Goal: Task Accomplishment & Management: Manage account settings

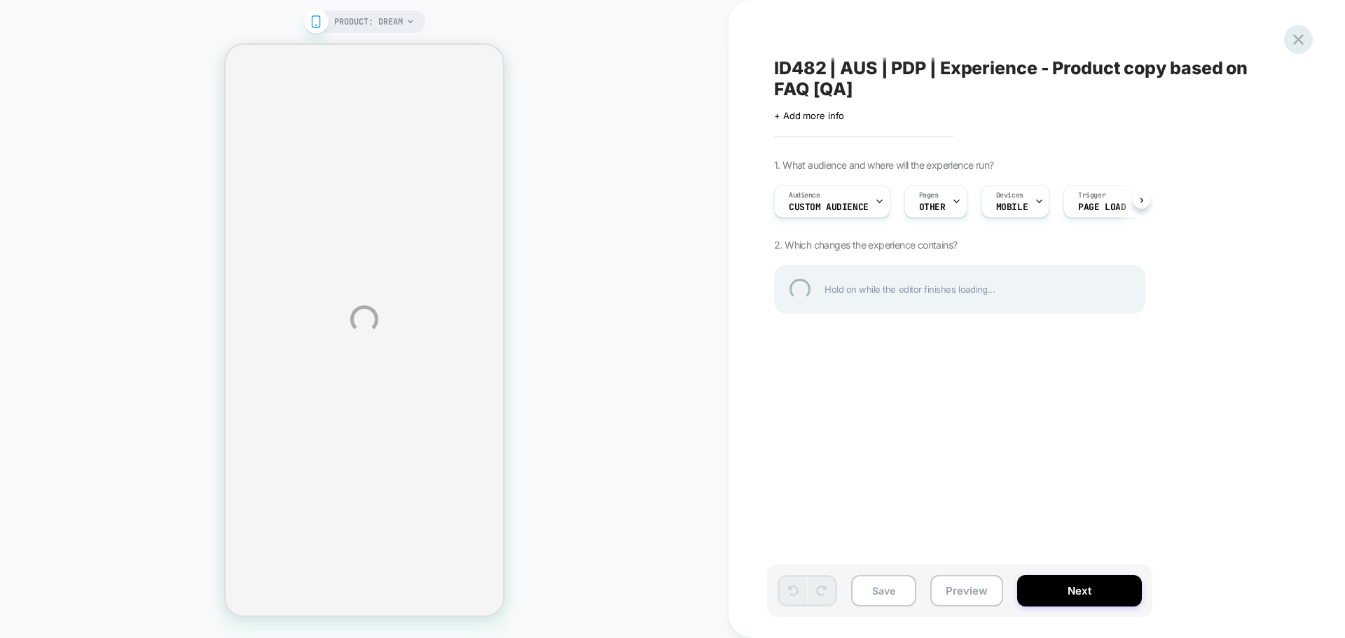
click at [1300, 48] on div at bounding box center [1298, 39] width 29 height 29
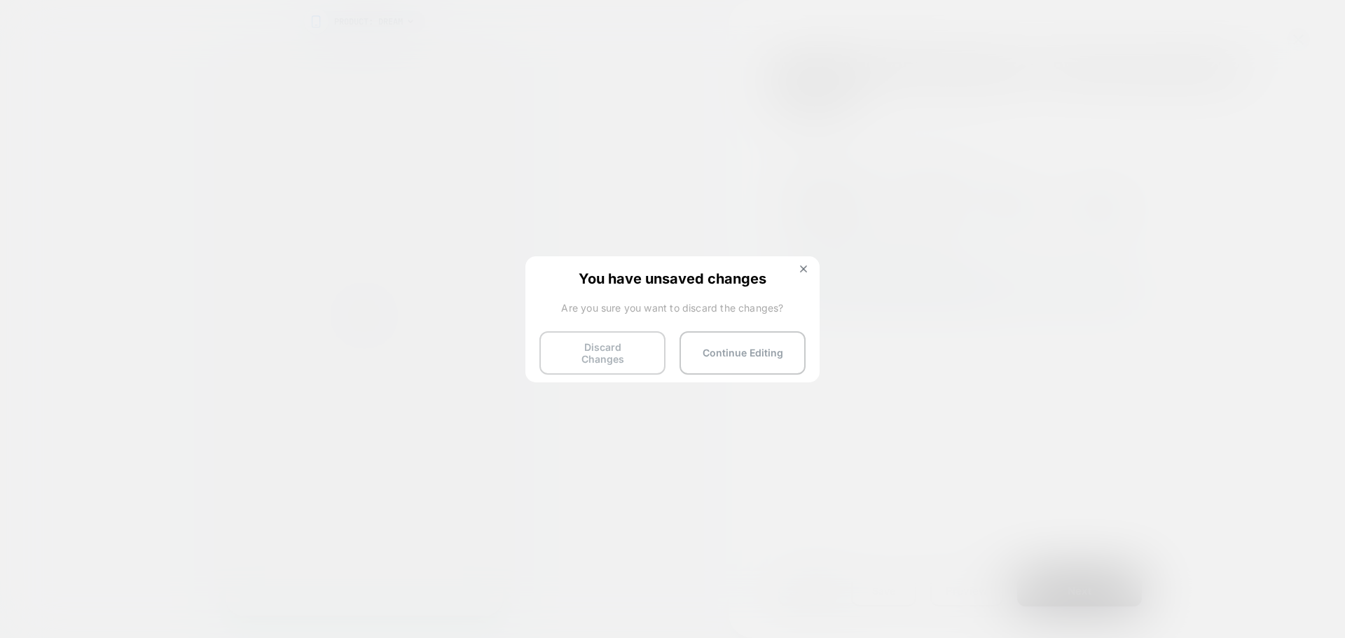
click at [635, 350] on button "Discard Changes" at bounding box center [602, 352] width 126 height 43
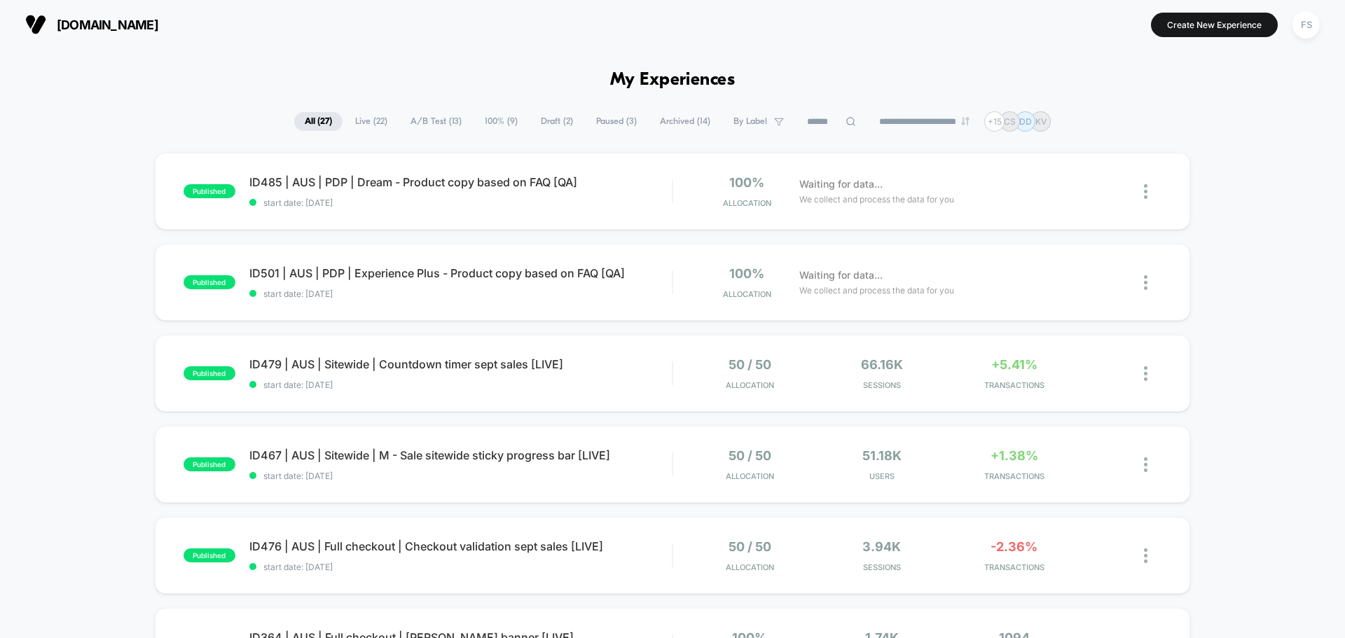
click at [846, 118] on icon at bounding box center [850, 121] width 9 height 9
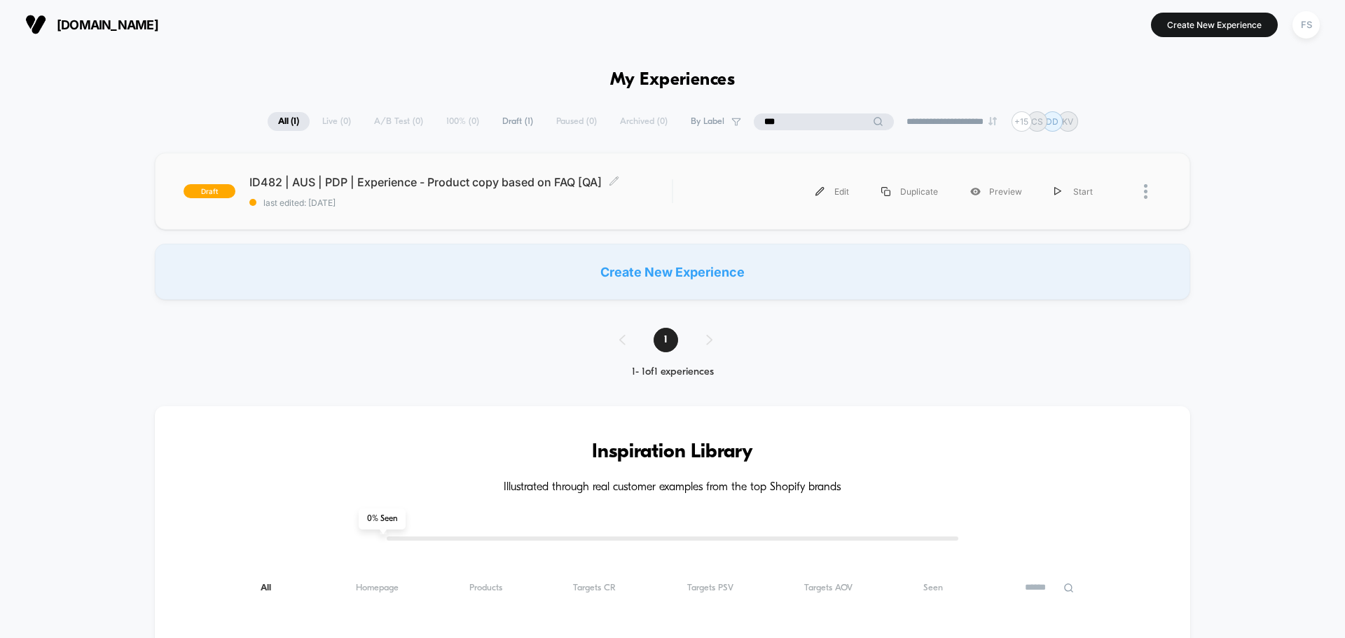
type input "***"
click at [454, 205] on span "last edited: 9/9/2025" at bounding box center [460, 203] width 422 height 11
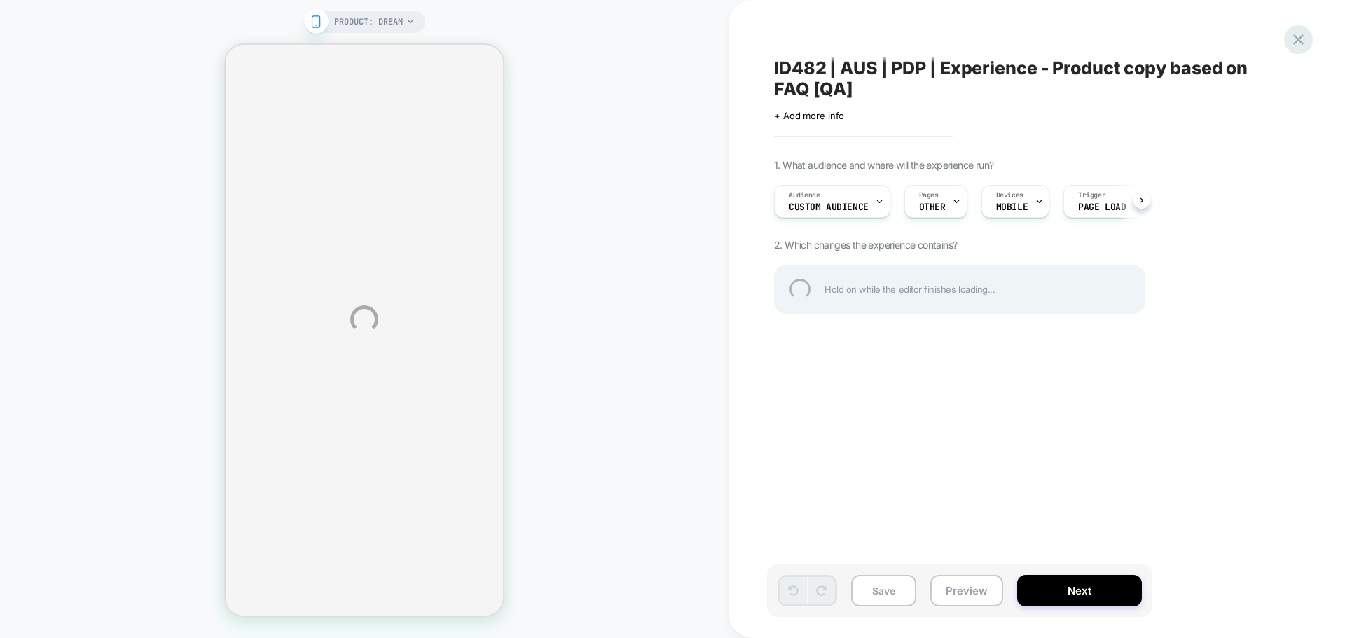
click at [1305, 39] on div at bounding box center [1298, 39] width 29 height 29
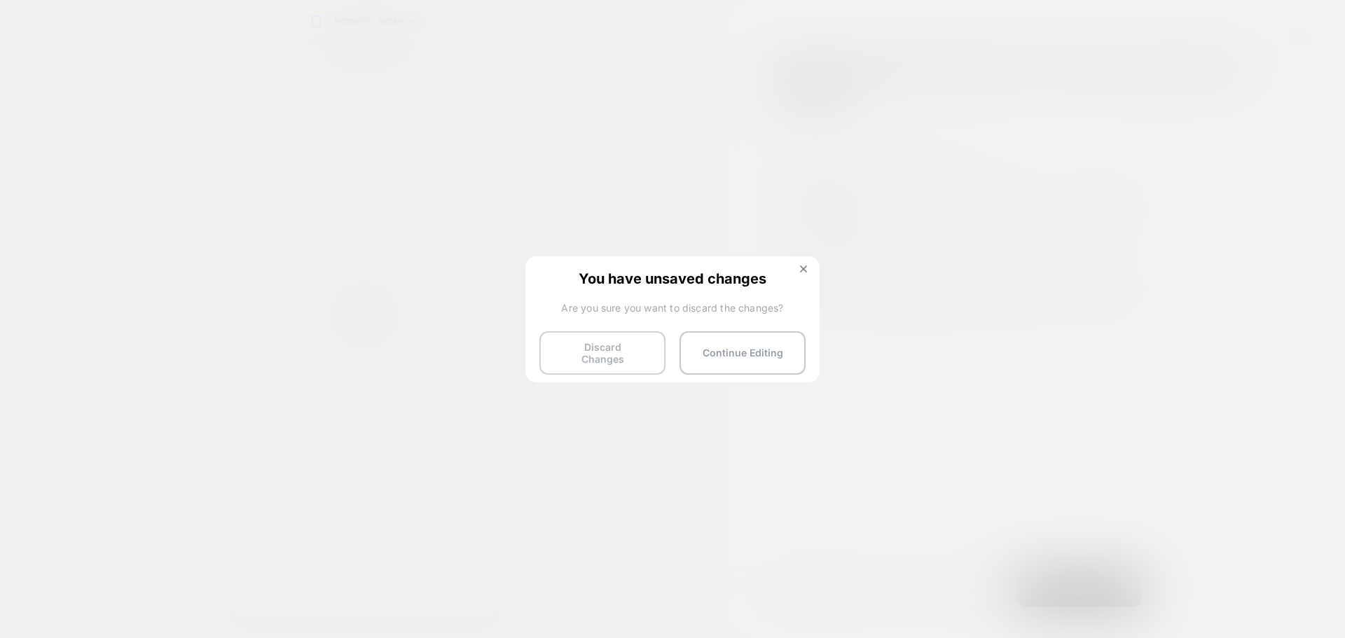
click at [626, 343] on button "Discard Changes" at bounding box center [602, 352] width 126 height 43
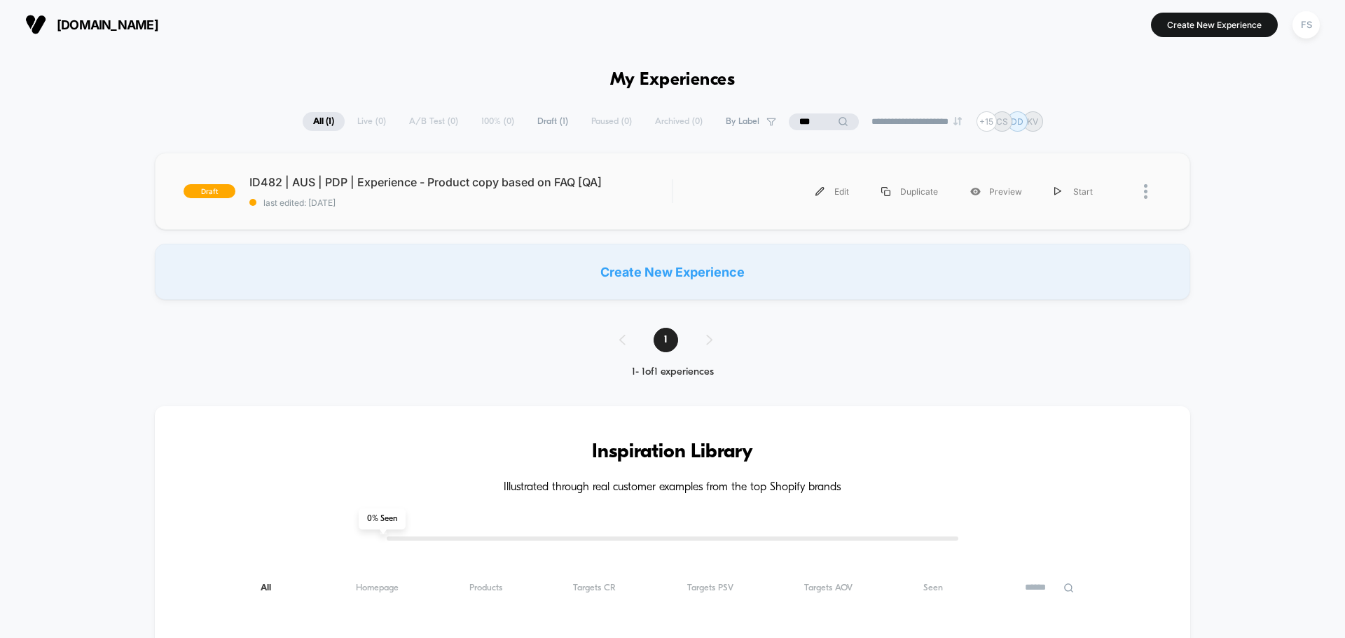
click at [1150, 190] on div at bounding box center [1153, 192] width 18 height 32
click at [1063, 252] on div "Delete" at bounding box center [1074, 256] width 126 height 32
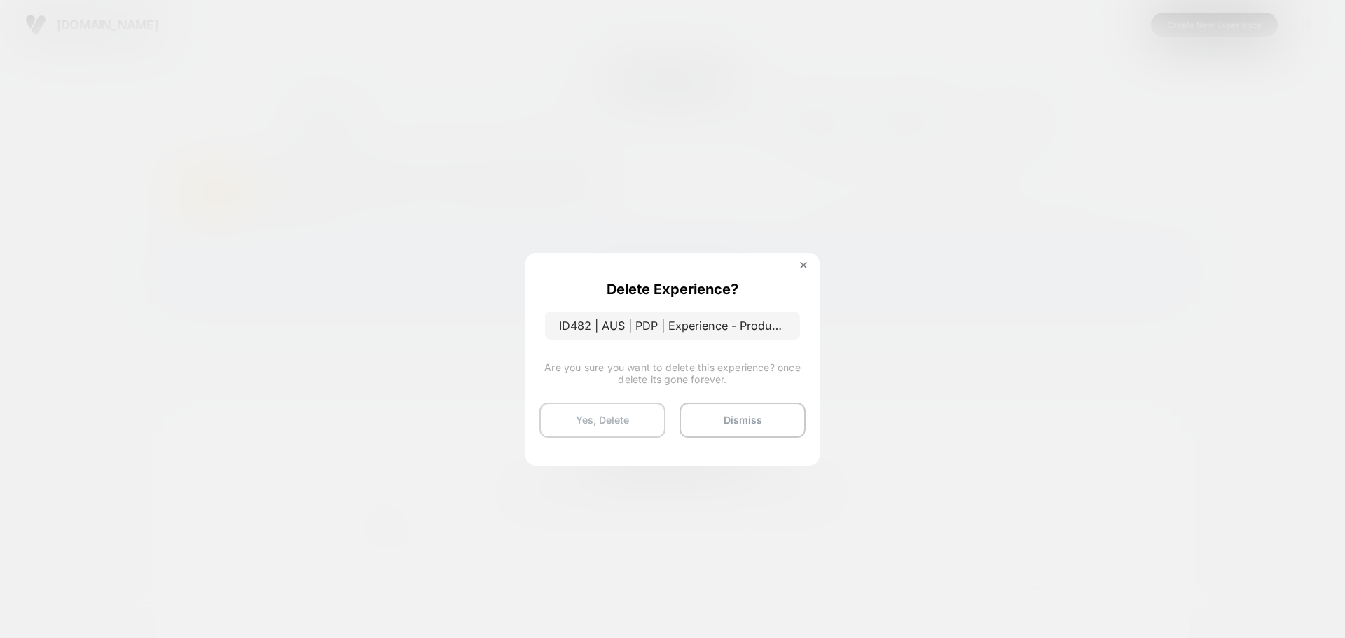
click at [591, 416] on button "Yes, Delete" at bounding box center [602, 420] width 126 height 35
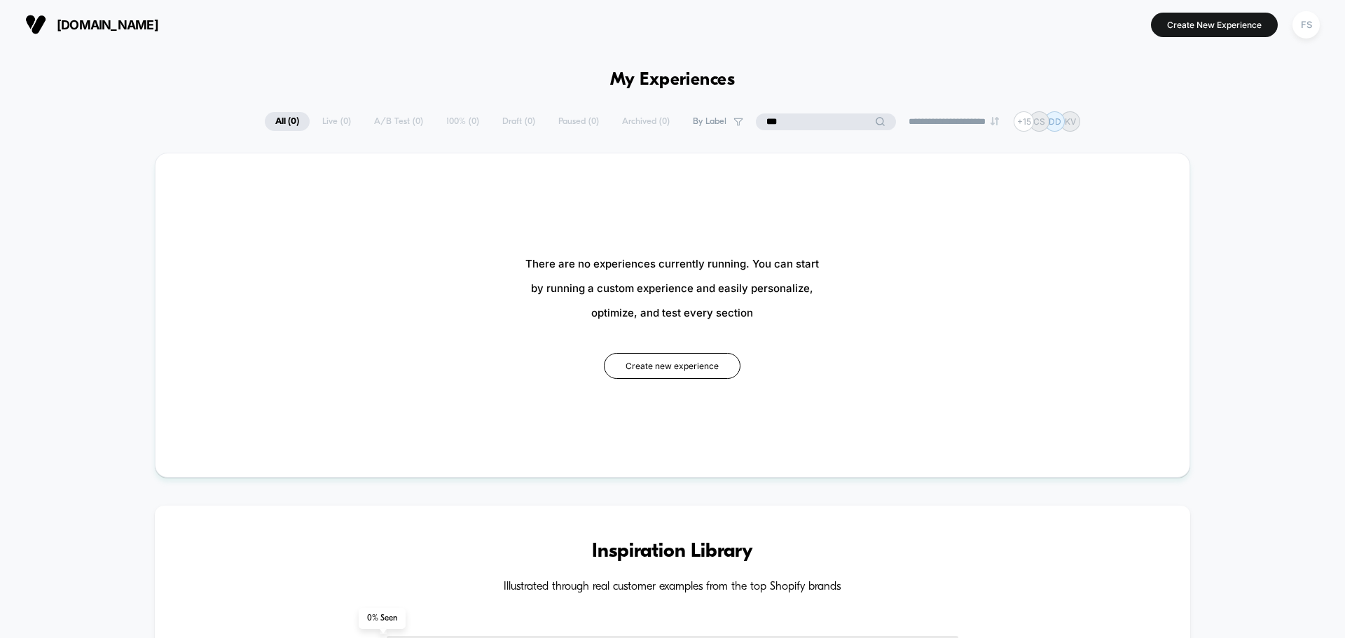
click at [783, 116] on input "***" at bounding box center [826, 121] width 140 height 17
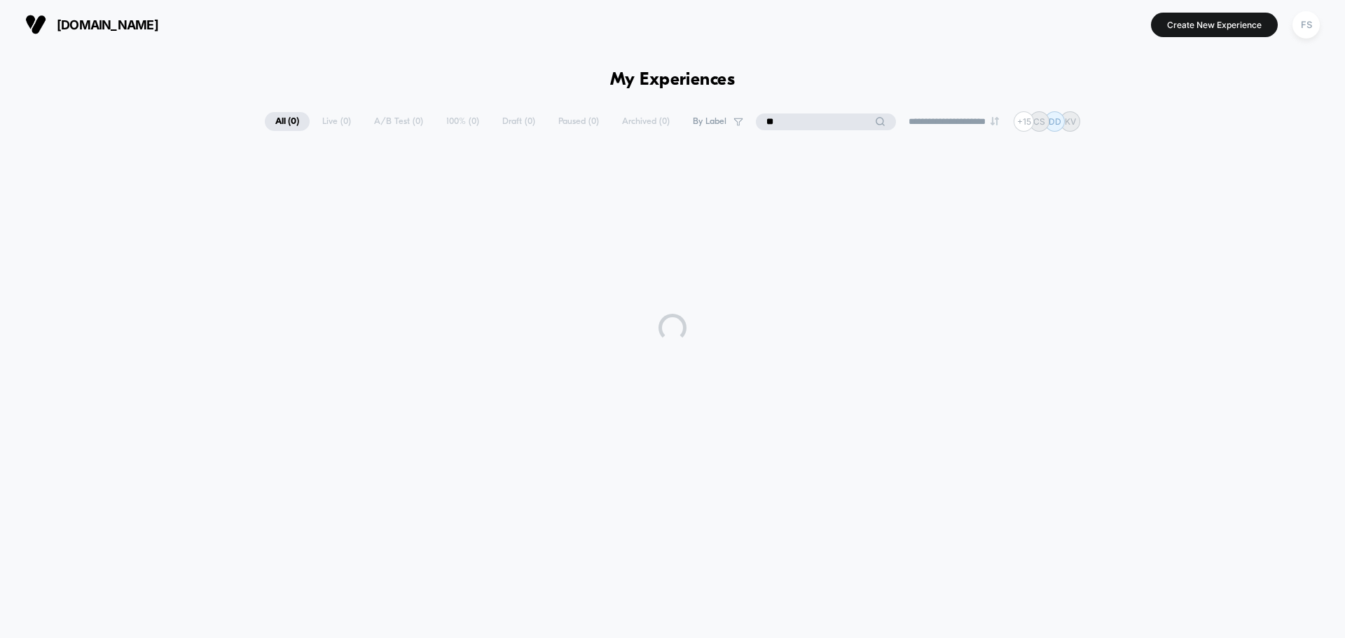
type input "*"
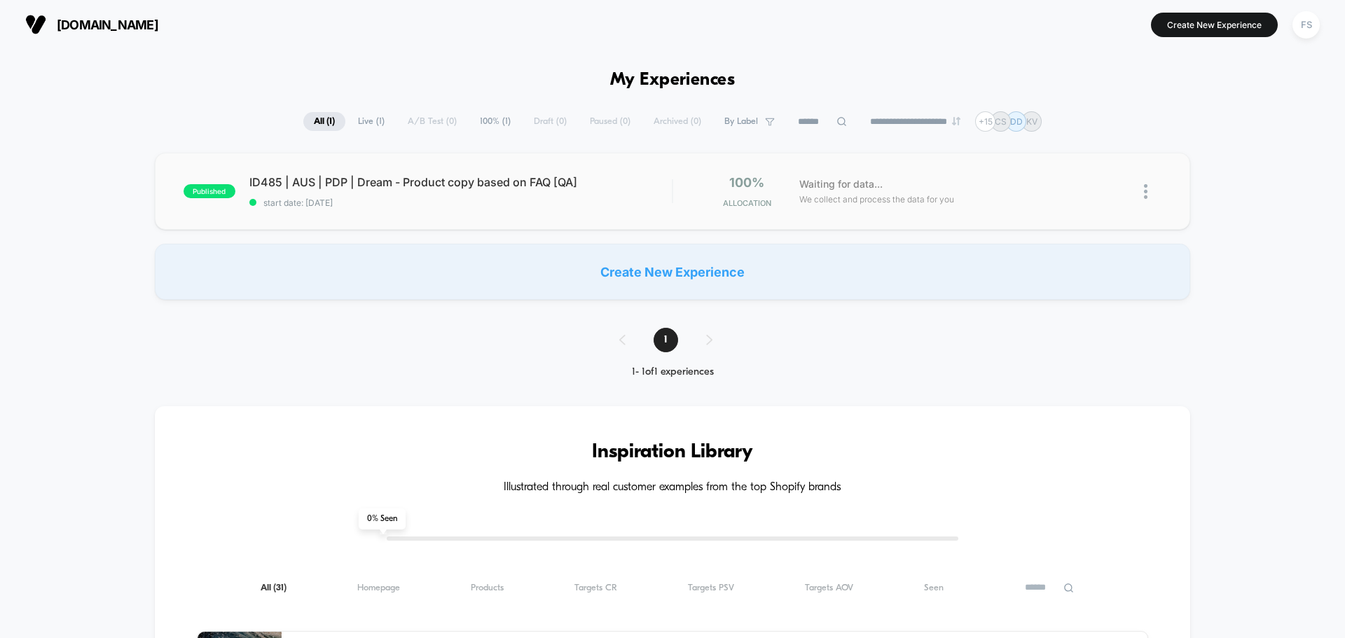
click at [1145, 190] on img at bounding box center [1146, 191] width 4 height 15
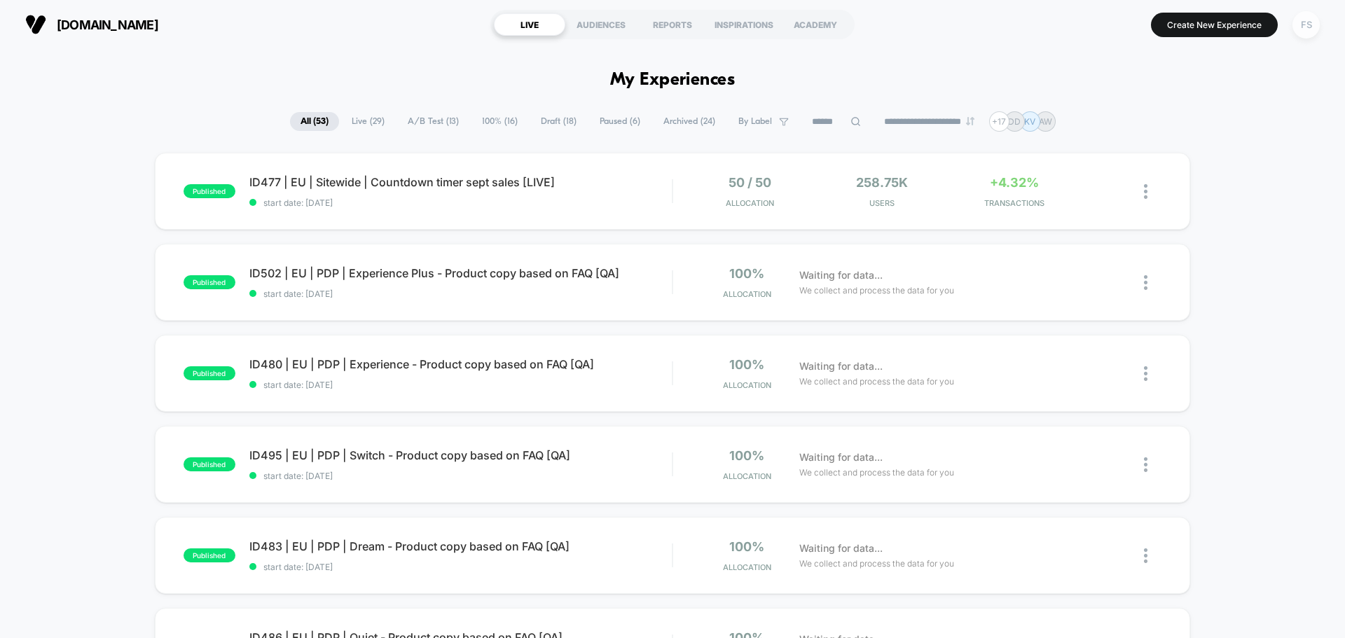
click at [1307, 19] on div "FS" at bounding box center [1306, 24] width 27 height 27
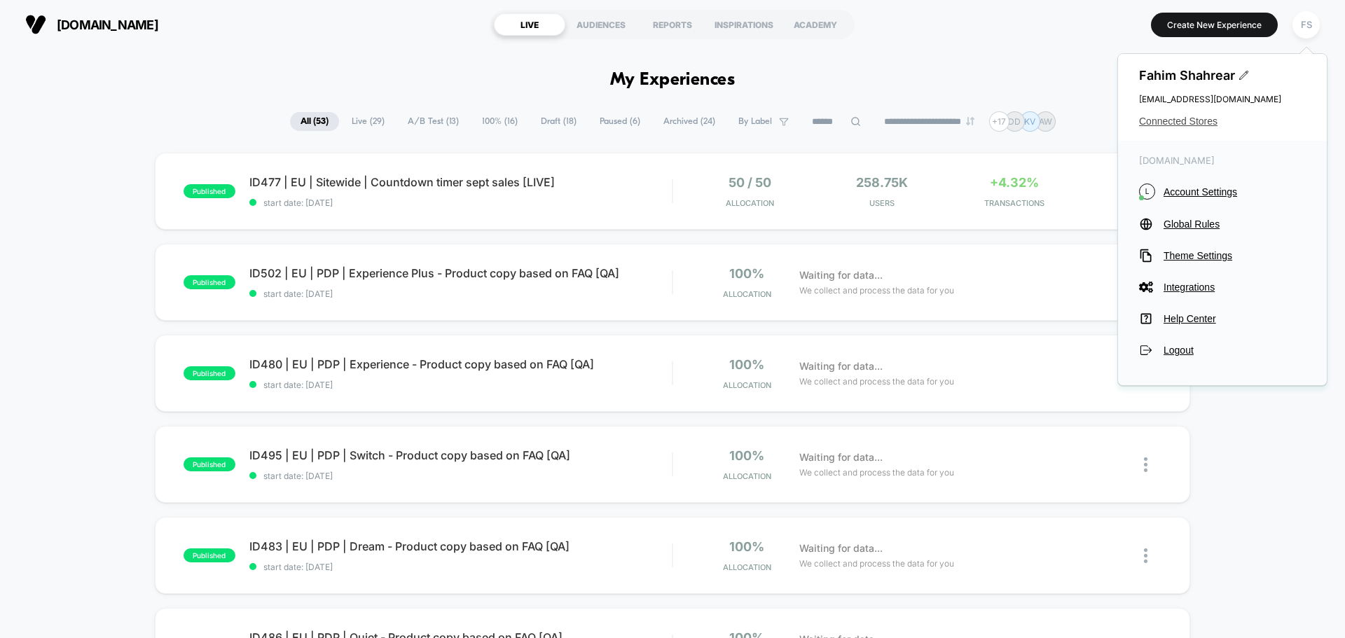
click at [1193, 120] on span "Connected Stores" at bounding box center [1222, 121] width 167 height 11
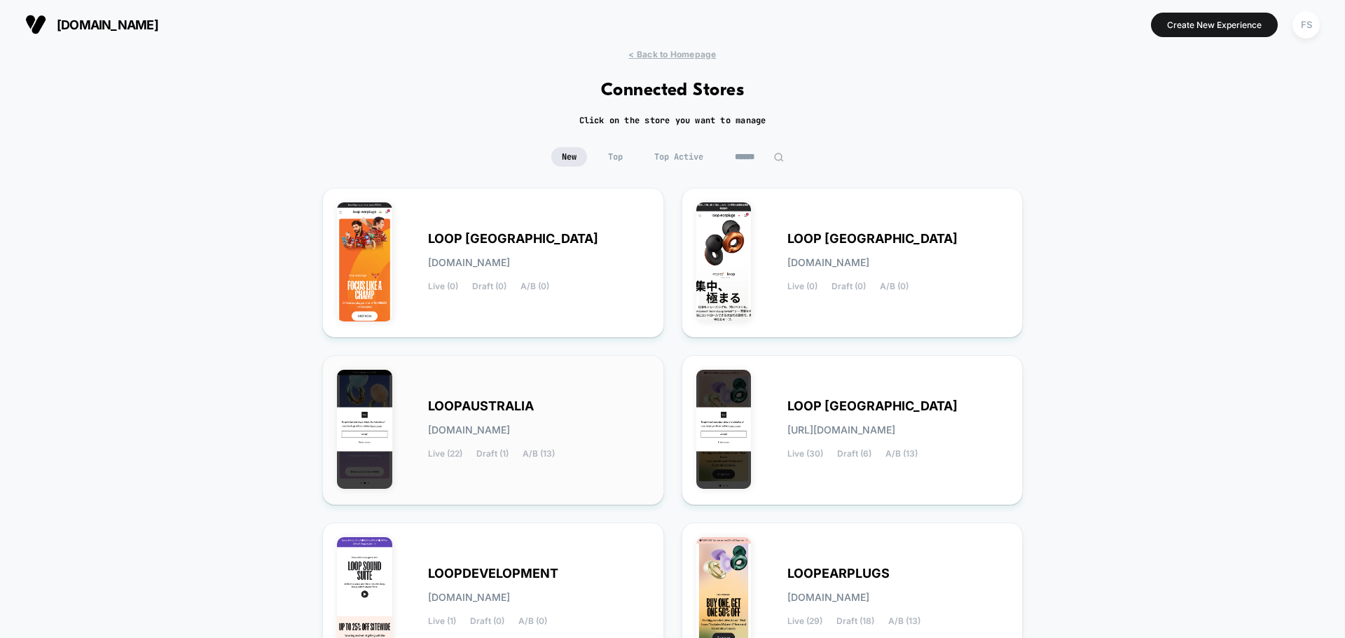
click at [458, 406] on span "LOOPAUSTRALIA" at bounding box center [481, 406] width 106 height 10
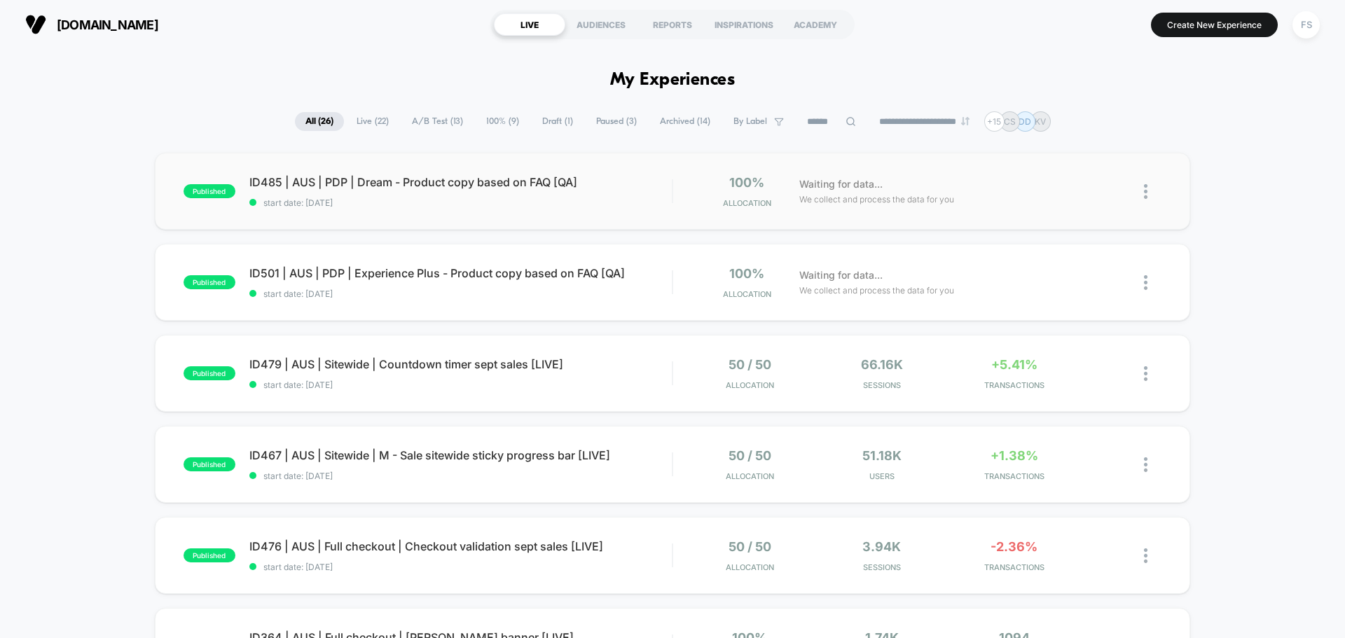
click at [1145, 193] on img at bounding box center [1146, 191] width 4 height 15
click at [1074, 140] on div "Duplicate" at bounding box center [1074, 143] width 126 height 32
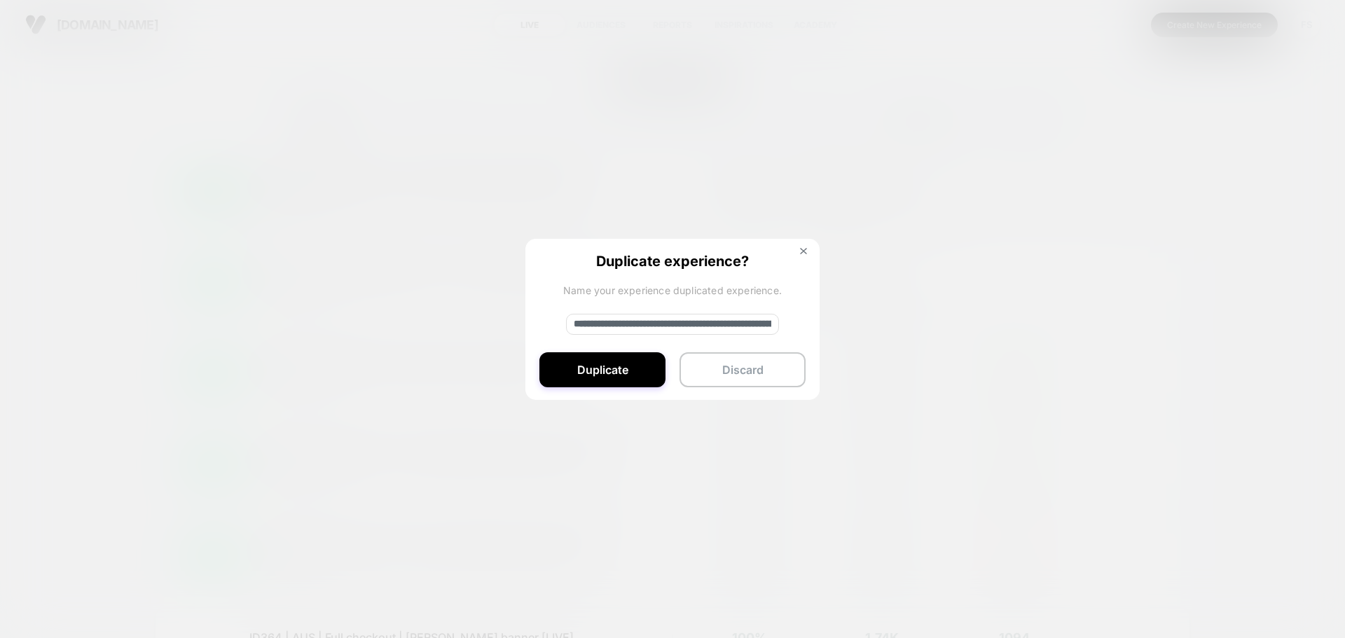
click at [602, 320] on input "**********" at bounding box center [672, 324] width 213 height 21
paste input
type input "**********"
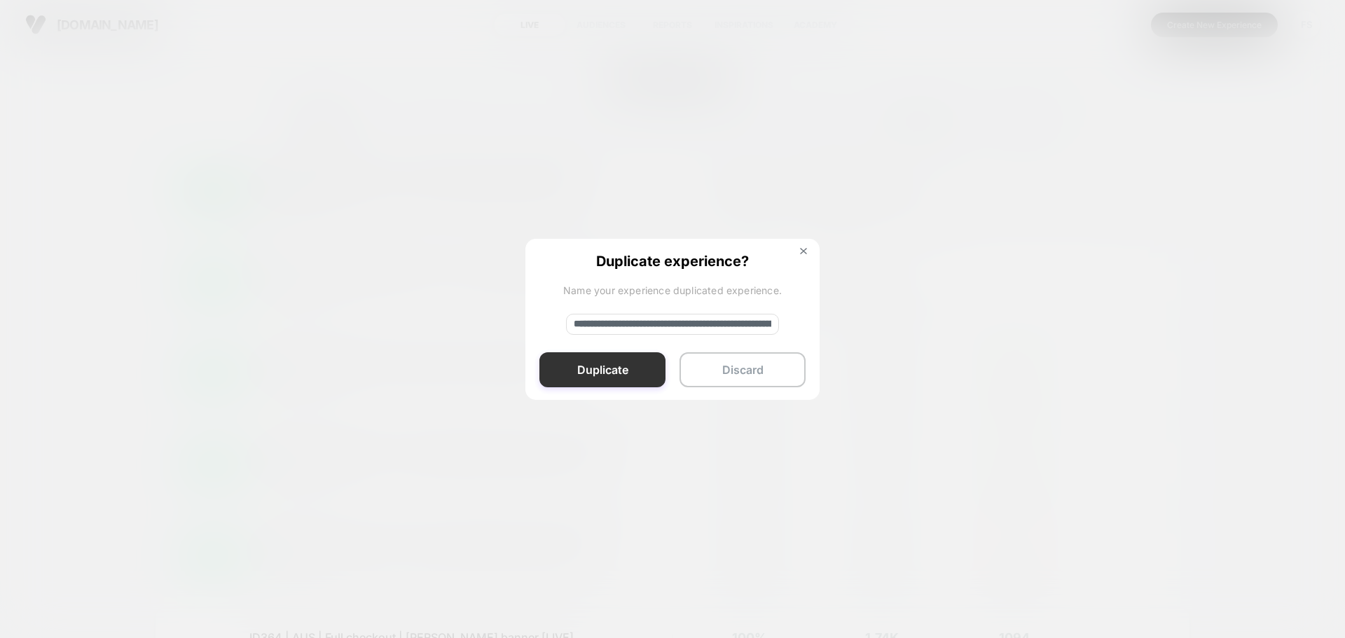
click at [649, 366] on button "Duplicate" at bounding box center [602, 369] width 126 height 35
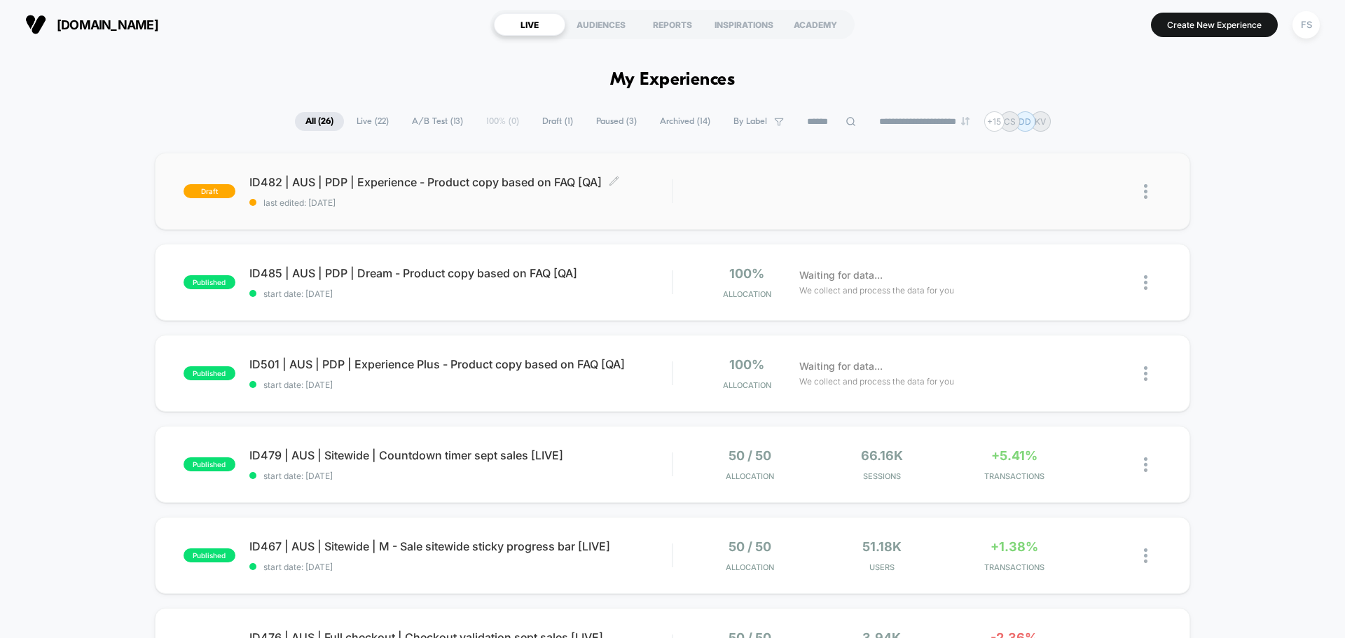
click at [541, 176] on span "ID482 | AUS | PDP | Experience - Product copy based on FAQ [QA] Click to edit e…" at bounding box center [460, 182] width 422 height 14
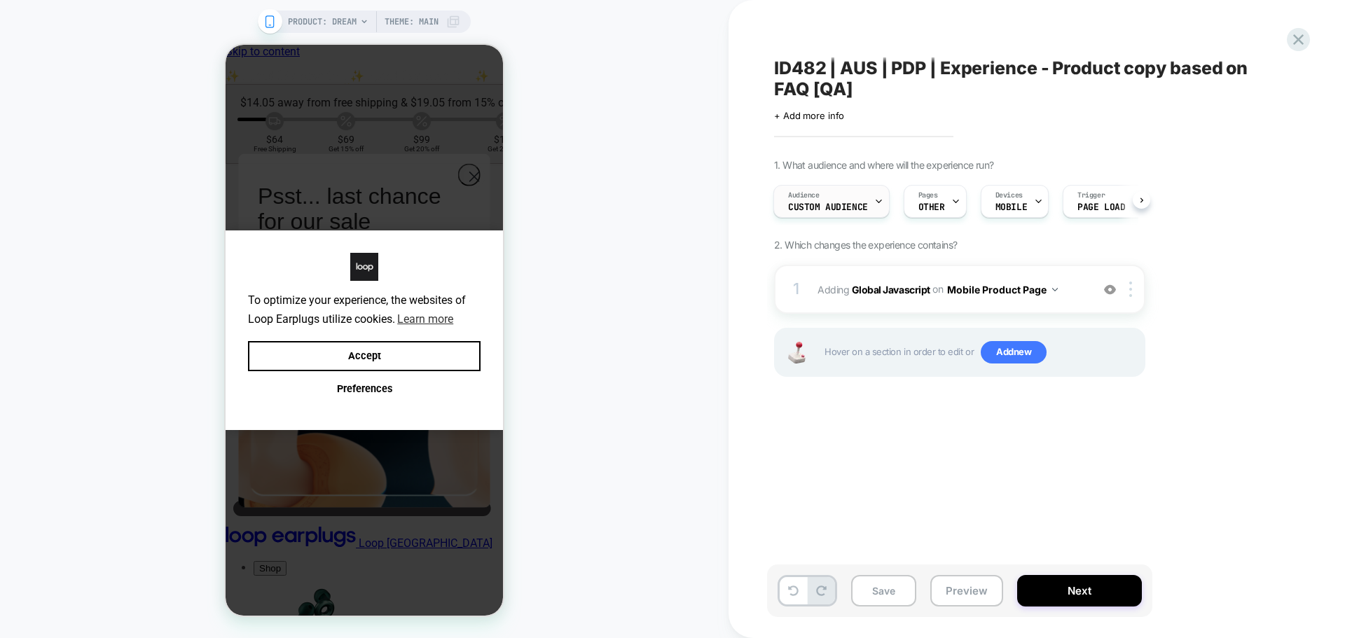
click at [874, 195] on div at bounding box center [878, 202] width 9 height 32
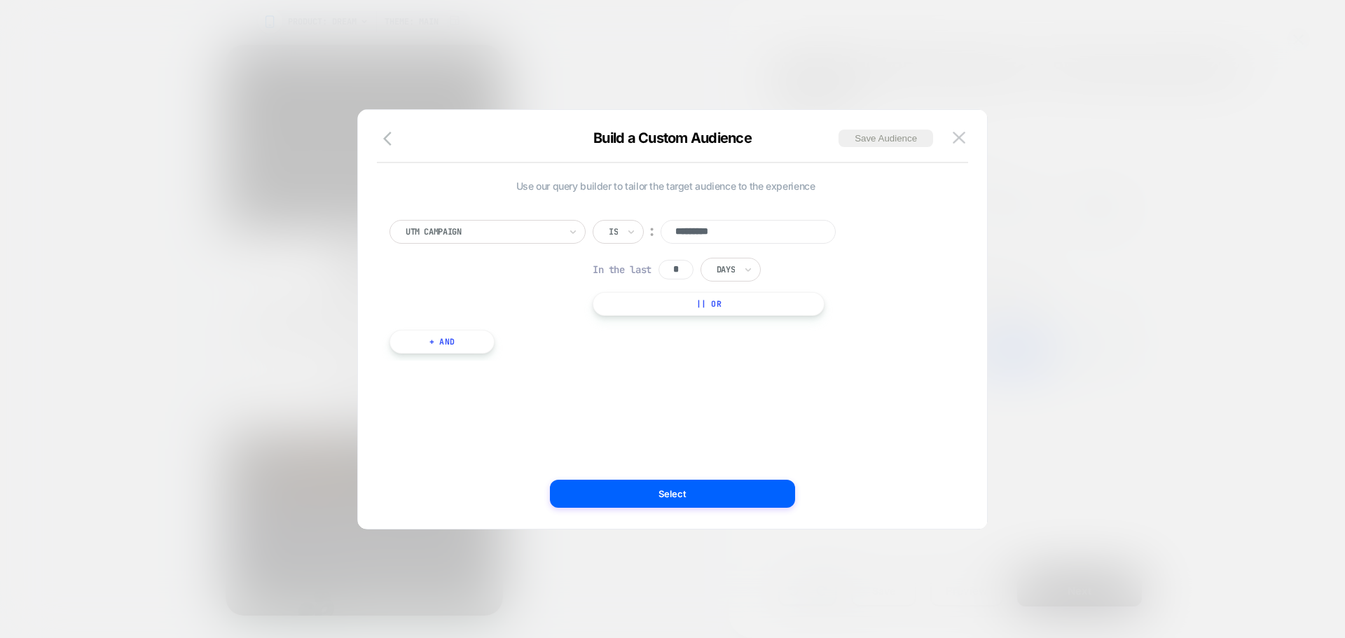
click at [750, 233] on input "*********" at bounding box center [748, 232] width 175 height 24
type input "*********"
click at [719, 482] on button "Select" at bounding box center [672, 494] width 245 height 28
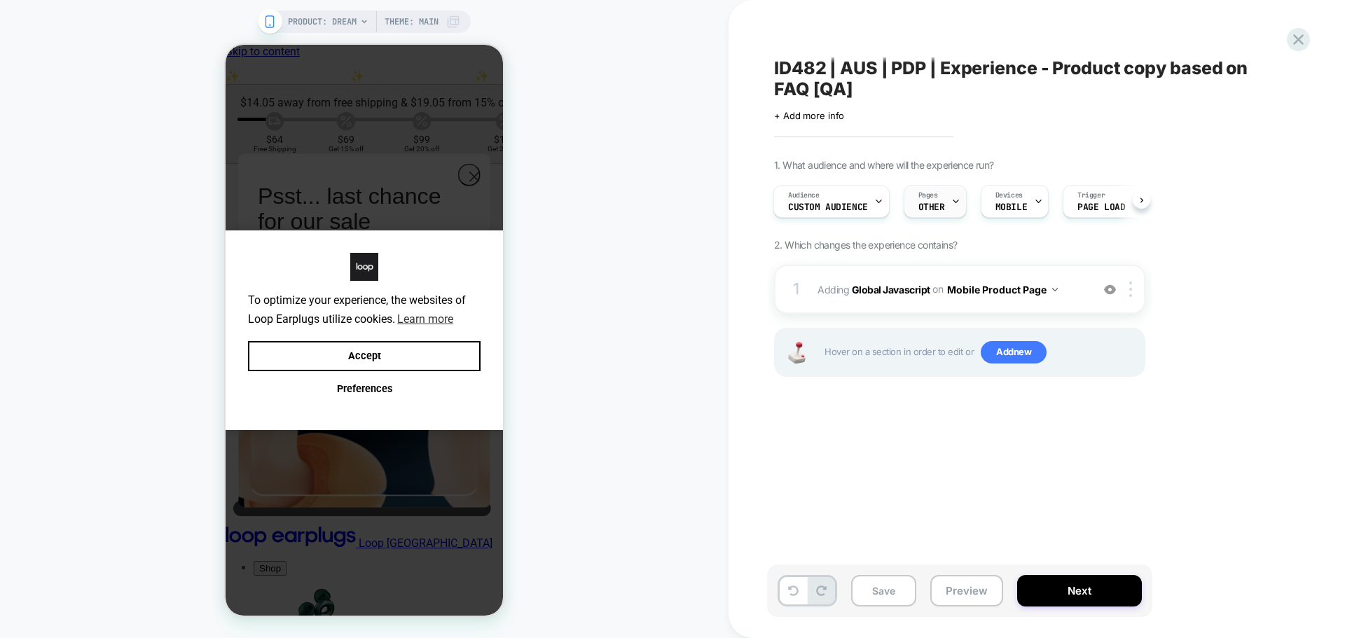
click at [925, 203] on span "OTHER" at bounding box center [931, 207] width 27 height 10
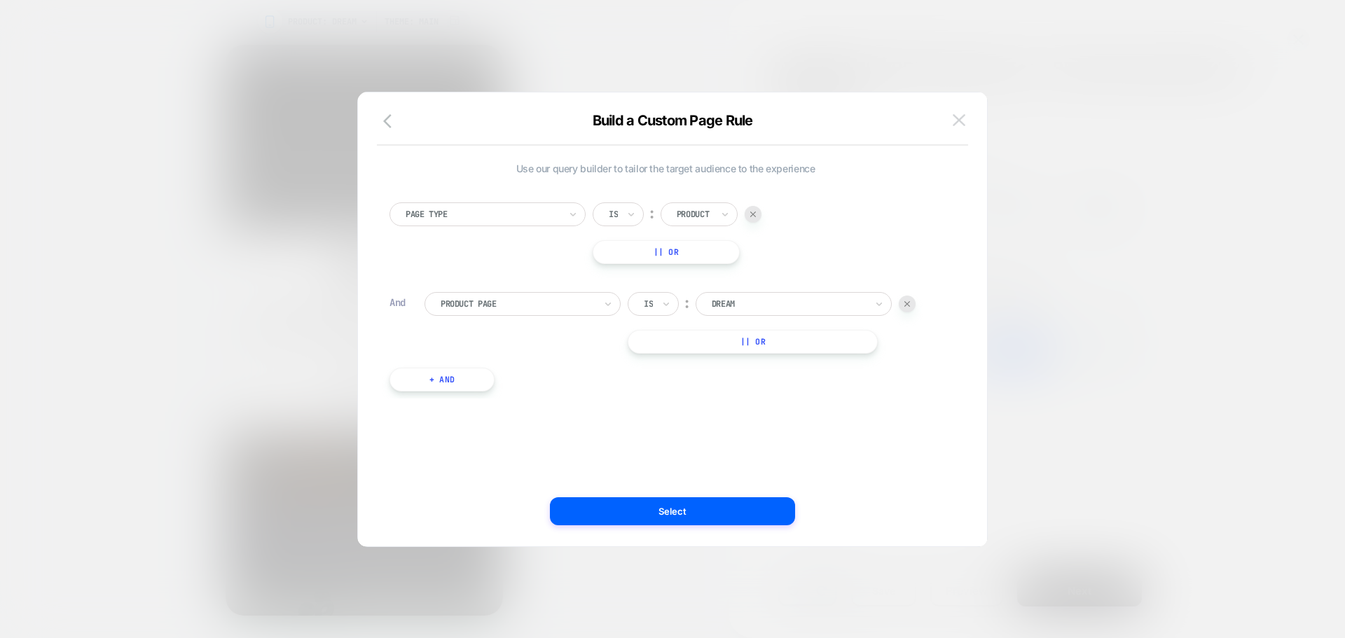
click at [968, 120] on button at bounding box center [959, 120] width 21 height 21
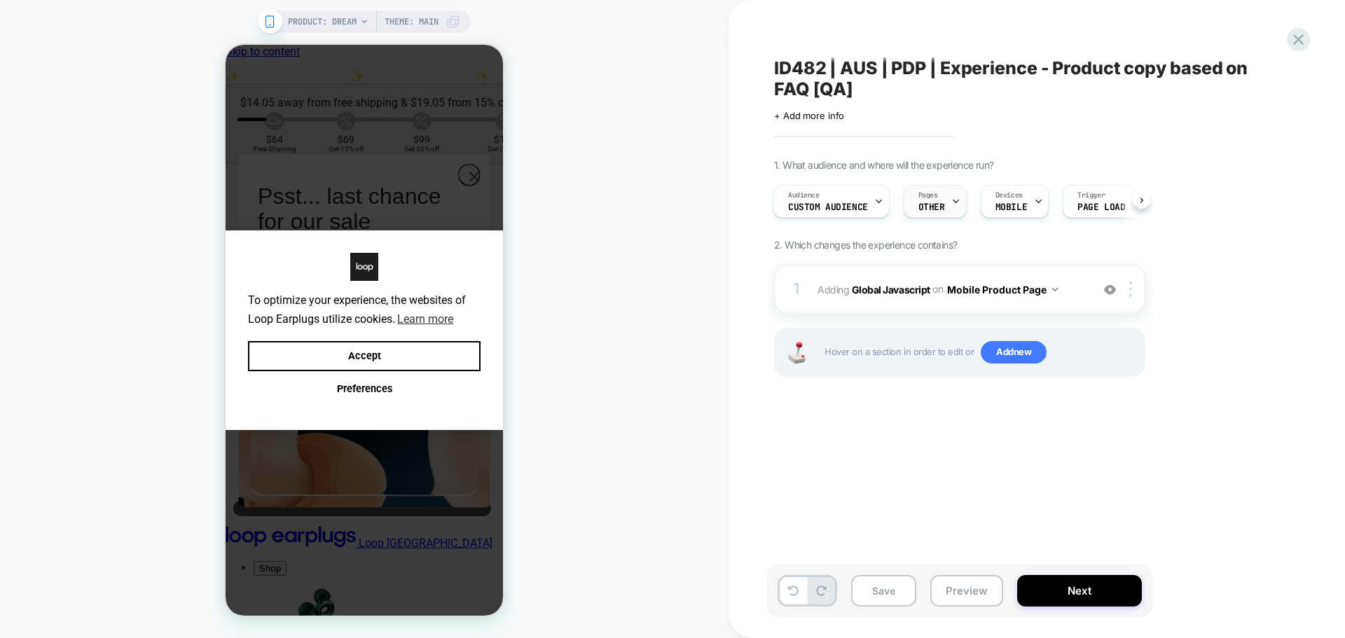
click at [951, 202] on icon at bounding box center [955, 201] width 9 height 9
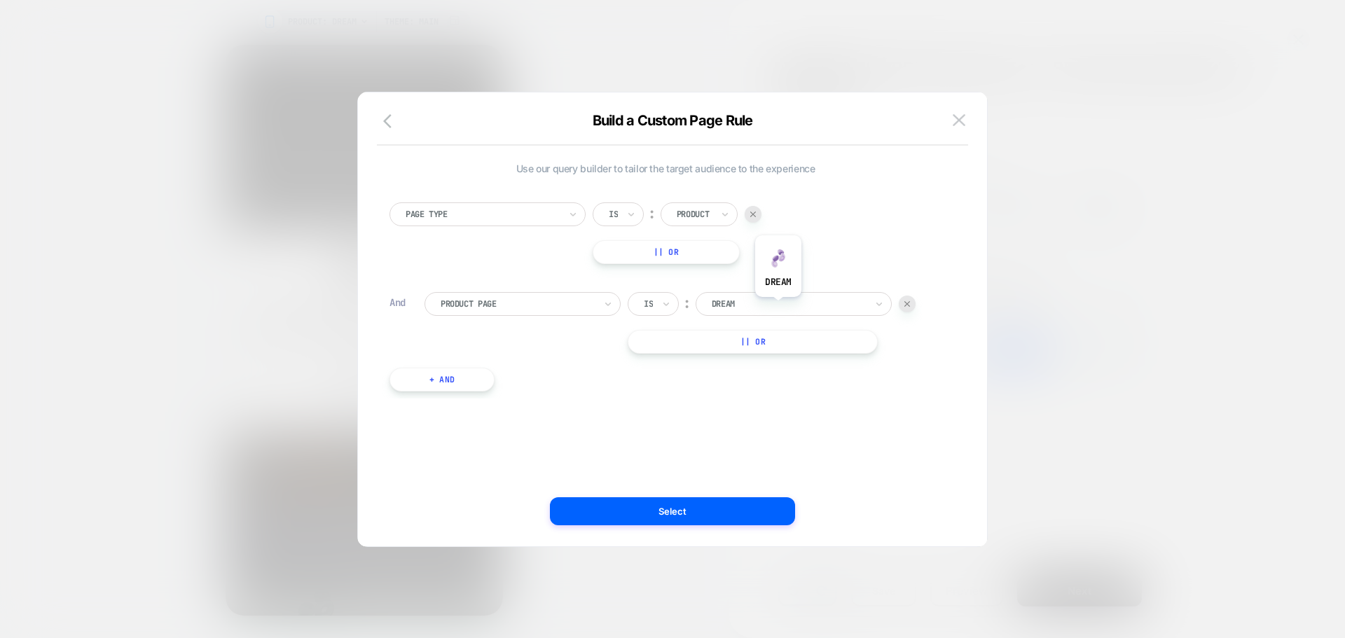
click at [778, 308] on div at bounding box center [789, 304] width 154 height 13
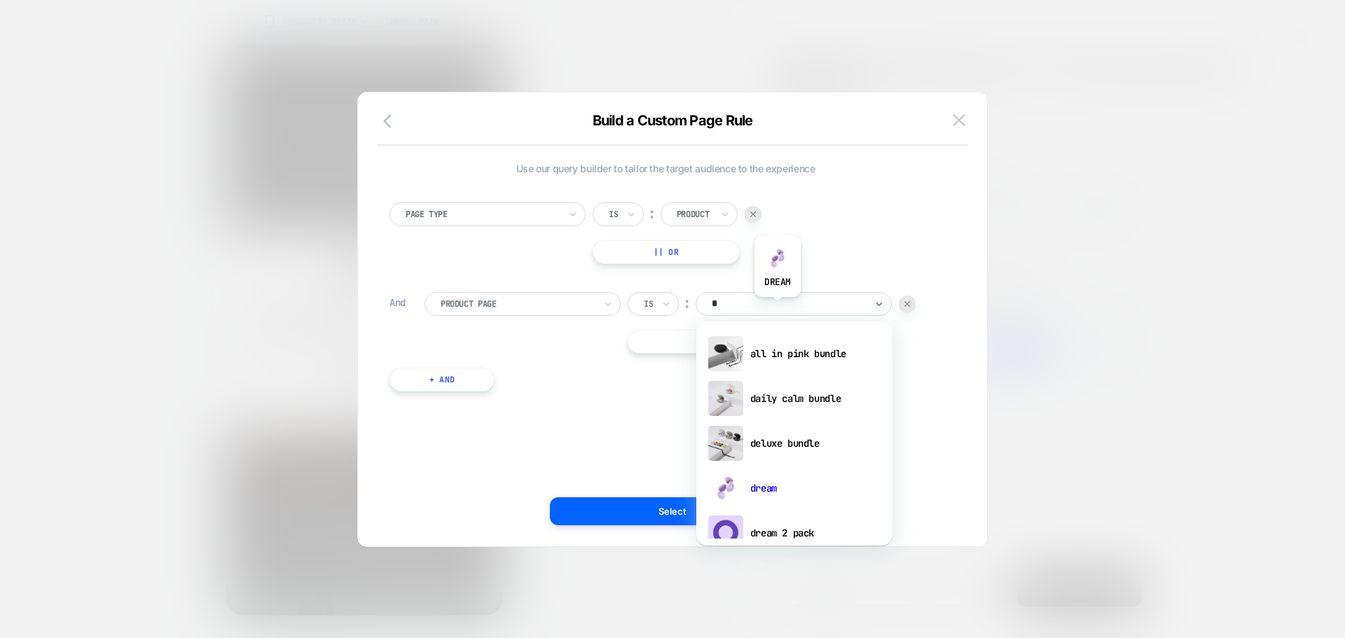
type input "**"
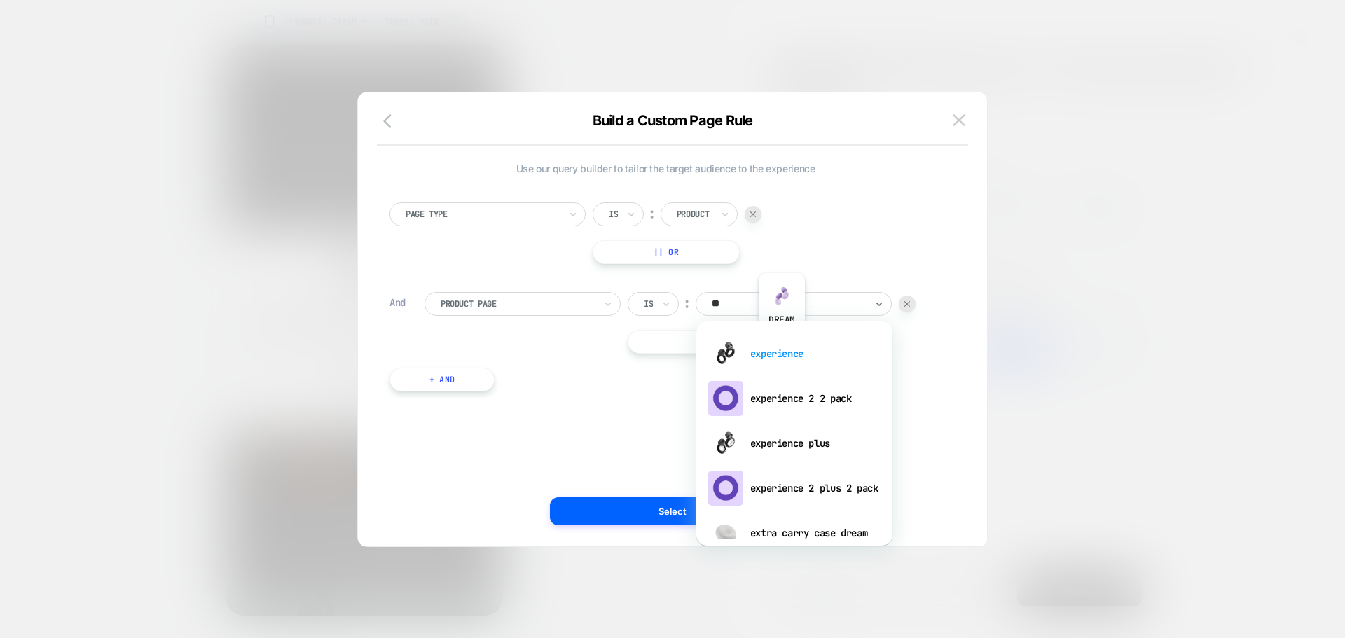
click at [782, 345] on div "experience" at bounding box center [794, 353] width 182 height 45
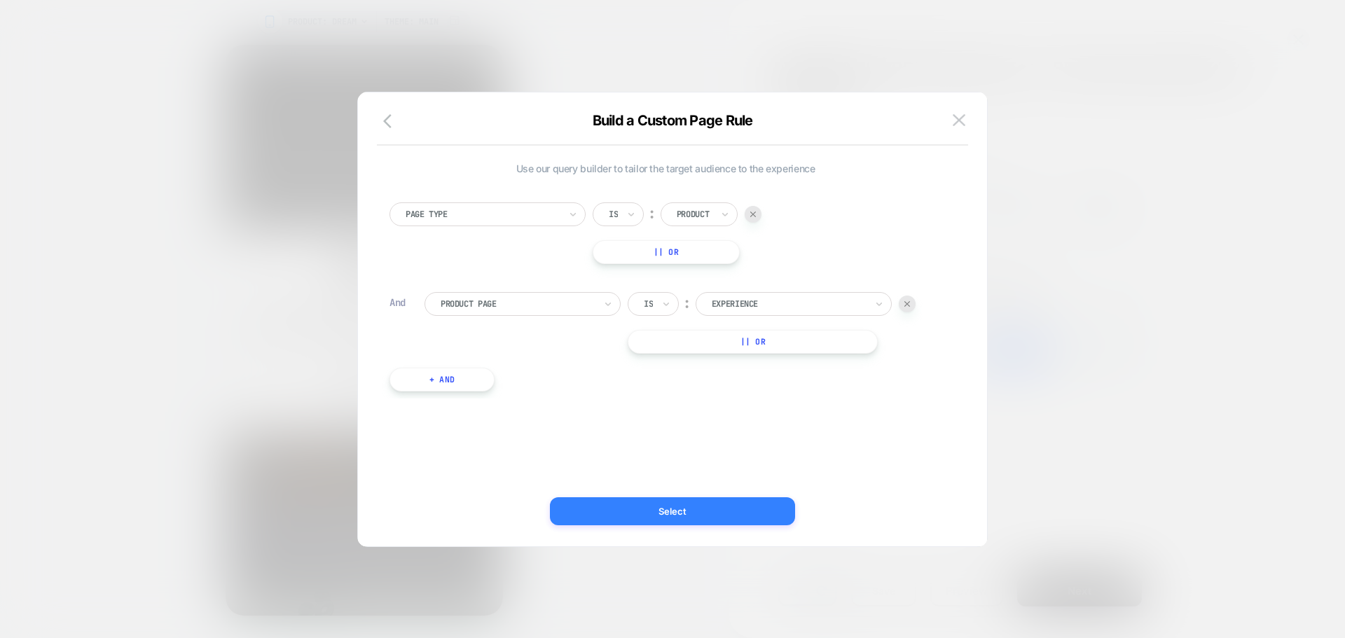
click at [708, 509] on button "Select" at bounding box center [672, 511] width 245 height 28
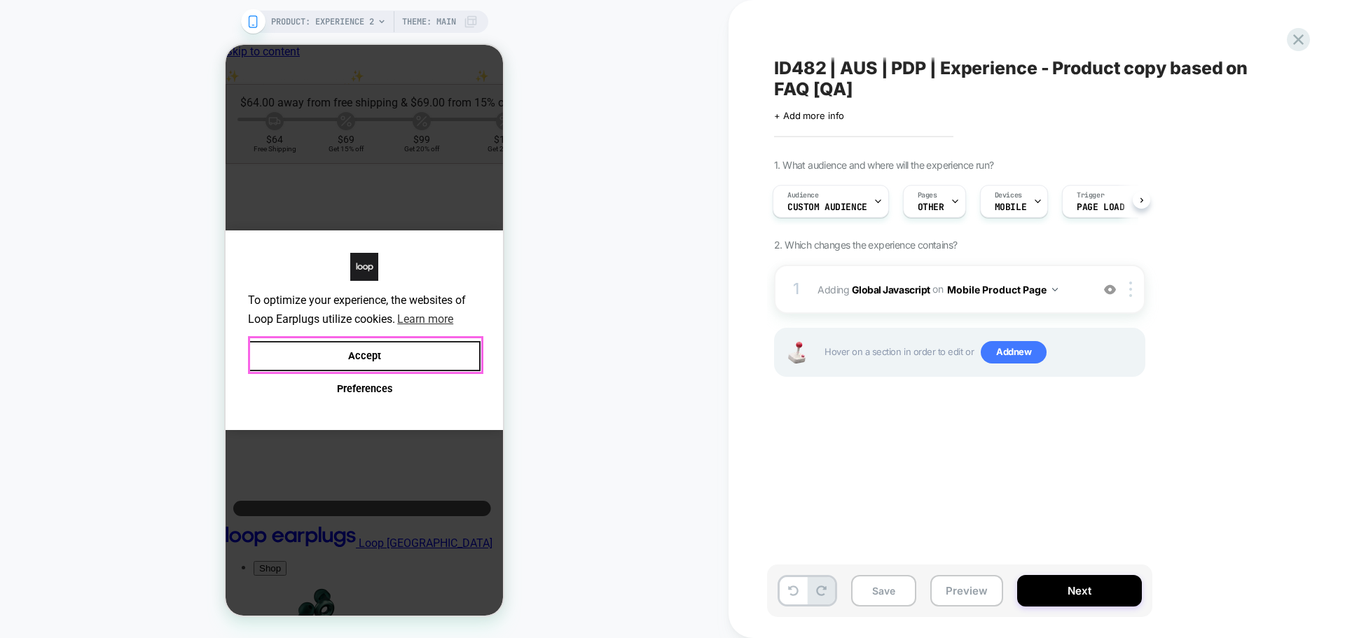
click at [408, 353] on button "Accept" at bounding box center [364, 356] width 233 height 30
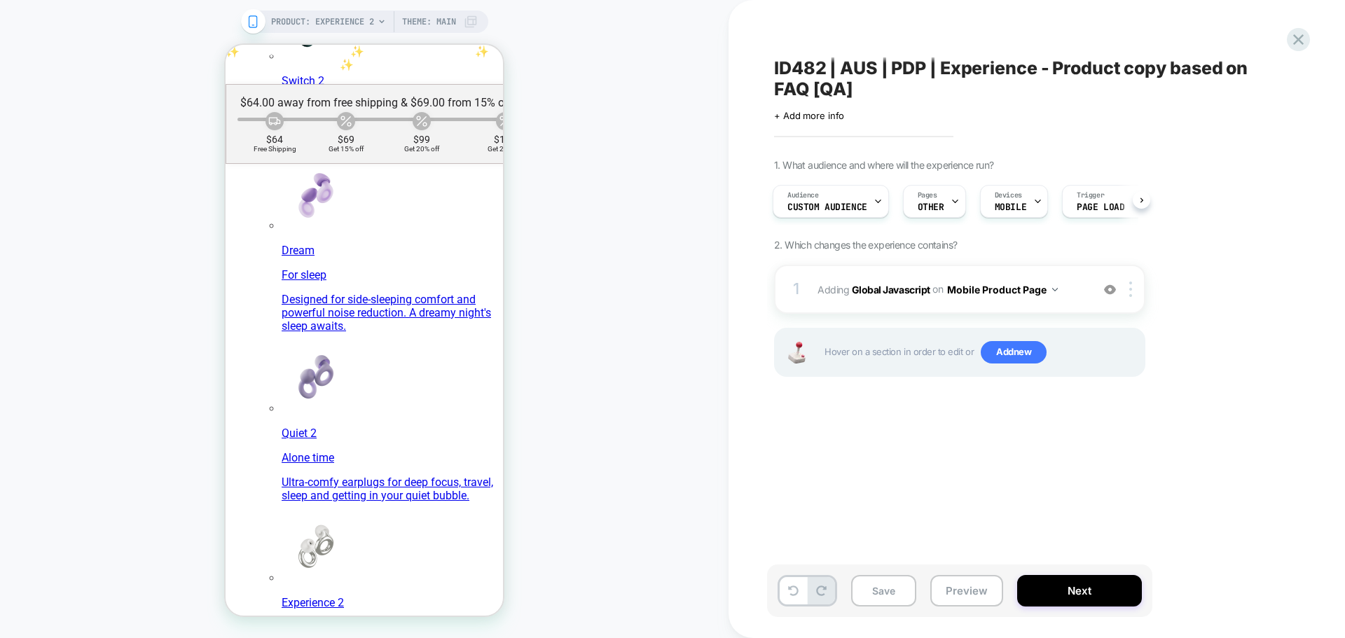
scroll to position [701, 0]
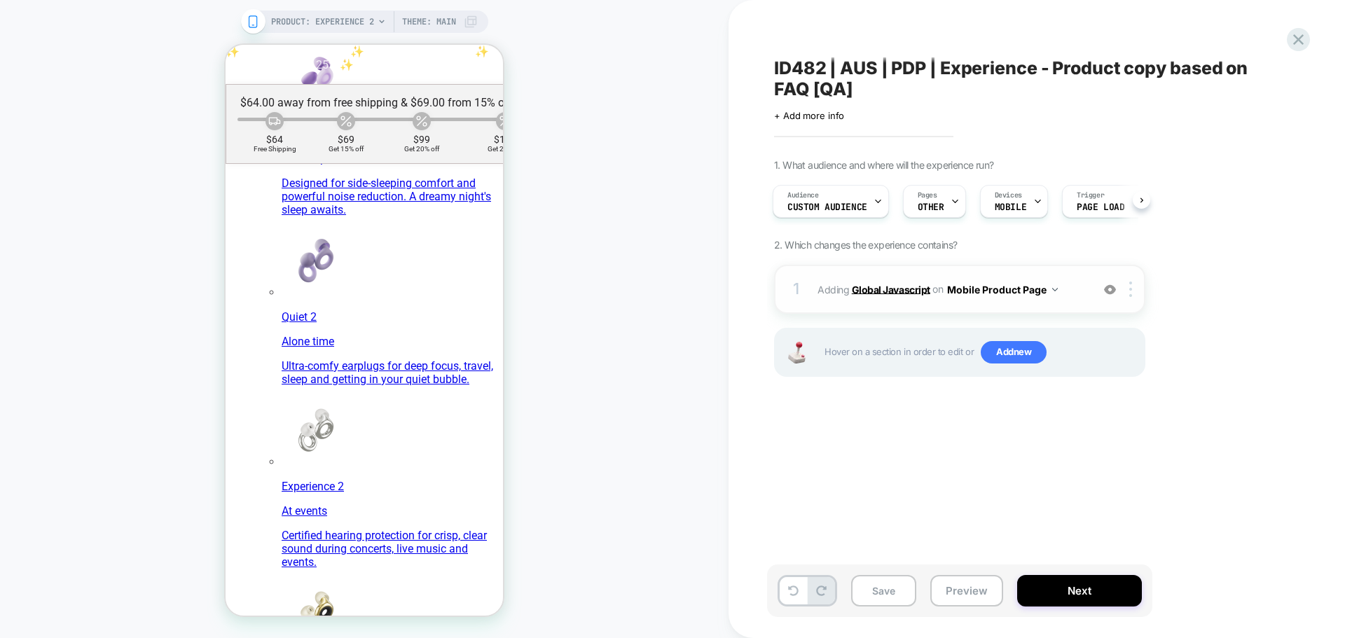
click at [895, 288] on b "Global Javascript" at bounding box center [891, 289] width 78 height 12
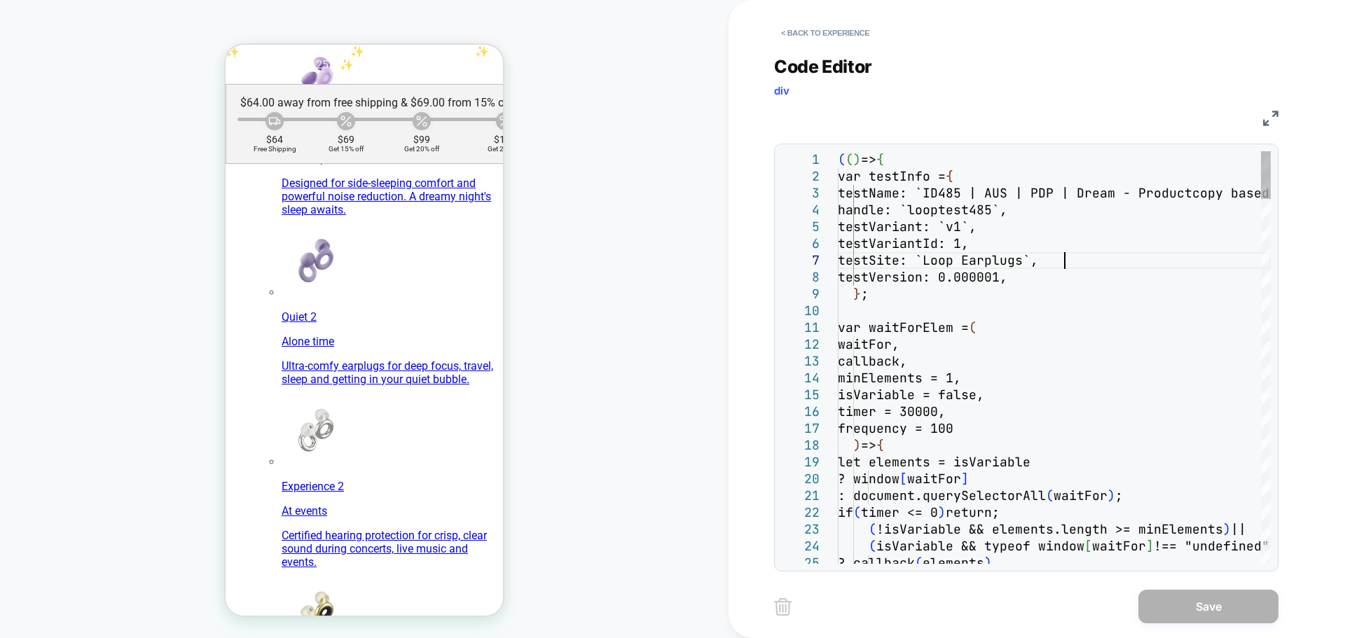
scroll to position [0, 0]
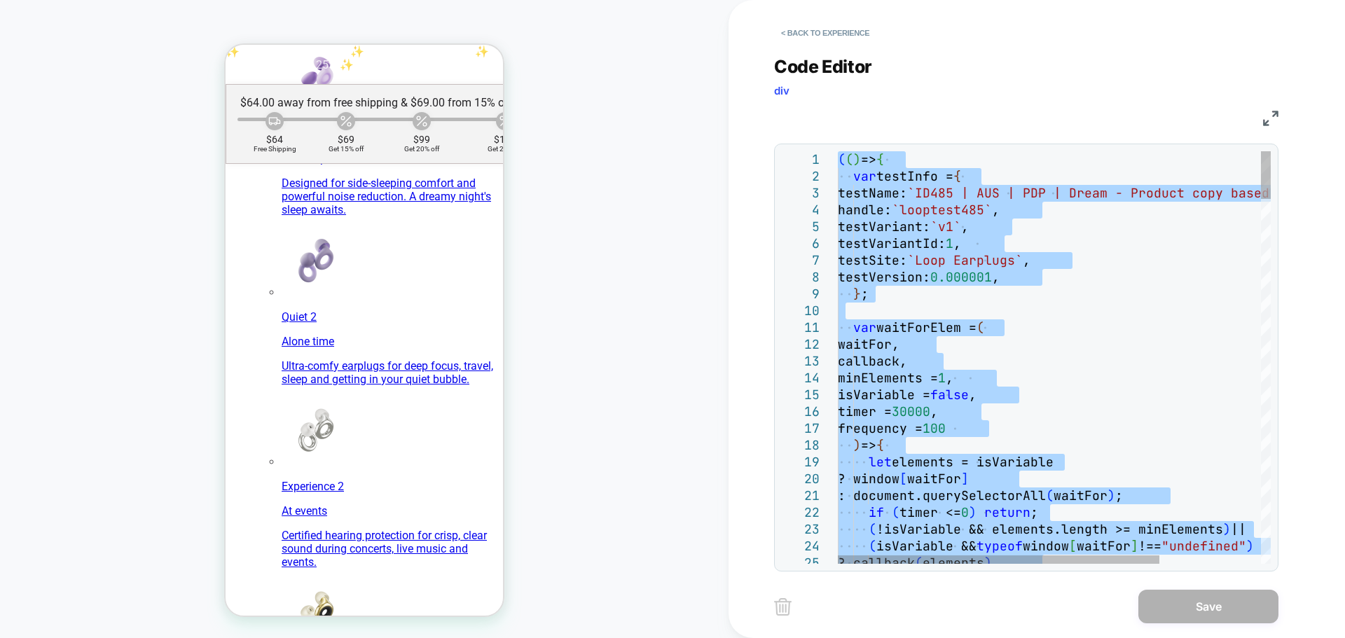
type textarea "**********"
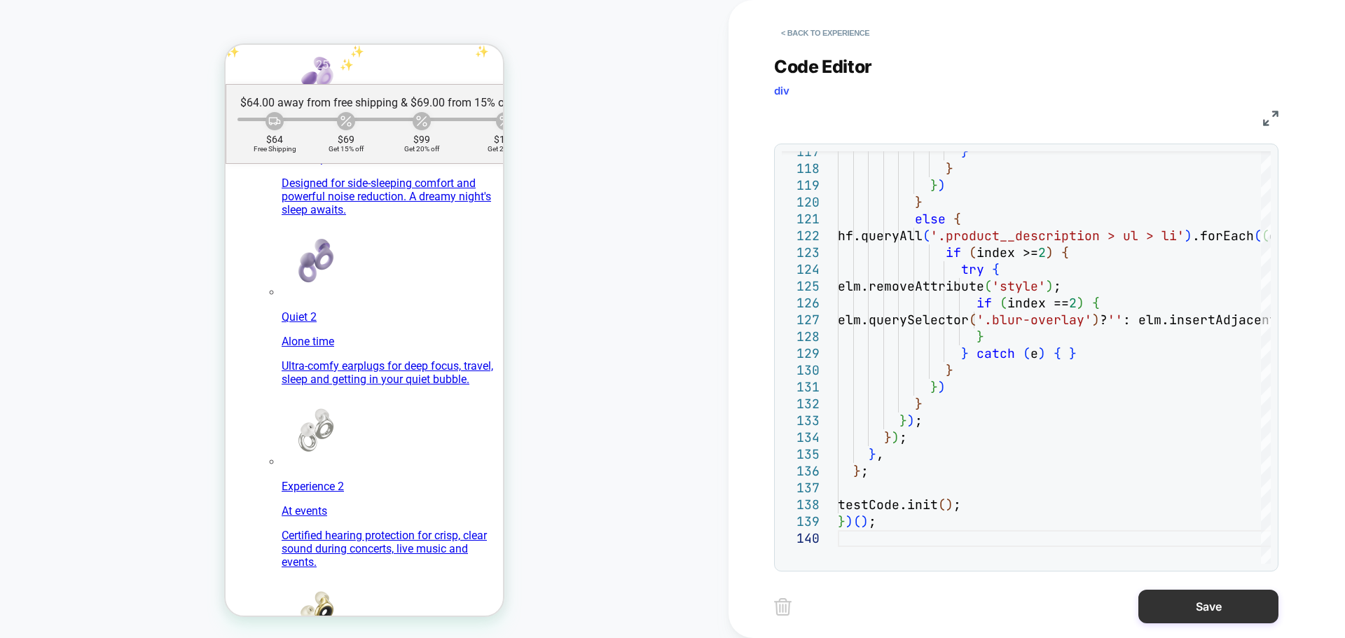
click at [1243, 598] on button "Save" at bounding box center [1208, 607] width 140 height 34
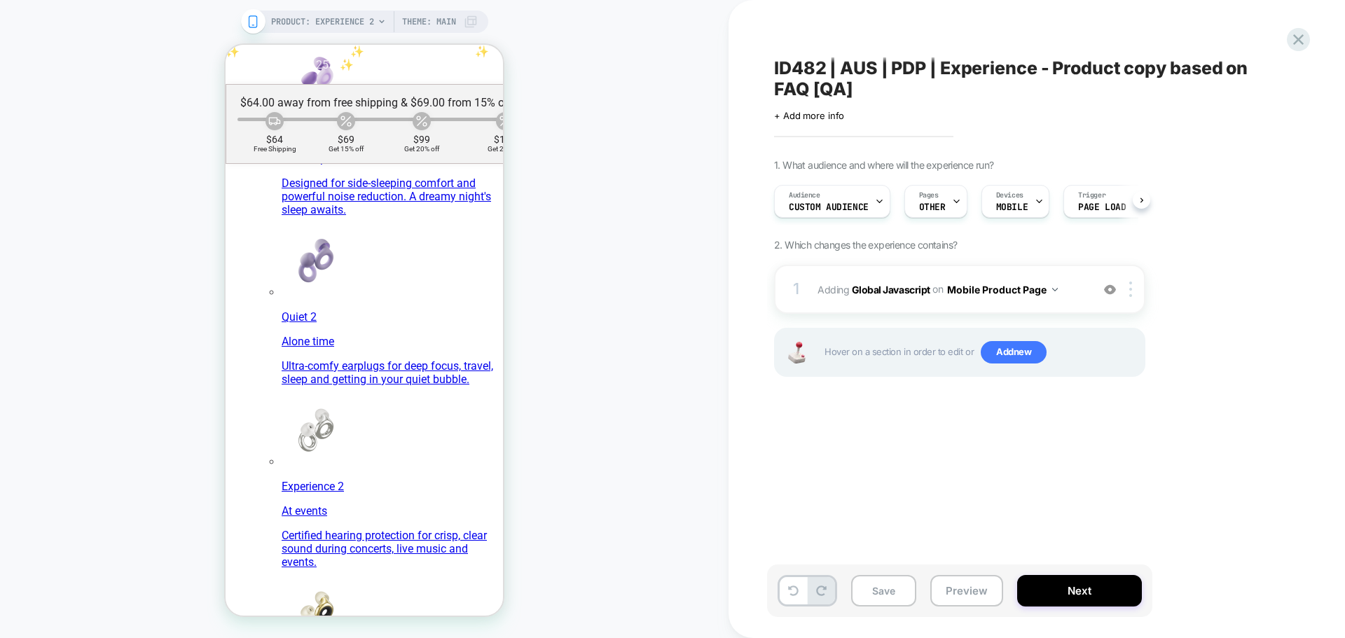
scroll to position [0, 1]
click at [888, 289] on b "Global Javascript" at bounding box center [891, 289] width 78 height 12
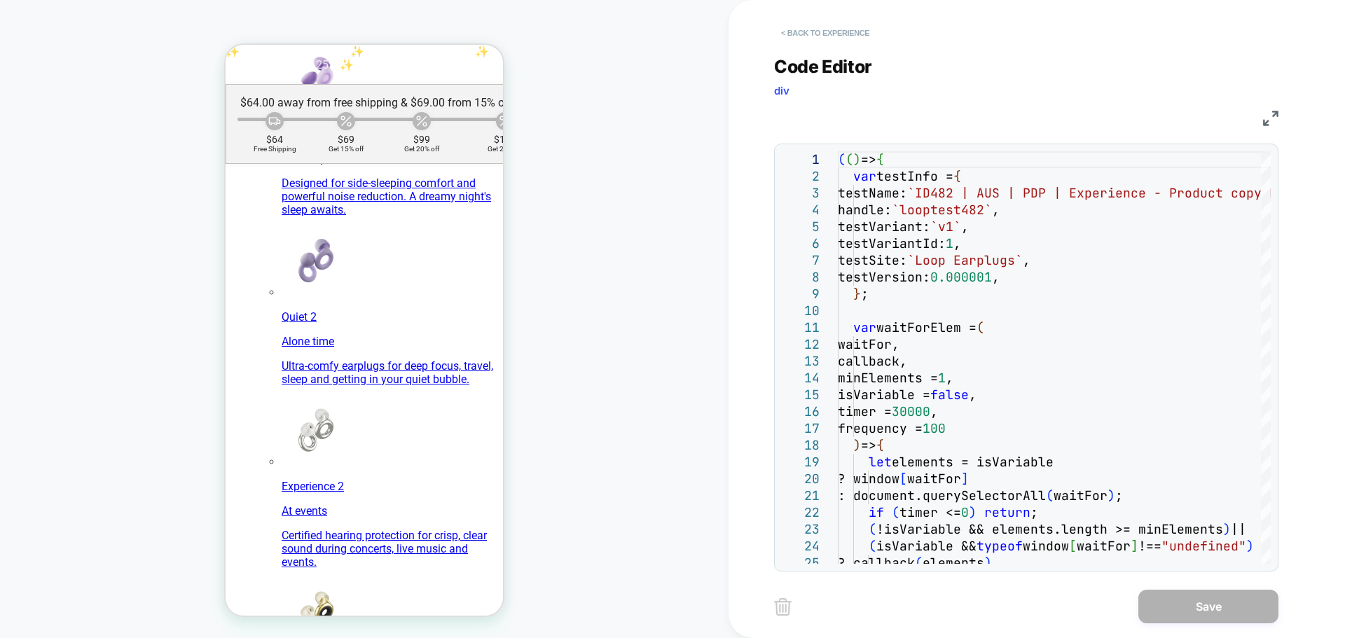
click at [808, 39] on button "< Back to experience" at bounding box center [825, 33] width 102 height 22
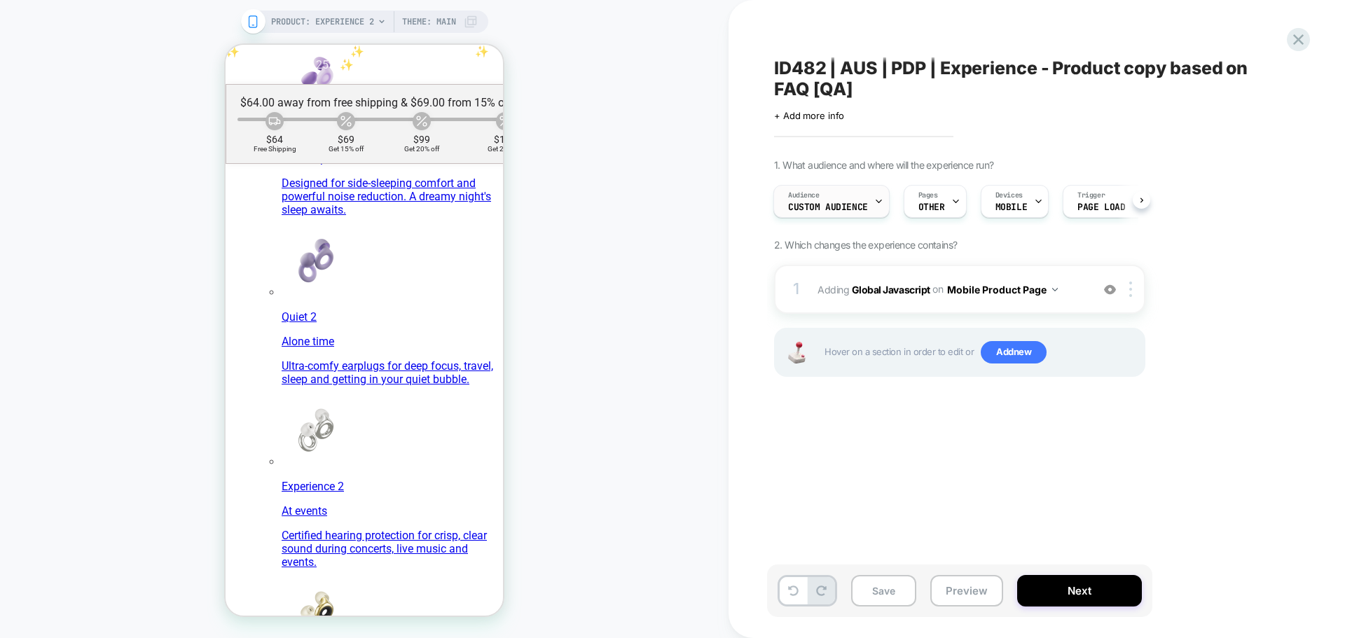
click at [862, 213] on div "Audience Custom Audience" at bounding box center [828, 202] width 108 height 32
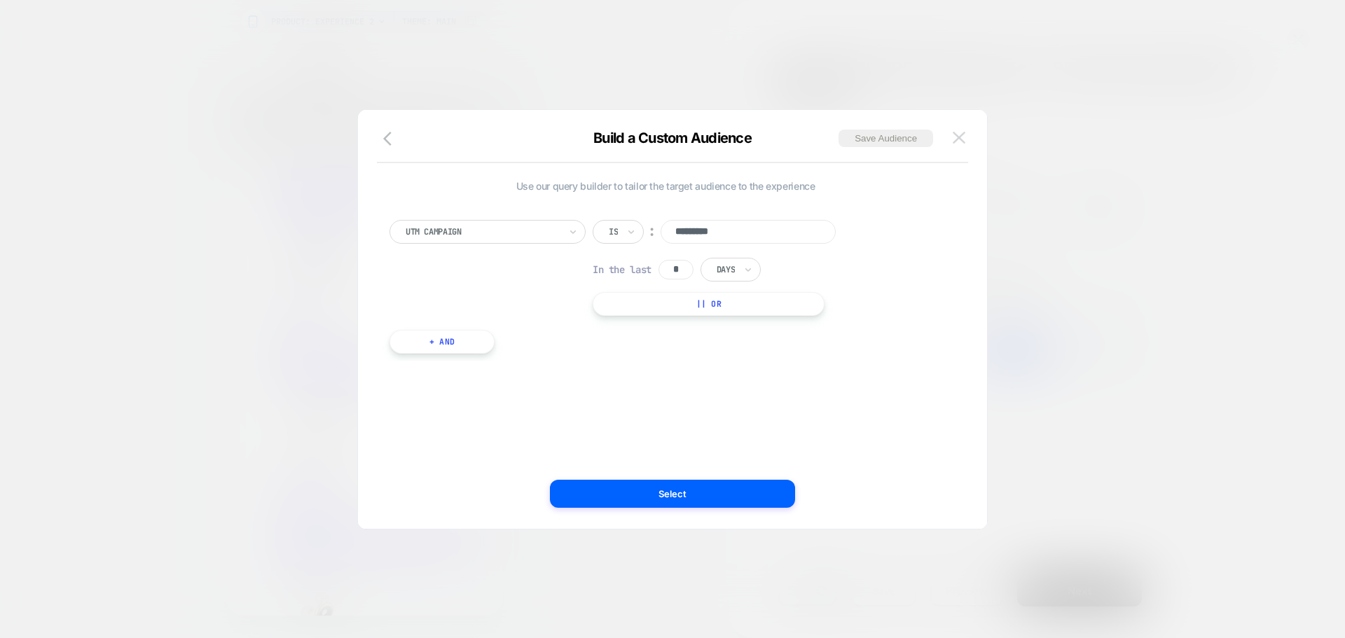
click at [950, 135] on button at bounding box center [959, 137] width 21 height 21
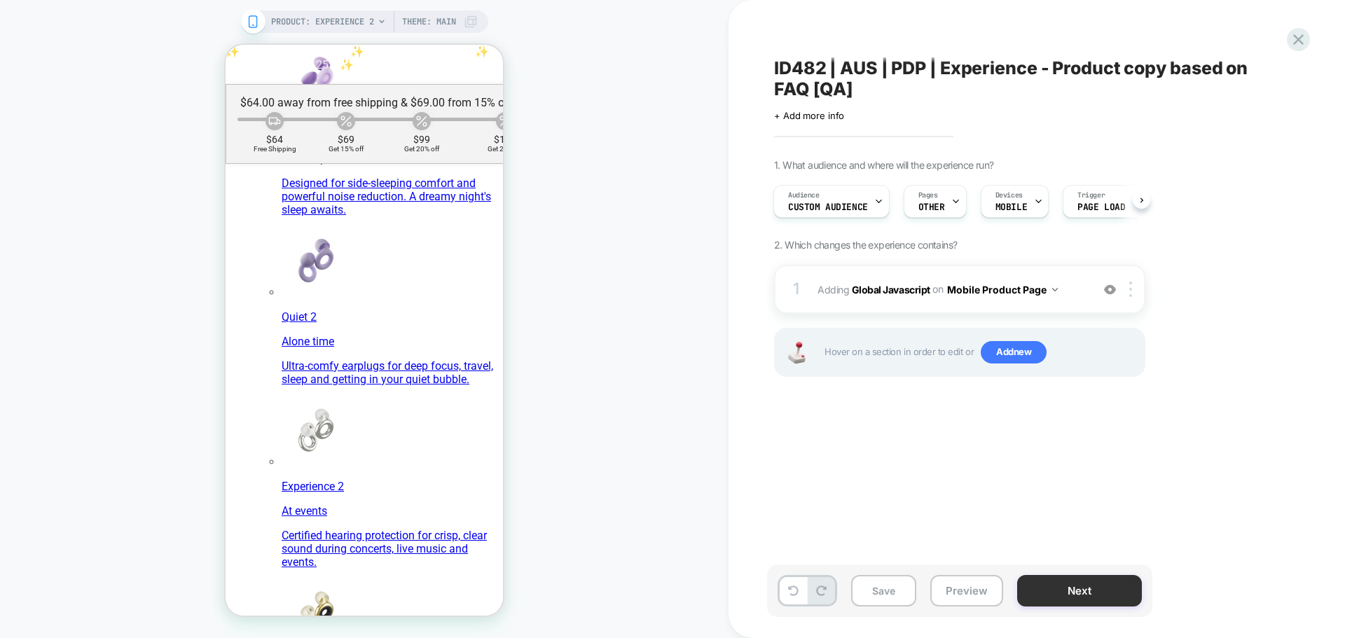
click at [1119, 600] on button "Next" at bounding box center [1079, 591] width 125 height 32
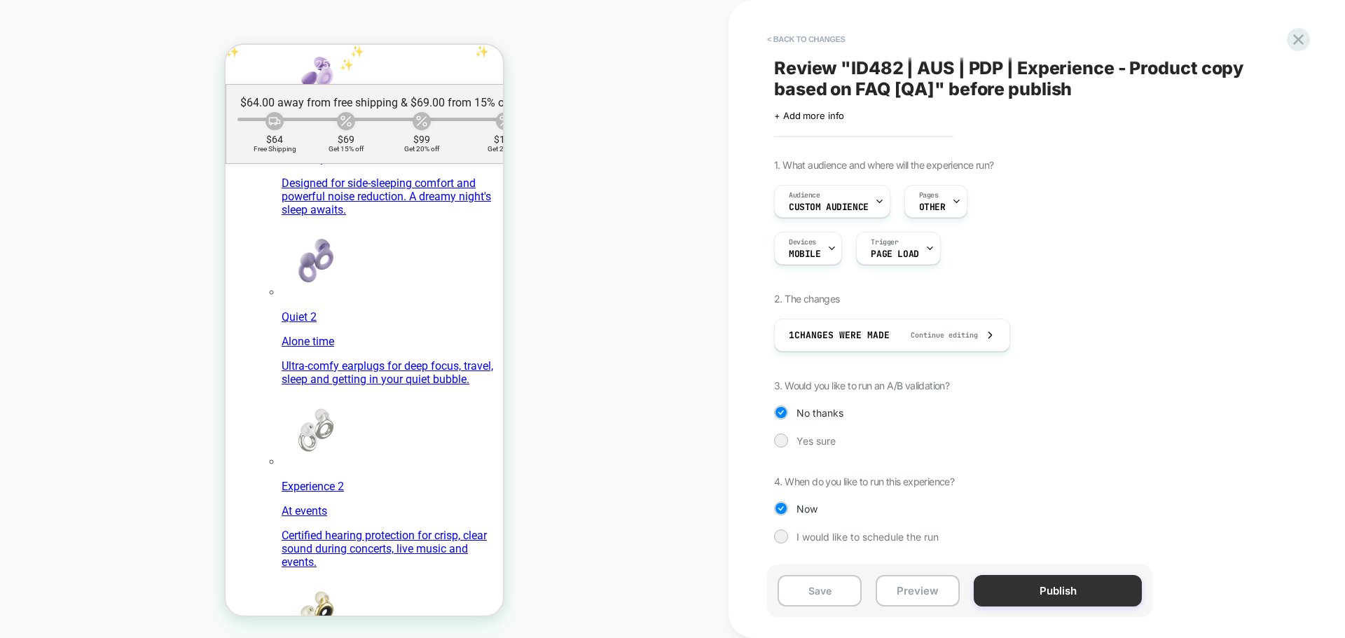
click at [1047, 586] on button "Publish" at bounding box center [1058, 591] width 168 height 32
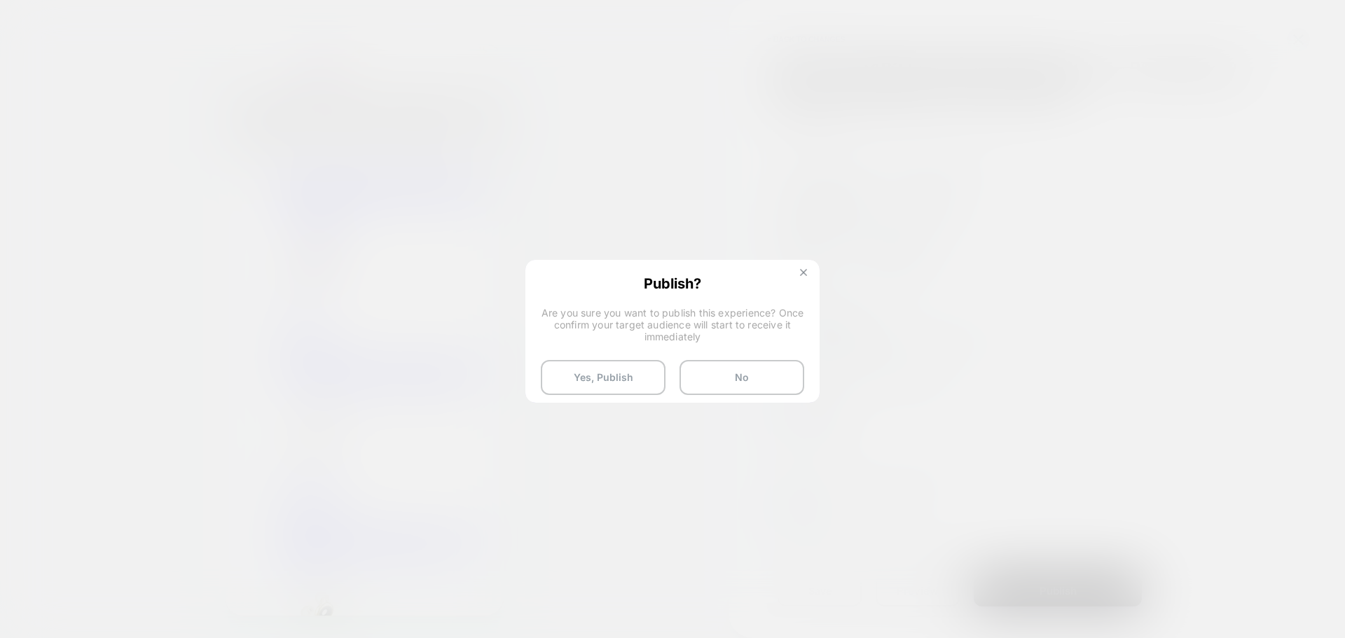
click at [800, 273] on img at bounding box center [803, 272] width 7 height 7
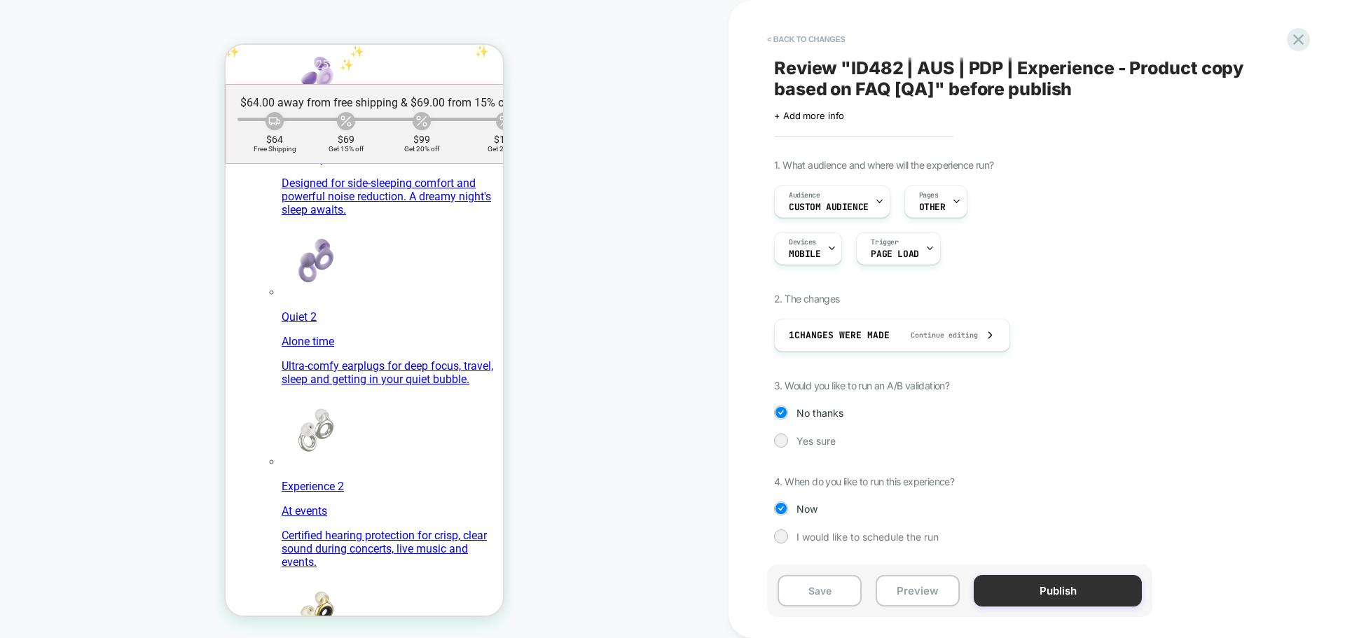
click at [1094, 593] on button "Publish" at bounding box center [1058, 591] width 168 height 32
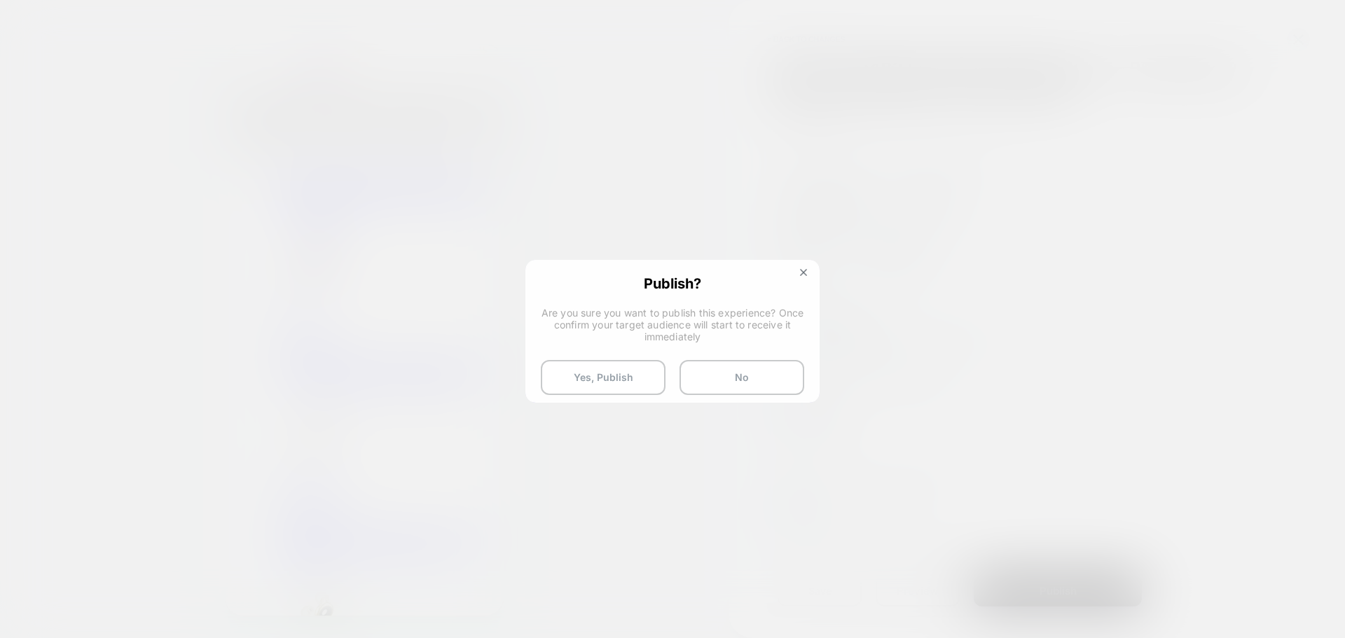
click at [597, 400] on div "Publish? Are you sure you want to publish this experience? Once confirm your ta…" at bounding box center [672, 335] width 291 height 148
click at [595, 374] on button "Yes, Publish" at bounding box center [603, 377] width 125 height 35
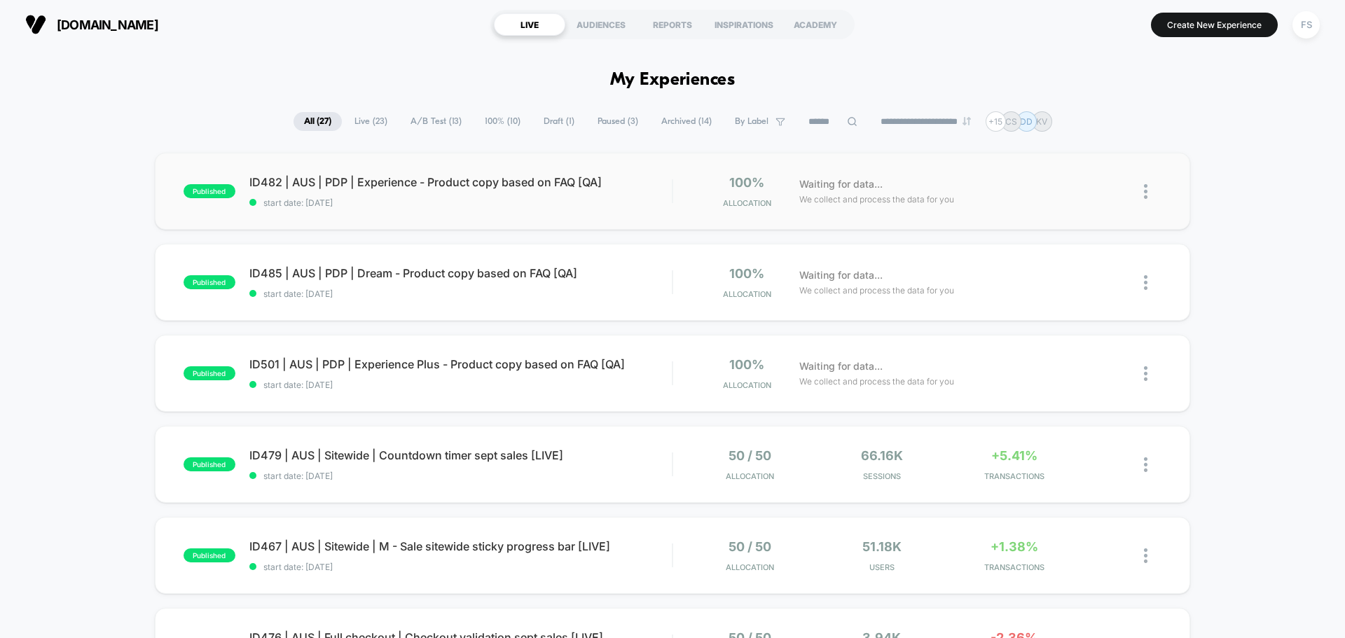
click at [1144, 194] on img at bounding box center [1146, 191] width 4 height 15
click at [1068, 139] on div "Duplicate" at bounding box center [1074, 143] width 126 height 32
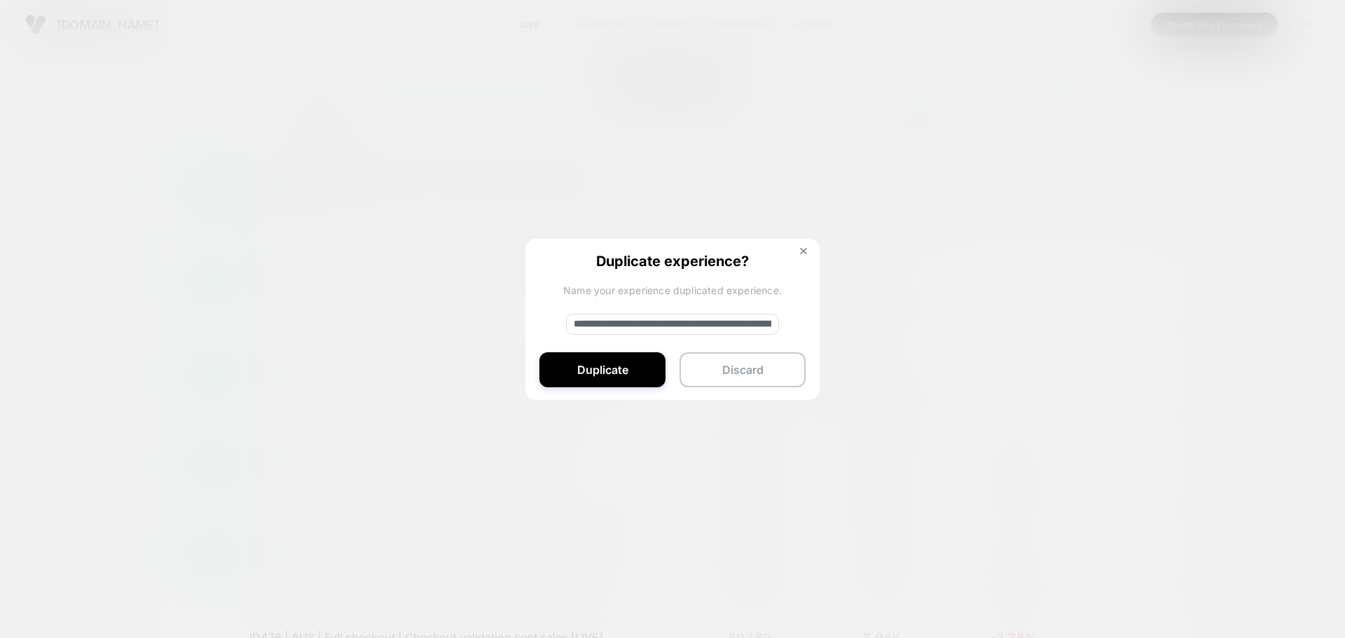
click at [628, 339] on div "**********" at bounding box center [672, 320] width 294 height 163
click at [637, 317] on input "**********" at bounding box center [672, 324] width 213 height 21
paste input
type input "**********"
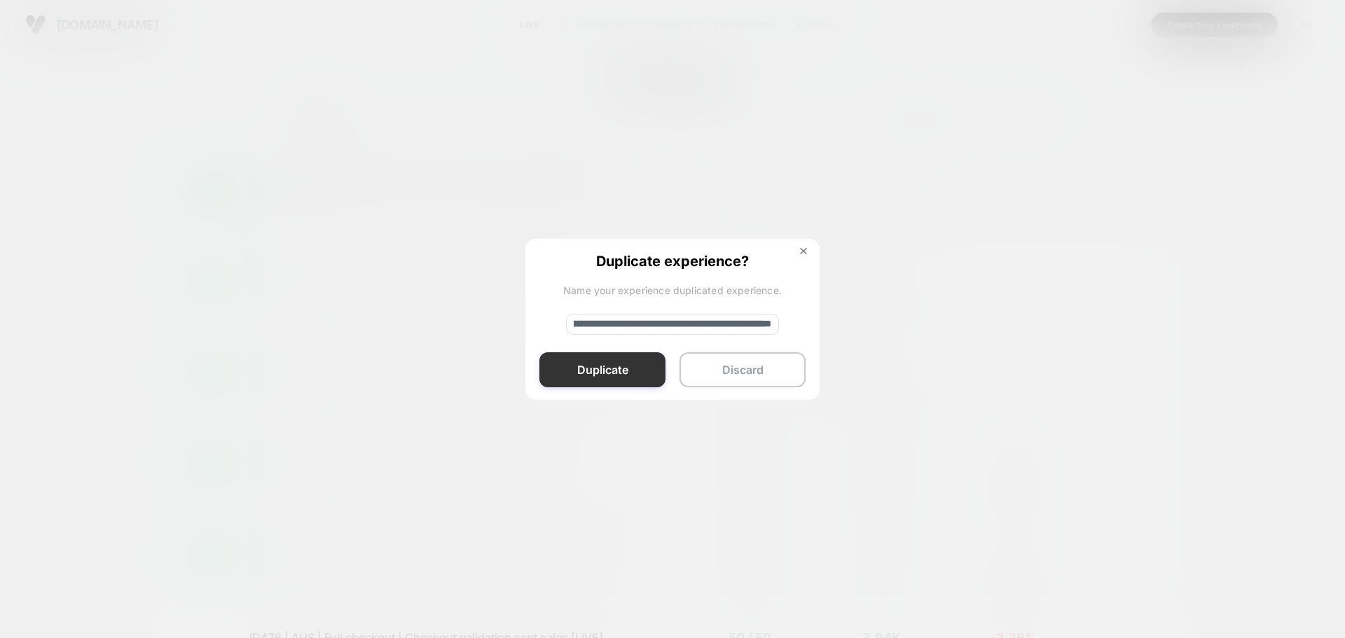
scroll to position [0, 0]
click at [587, 359] on button "Duplicate" at bounding box center [602, 369] width 126 height 35
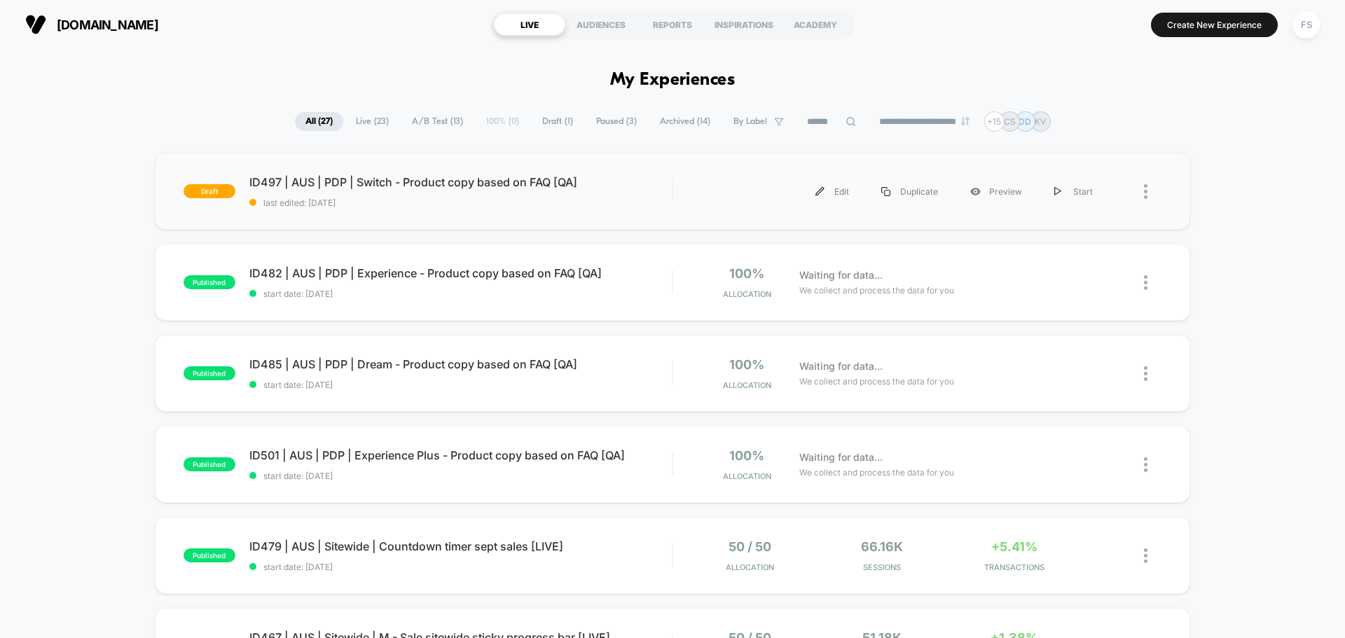
click at [370, 174] on div "draft ID497 | AUS | PDP | Switch - Product copy based on FAQ [QA] last edited: …" at bounding box center [672, 191] width 1035 height 77
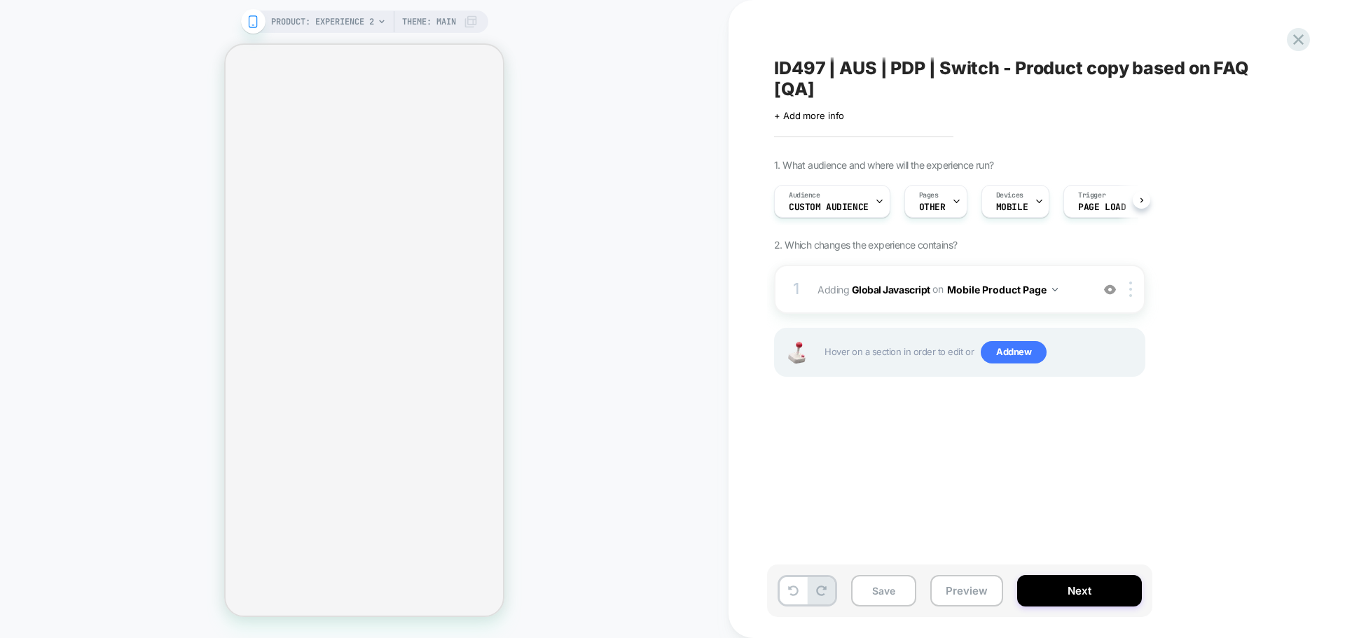
scroll to position [0, 1]
click at [862, 202] on div "Audience Custom Audience" at bounding box center [828, 202] width 108 height 32
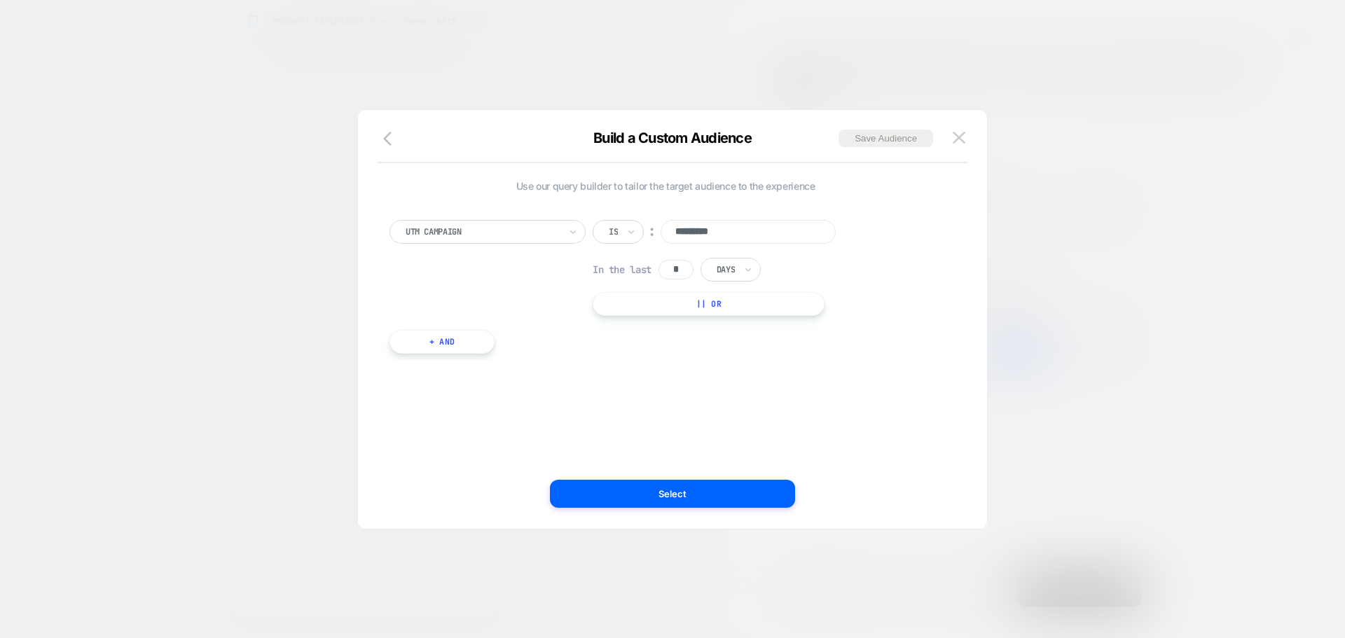
click at [779, 230] on input "*********" at bounding box center [748, 232] width 175 height 24
type input "*********"
click at [688, 484] on button "Select" at bounding box center [672, 494] width 245 height 28
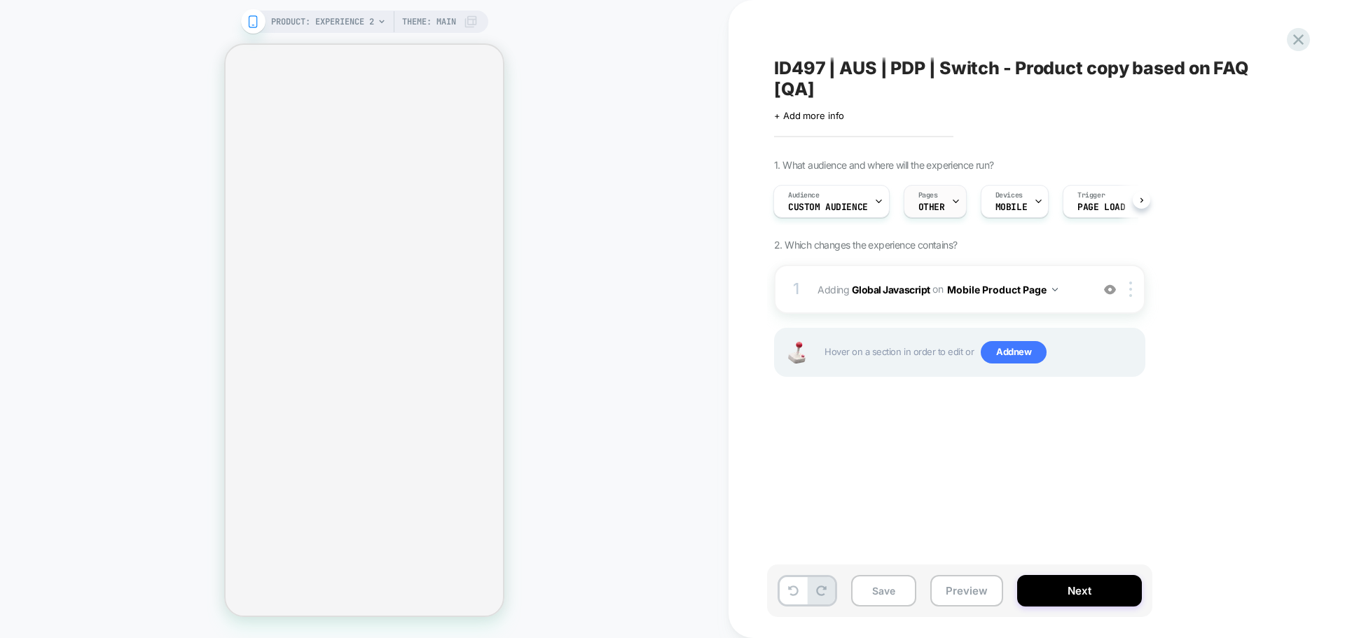
click at [935, 202] on span "OTHER" at bounding box center [931, 207] width 27 height 10
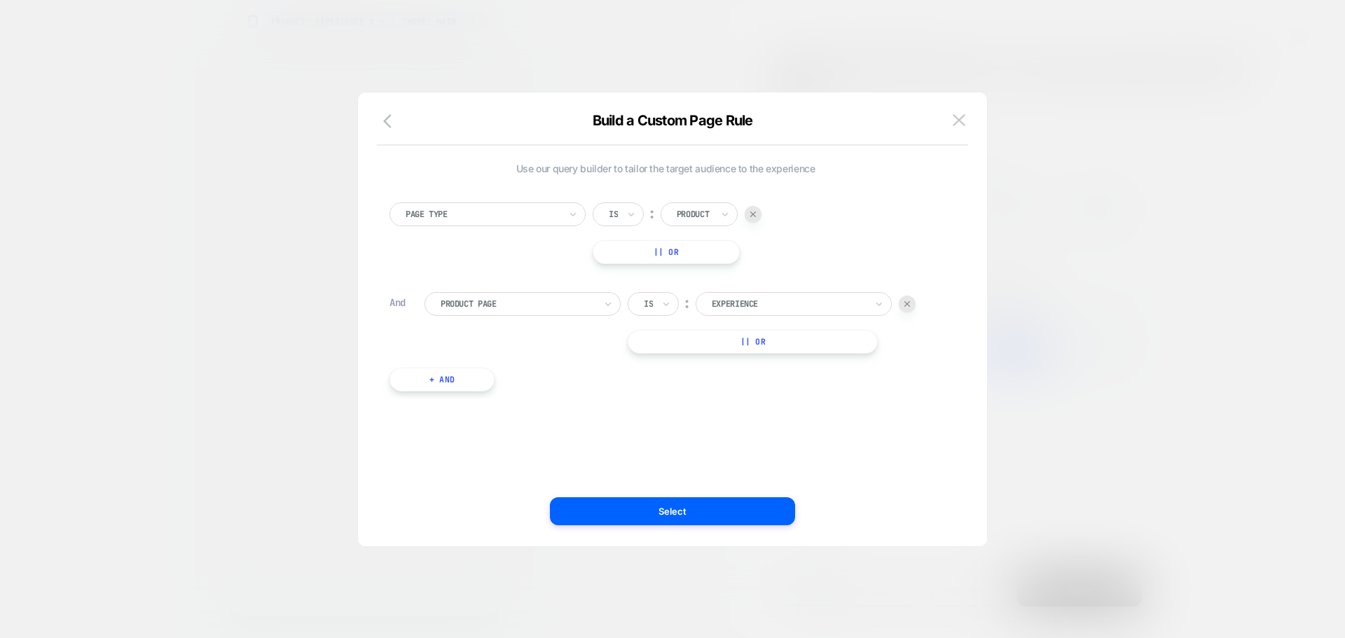
click at [803, 291] on div "Page Type Is ︰ Product || Or And Product Page Is ︰ experience EXPERIENCE || Or …" at bounding box center [665, 289] width 566 height 217
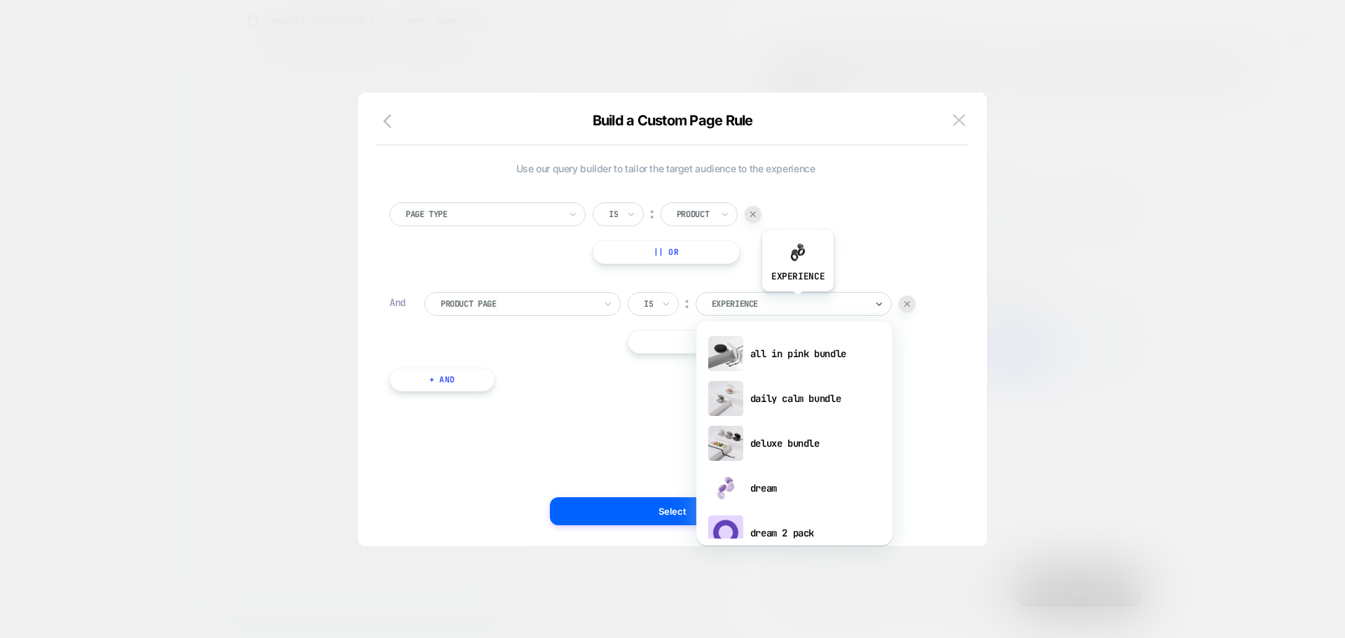
click at [797, 302] on div at bounding box center [789, 304] width 154 height 13
type input "***"
click at [772, 488] on div "switch" at bounding box center [794, 488] width 182 height 45
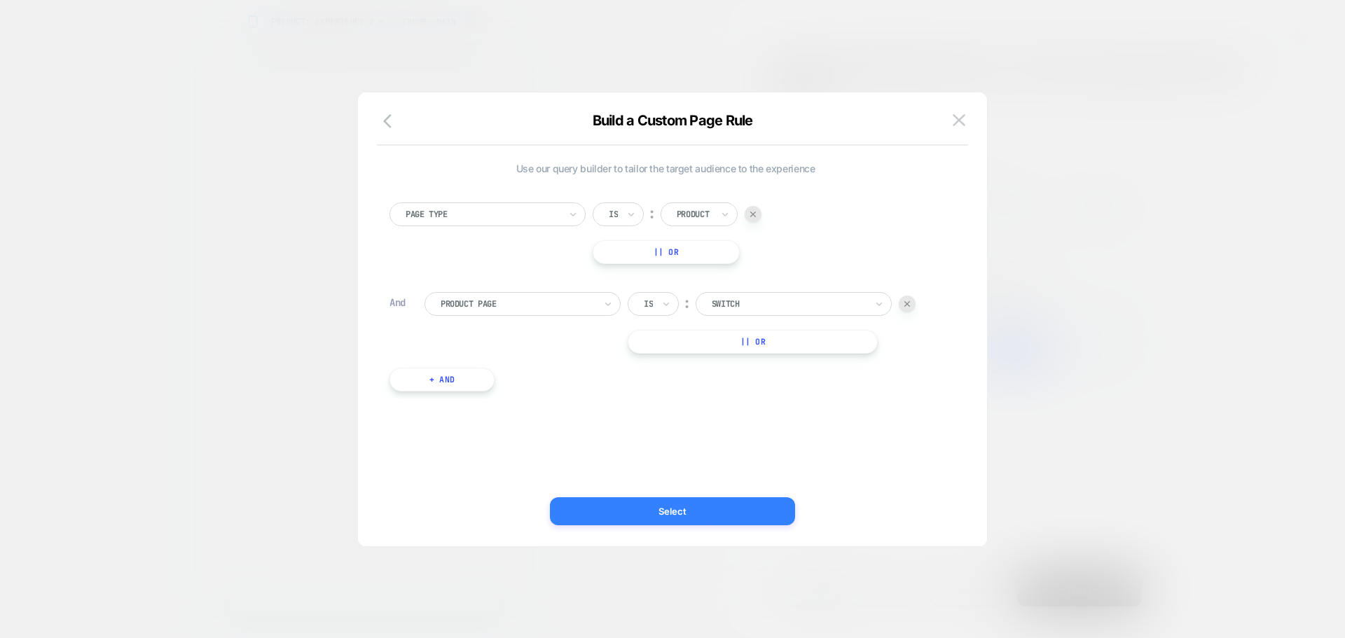
click at [658, 509] on button "Select" at bounding box center [672, 511] width 245 height 28
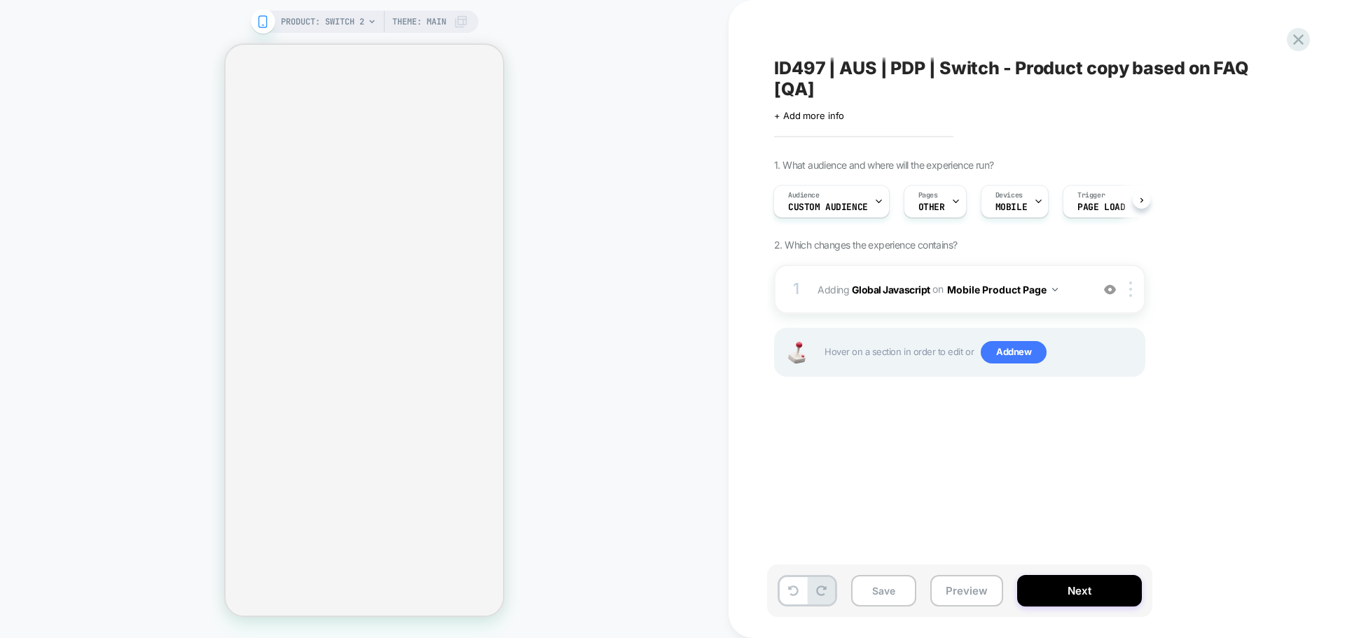
scroll to position [0, 1]
click at [883, 289] on b "Global Javascript" at bounding box center [891, 289] width 78 height 12
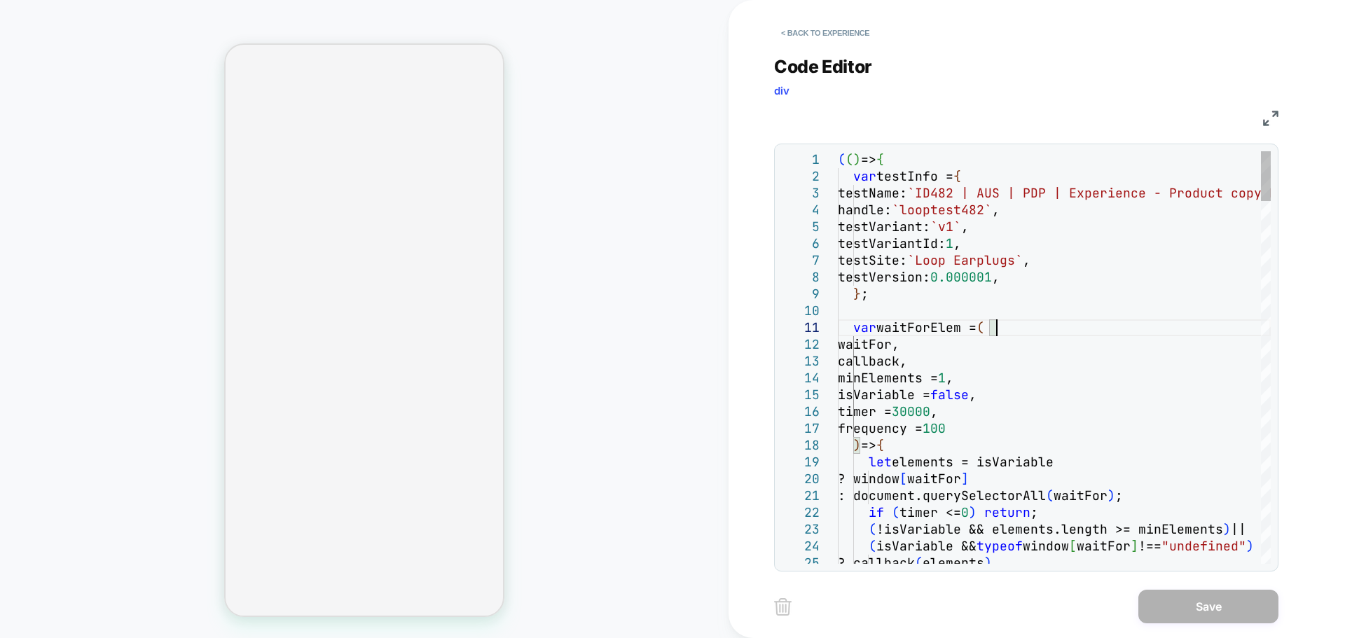
scroll to position [0, 0]
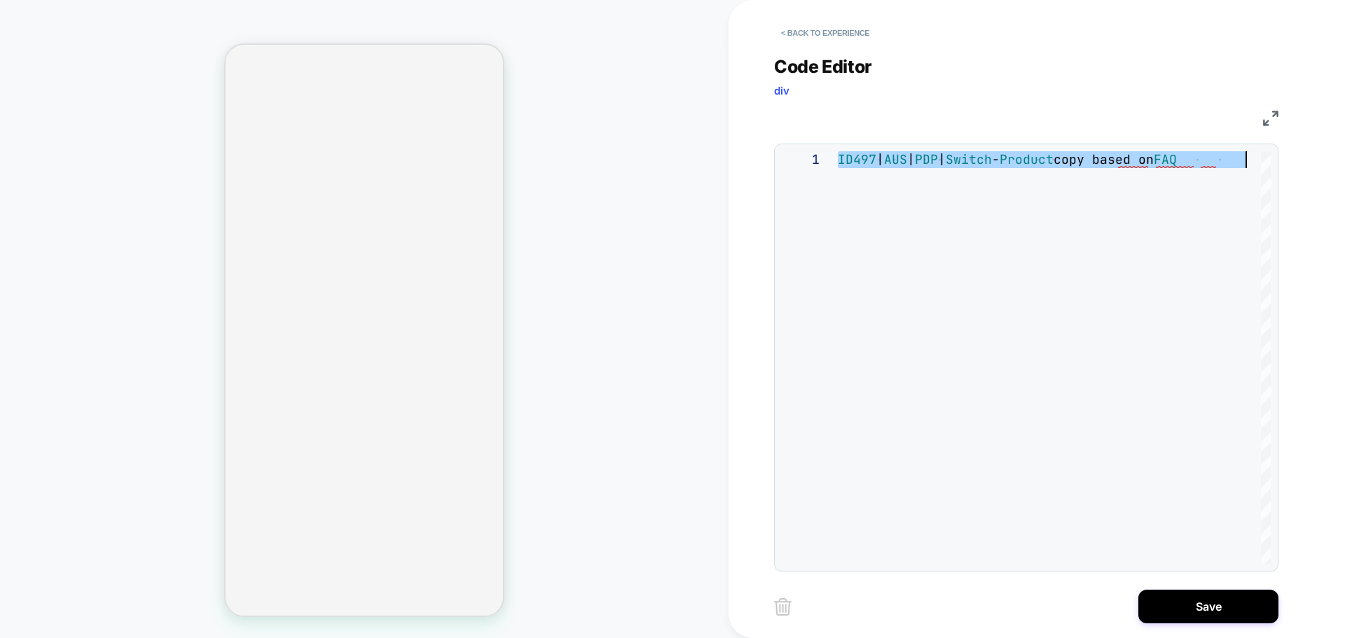
type textarea "**********"
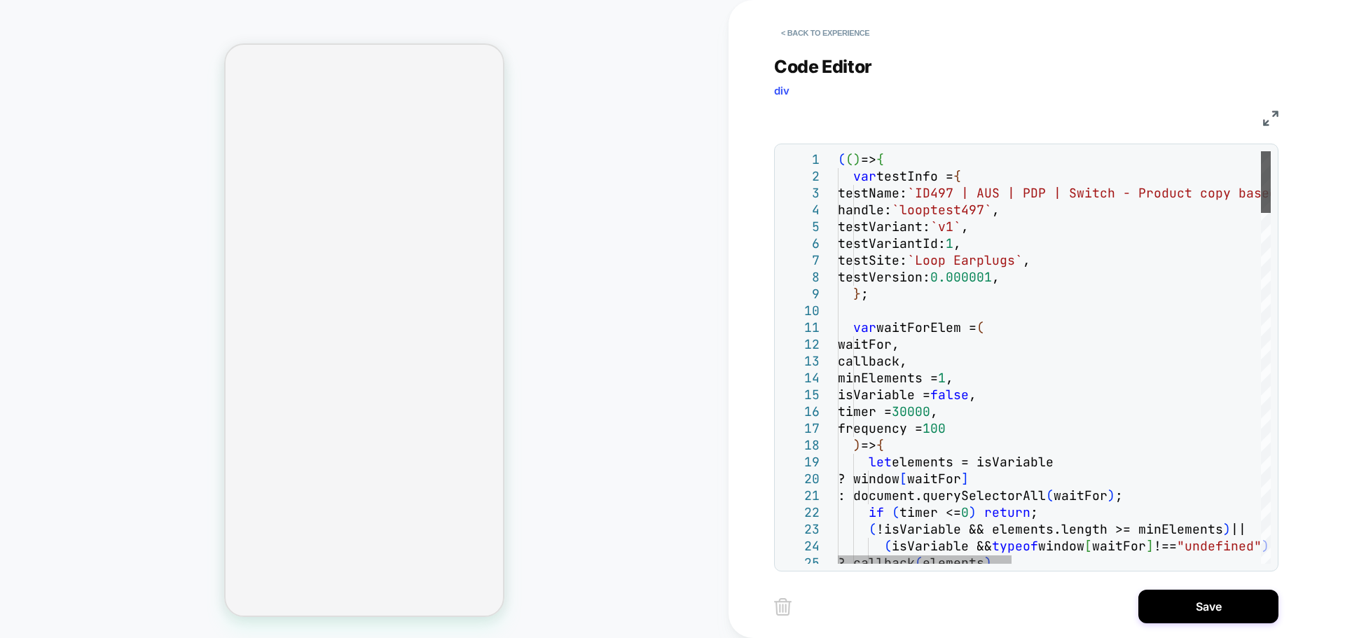
click at [1261, 151] on div at bounding box center [1266, 182] width 10 height 62
click at [1225, 604] on button "Save" at bounding box center [1208, 607] width 140 height 34
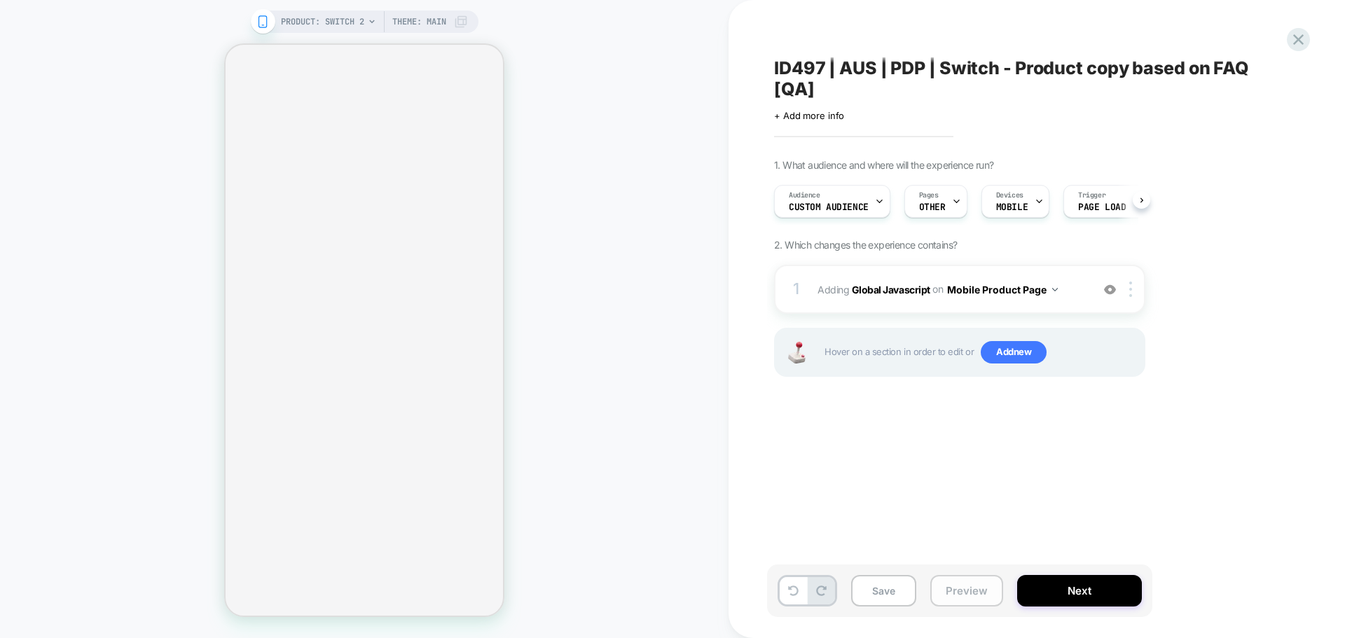
scroll to position [0, 1]
click at [1061, 591] on button "Next" at bounding box center [1079, 591] width 125 height 32
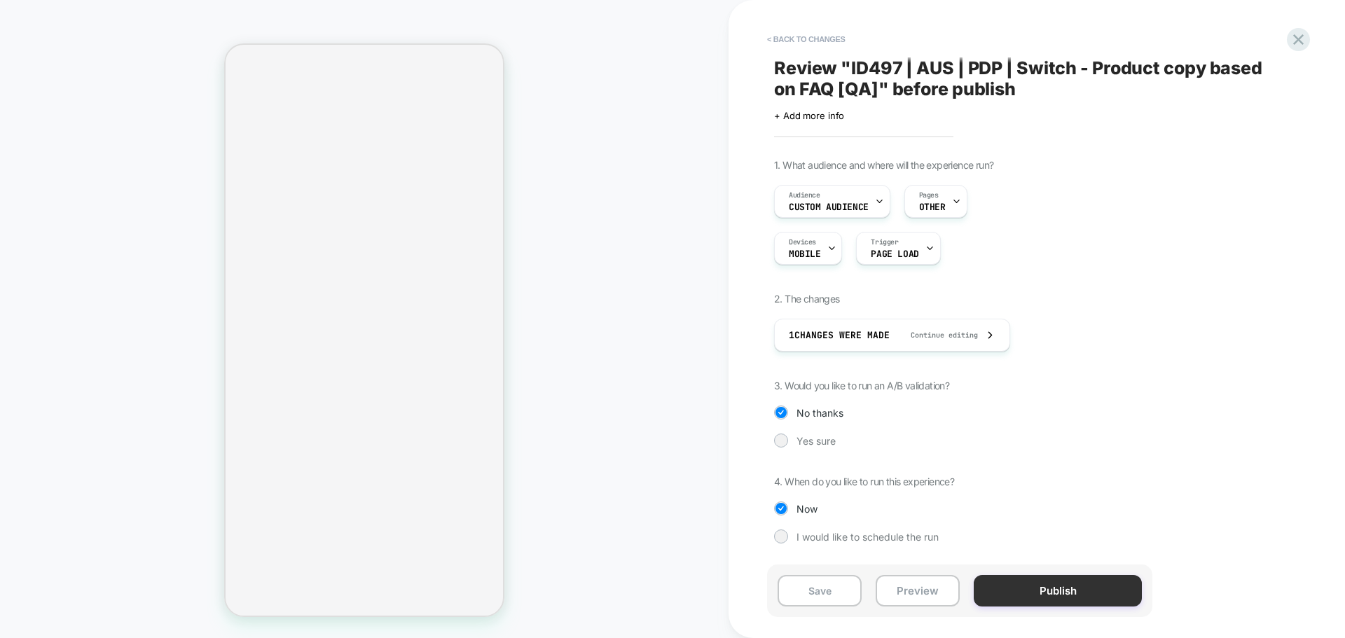
click at [1060, 590] on button "Publish" at bounding box center [1058, 591] width 168 height 32
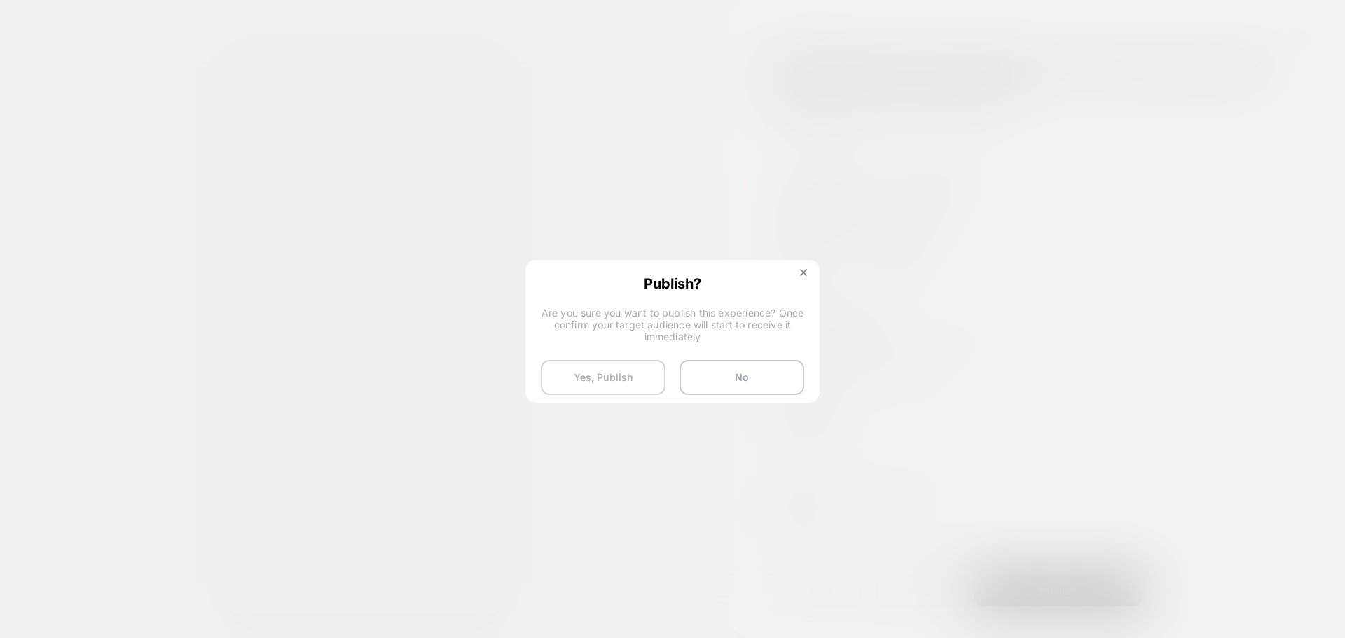
click at [577, 378] on button "Yes, Publish" at bounding box center [603, 377] width 125 height 35
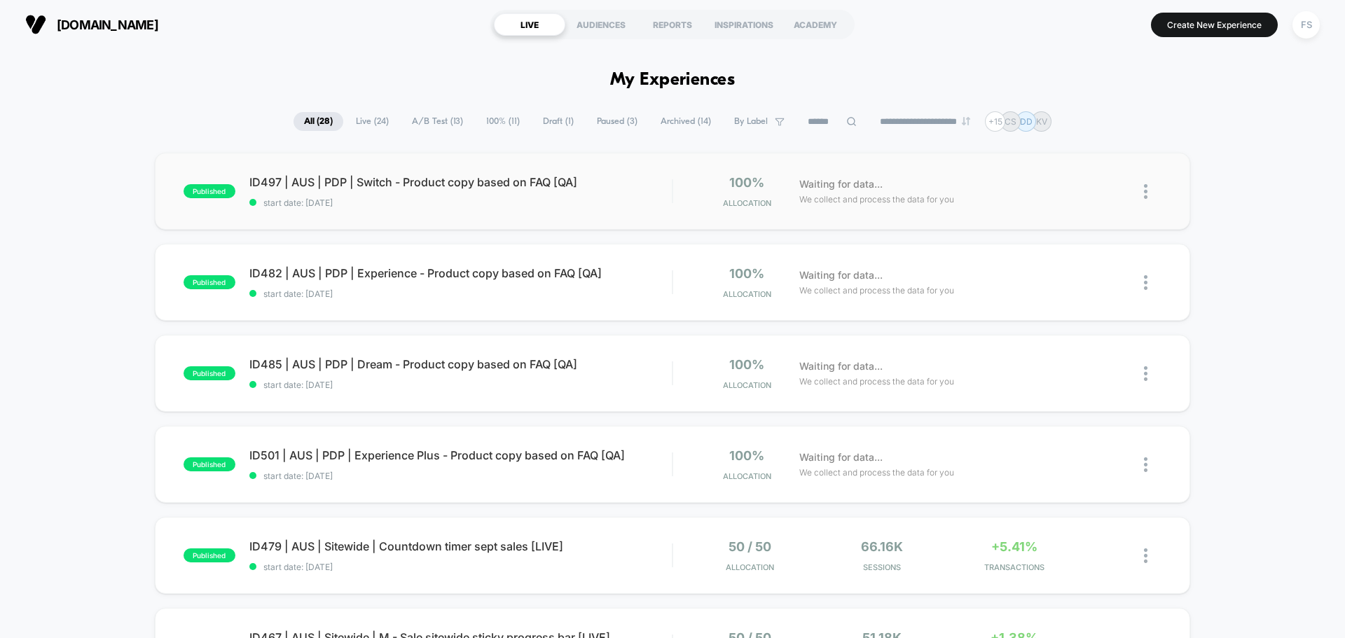
click at [1146, 191] on img at bounding box center [1146, 191] width 4 height 15
click at [1077, 148] on div "Duplicate" at bounding box center [1074, 143] width 126 height 32
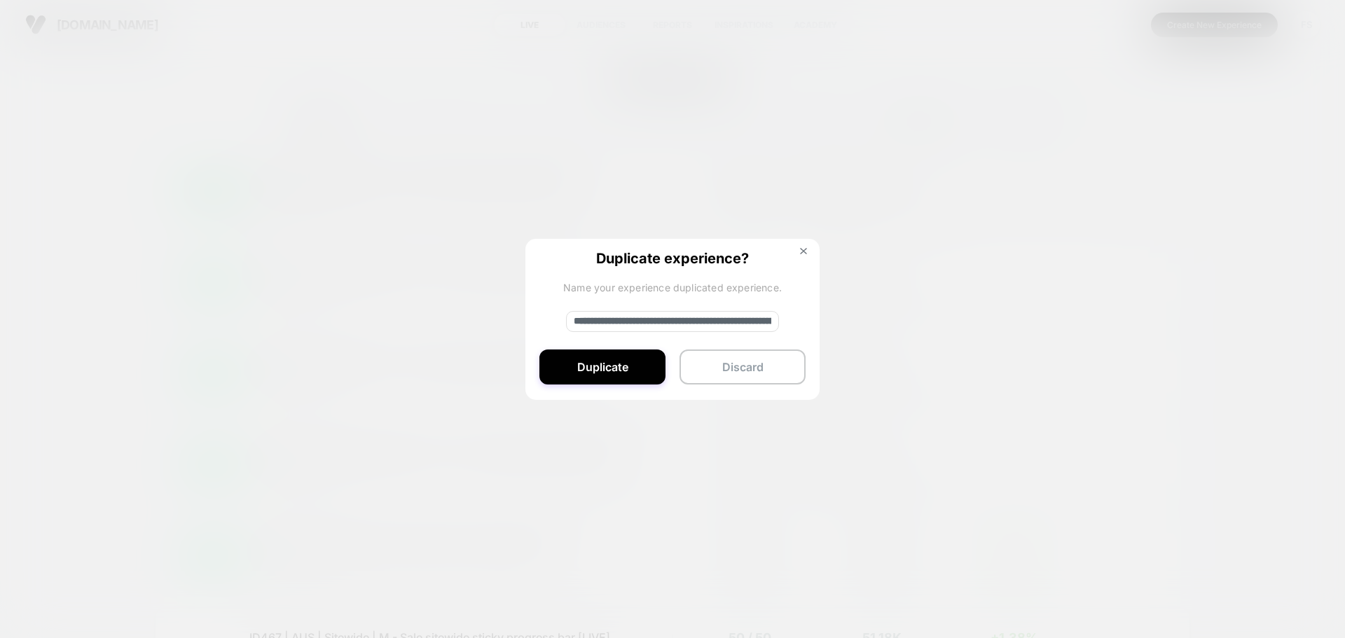
click at [642, 314] on input "**********" at bounding box center [672, 321] width 213 height 21
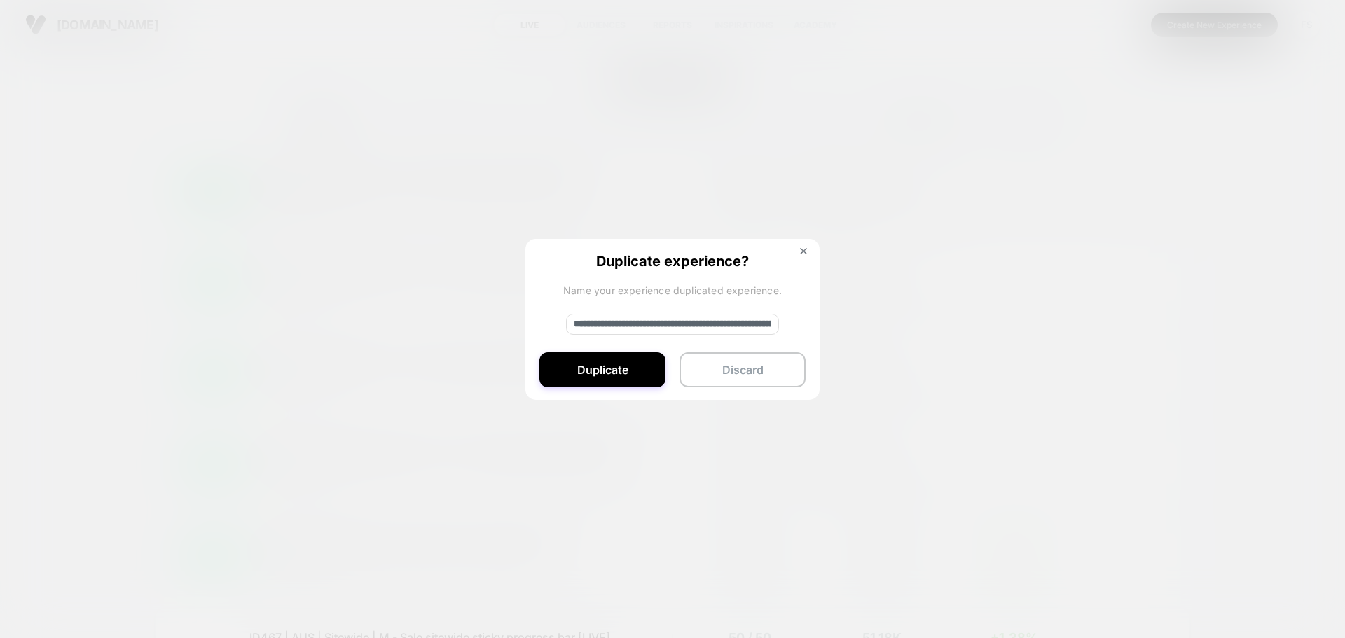
paste input
type input "**********"
click at [647, 375] on button "Duplicate" at bounding box center [602, 369] width 126 height 35
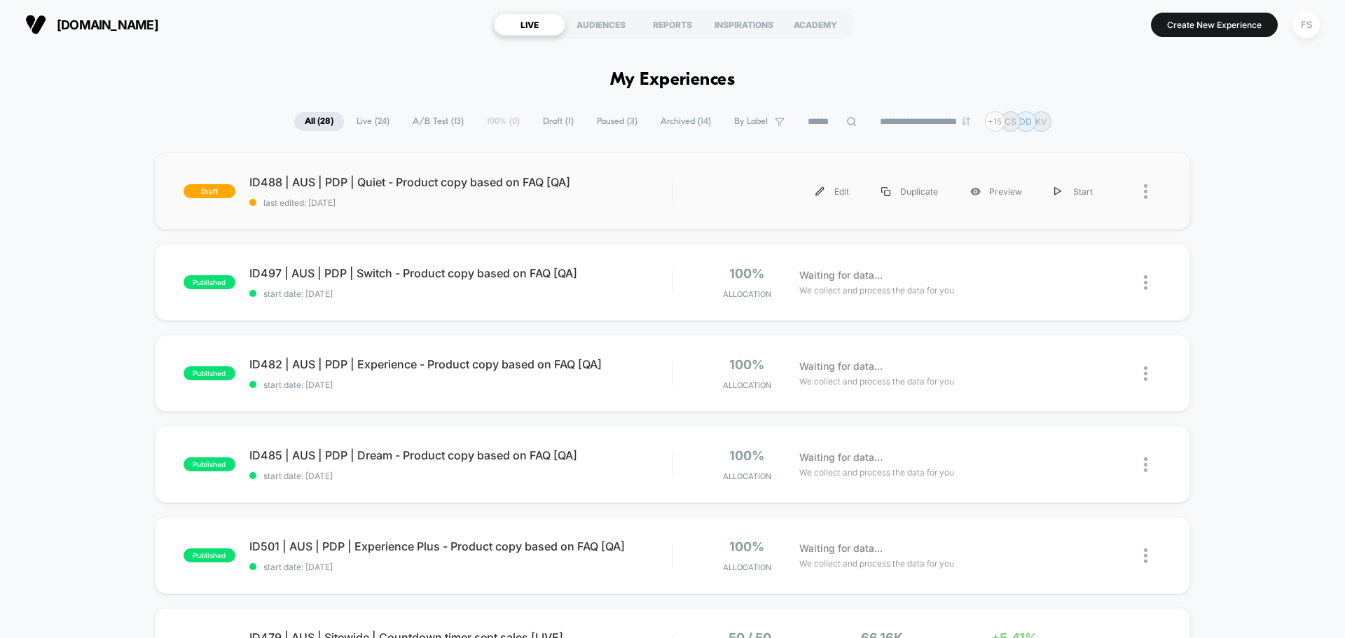
click at [454, 172] on div "draft ID488 | AUS | PDP | Quiet - Product copy based on FAQ [QA] last edited: 9…" at bounding box center [672, 191] width 1035 height 77
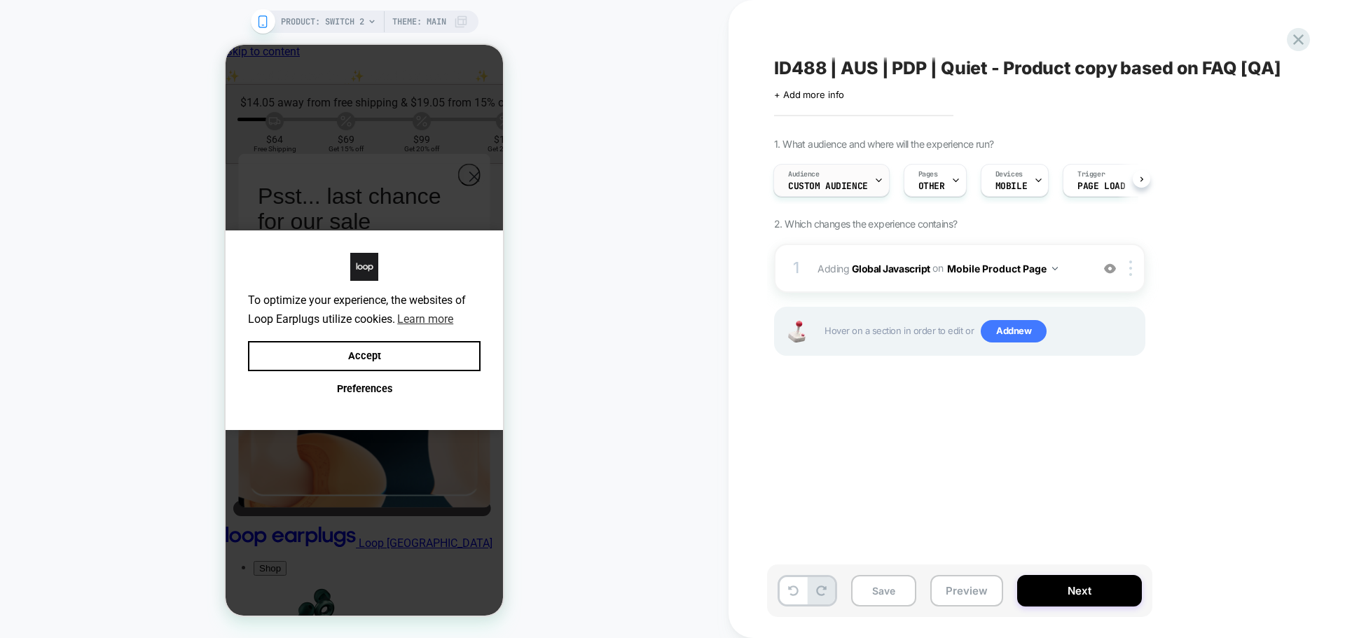
scroll to position [0, 11]
click at [806, 178] on span "Audience" at bounding box center [804, 175] width 32 height 10
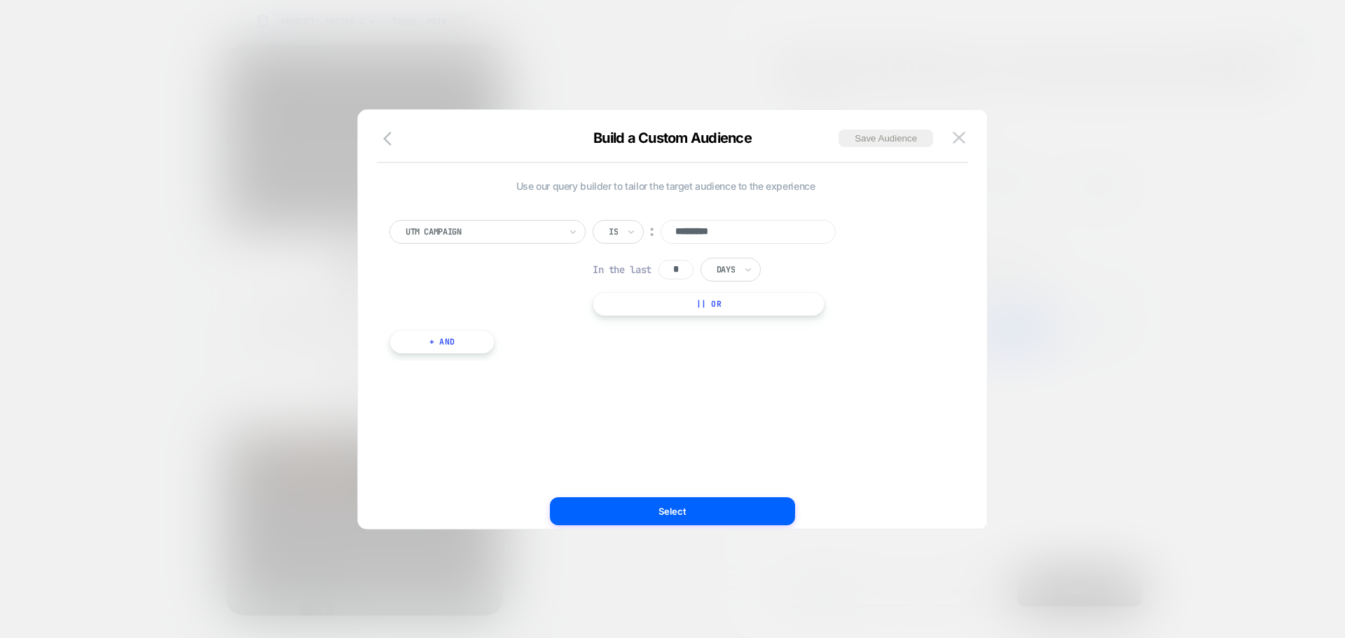
scroll to position [0, 0]
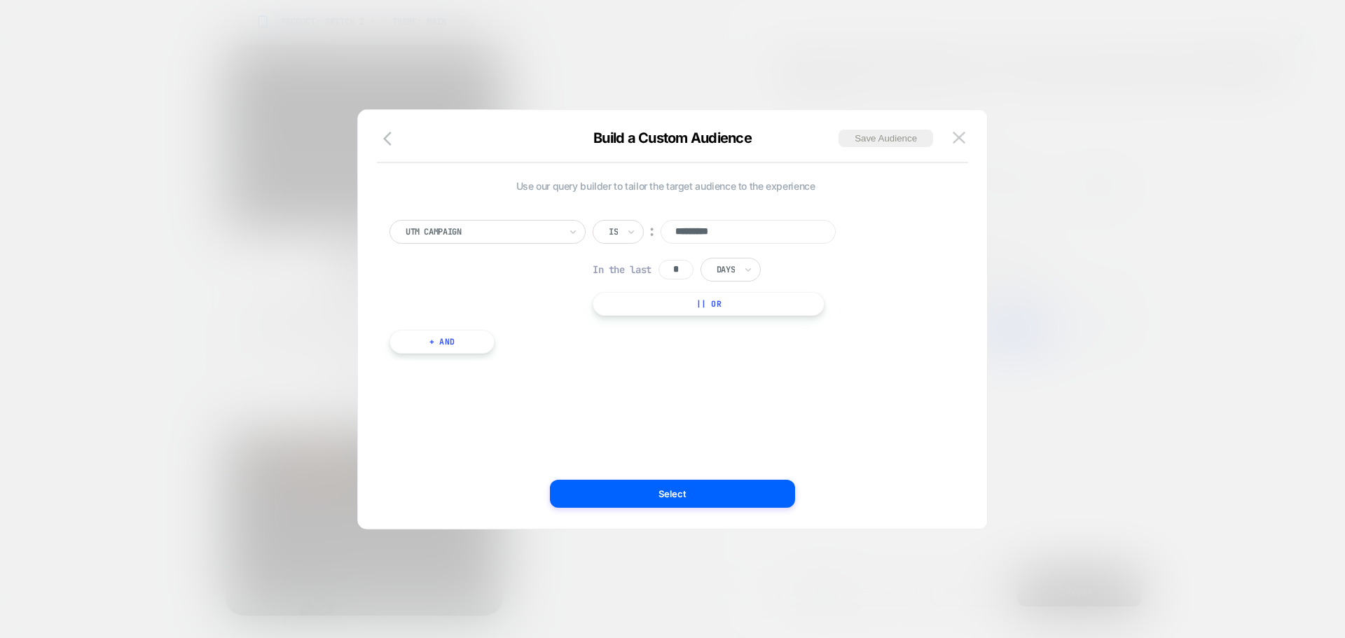
click at [773, 239] on input "*********" at bounding box center [748, 232] width 175 height 24
type input "*********"
click at [653, 480] on button "Select" at bounding box center [672, 494] width 245 height 28
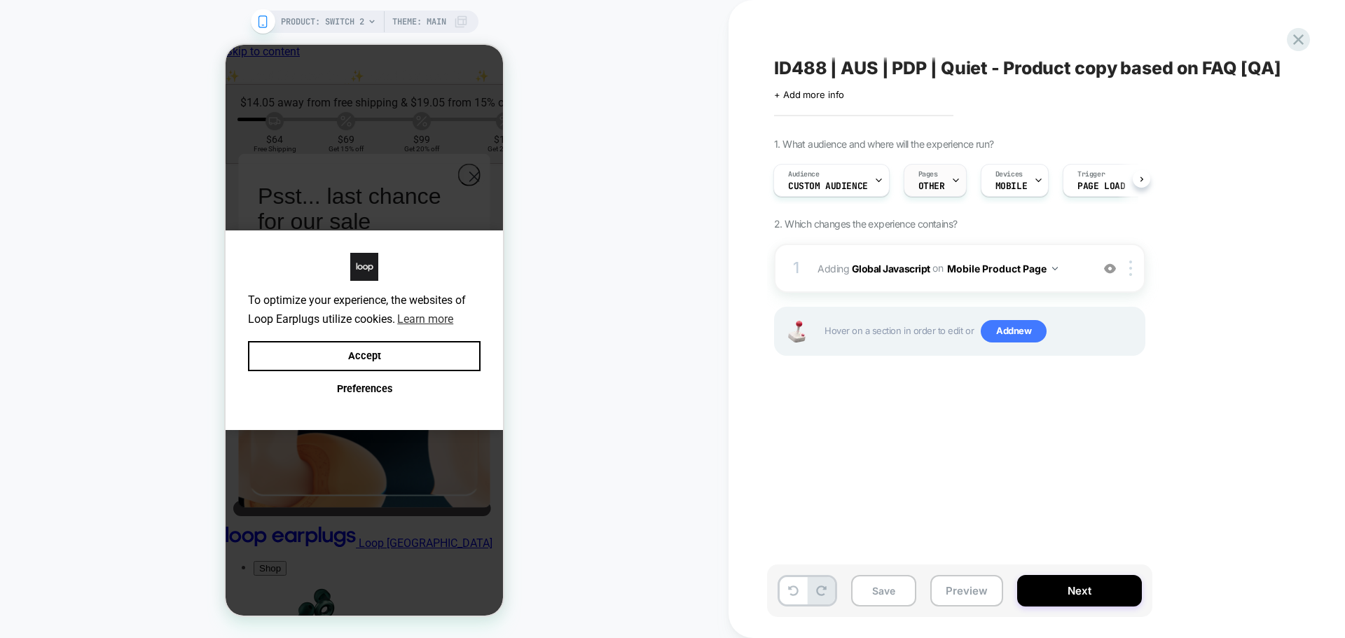
click at [937, 179] on div "Pages OTHER" at bounding box center [931, 181] width 55 height 32
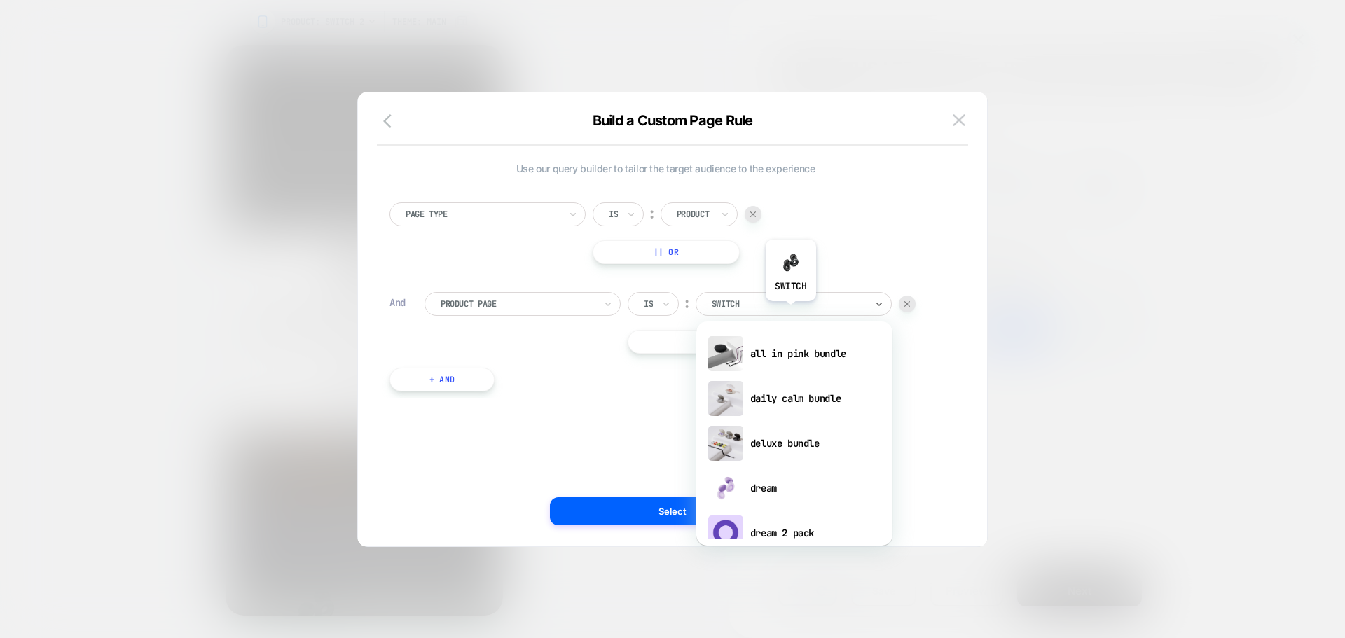
click at [790, 312] on div "switch" at bounding box center [794, 304] width 196 height 24
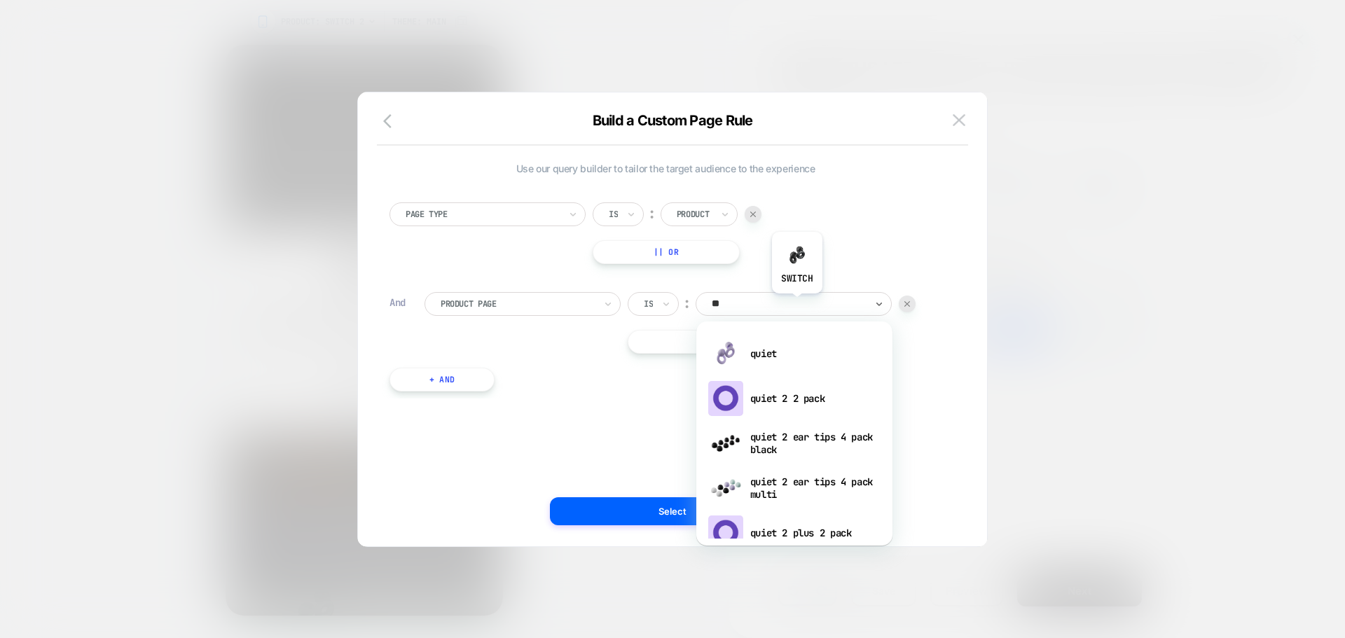
type input "***"
click at [814, 336] on div "quiet" at bounding box center [794, 353] width 182 height 45
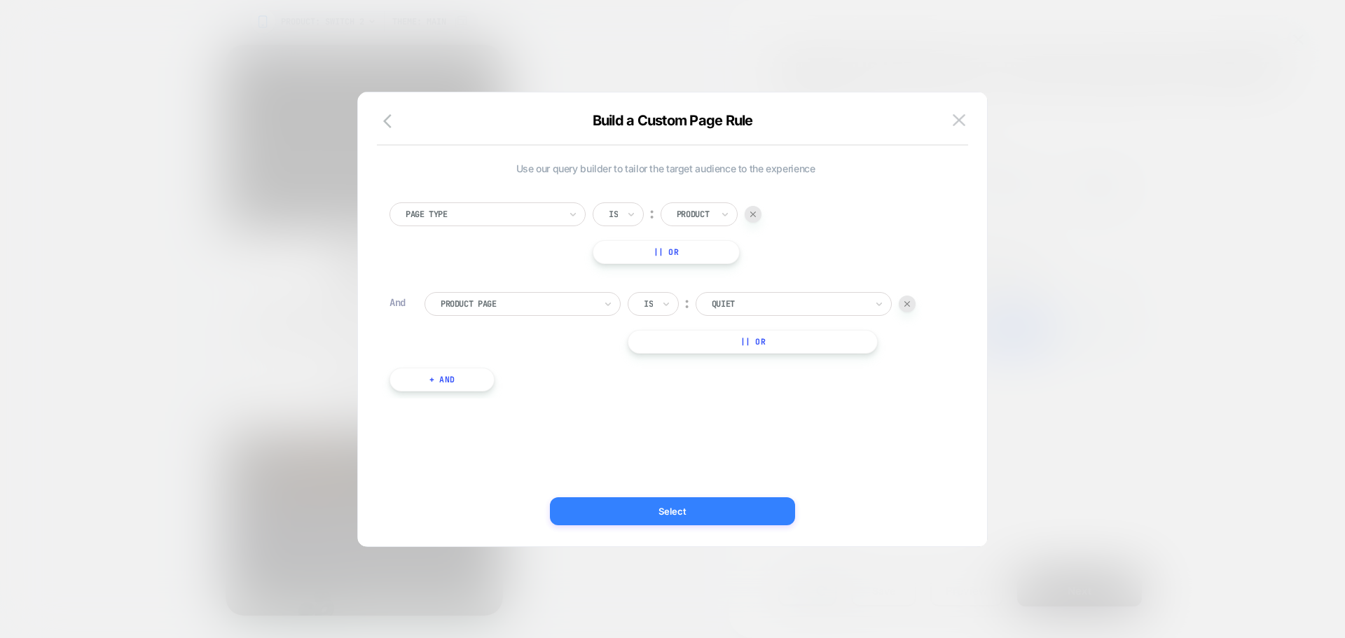
click at [658, 504] on button "Select" at bounding box center [672, 511] width 245 height 28
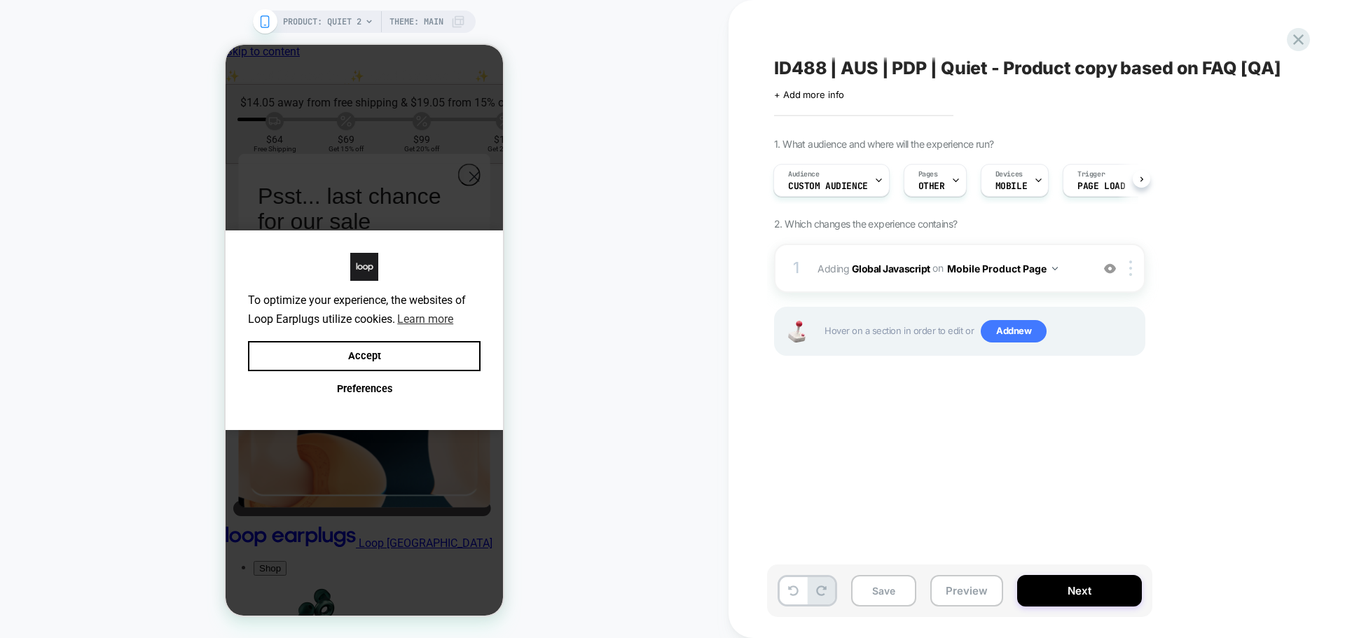
scroll to position [0, 1]
click at [885, 275] on span "Adding Global Javascript on Mobile Product Page" at bounding box center [951, 269] width 267 height 20
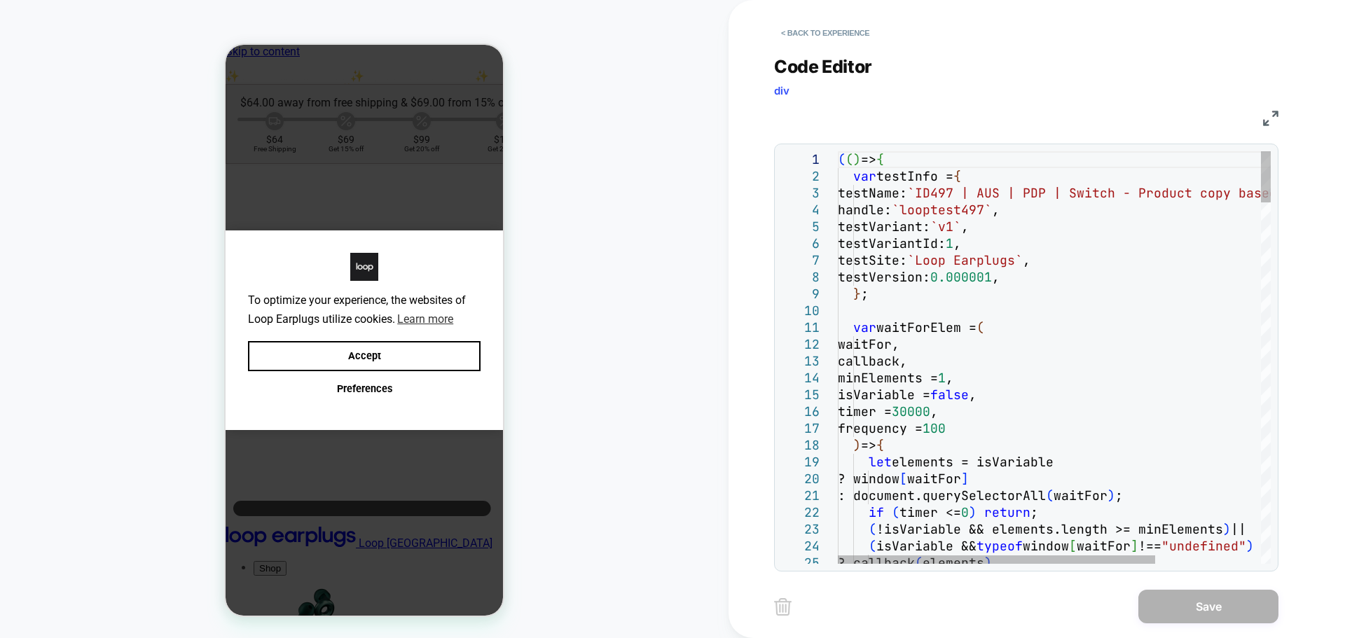
scroll to position [0, 0]
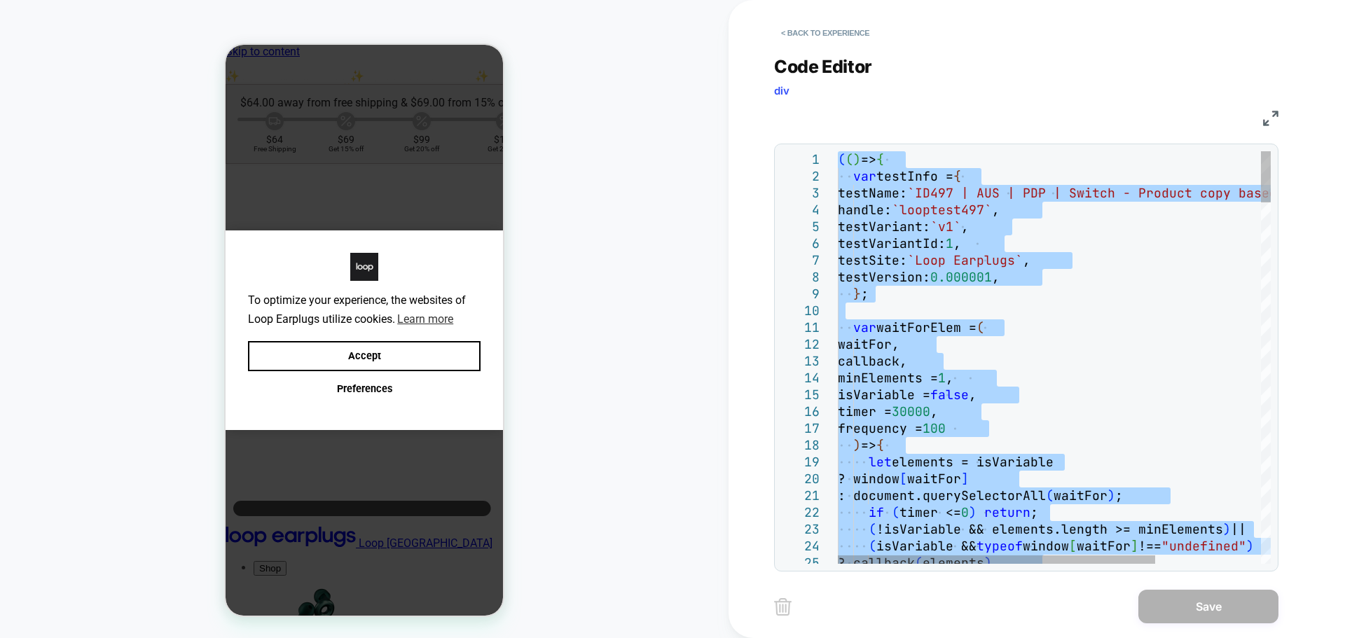
type textarea "**********"
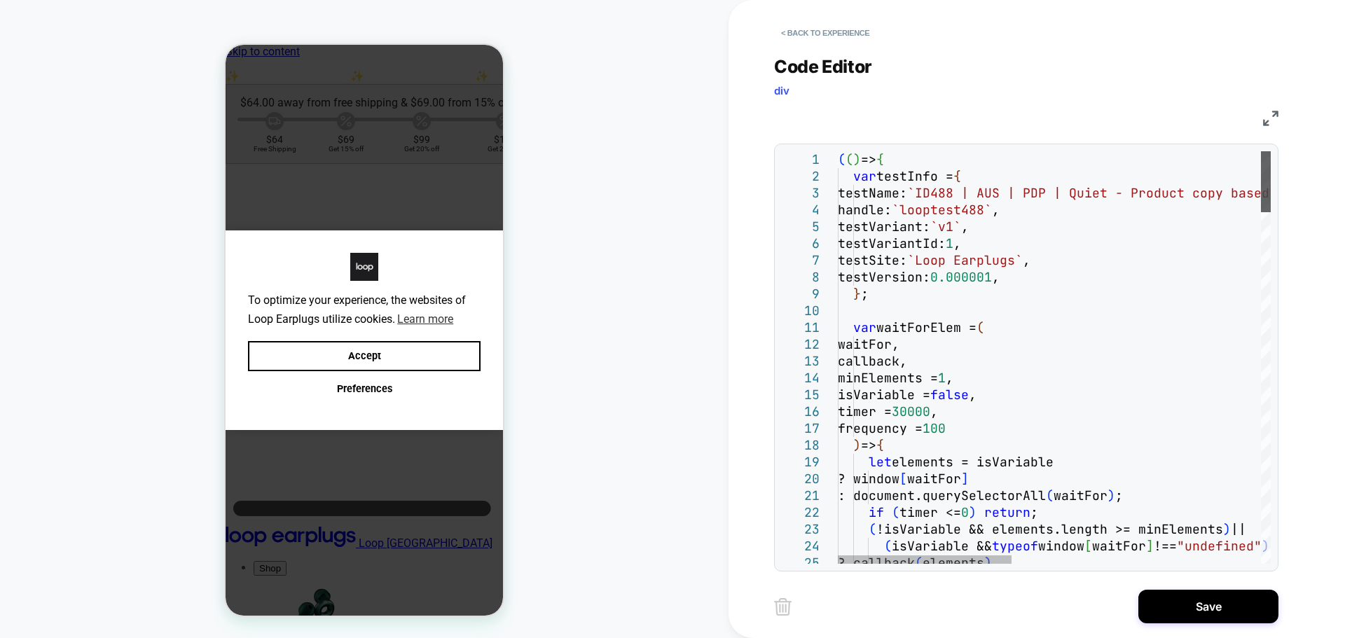
click at [1261, 151] on div at bounding box center [1266, 181] width 10 height 61
click at [1209, 607] on button "Save" at bounding box center [1208, 607] width 140 height 34
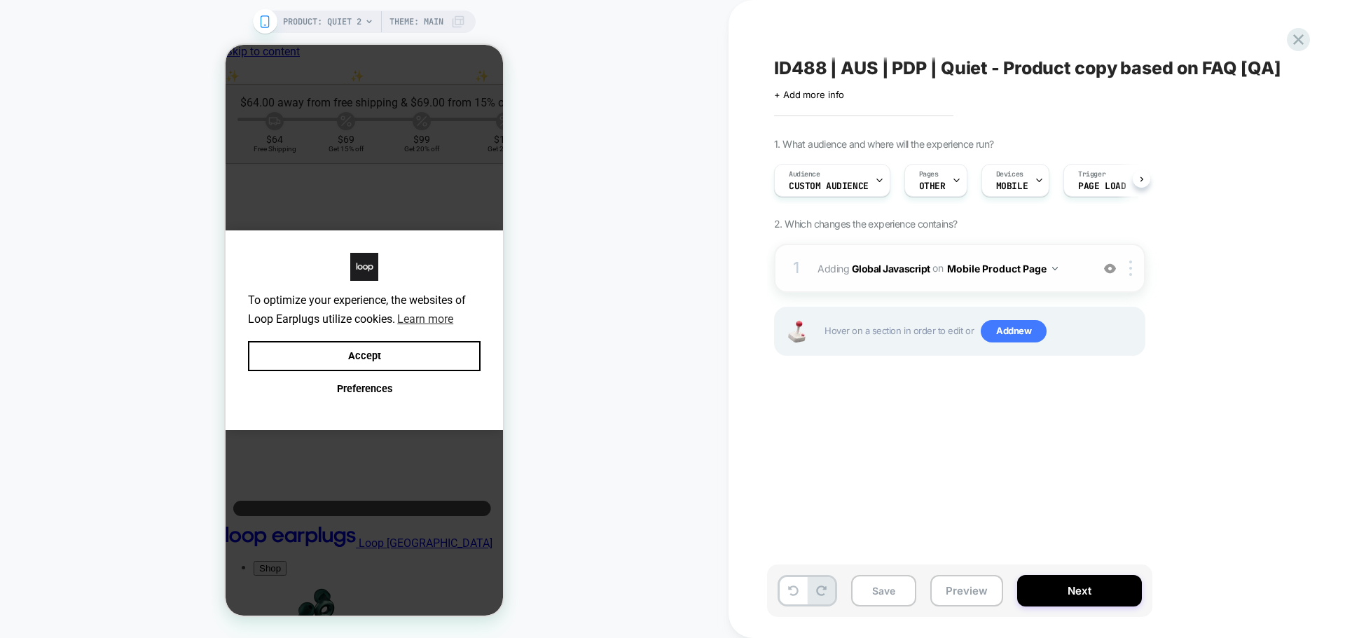
scroll to position [0, 1]
click at [1080, 582] on button "Next" at bounding box center [1079, 591] width 125 height 32
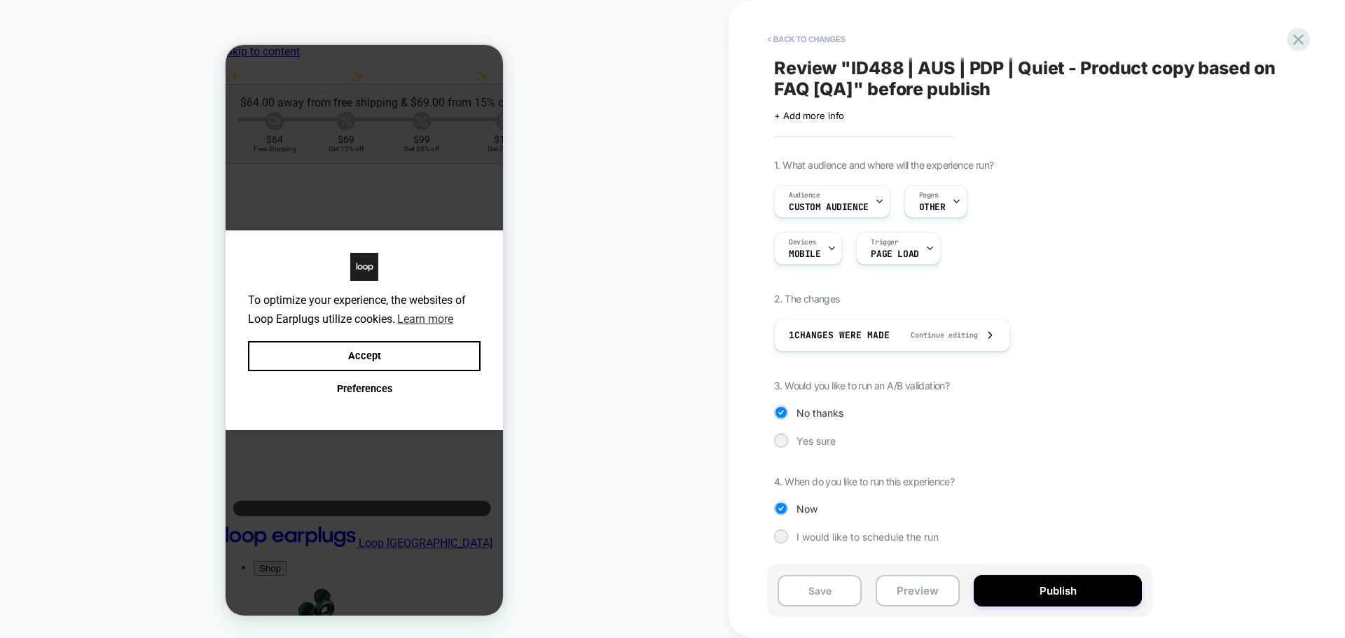
click at [1080, 582] on button "Publish" at bounding box center [1058, 591] width 168 height 32
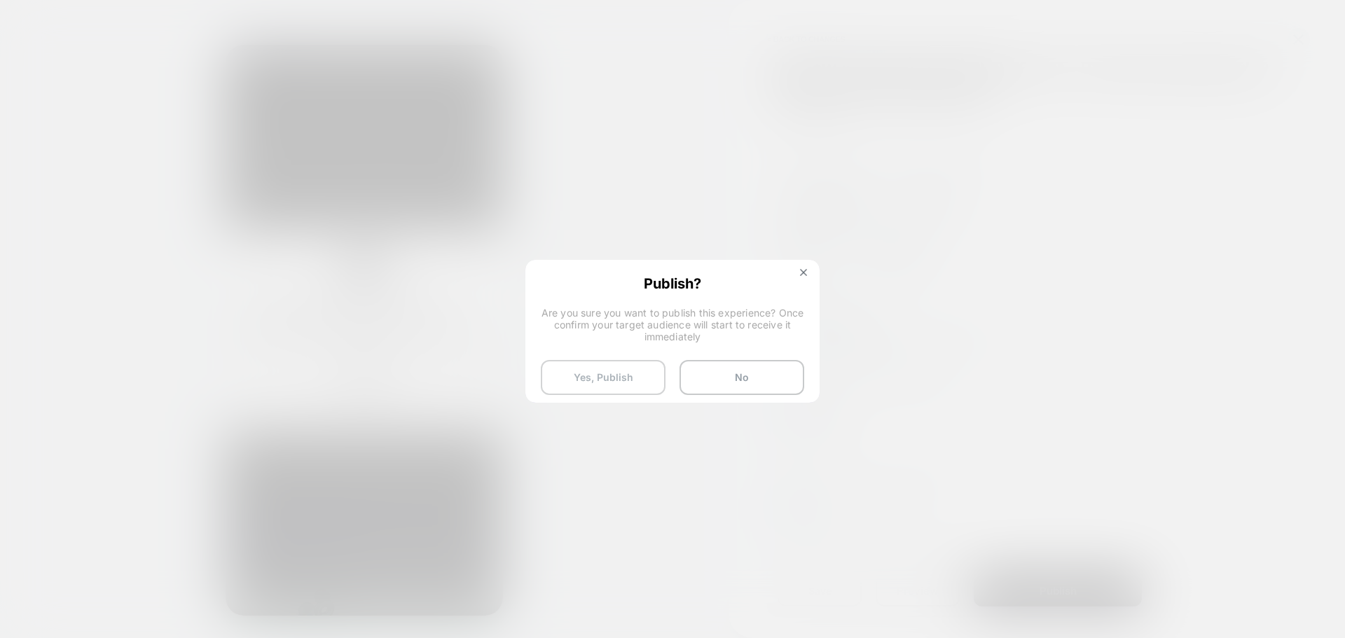
click at [614, 370] on button "Yes, Publish" at bounding box center [603, 377] width 125 height 35
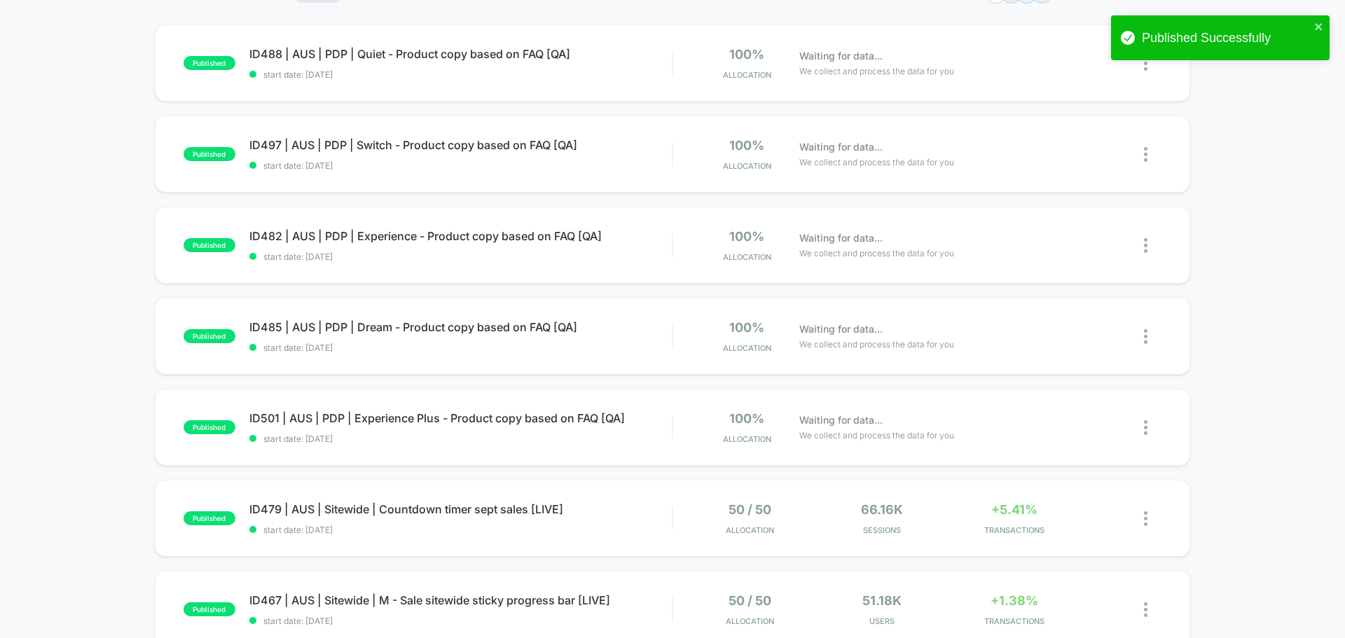
scroll to position [280, 0]
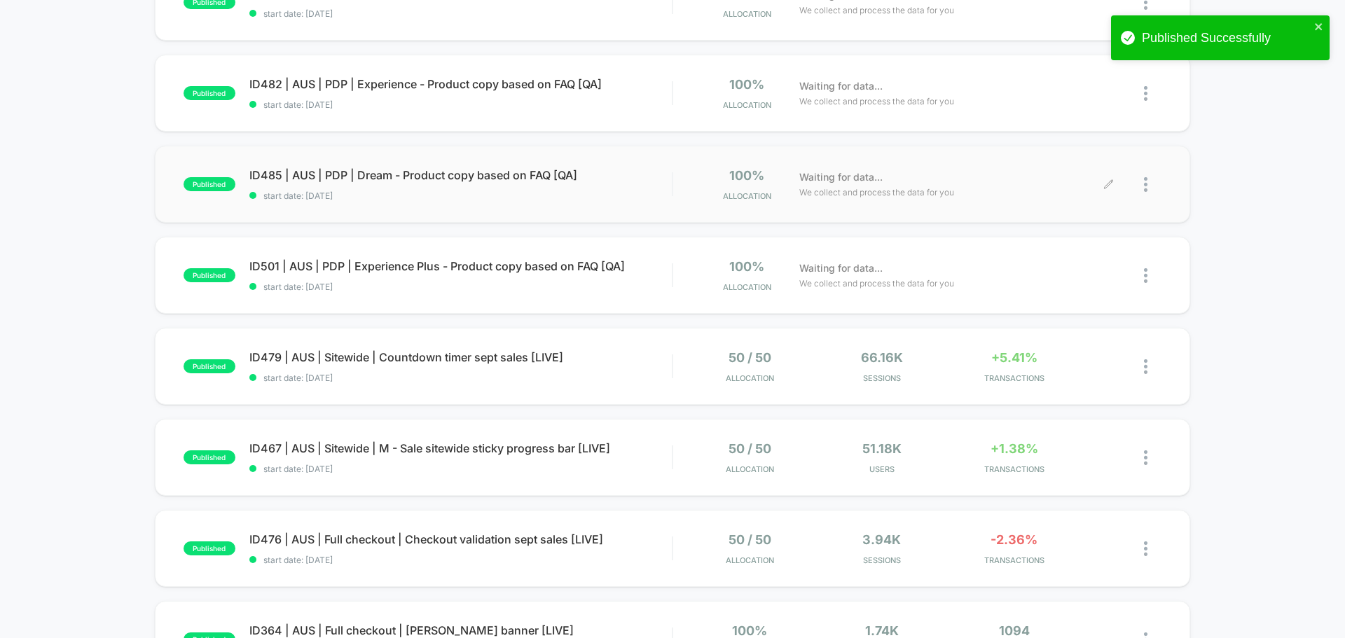
click at [1148, 184] on div at bounding box center [1153, 184] width 18 height 33
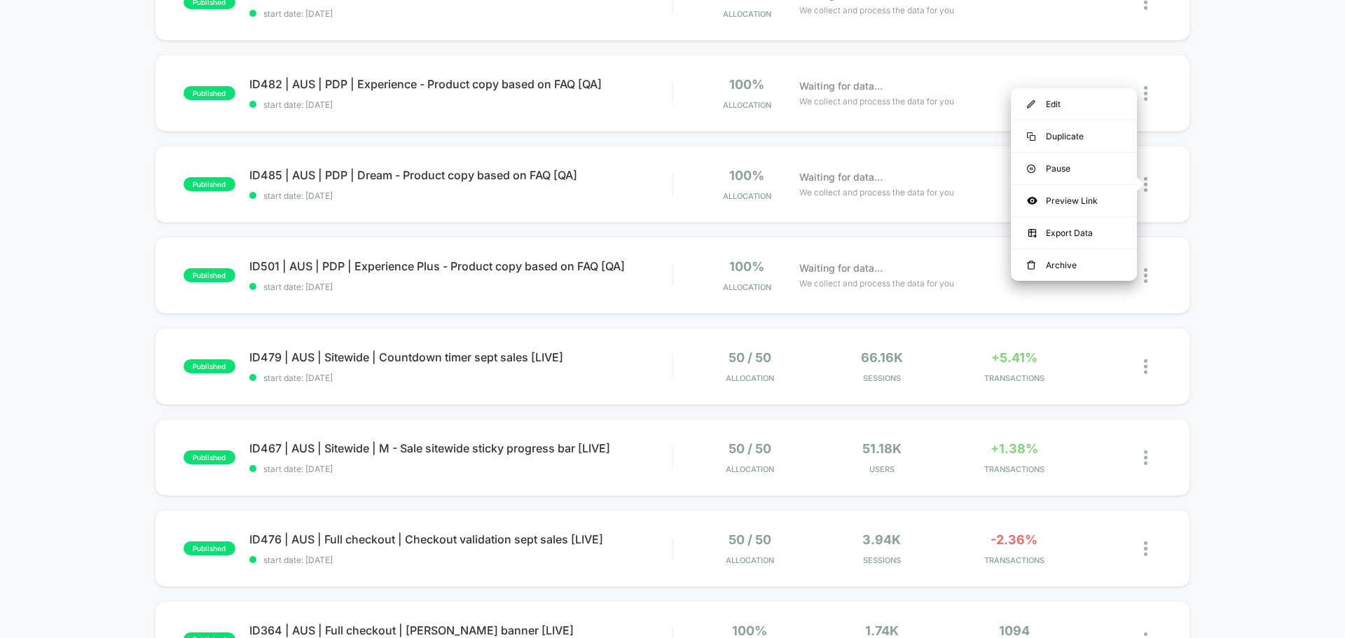
click at [1260, 174] on div "published ID488 | AUS | PDP | Quiet - Product copy based on FAQ [QA] start date…" at bounding box center [672, 447] width 1345 height 1149
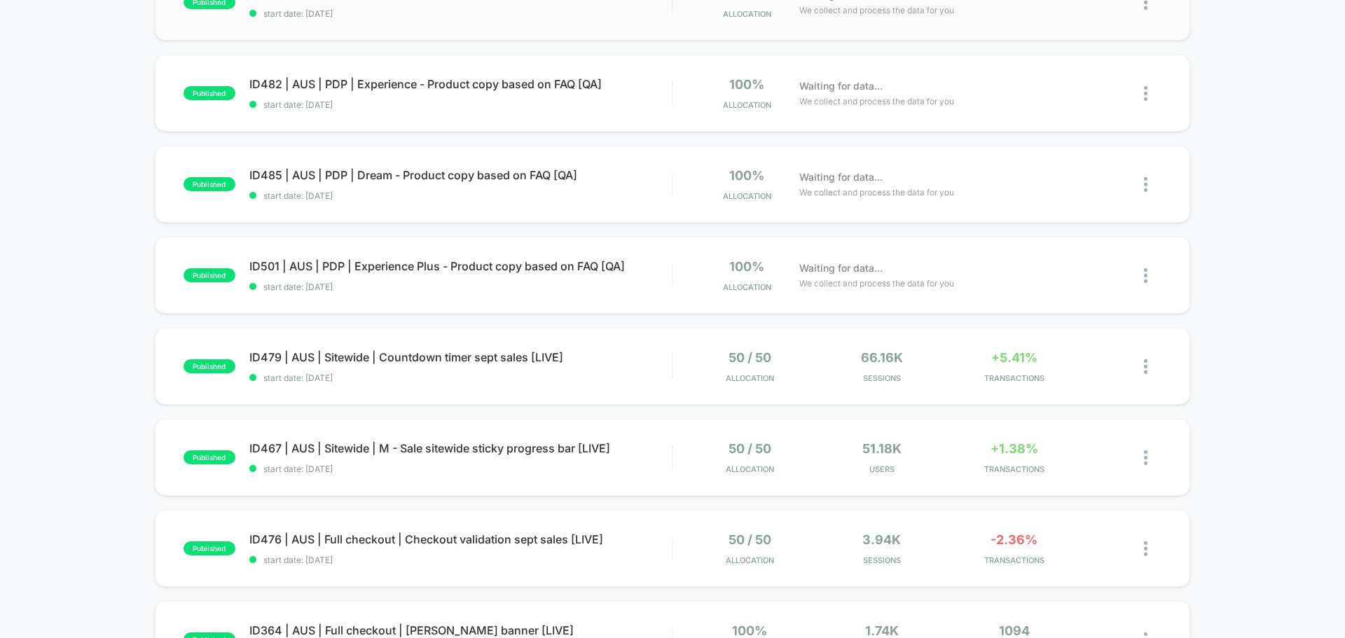
scroll to position [0, 0]
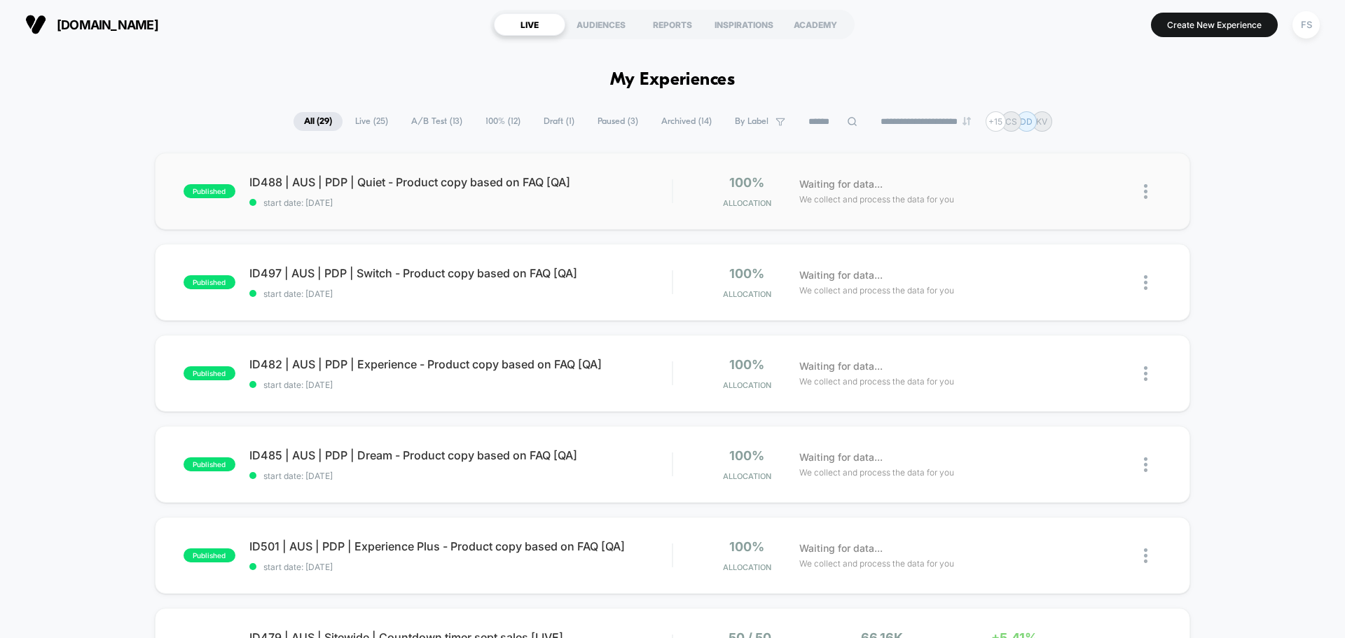
click at [1147, 196] on img at bounding box center [1146, 191] width 4 height 15
click at [1061, 140] on div "Duplicate" at bounding box center [1074, 143] width 126 height 32
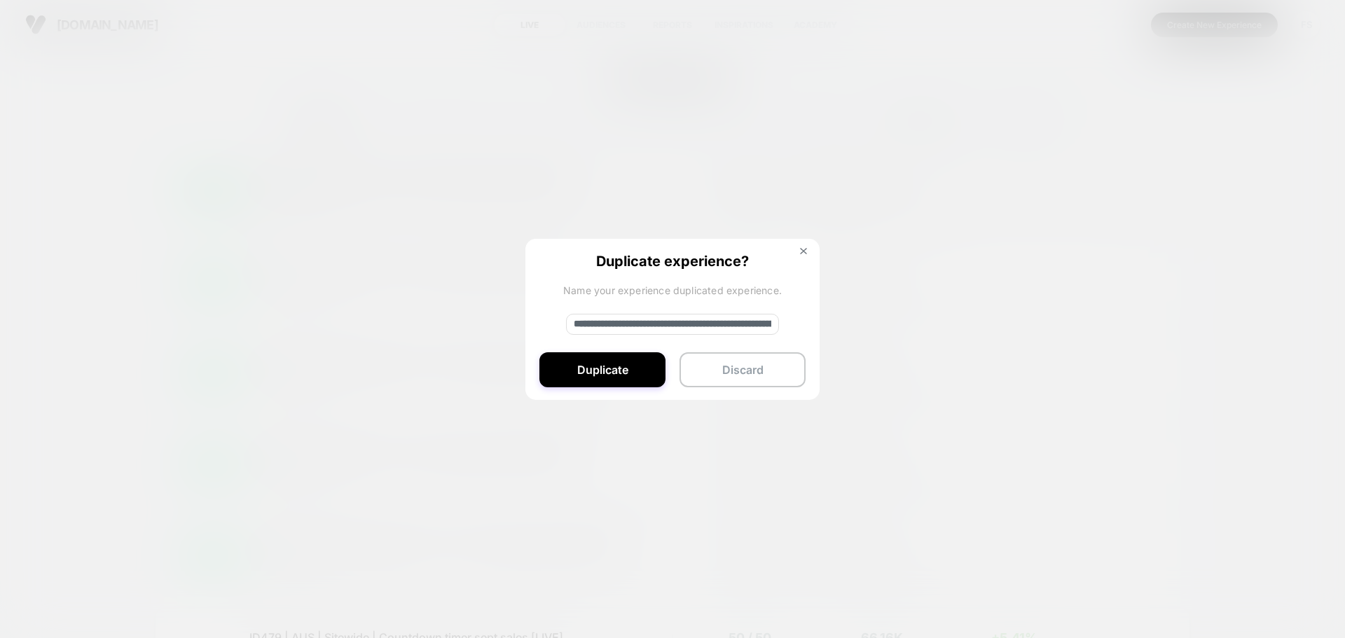
click at [616, 320] on input "**********" at bounding box center [672, 324] width 213 height 21
paste input
type input "**********"
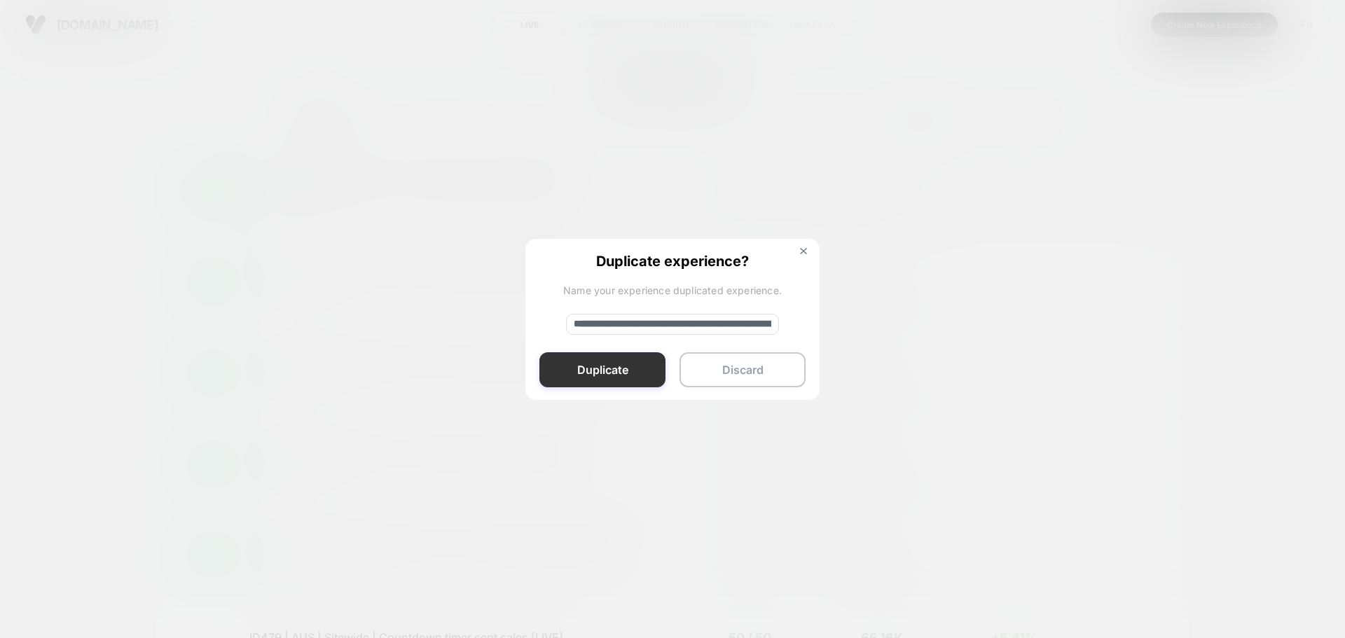
click at [568, 376] on button "Duplicate" at bounding box center [602, 369] width 126 height 35
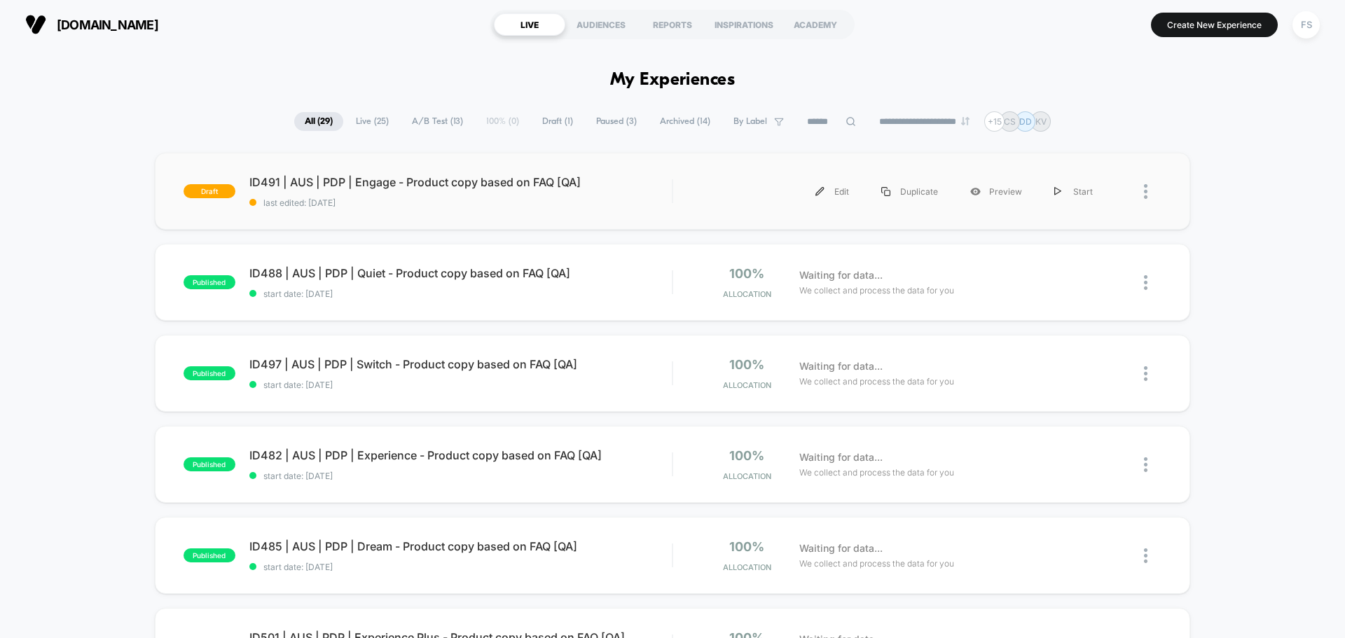
click at [563, 222] on div "draft ID491 | AUS | PDP | Engage - Product copy based on FAQ [QA] last edited: …" at bounding box center [672, 191] width 1035 height 77
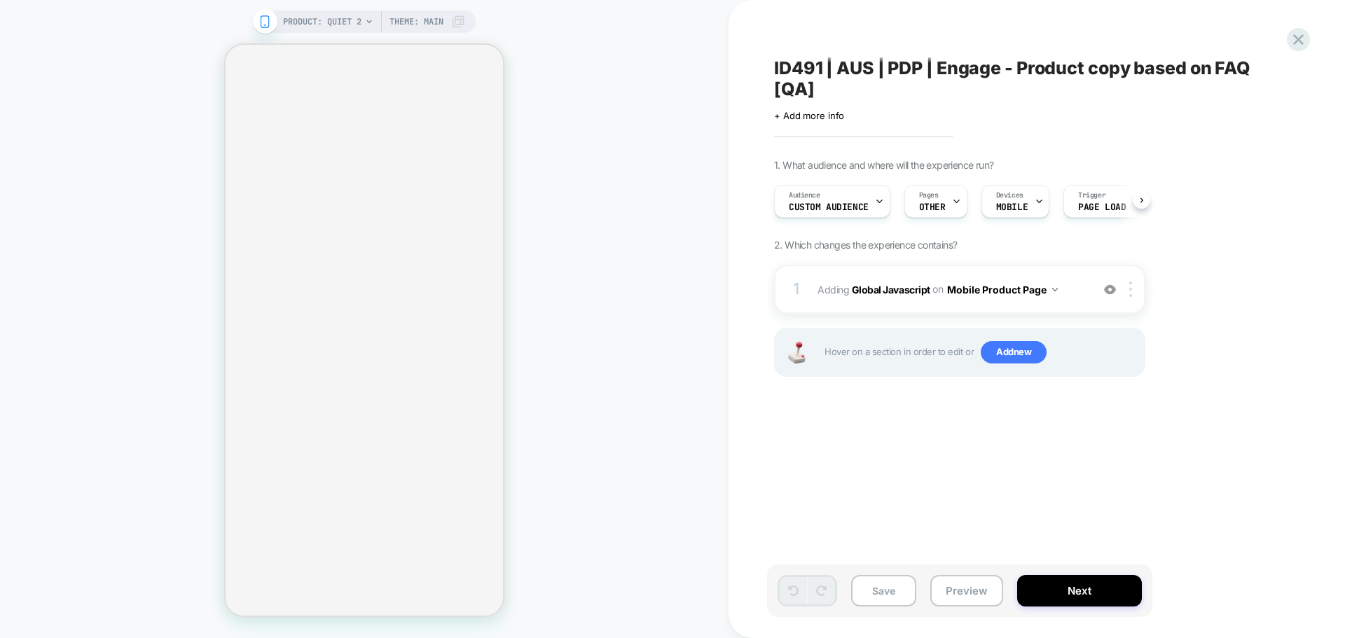
scroll to position [0, 1]
click at [846, 188] on div "Audience Custom Audience" at bounding box center [828, 202] width 108 height 32
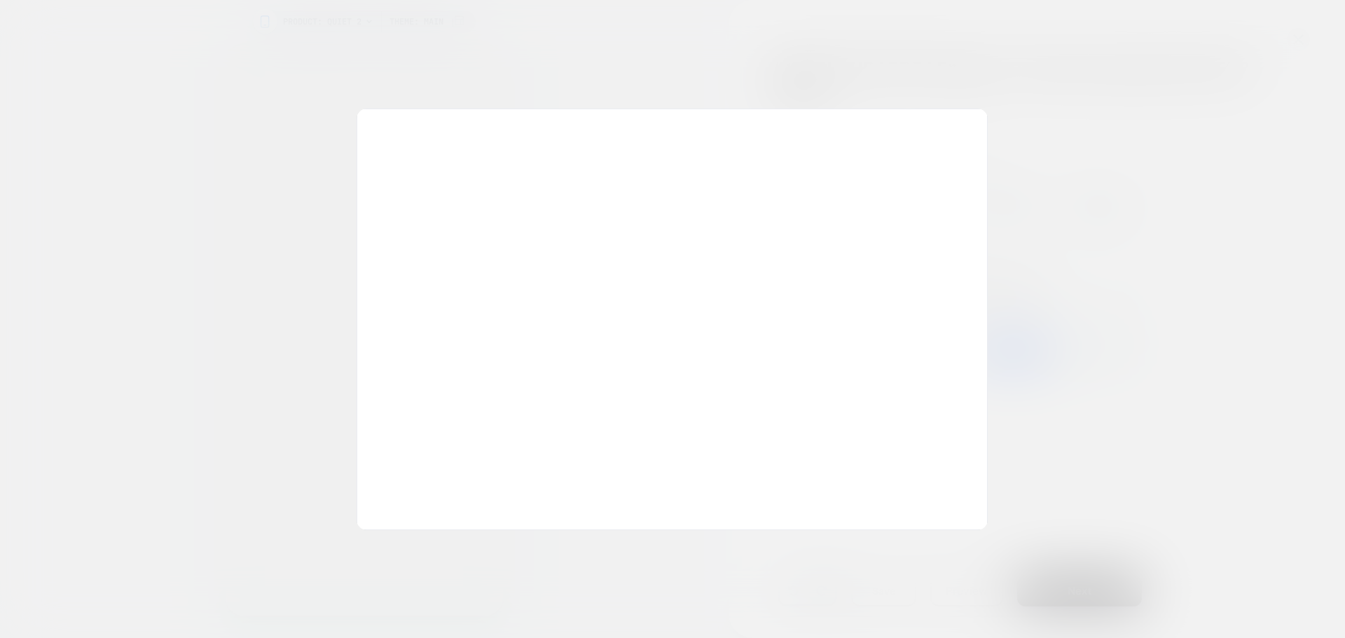
scroll to position [0, 0]
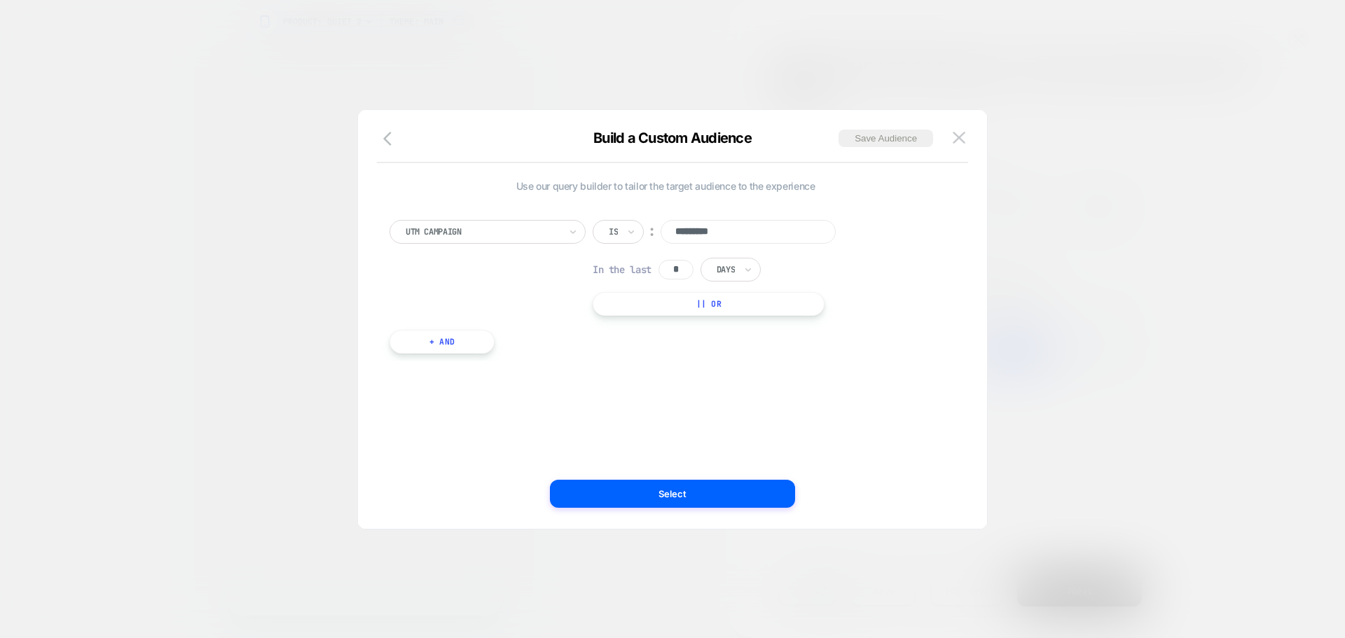
click at [747, 235] on input "*********" at bounding box center [748, 232] width 175 height 24
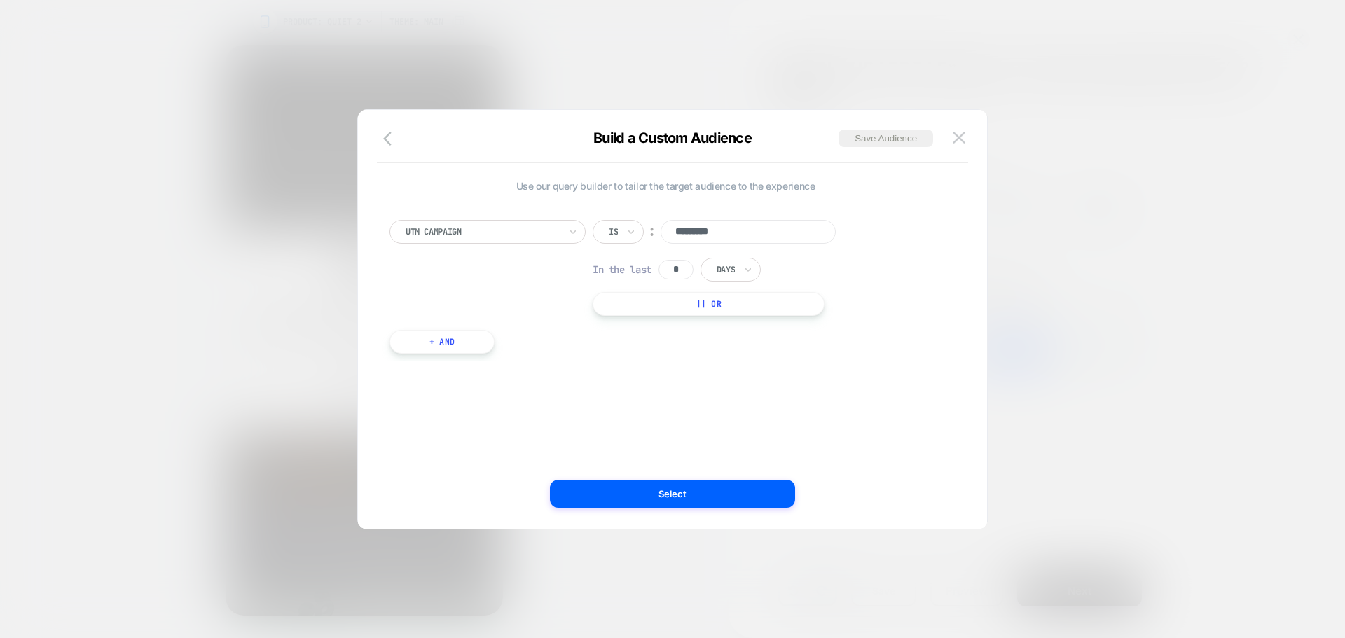
type input "*********"
click at [728, 484] on button "Select" at bounding box center [672, 494] width 245 height 28
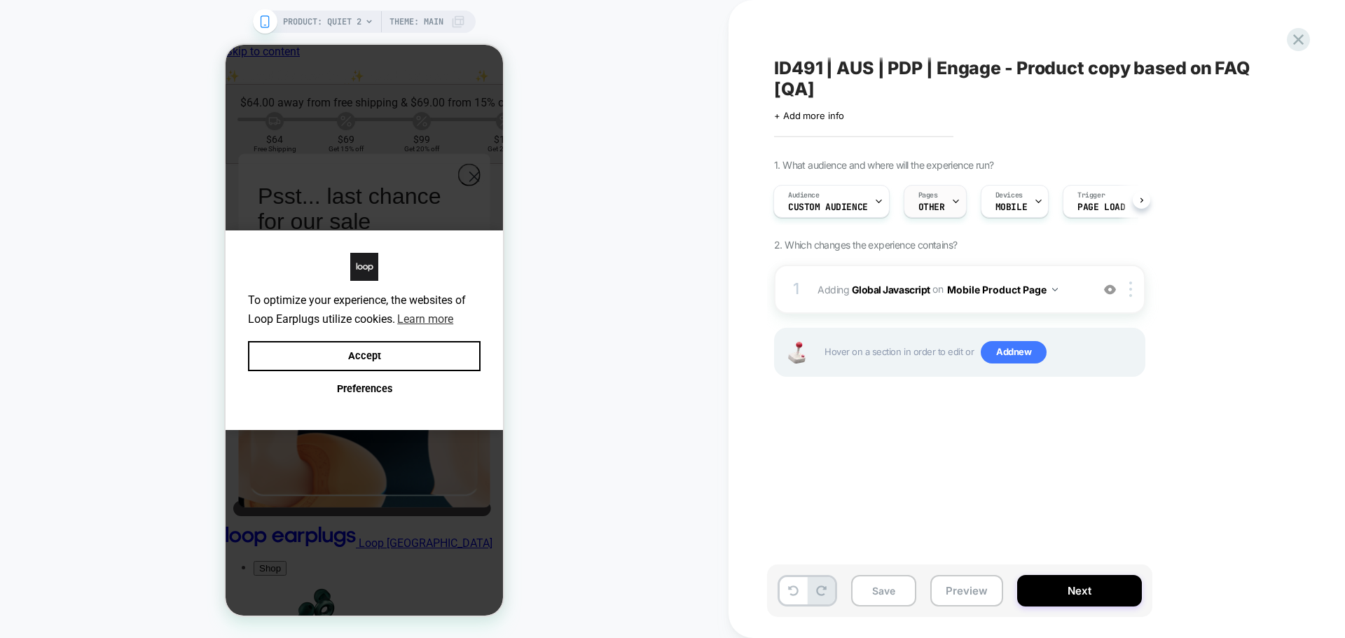
click at [924, 195] on span "Pages" at bounding box center [928, 196] width 20 height 10
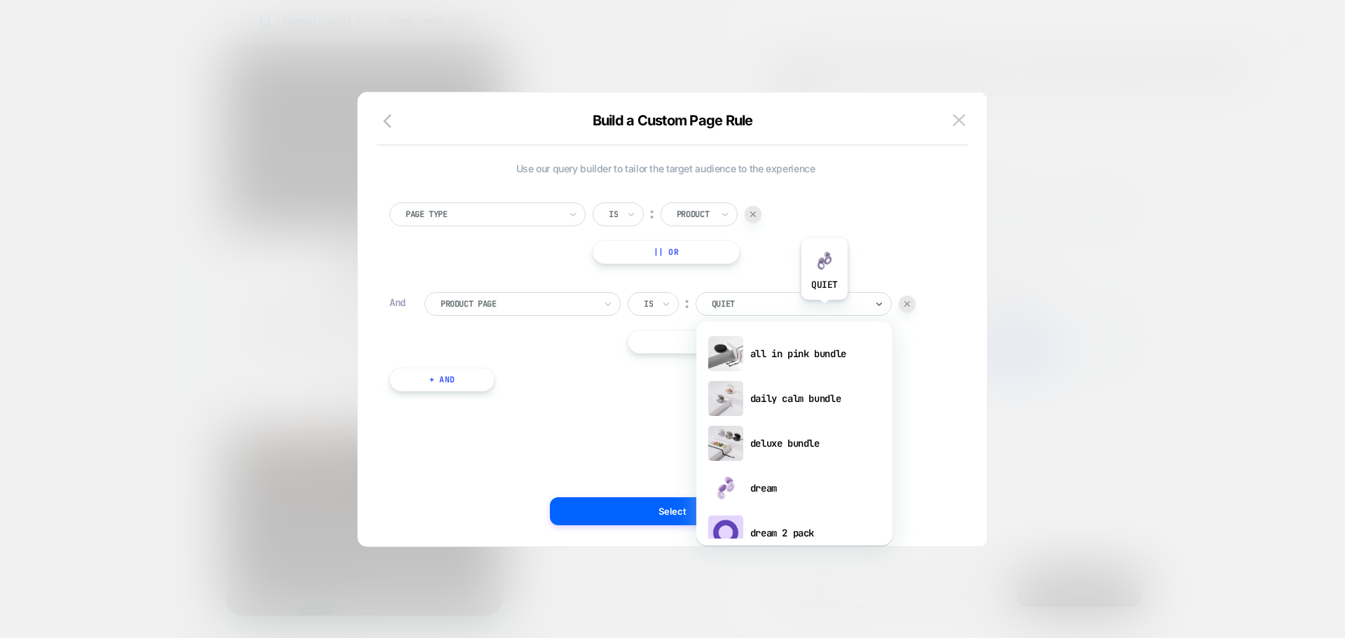
click at [825, 310] on div "quiet" at bounding box center [788, 303] width 157 height 15
type input "******"
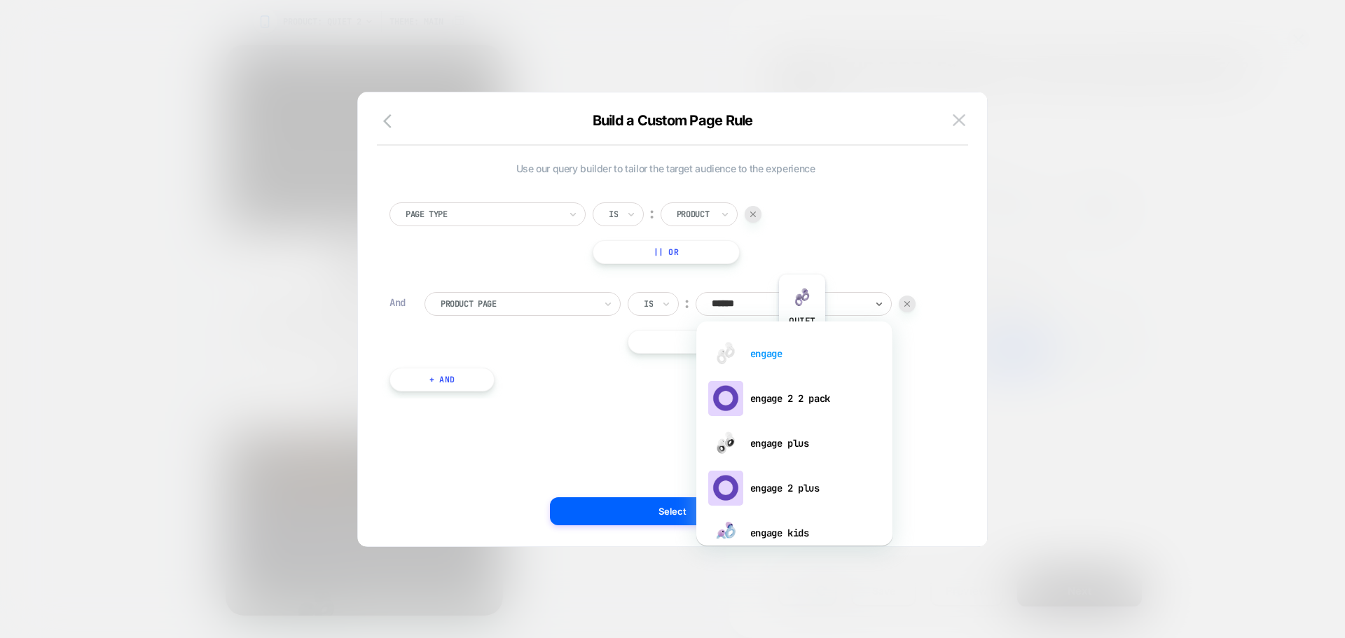
click at [802, 347] on div "engage" at bounding box center [794, 353] width 182 height 45
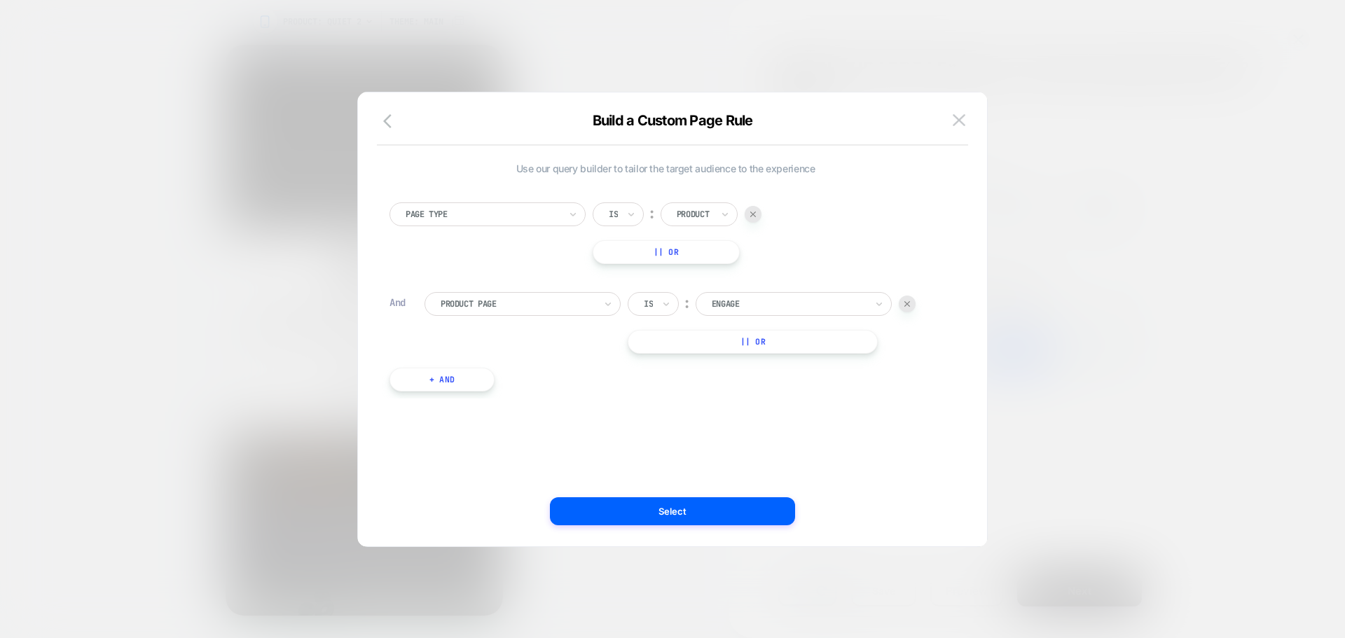
click at [661, 492] on div "Use our query builder to tailor the target audience to the experience Page Type…" at bounding box center [665, 319] width 587 height 398
click at [659, 502] on button "Select" at bounding box center [672, 511] width 245 height 28
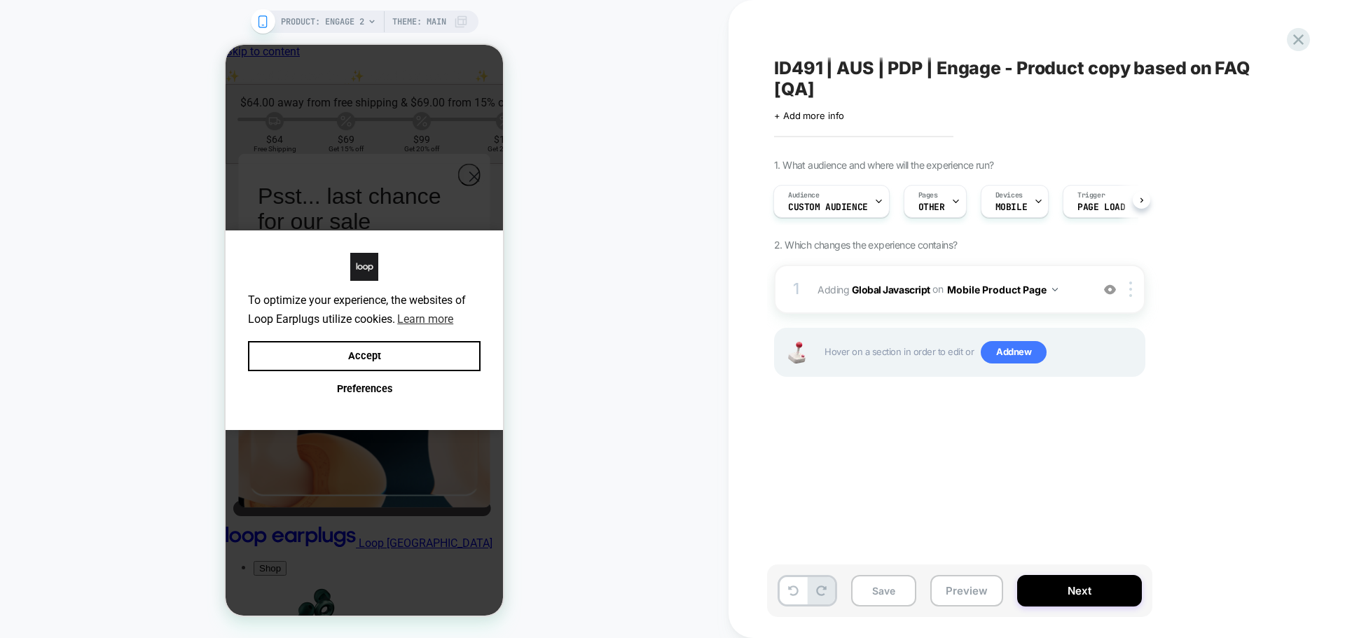
scroll to position [0, 1]
click at [902, 284] on b "Global Javascript" at bounding box center [891, 289] width 78 height 12
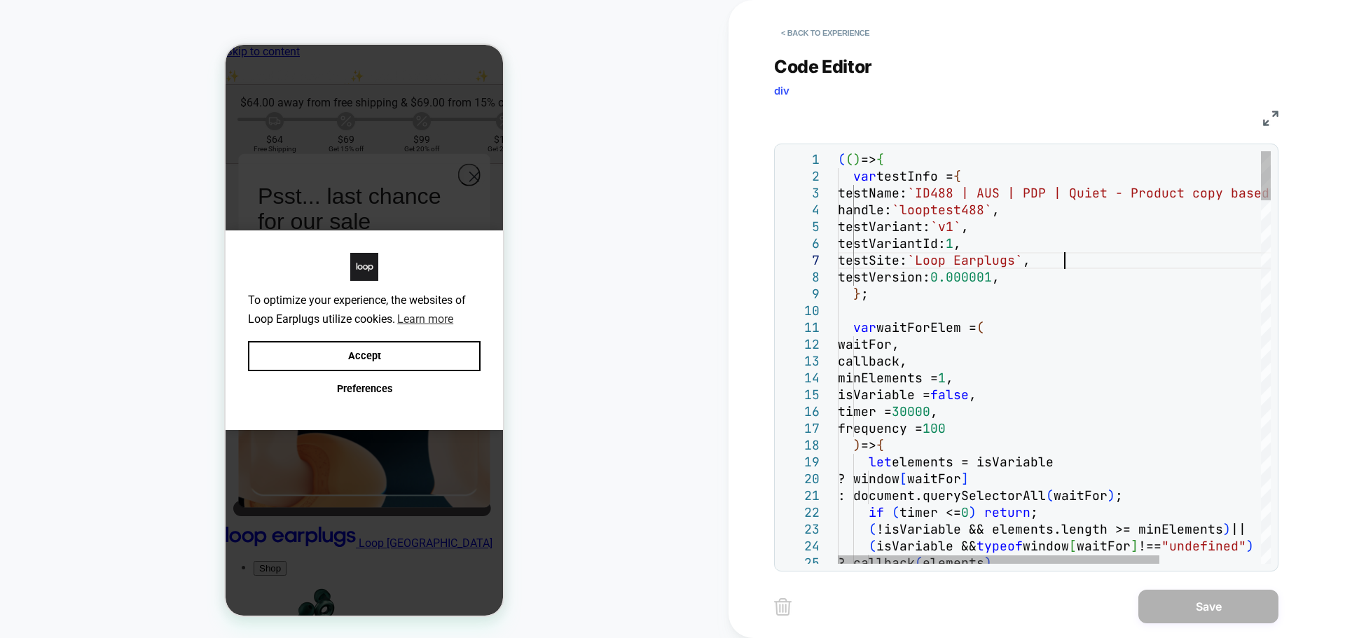
scroll to position [0, 0]
type textarea "**********"
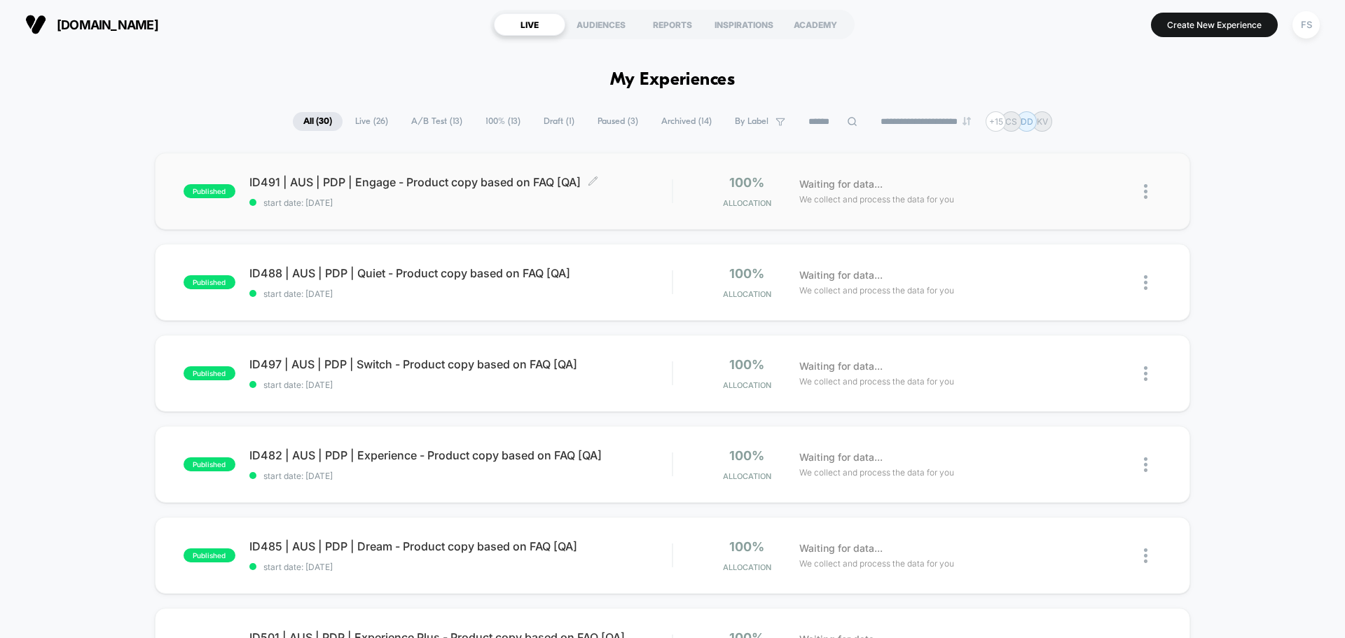
click at [399, 181] on span "ID491 | AUS | PDP | Engage - Product copy based on FAQ [QA] Click to edit exper…" at bounding box center [460, 182] width 422 height 14
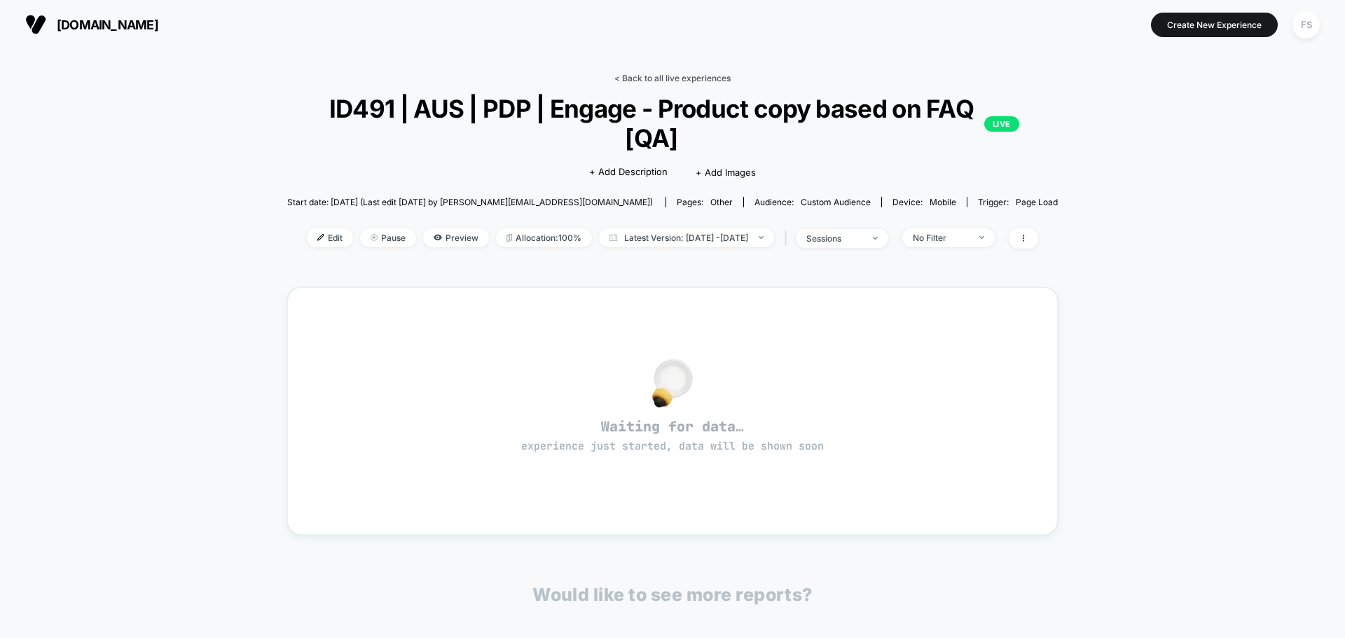
click at [710, 73] on link "< Back to all live experiences" at bounding box center [672, 78] width 116 height 11
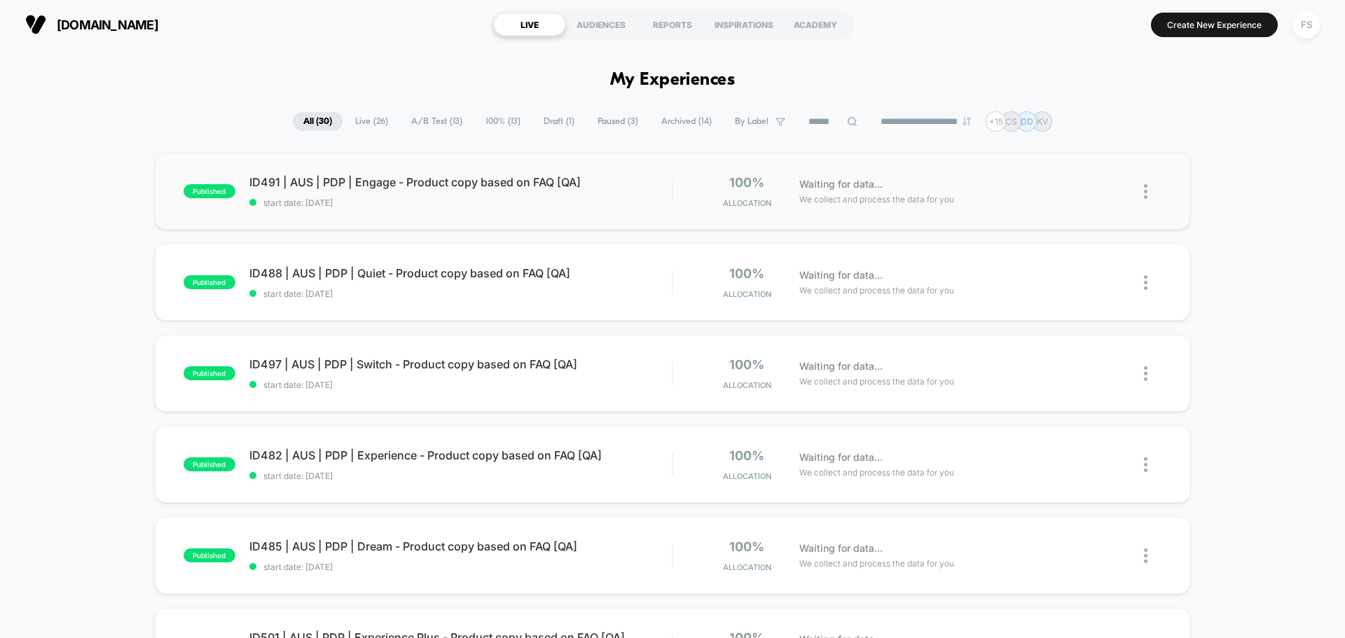
click at [1147, 191] on img at bounding box center [1146, 191] width 4 height 15
click at [1098, 146] on div "Duplicate" at bounding box center [1074, 143] width 126 height 32
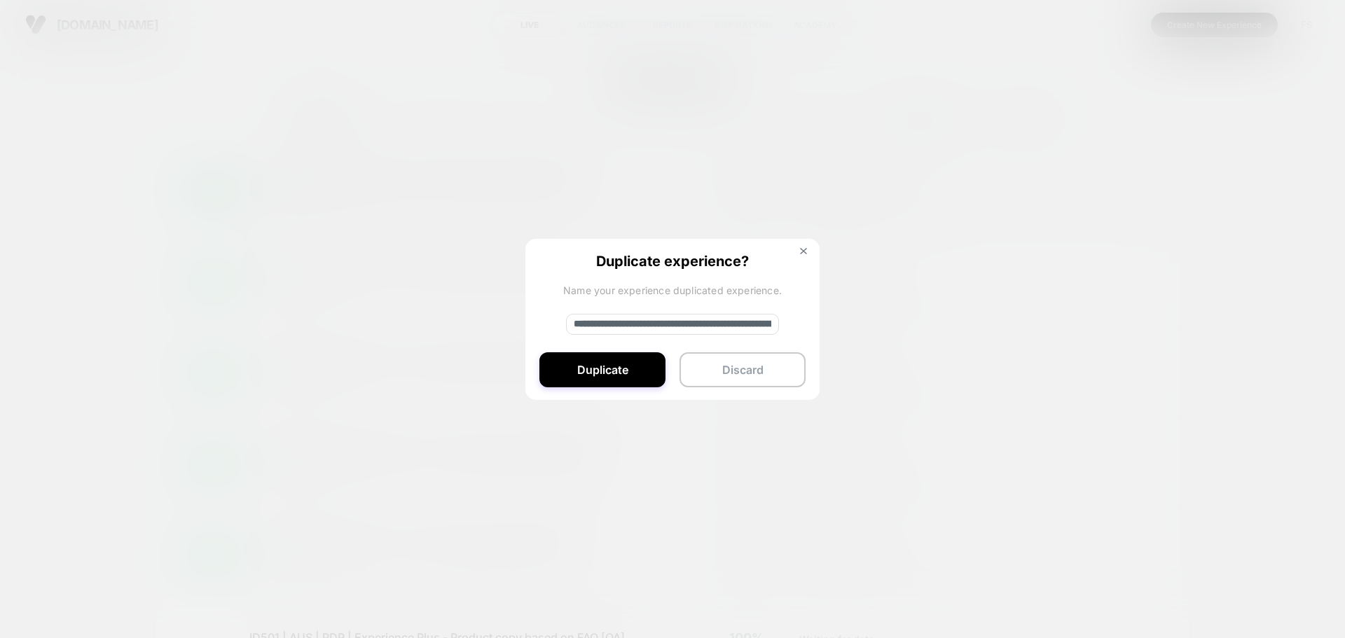
click at [653, 320] on input "**********" at bounding box center [672, 324] width 213 height 21
paste input "**********"
paste input
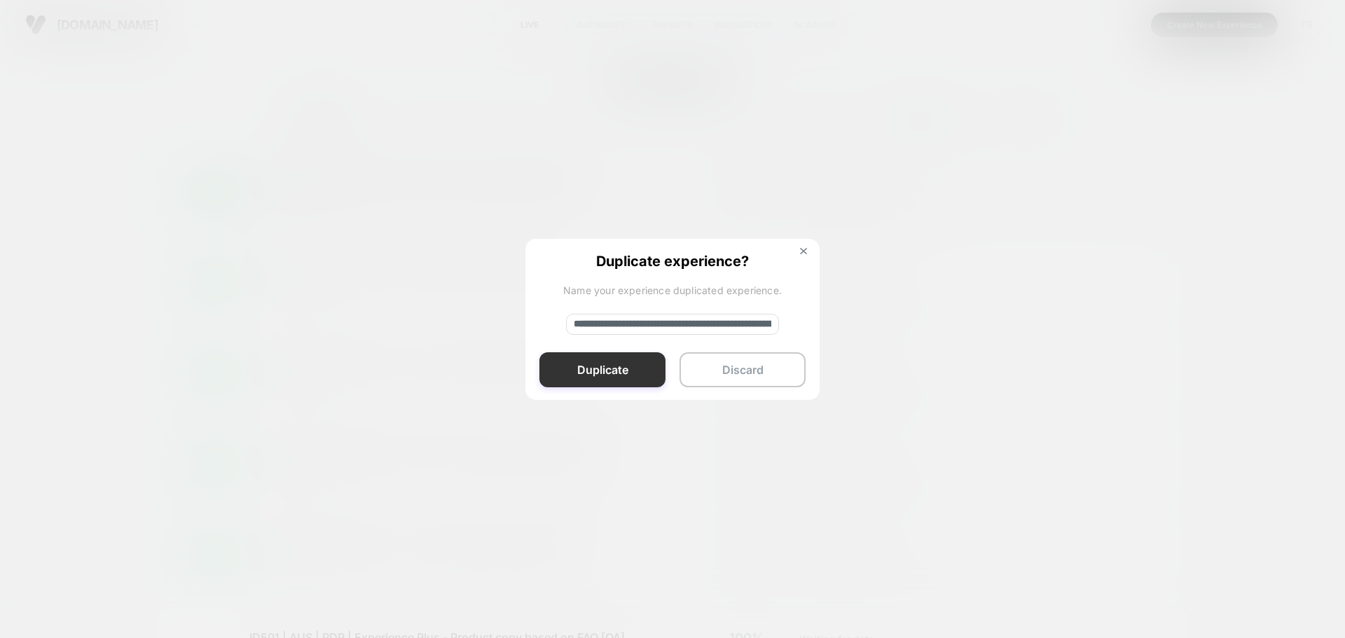
type input "**********"
click at [608, 373] on button "Duplicate" at bounding box center [602, 369] width 126 height 35
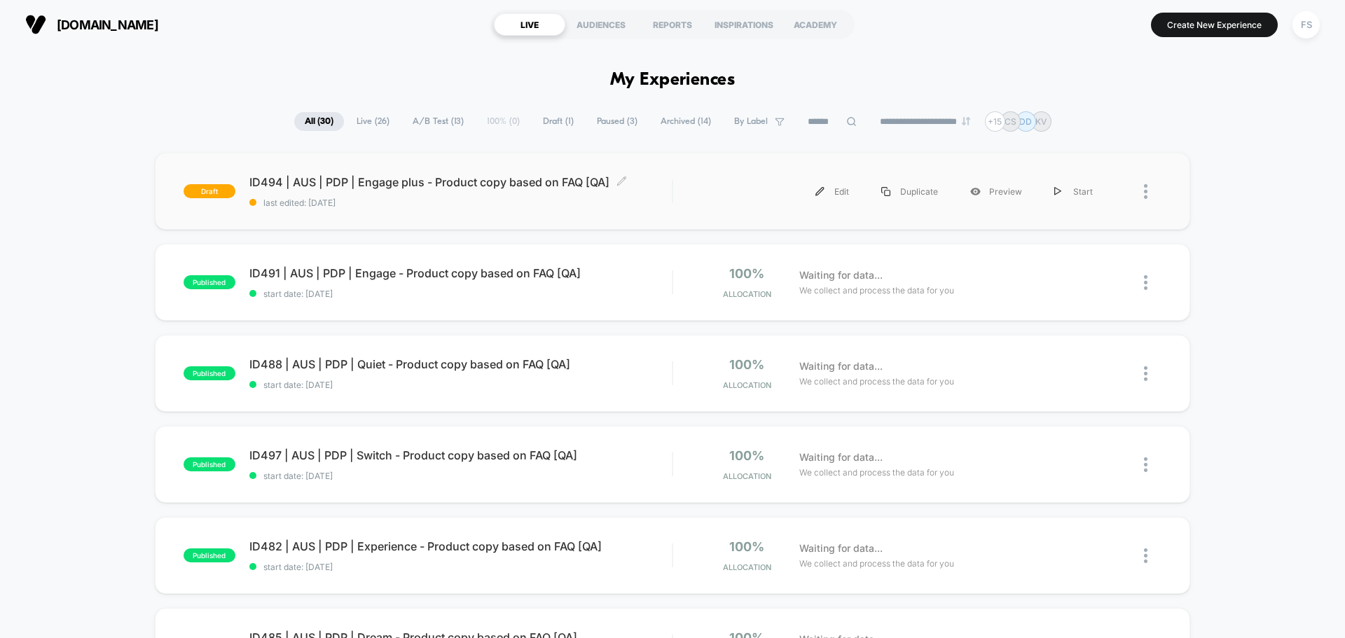
click at [471, 175] on span "ID494 | AUS | PDP | Engage plus - Product copy based on FAQ [QA] Click to edit …" at bounding box center [460, 182] width 422 height 14
click at [1016, 40] on section "Create New Experience FS" at bounding box center [1110, 24] width 427 height 35
click at [1145, 186] on img at bounding box center [1146, 191] width 4 height 15
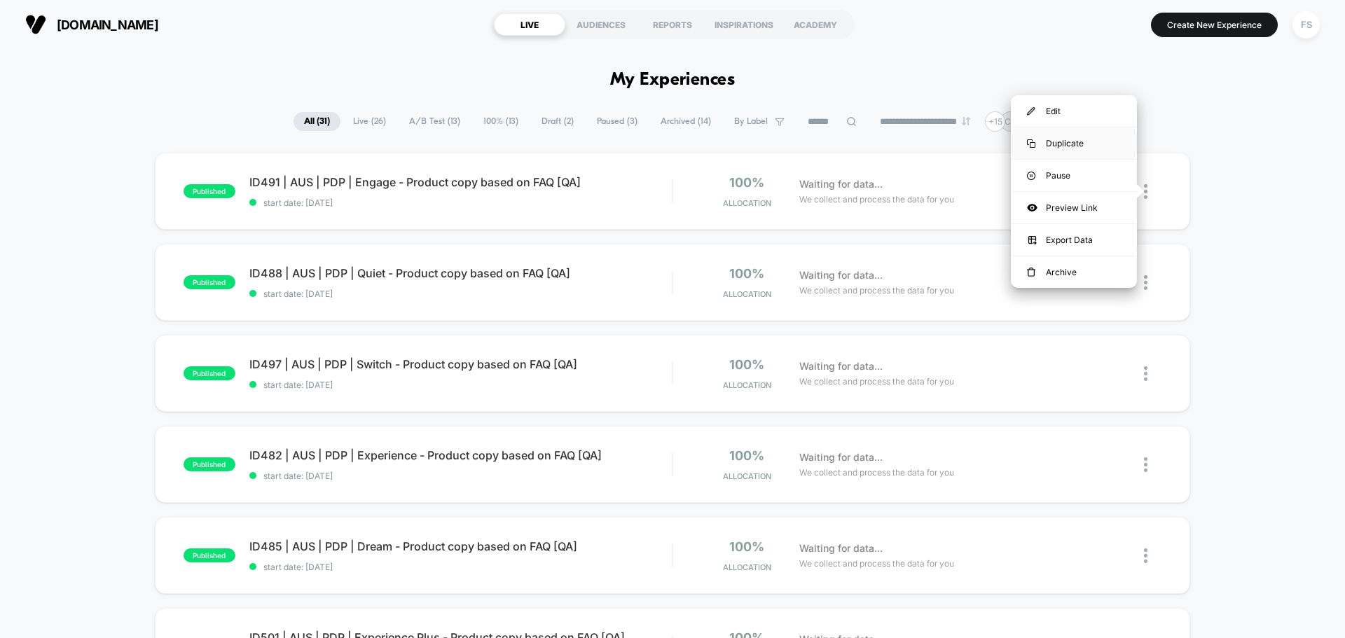
click at [1061, 135] on div "Duplicate" at bounding box center [1074, 143] width 126 height 32
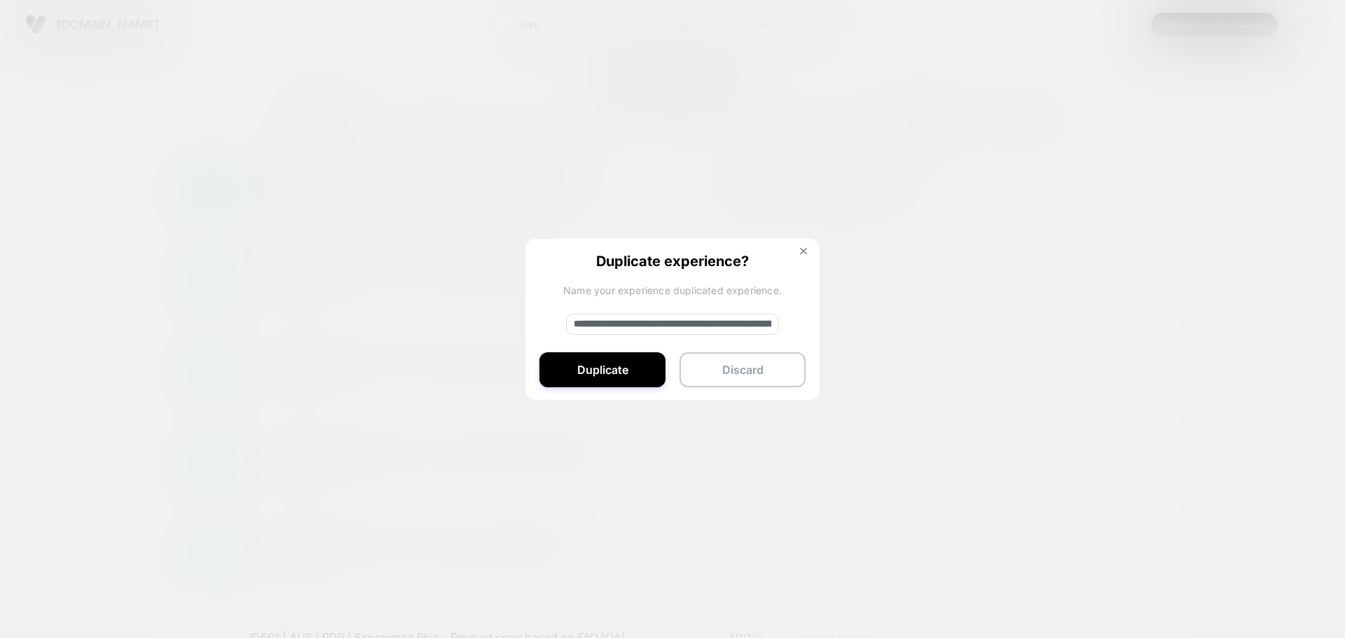
click at [595, 330] on input "**********" at bounding box center [672, 324] width 213 height 21
paste input
type input "**********"
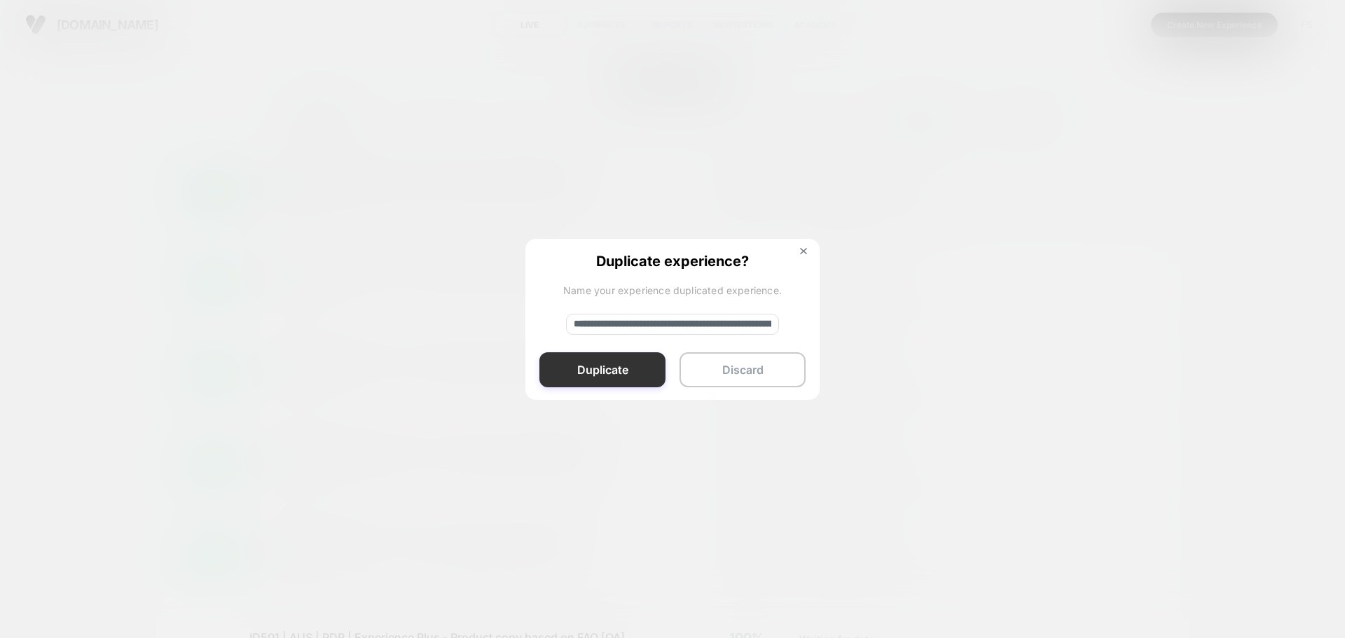
click at [607, 367] on button "Duplicate" at bounding box center [602, 369] width 126 height 35
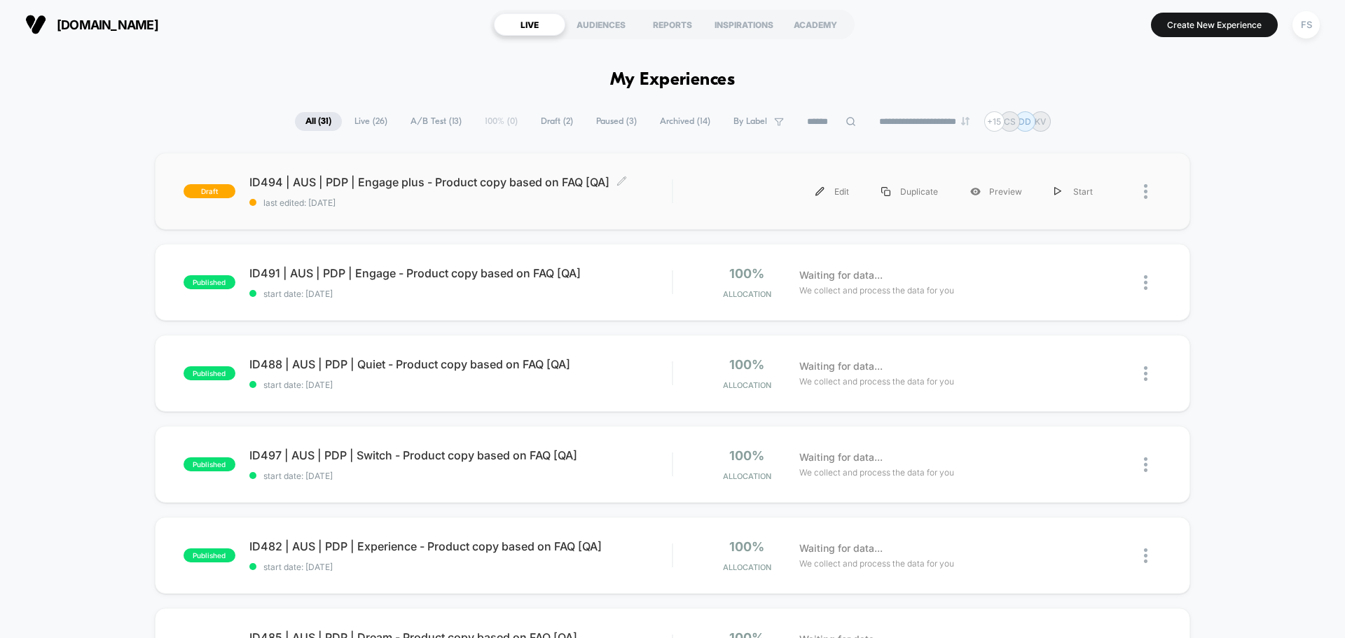
click at [383, 192] on div "ID494 | AUS | PDP | Engage plus - Product copy based on FAQ [QA] Click to edit …" at bounding box center [460, 191] width 422 height 33
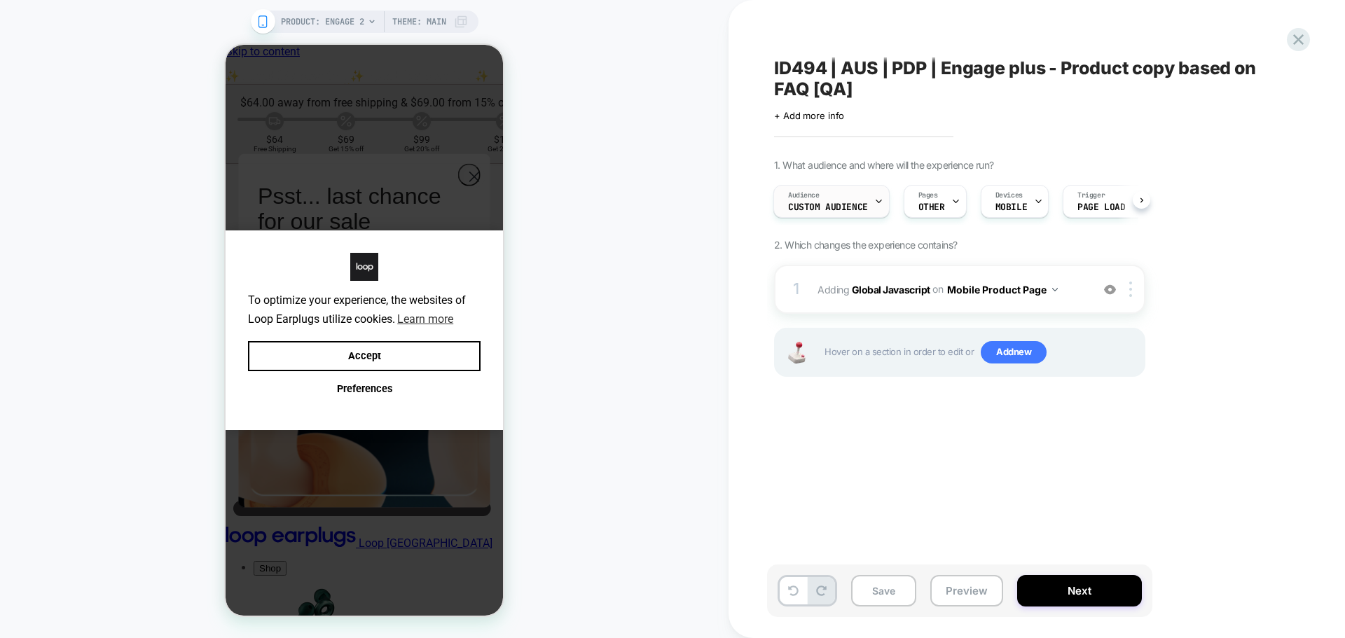
click at [826, 193] on div "Audience Custom Audience" at bounding box center [828, 202] width 108 height 32
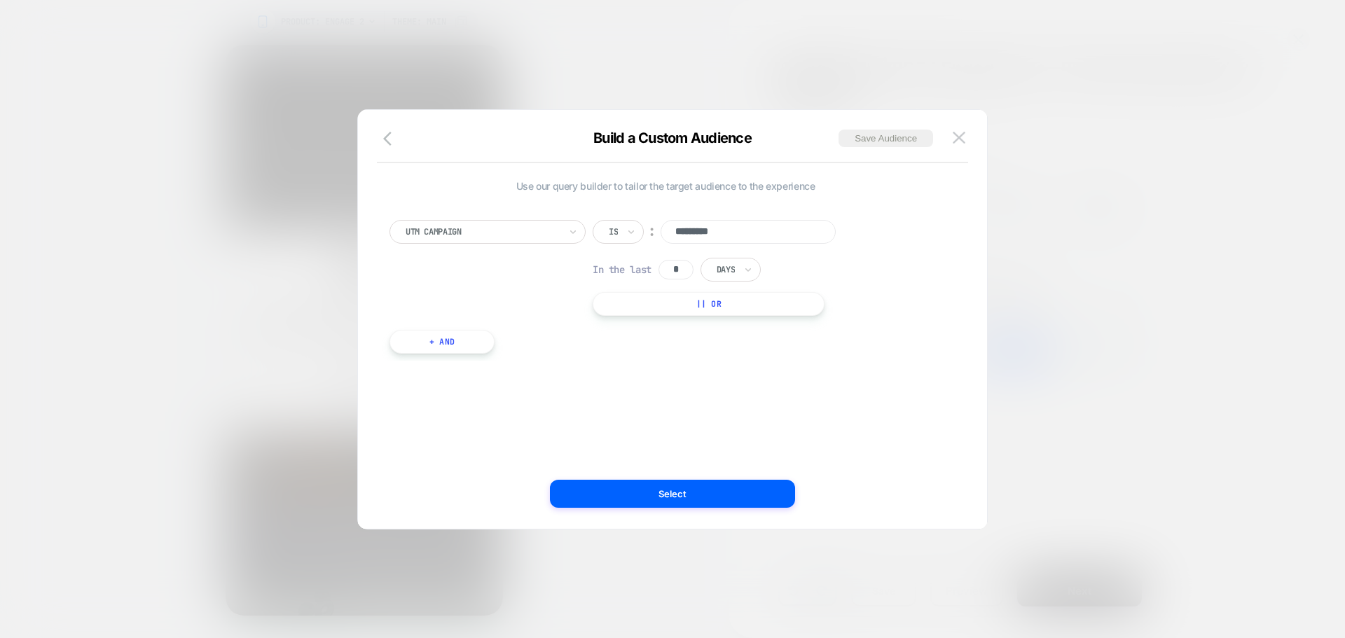
click at [759, 224] on input "*********" at bounding box center [748, 232] width 175 height 24
type input "*********"
click at [759, 501] on button "Select" at bounding box center [672, 494] width 245 height 28
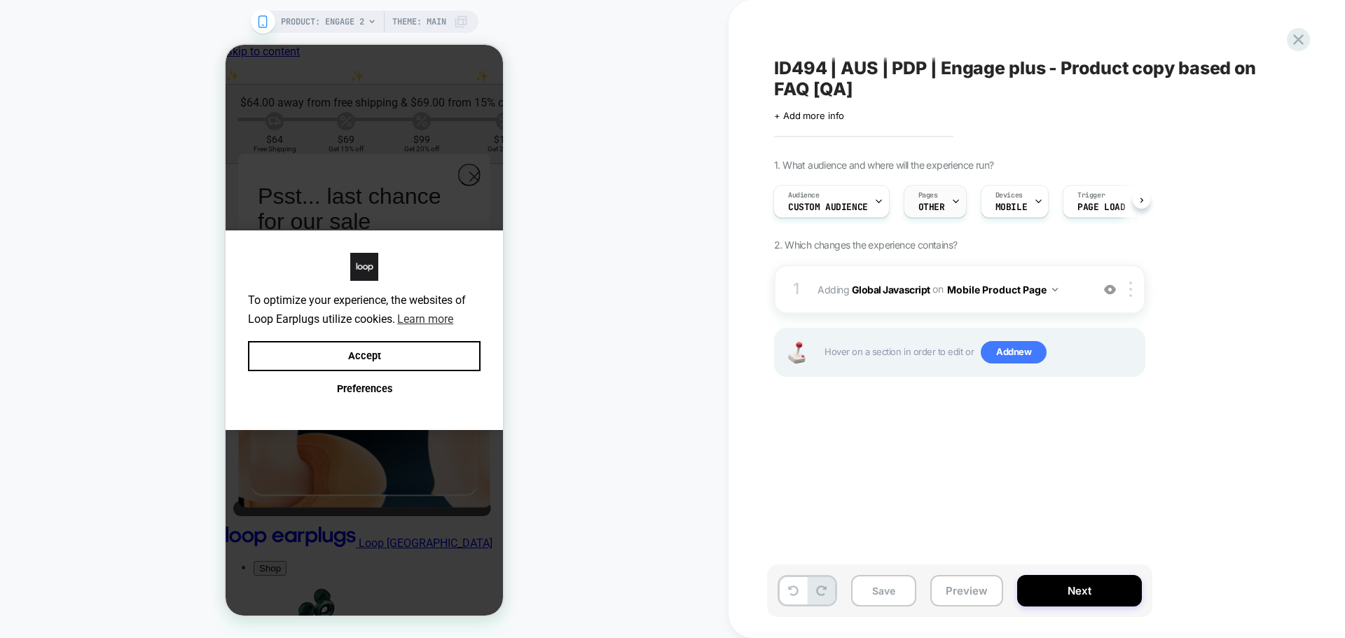
click at [939, 205] on span "OTHER" at bounding box center [931, 207] width 27 height 10
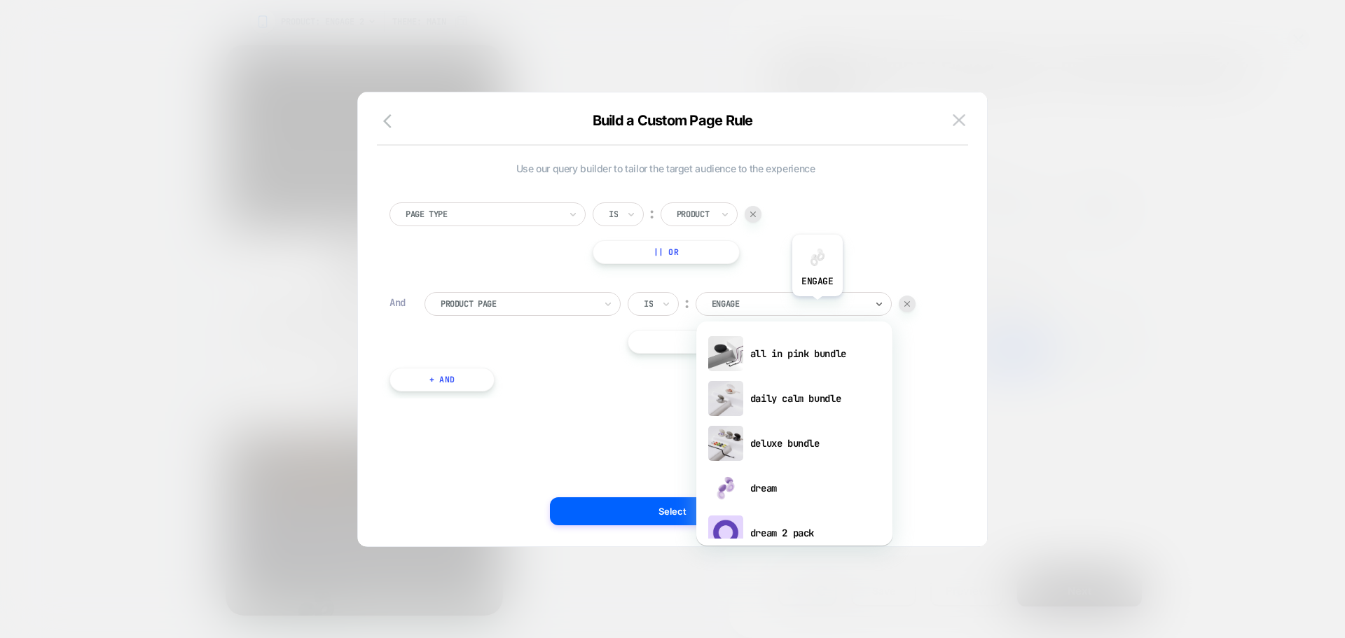
click at [817, 307] on div at bounding box center [789, 304] width 154 height 13
click at [949, 113] on button at bounding box center [959, 120] width 21 height 21
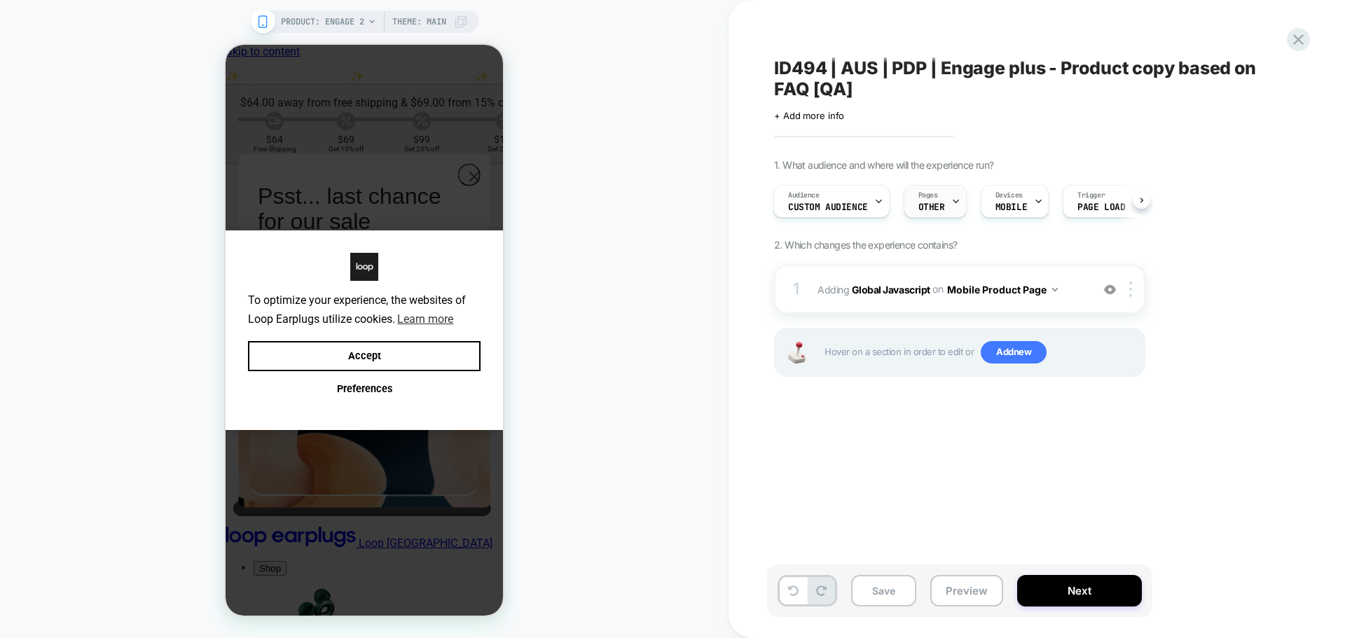
click at [944, 194] on div "Pages OTHER" at bounding box center [931, 202] width 55 height 32
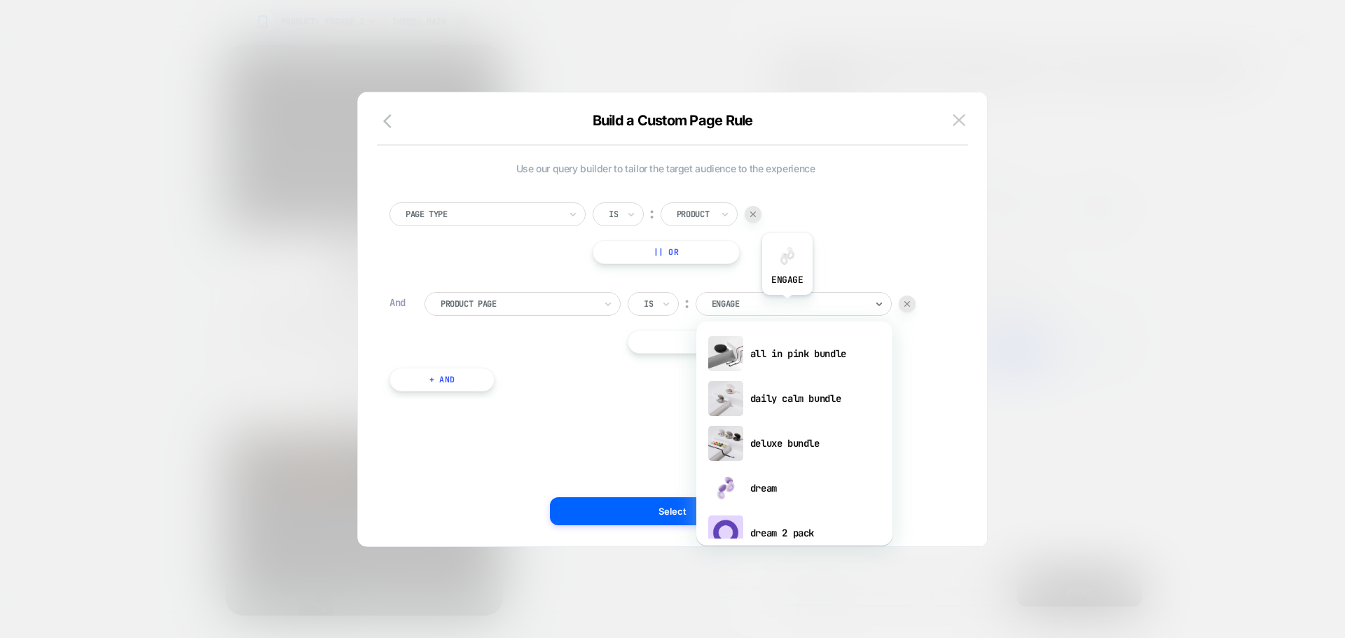
click at [787, 305] on div at bounding box center [789, 304] width 154 height 13
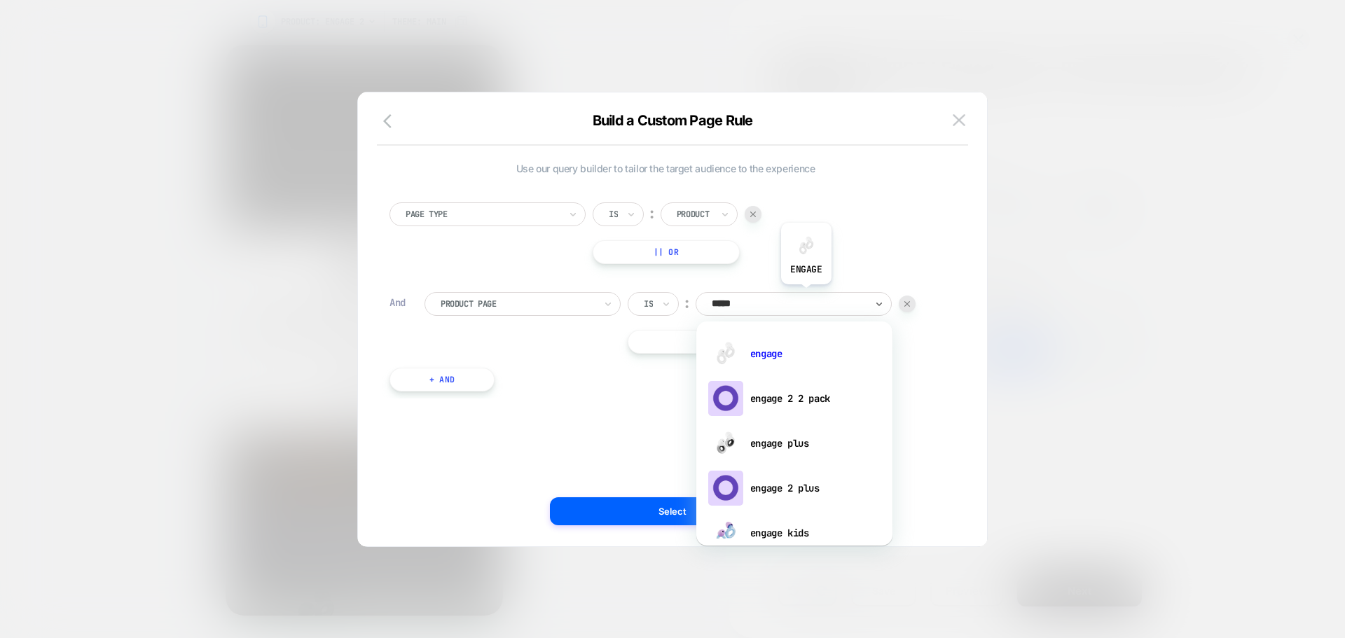
type input "******"
click at [820, 452] on div "engage plus" at bounding box center [794, 443] width 182 height 45
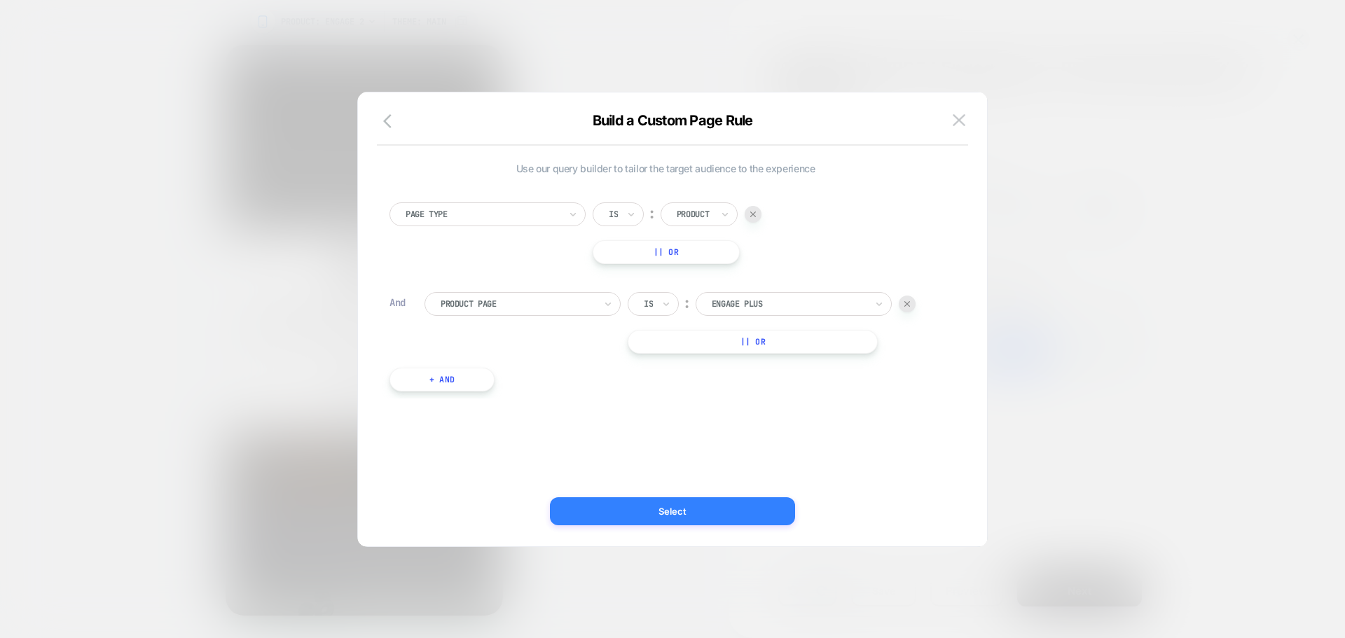
click at [711, 498] on button "Select" at bounding box center [672, 511] width 245 height 28
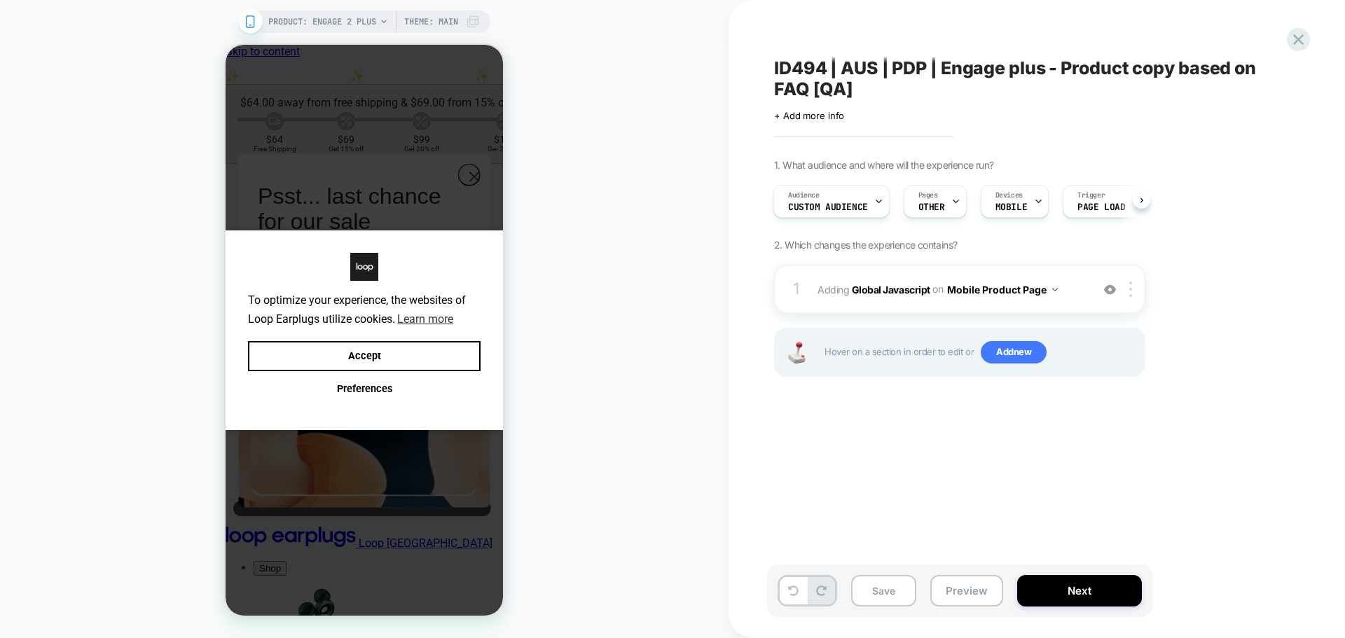
scroll to position [0, 1]
click at [896, 284] on b "Global Javascript" at bounding box center [891, 289] width 78 height 12
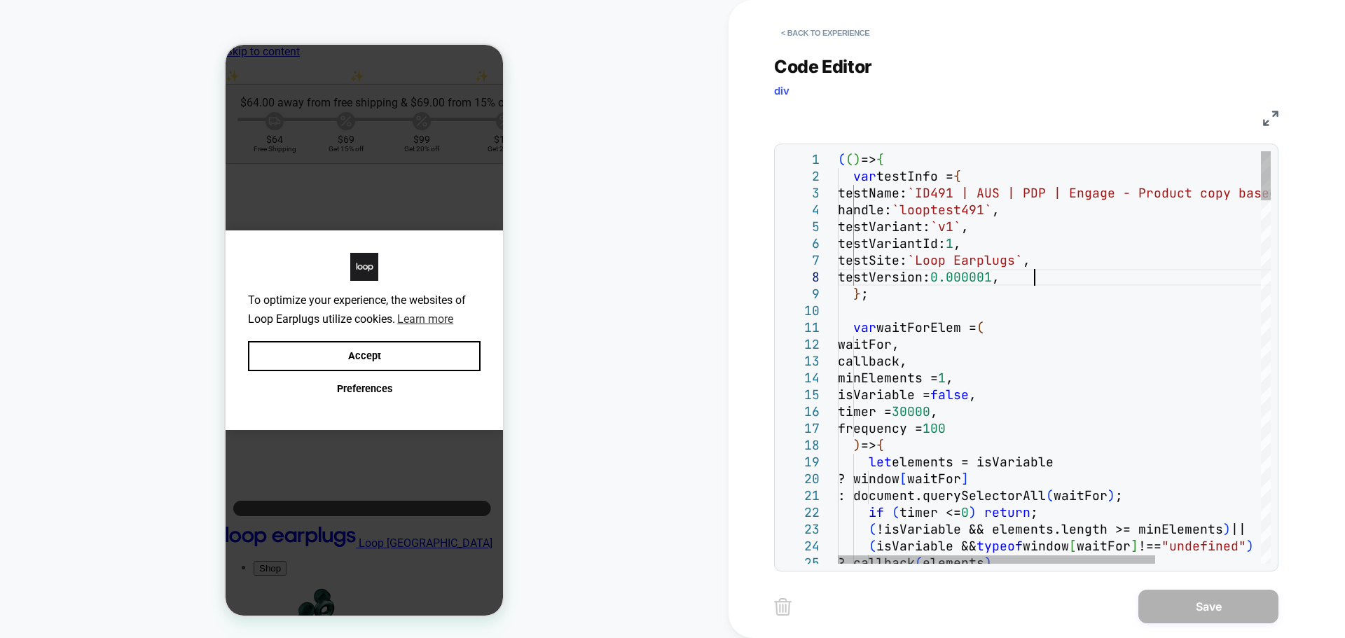
scroll to position [0, 0]
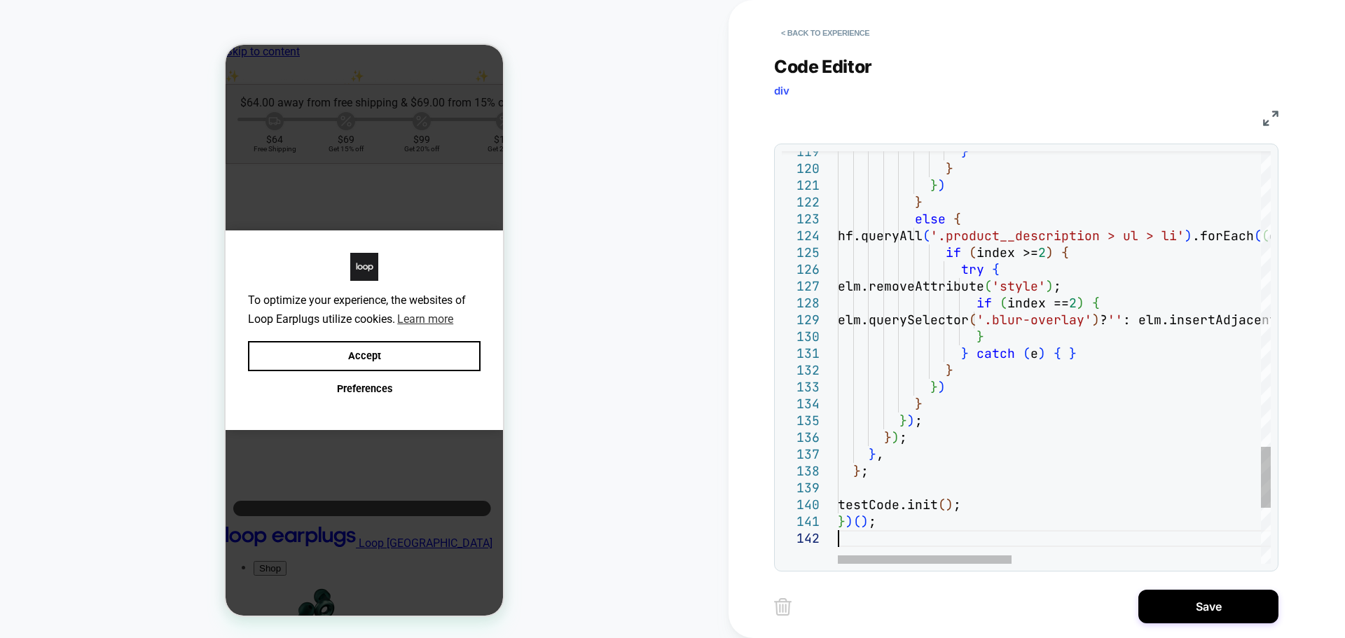
type textarea "*****"
click at [1234, 610] on button "Save" at bounding box center [1208, 607] width 140 height 34
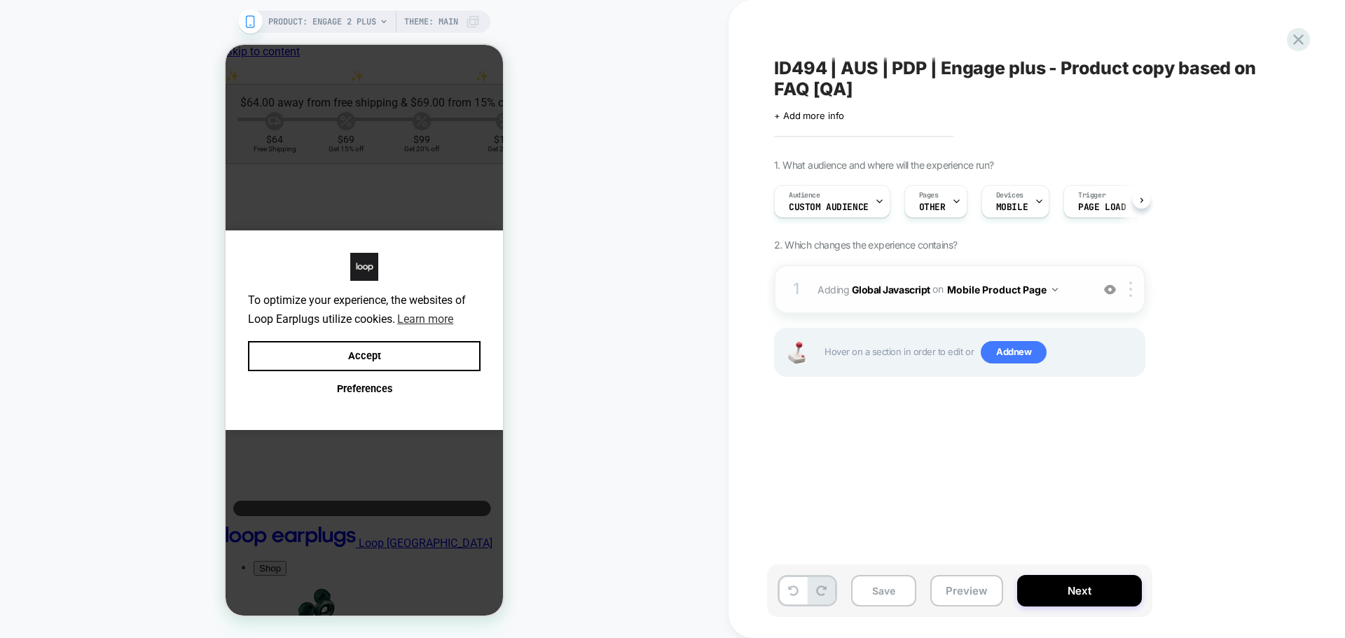
scroll to position [0, 1]
click at [1108, 600] on button "Next" at bounding box center [1079, 591] width 125 height 32
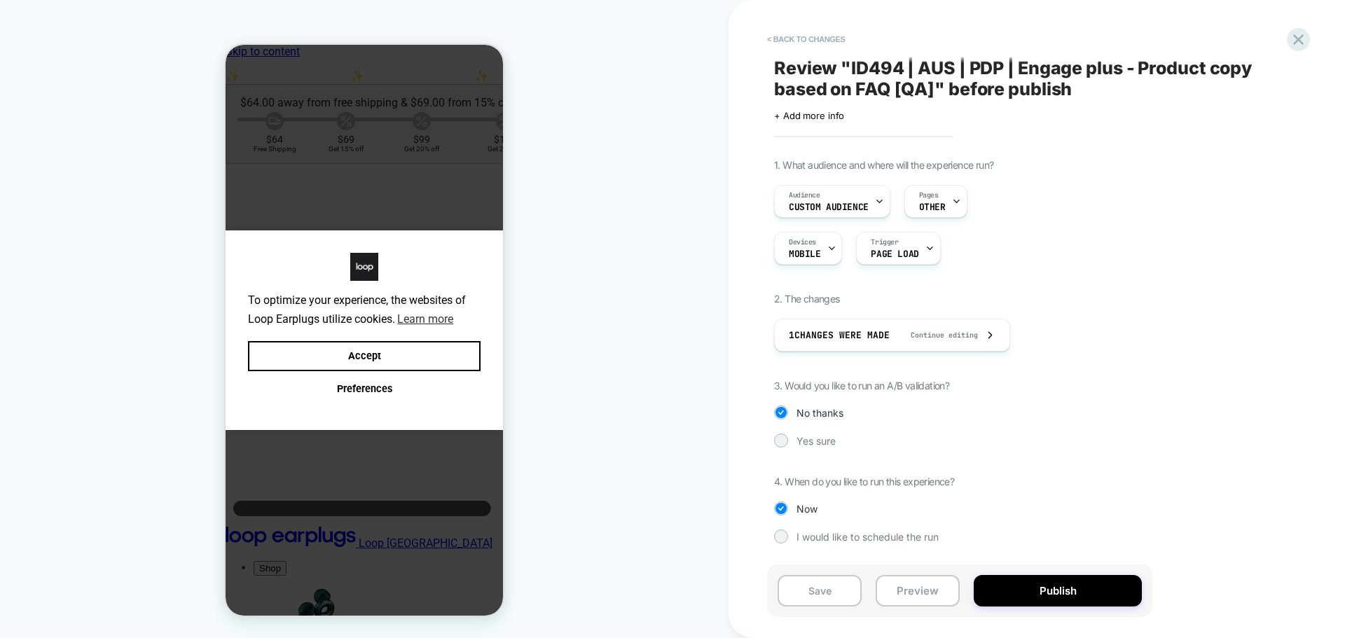
click at [991, 570] on div "Save Preview Publish" at bounding box center [959, 591] width 385 height 53
click at [1012, 602] on button "Publish" at bounding box center [1058, 591] width 168 height 32
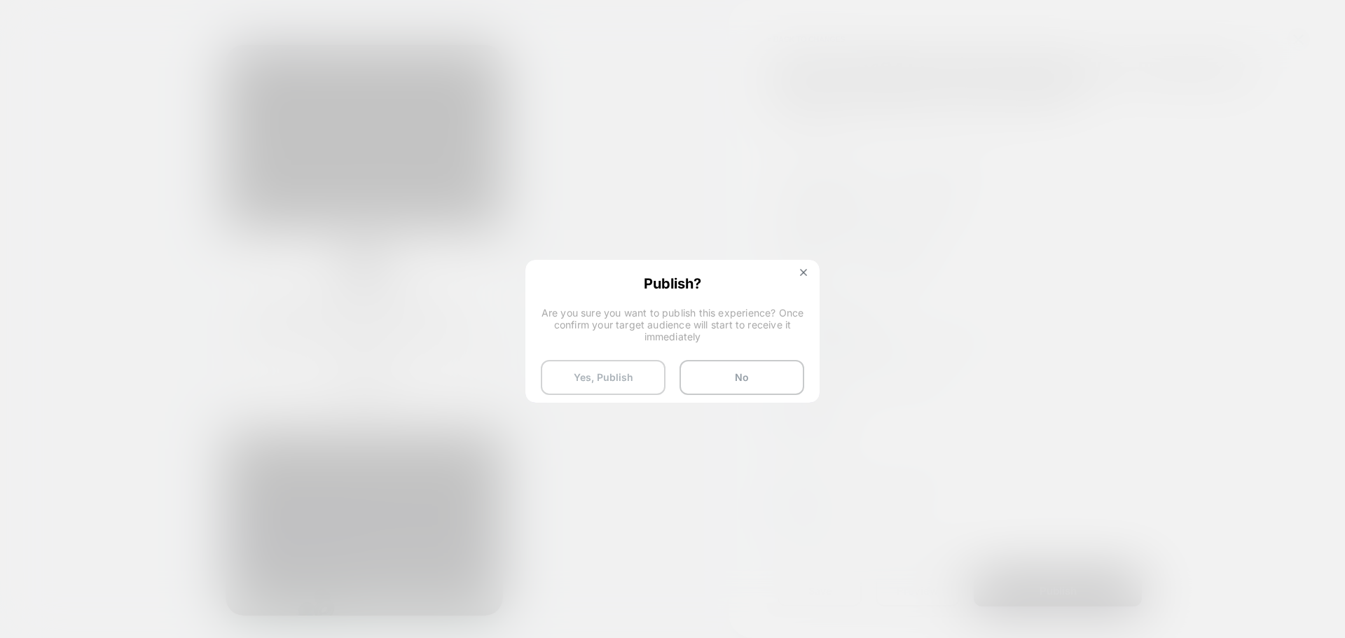
click at [571, 370] on button "Yes, Publish" at bounding box center [603, 377] width 125 height 35
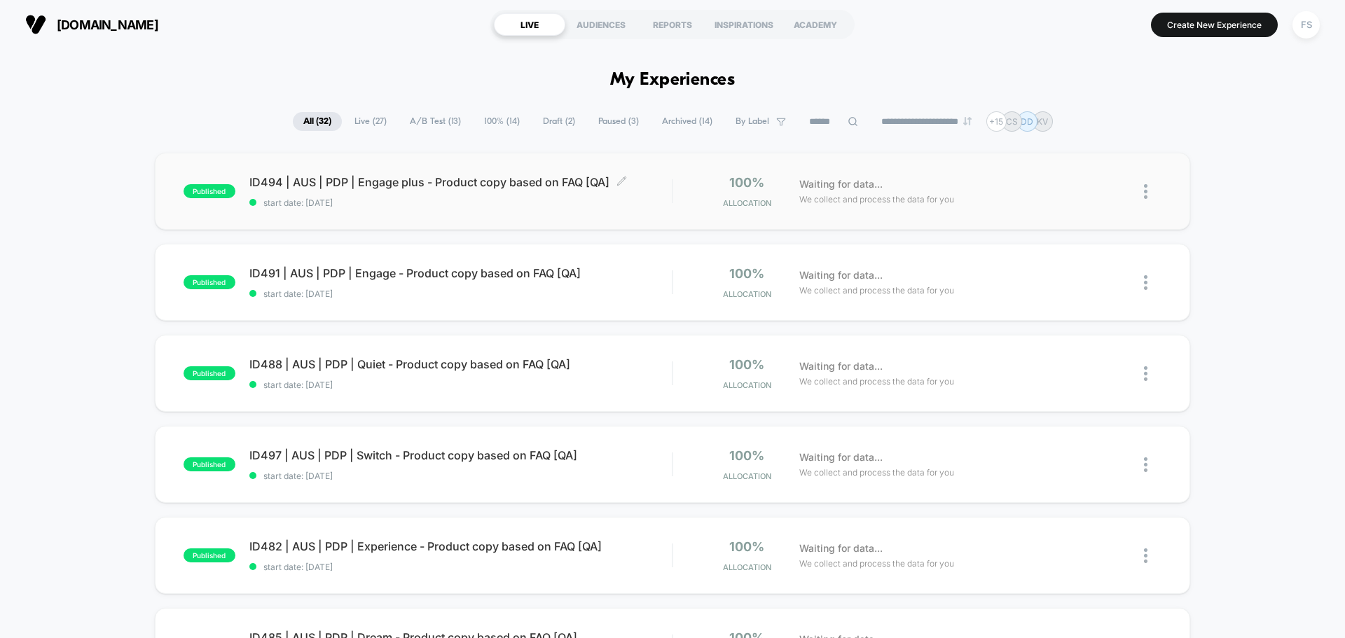
click at [463, 178] on span "ID494 | AUS | PDP | Engage plus - Product copy based on FAQ [QA] Click to edit …" at bounding box center [460, 182] width 422 height 14
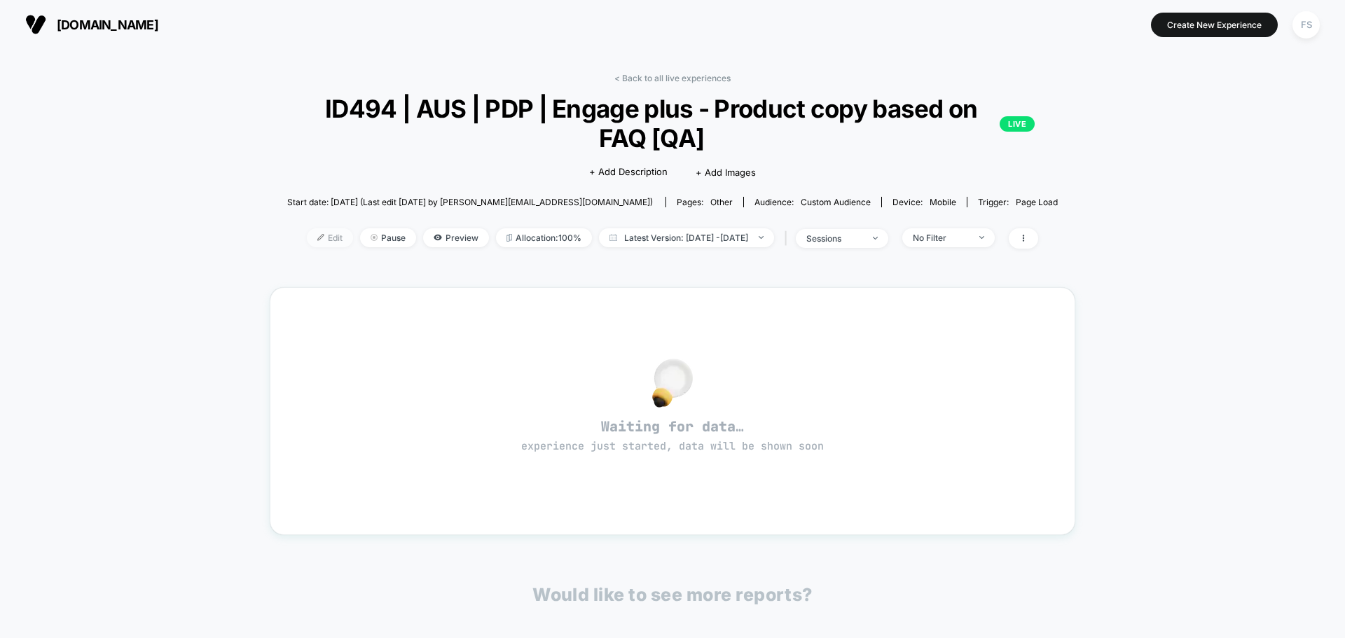
click at [309, 244] on span "Edit" at bounding box center [330, 237] width 46 height 19
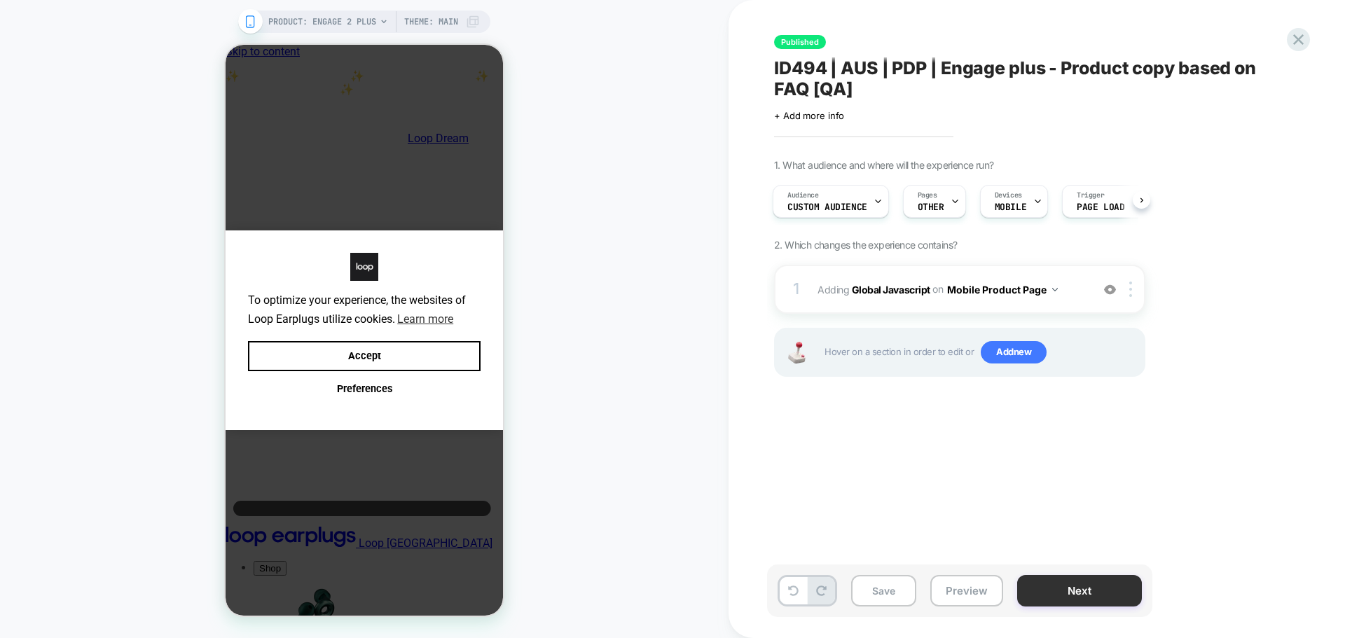
click at [1050, 595] on button "Next" at bounding box center [1079, 591] width 125 height 32
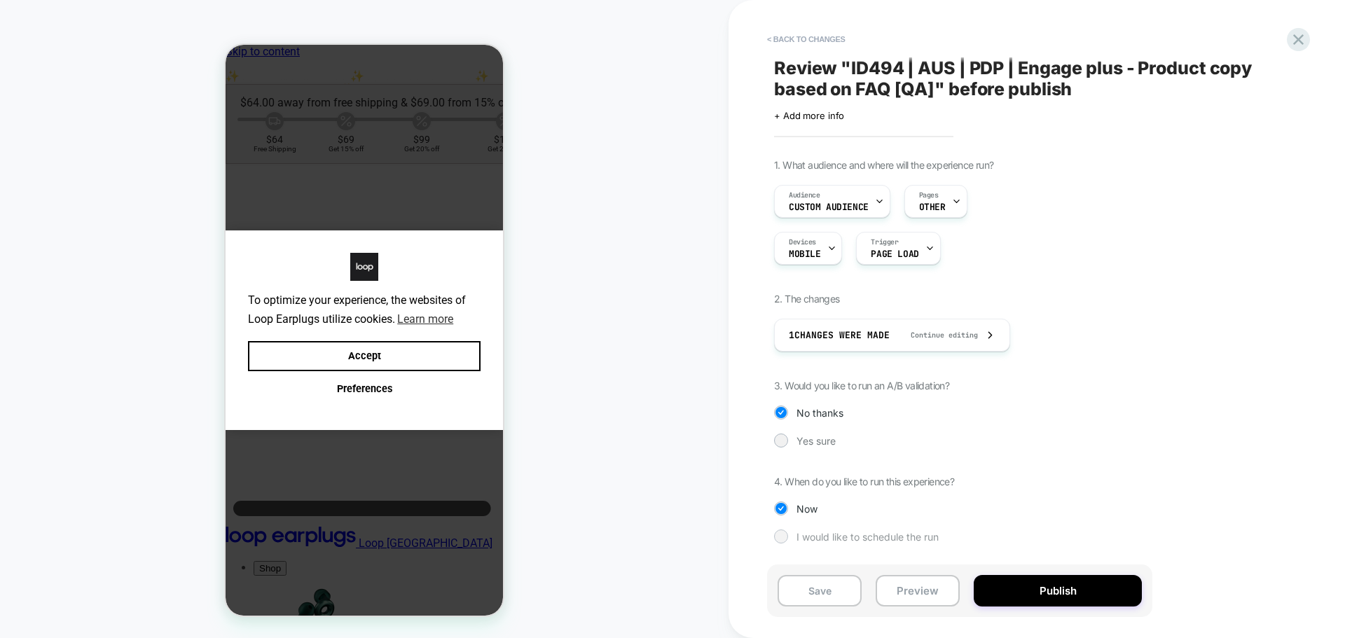
click at [800, 534] on span "I would like to schedule the run" at bounding box center [868, 537] width 142 height 12
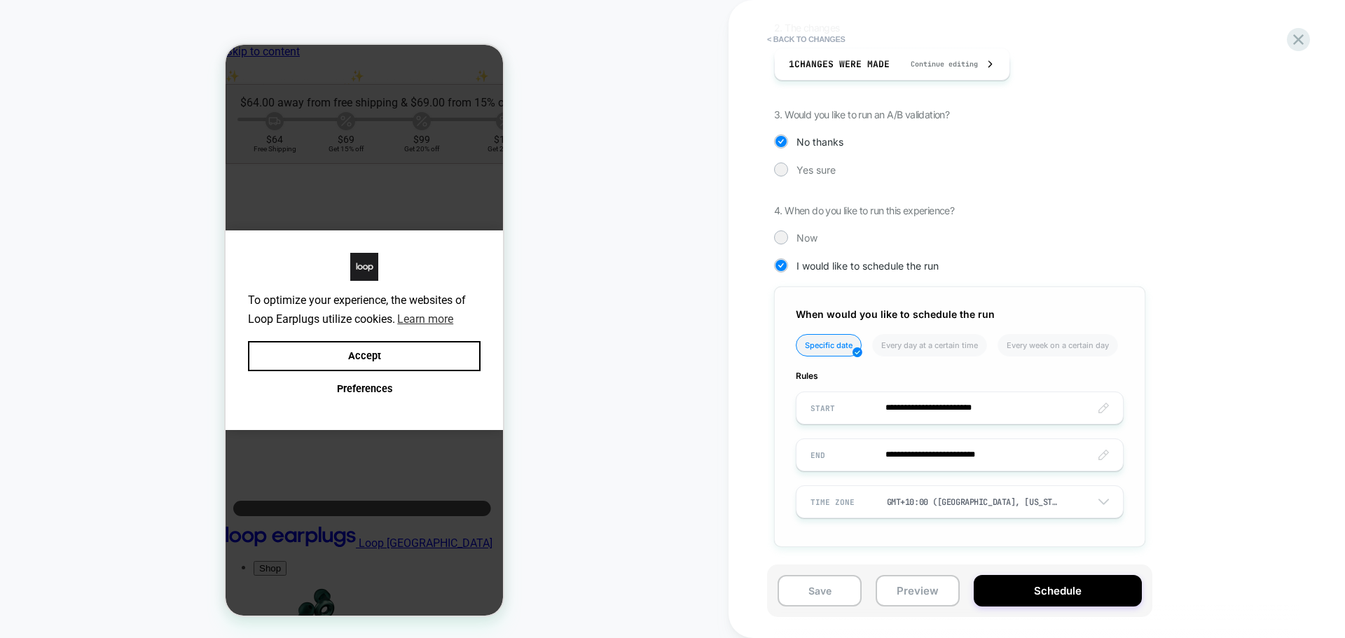
click at [909, 455] on input "**********" at bounding box center [960, 455] width 326 height 33
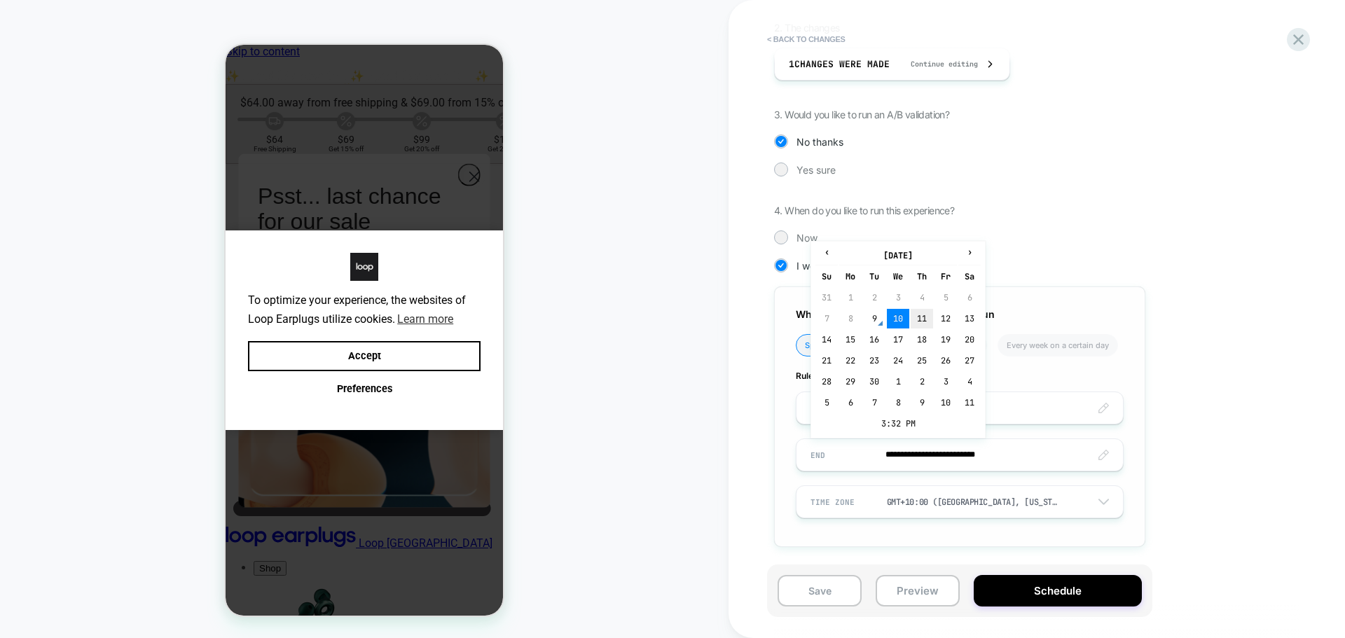
click at [919, 324] on td "11" at bounding box center [922, 319] width 22 height 20
type input "**********"
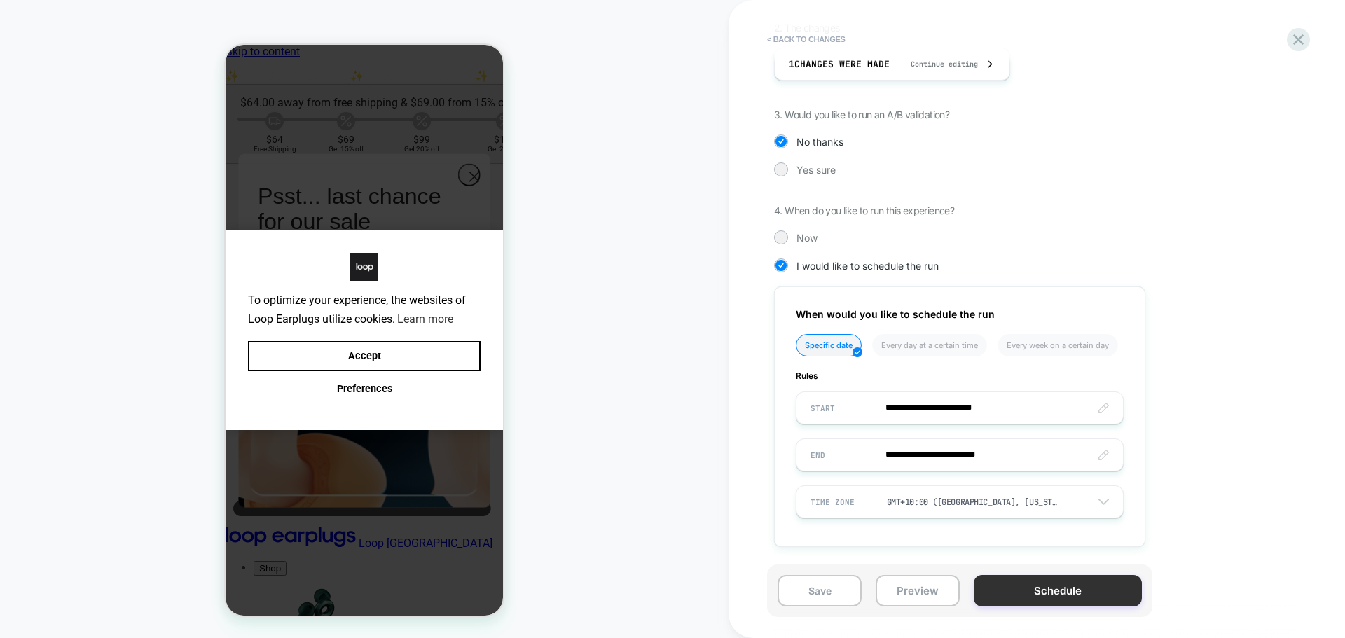
click at [1023, 591] on button "Schedule" at bounding box center [1058, 591] width 168 height 32
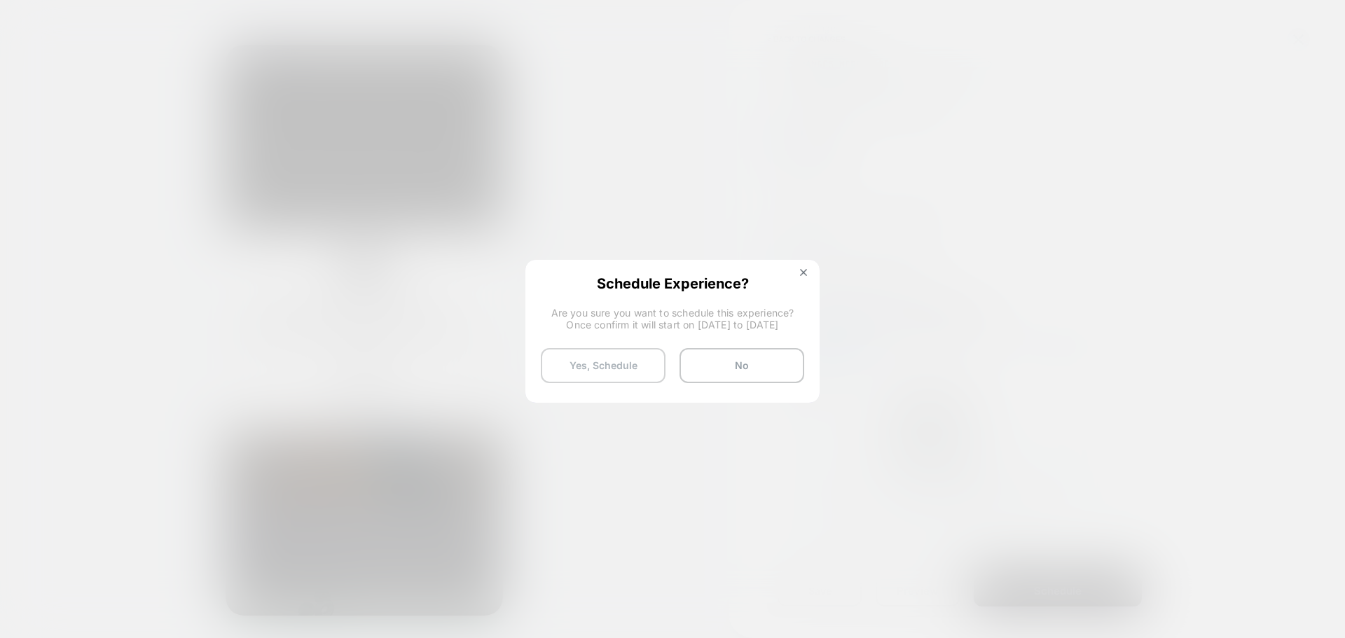
click at [629, 354] on button "Yes, Schedule" at bounding box center [603, 365] width 125 height 35
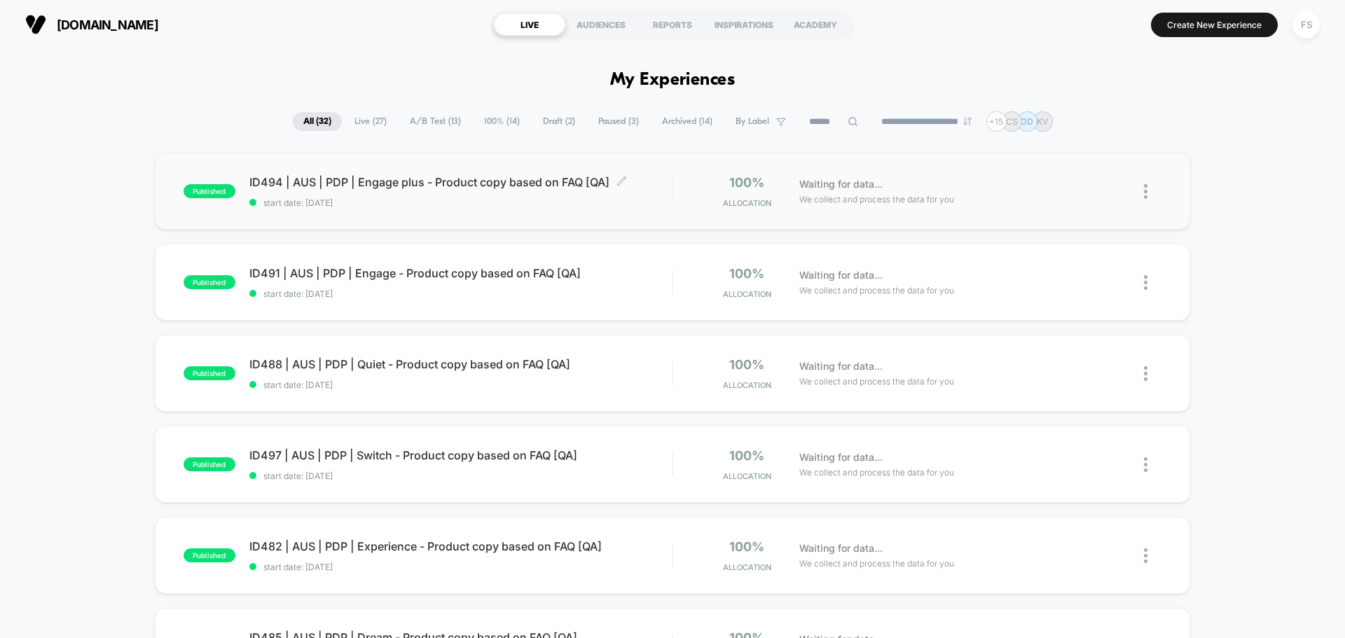
click at [385, 182] on span "ID494 | AUS | PDP | Engage plus - Product copy based on FAQ [QA] Click to edit …" at bounding box center [460, 182] width 422 height 14
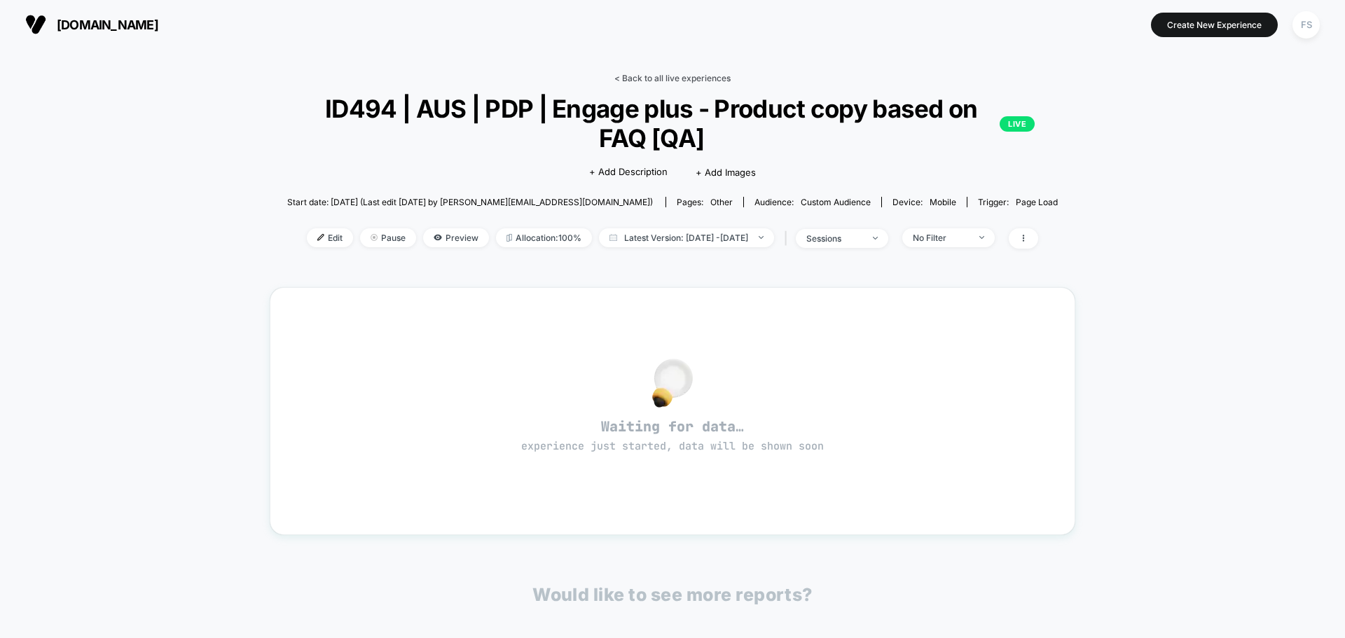
click at [675, 77] on link "< Back to all live experiences" at bounding box center [672, 78] width 116 height 11
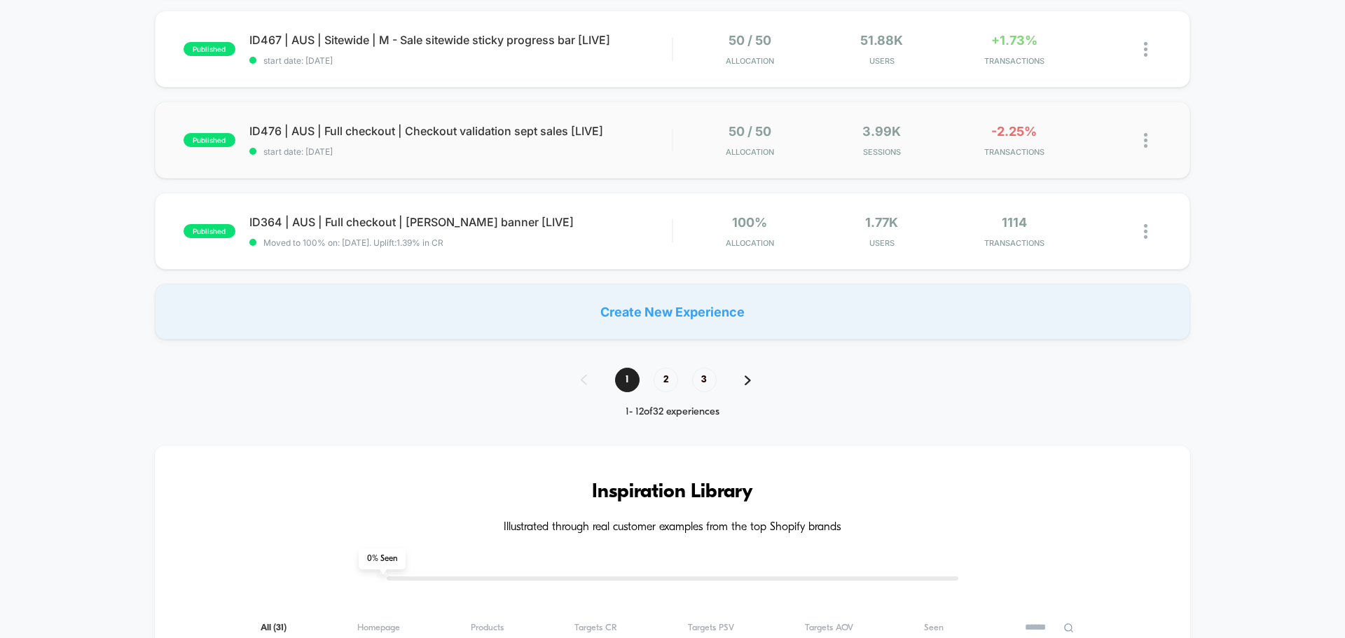
scroll to position [771, 0]
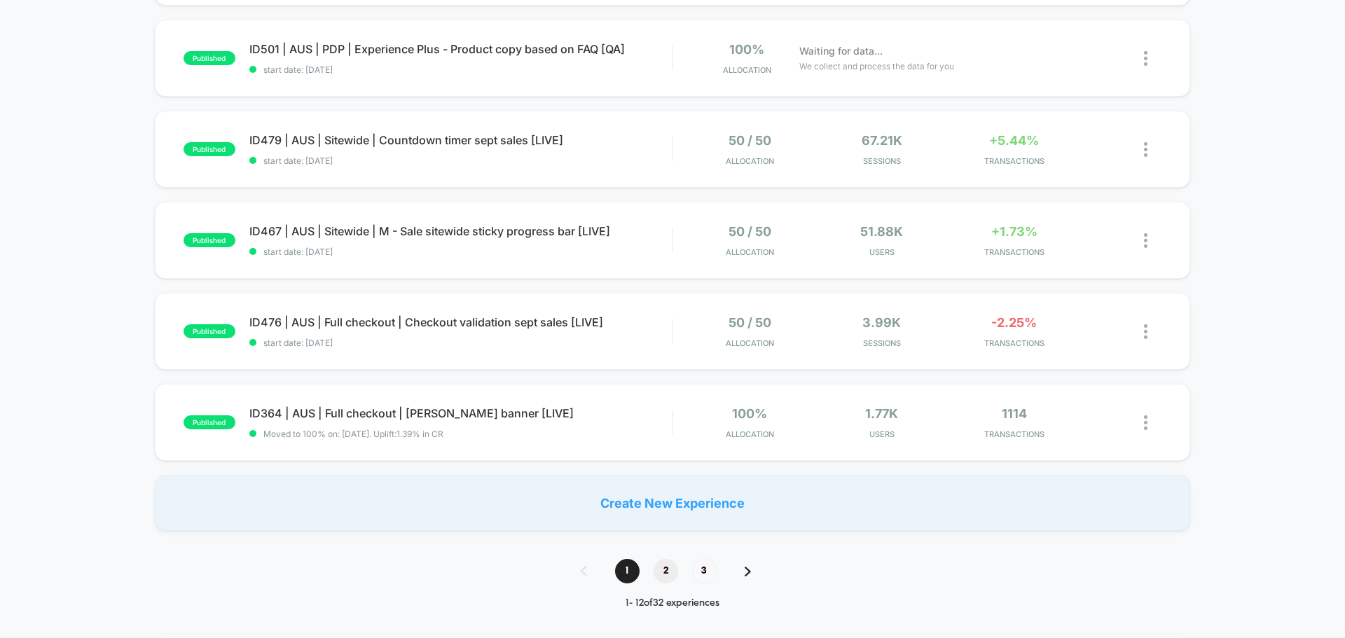
click at [666, 569] on span "2" at bounding box center [666, 571] width 25 height 25
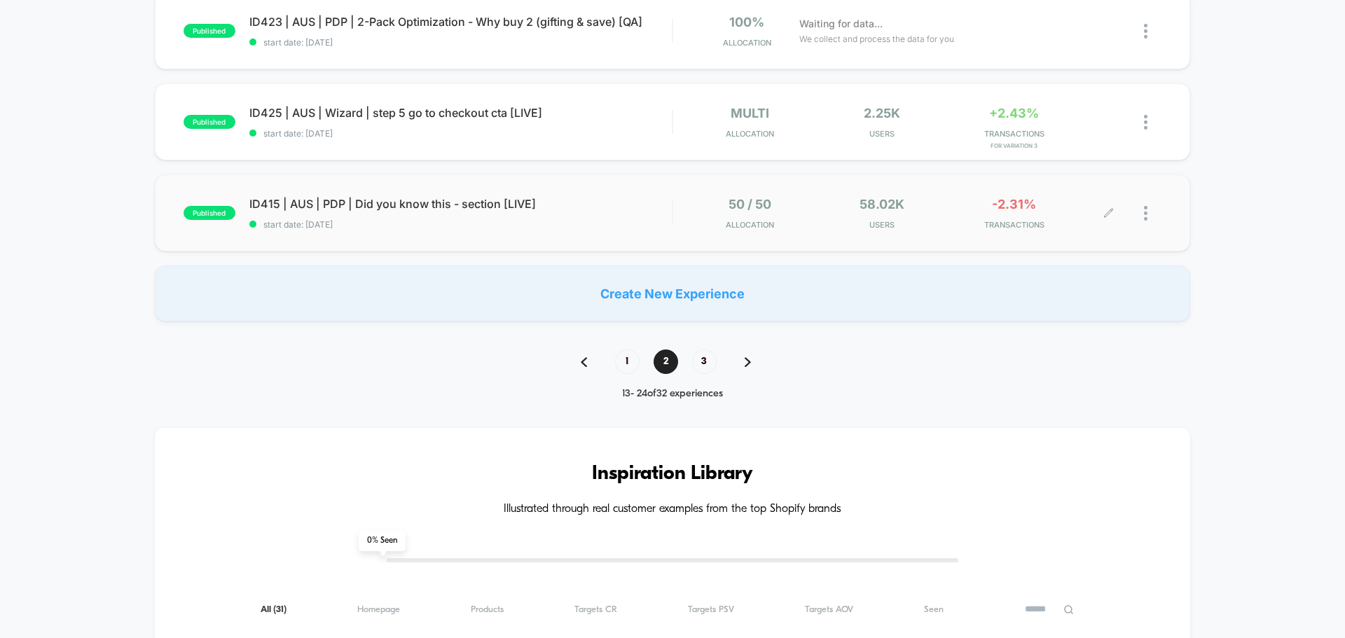
scroll to position [981, 0]
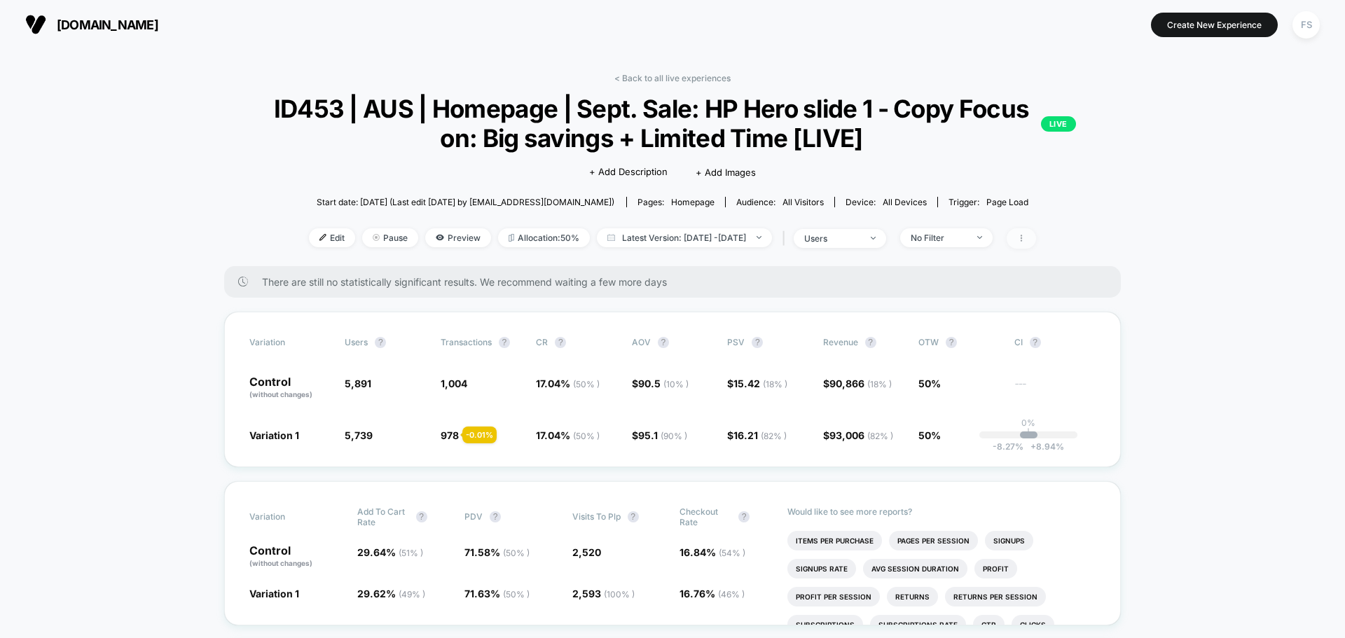
click at [1035, 231] on span at bounding box center [1021, 238] width 29 height 20
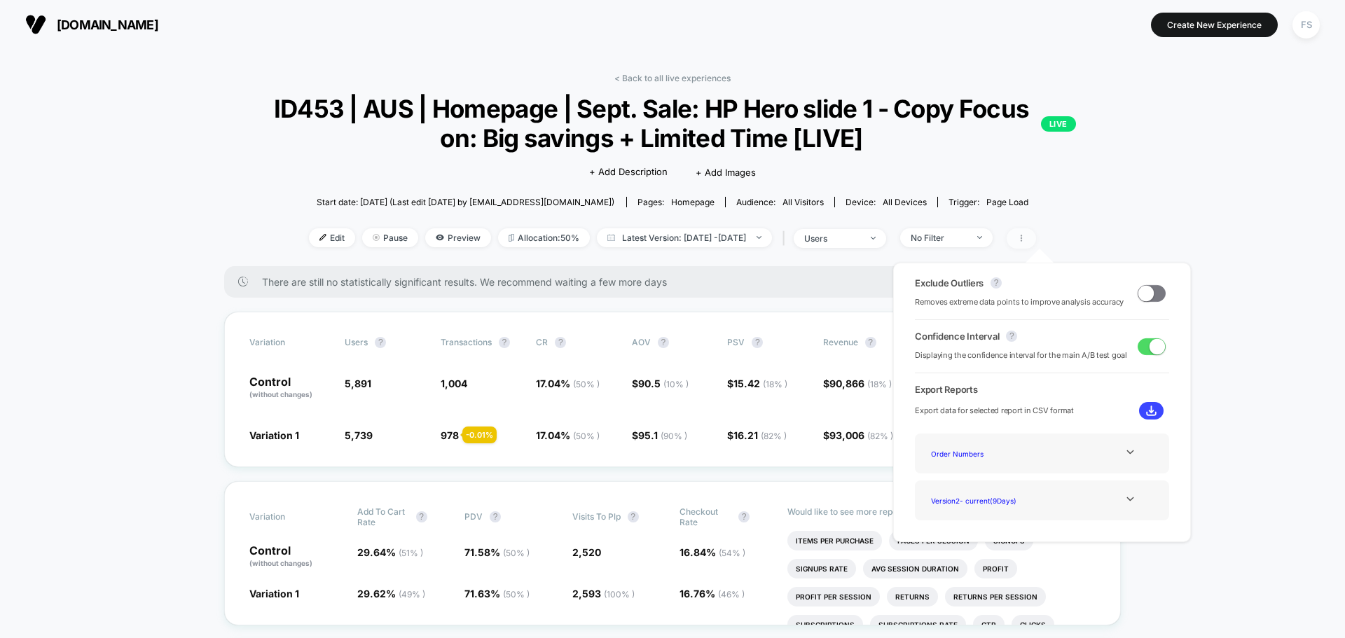
click at [1036, 231] on span at bounding box center [1021, 238] width 29 height 20
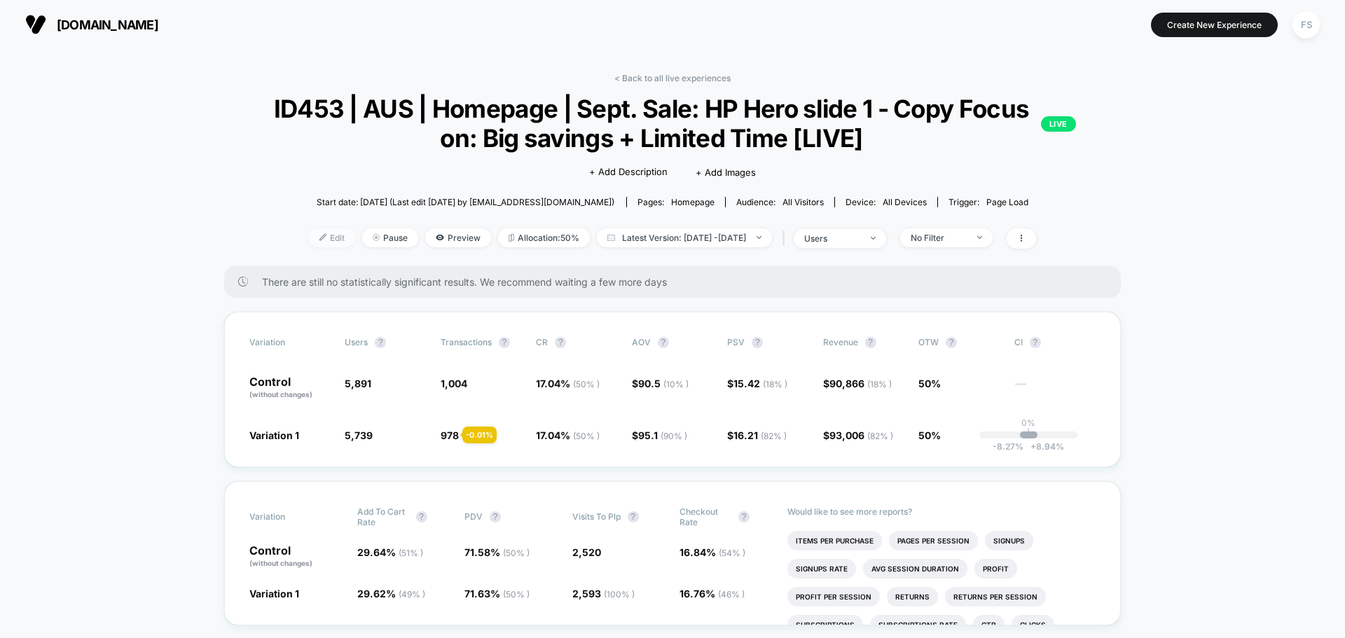
click at [309, 239] on span "Edit" at bounding box center [332, 237] width 46 height 19
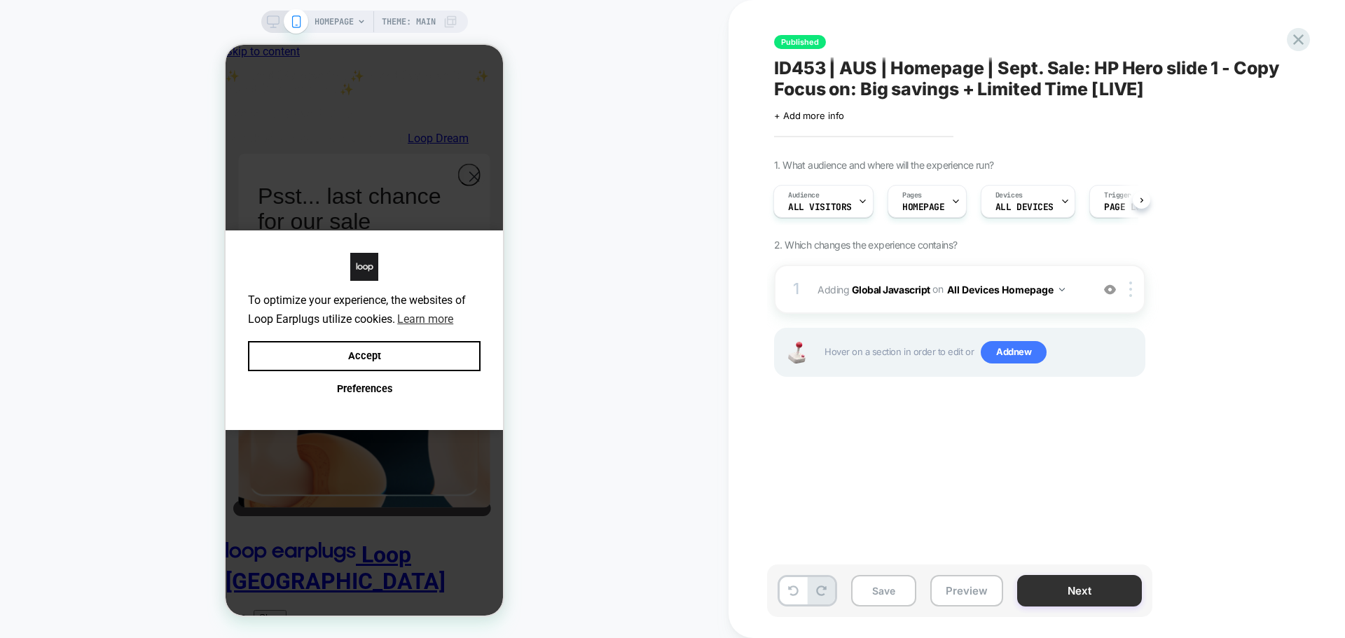
click at [1116, 581] on button "Next" at bounding box center [1079, 591] width 125 height 32
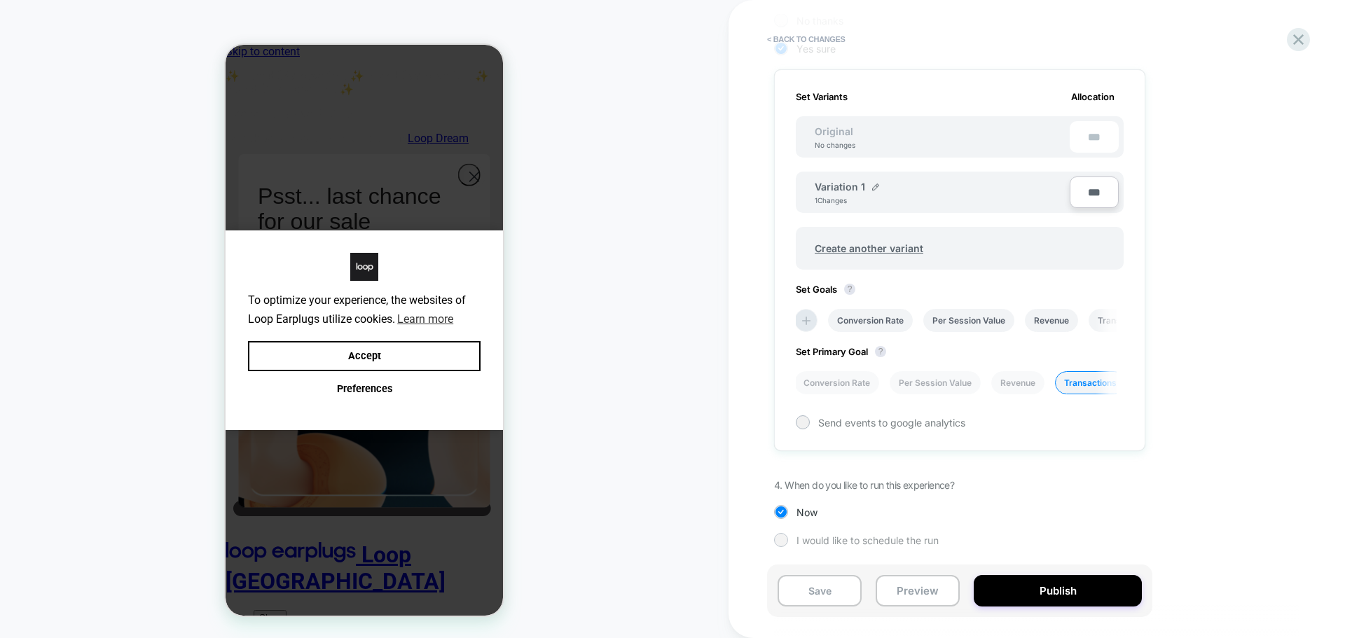
click at [853, 542] on span "I would like to schedule the run" at bounding box center [868, 541] width 142 height 12
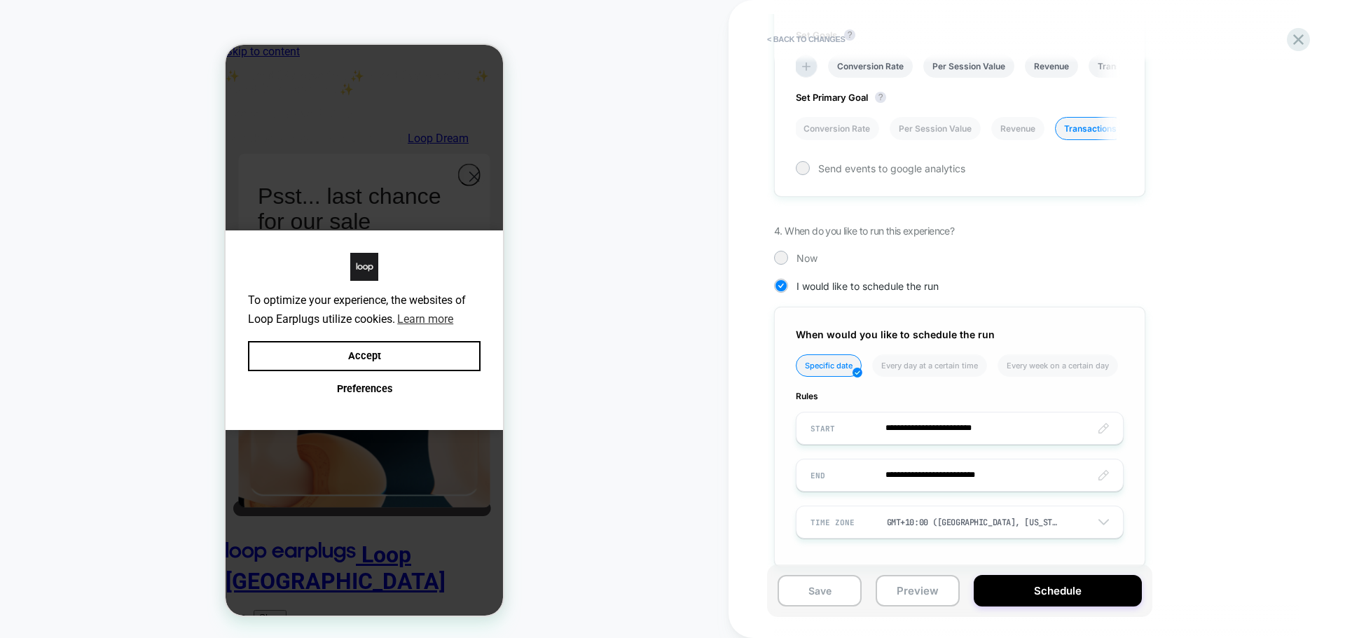
scroll to position [688, 0]
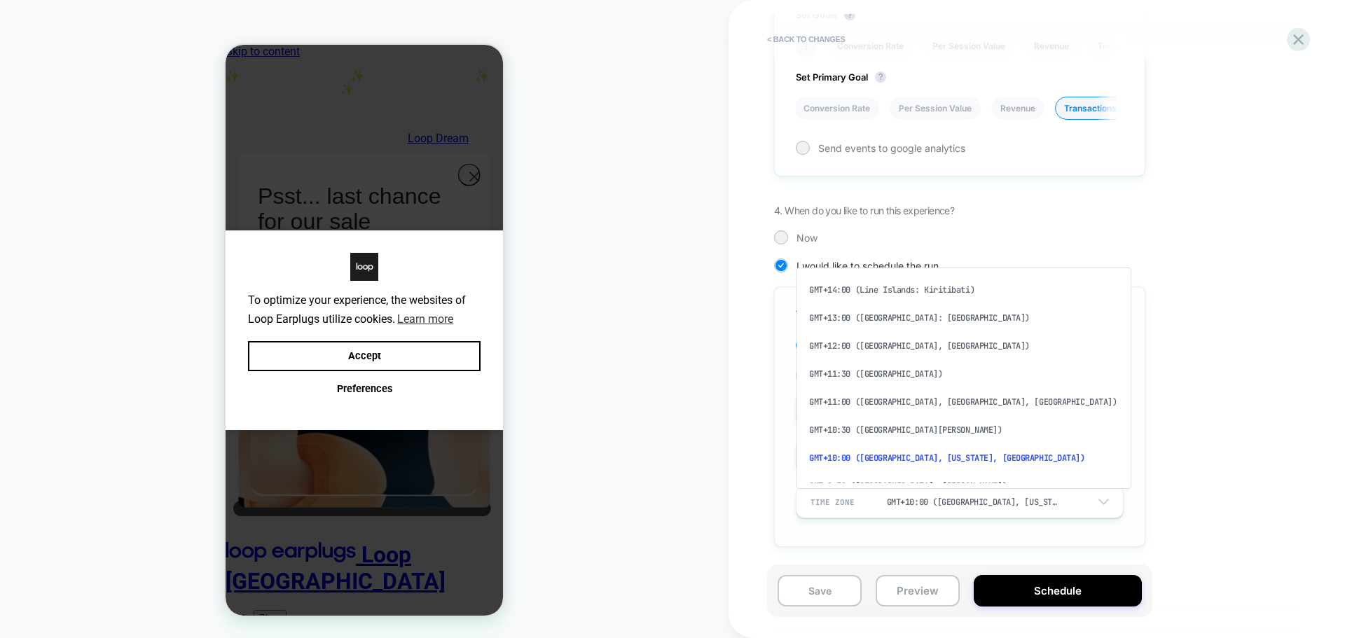
click at [937, 502] on div "GMT+10:00 ([GEOGRAPHIC_DATA], [US_STATE], [GEOGRAPHIC_DATA])" at bounding box center [974, 502] width 174 height 11
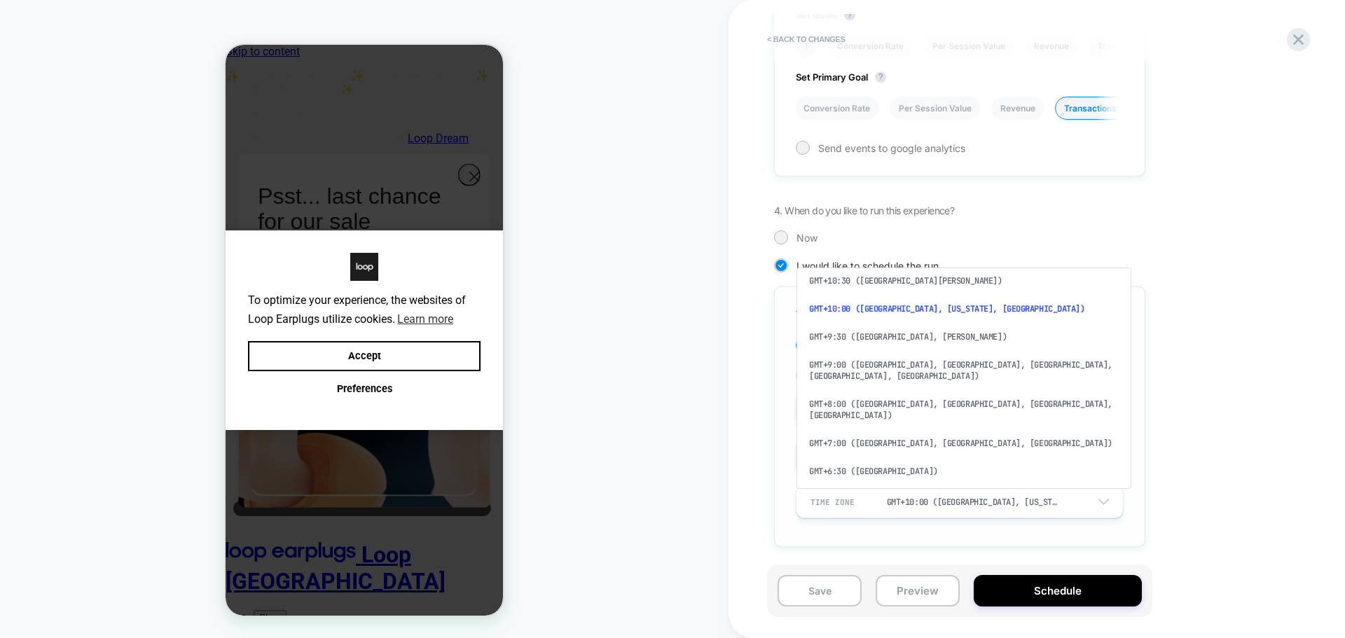
scroll to position [0, 0]
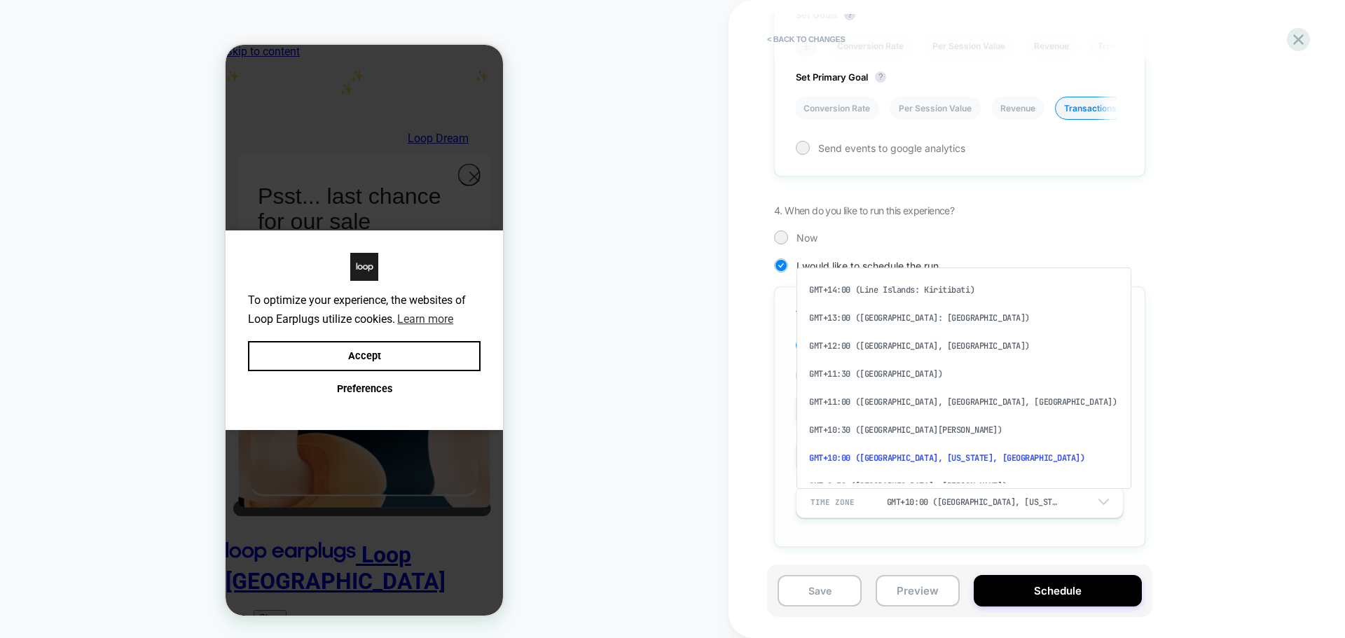
click at [933, 499] on div "GMT+10:00 ([GEOGRAPHIC_DATA], [US_STATE], [GEOGRAPHIC_DATA])" at bounding box center [974, 502] width 174 height 11
click at [941, 495] on div "GMT+10:00 ([GEOGRAPHIC_DATA], [US_STATE], [GEOGRAPHIC_DATA])" at bounding box center [979, 502] width 184 height 18
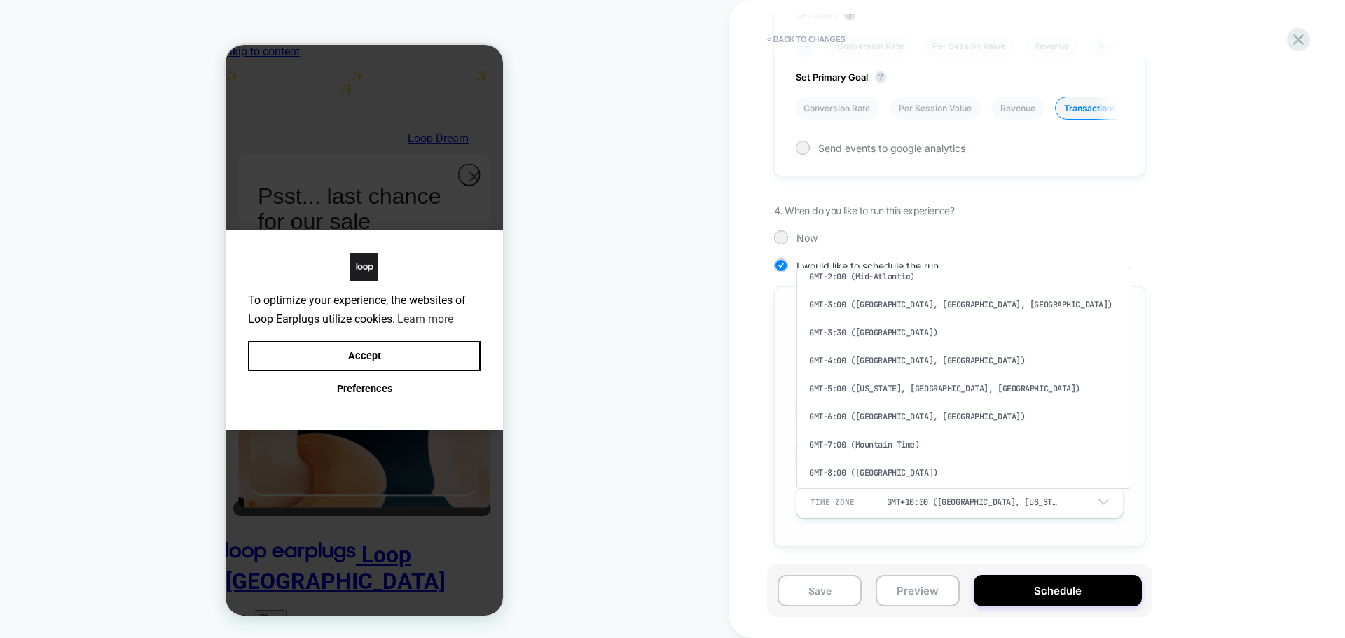
scroll to position [664, 0]
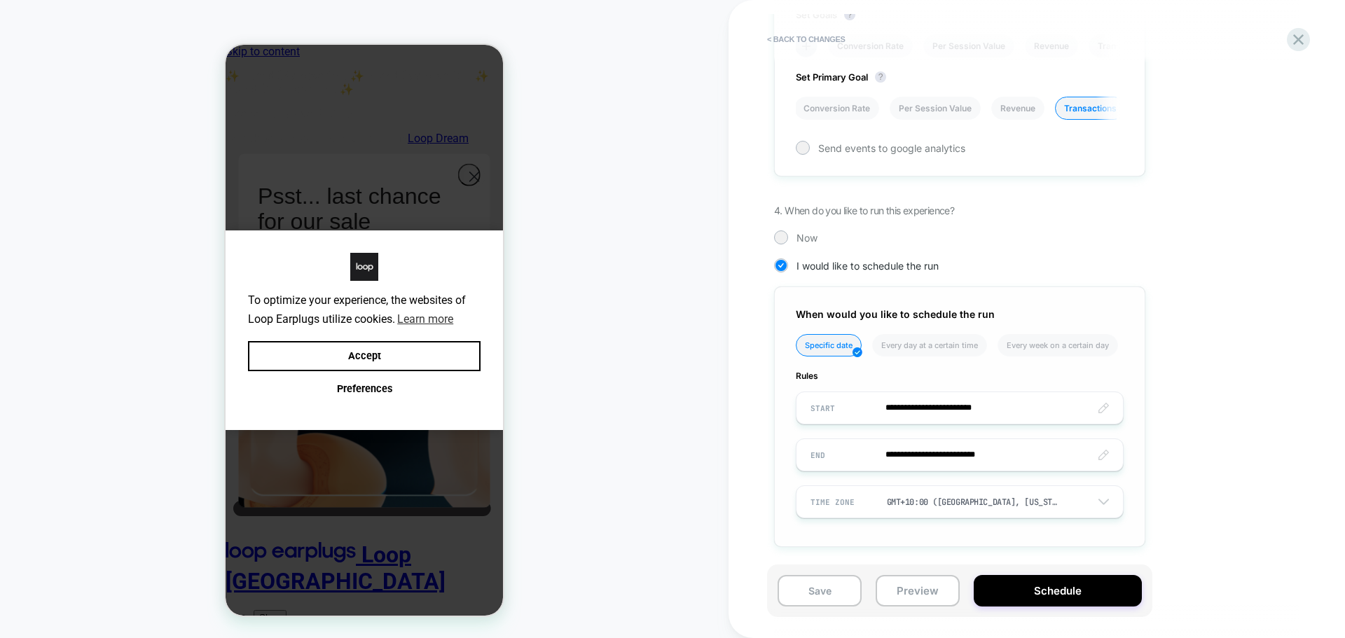
click at [1016, 502] on div "GMT+10:00 ([GEOGRAPHIC_DATA], [US_STATE], [GEOGRAPHIC_DATA])" at bounding box center [974, 502] width 174 height 11
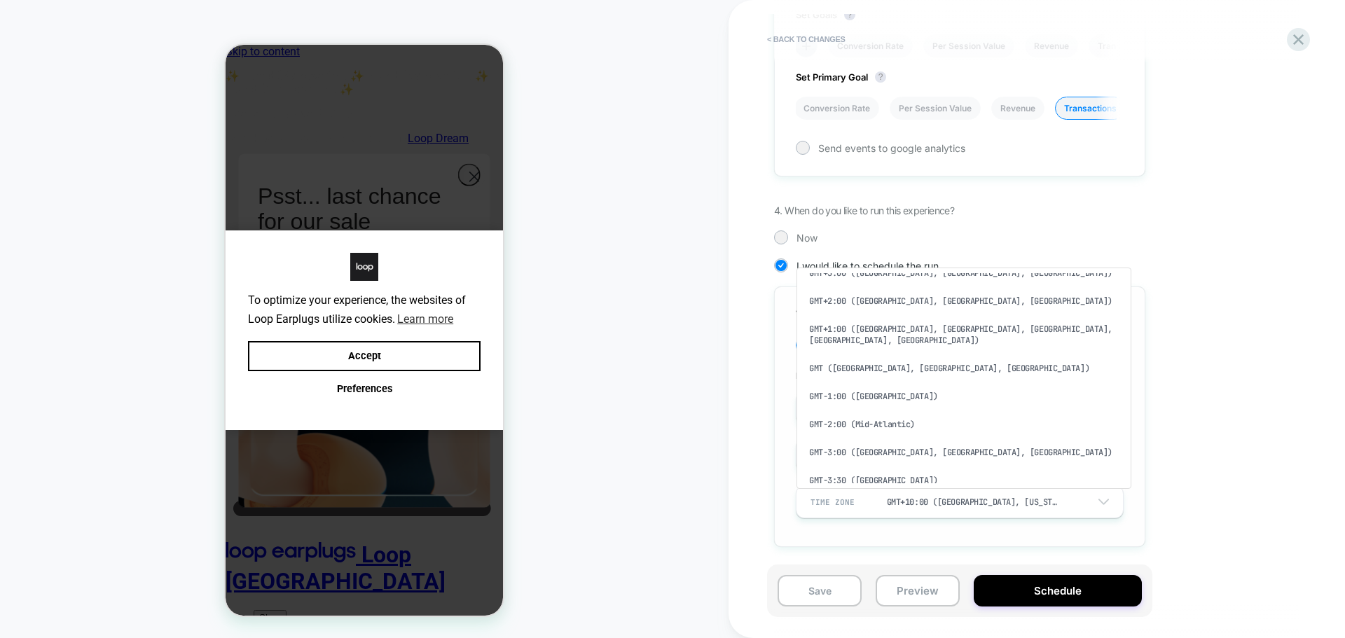
scroll to position [524, 0]
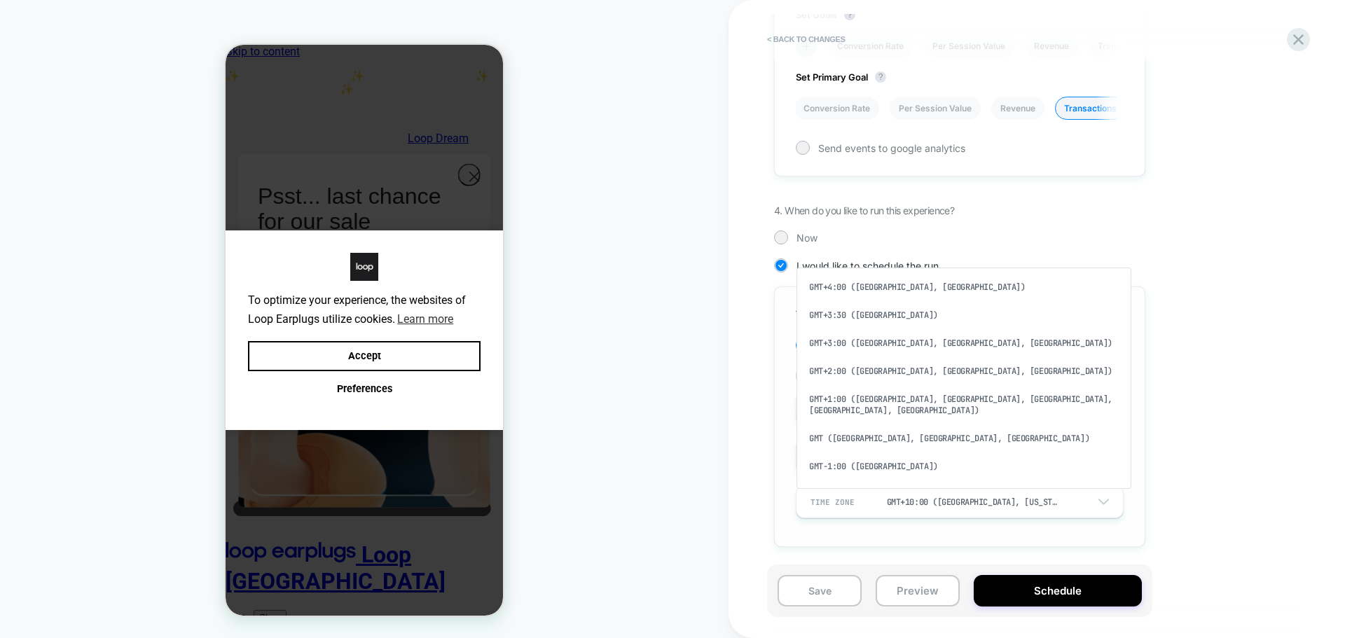
click at [897, 385] on div "GMT+1:00 ([GEOGRAPHIC_DATA], [GEOGRAPHIC_DATA], [GEOGRAPHIC_DATA], [GEOGRAPHIC_…" at bounding box center [964, 404] width 324 height 39
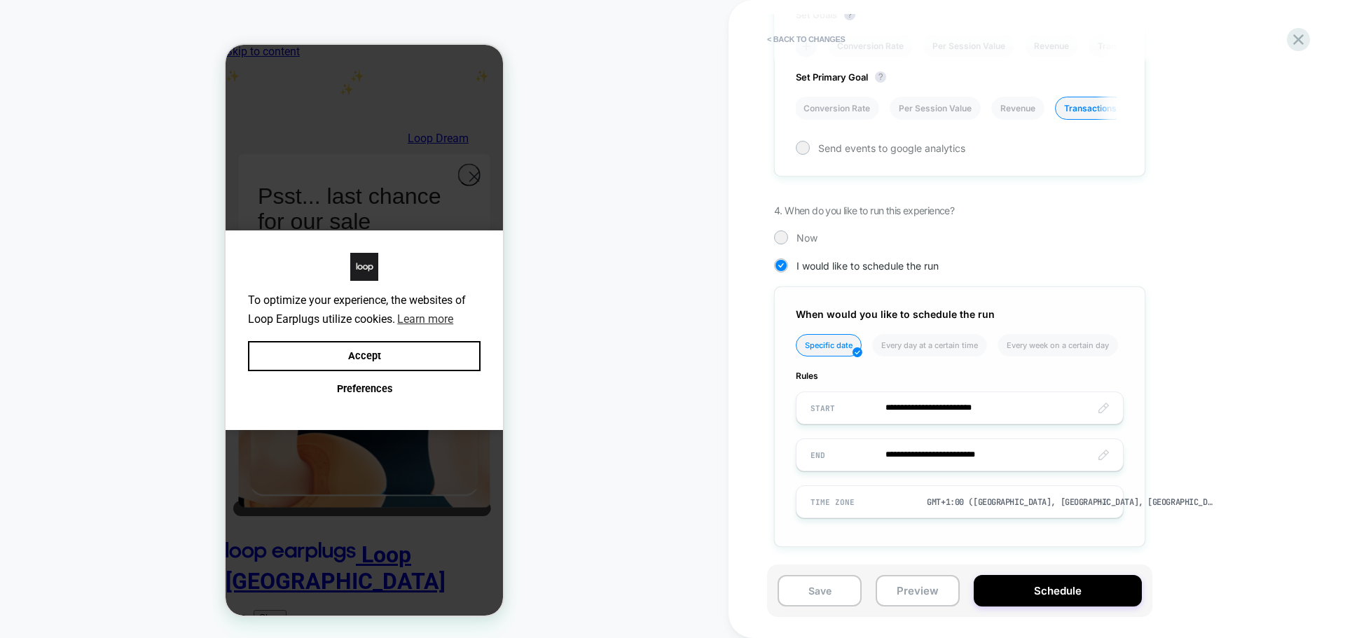
click at [947, 454] on input "**********" at bounding box center [960, 455] width 326 height 33
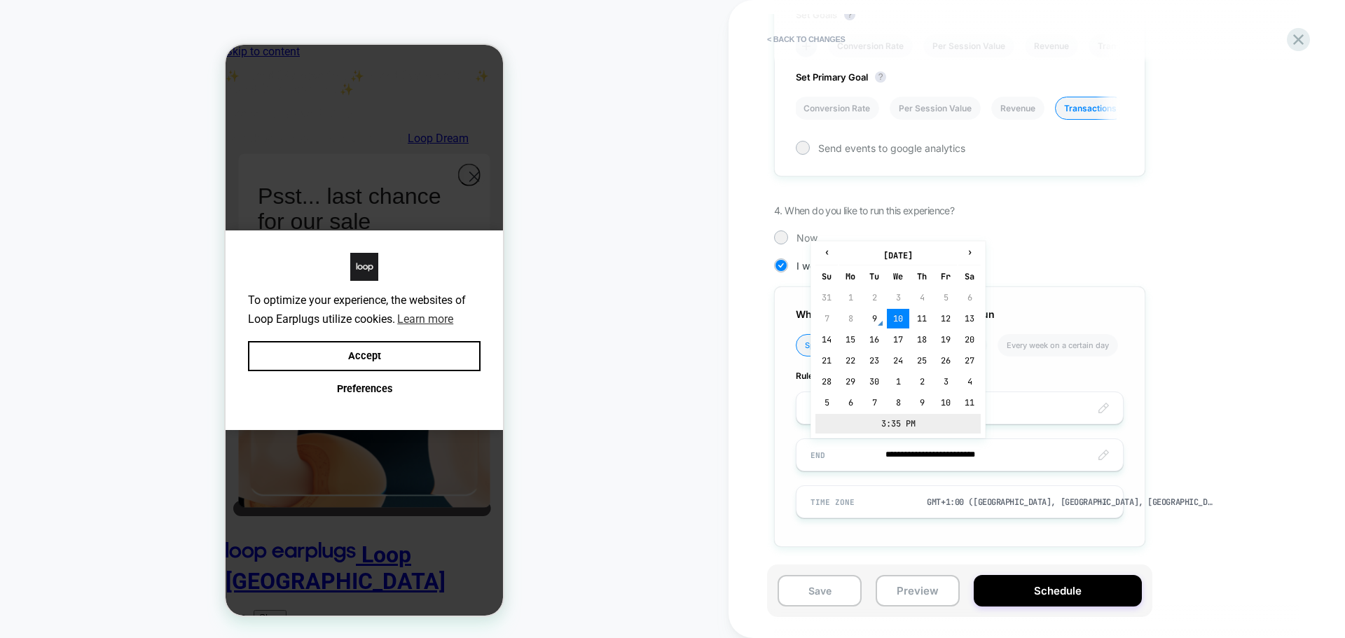
click at [884, 425] on td "3:35 PM" at bounding box center [897, 424] width 165 height 20
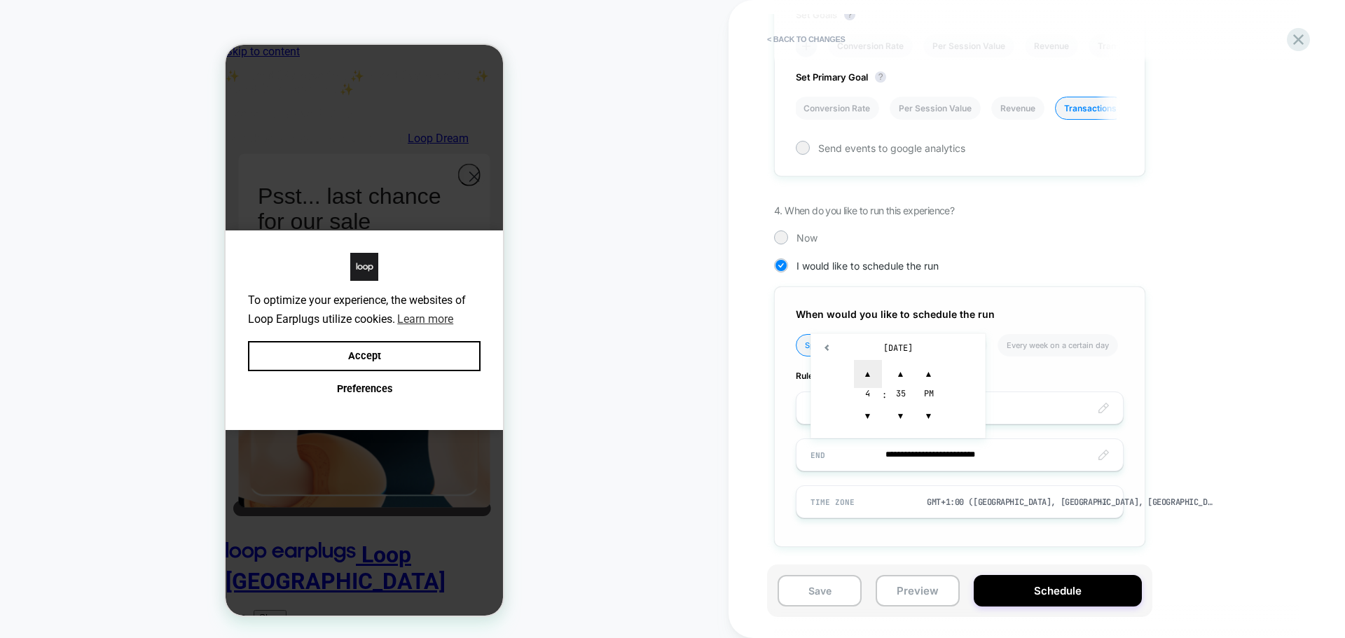
click at [870, 380] on span "▲" at bounding box center [868, 374] width 28 height 28
click at [872, 413] on span "▼" at bounding box center [868, 416] width 28 height 28
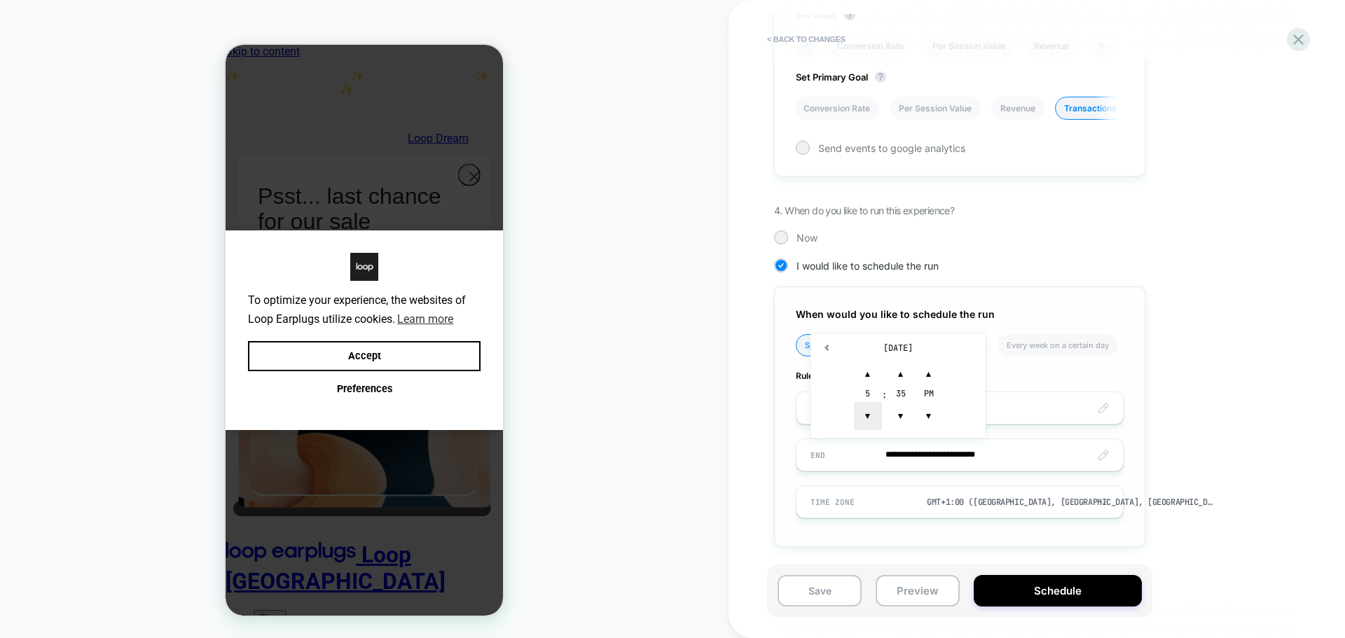
click at [872, 413] on span "▼" at bounding box center [868, 416] width 28 height 28
click at [871, 413] on span "▼" at bounding box center [868, 416] width 28 height 28
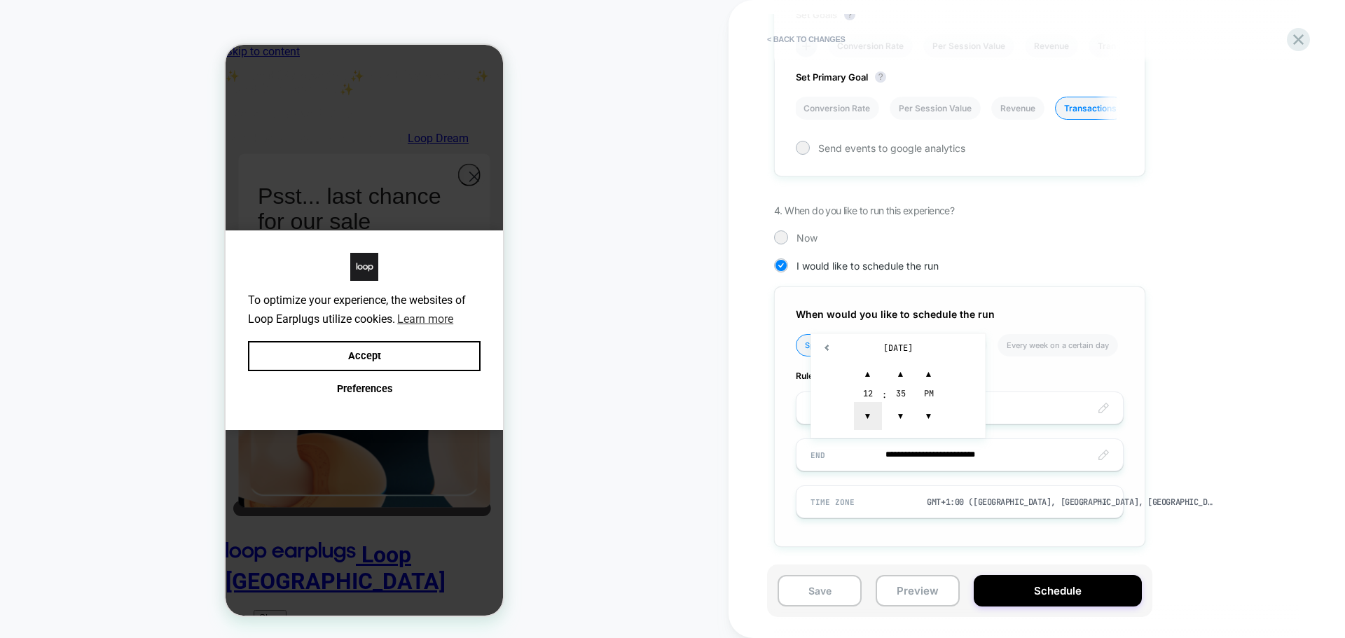
click at [871, 413] on span "▼" at bounding box center [868, 416] width 28 height 28
click at [925, 412] on span "▼" at bounding box center [929, 416] width 28 height 28
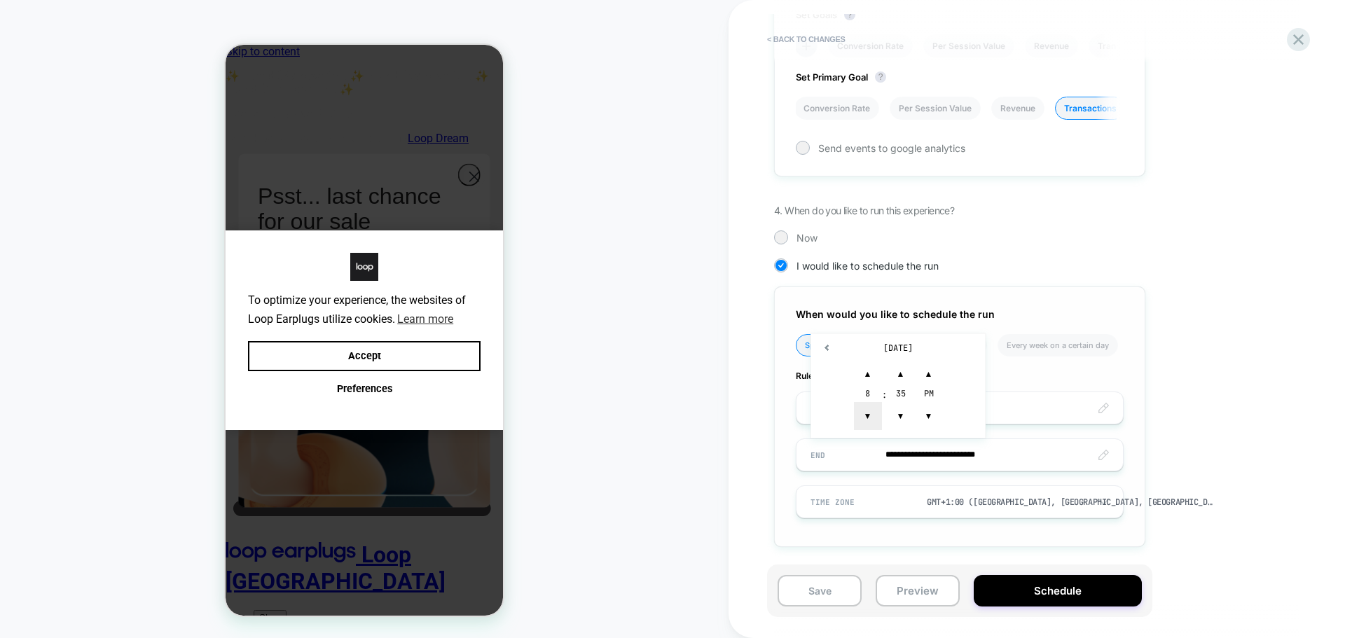
click at [872, 413] on span "▼" at bounding box center [868, 416] width 28 height 28
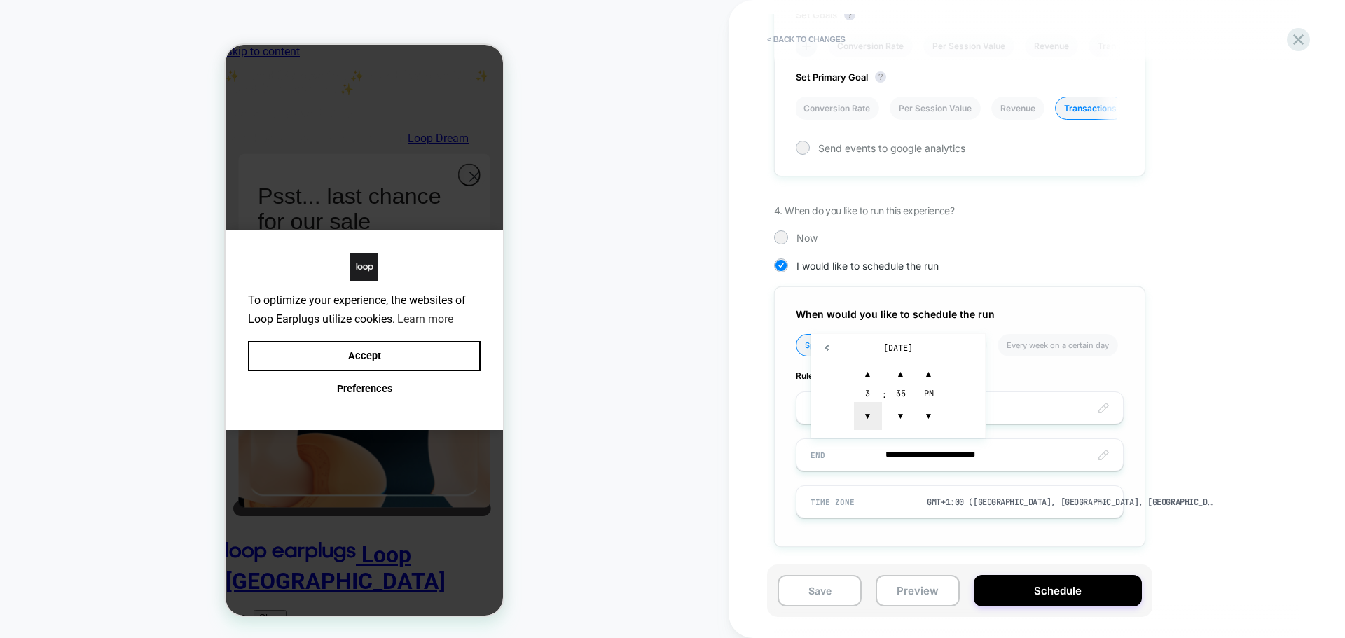
click at [872, 413] on span "▼" at bounding box center [868, 416] width 28 height 28
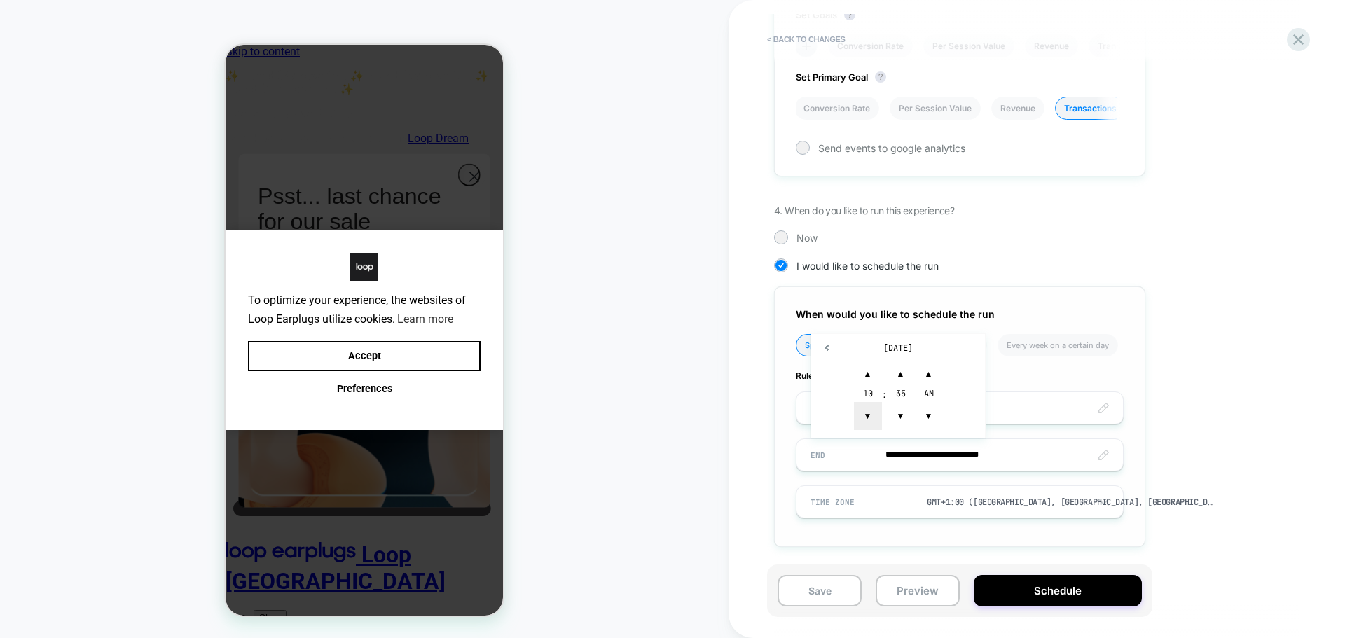
click at [872, 413] on span "▼" at bounding box center [868, 416] width 28 height 28
click at [894, 415] on span "▼" at bounding box center [901, 416] width 28 height 28
click at [894, 414] on span "▼" at bounding box center [901, 416] width 28 height 28
click at [900, 376] on span "▲" at bounding box center [901, 374] width 28 height 28
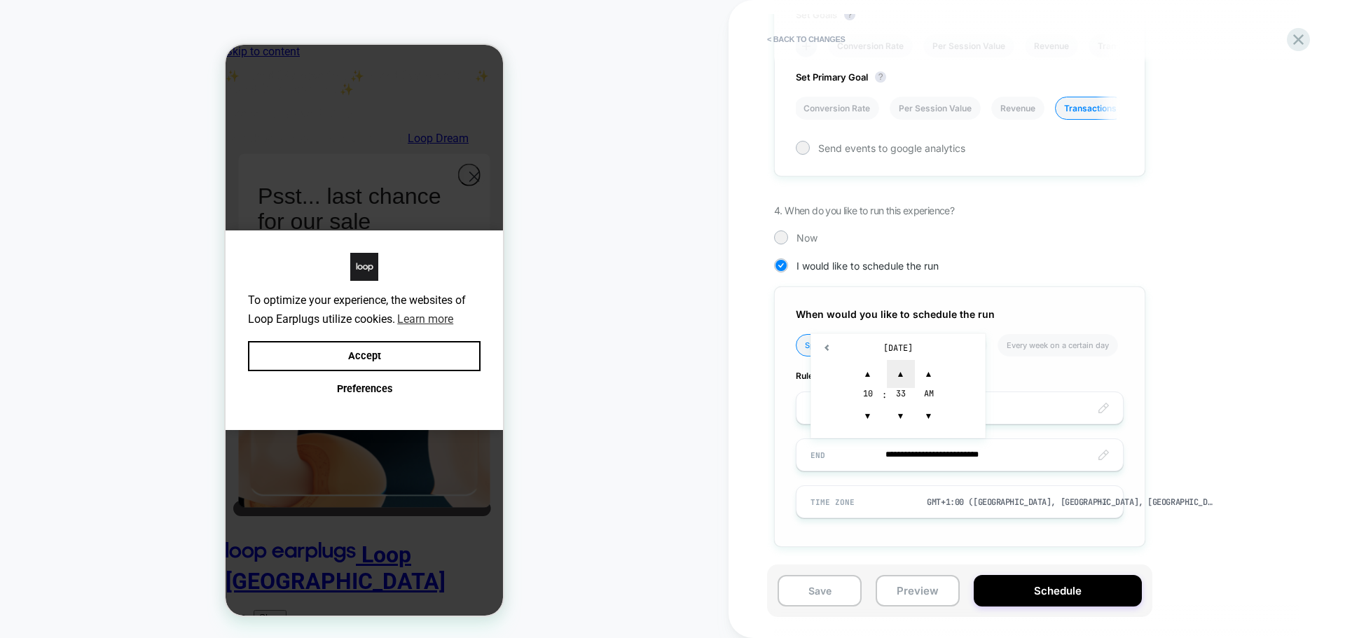
click at [900, 375] on span "▲" at bounding box center [901, 374] width 28 height 28
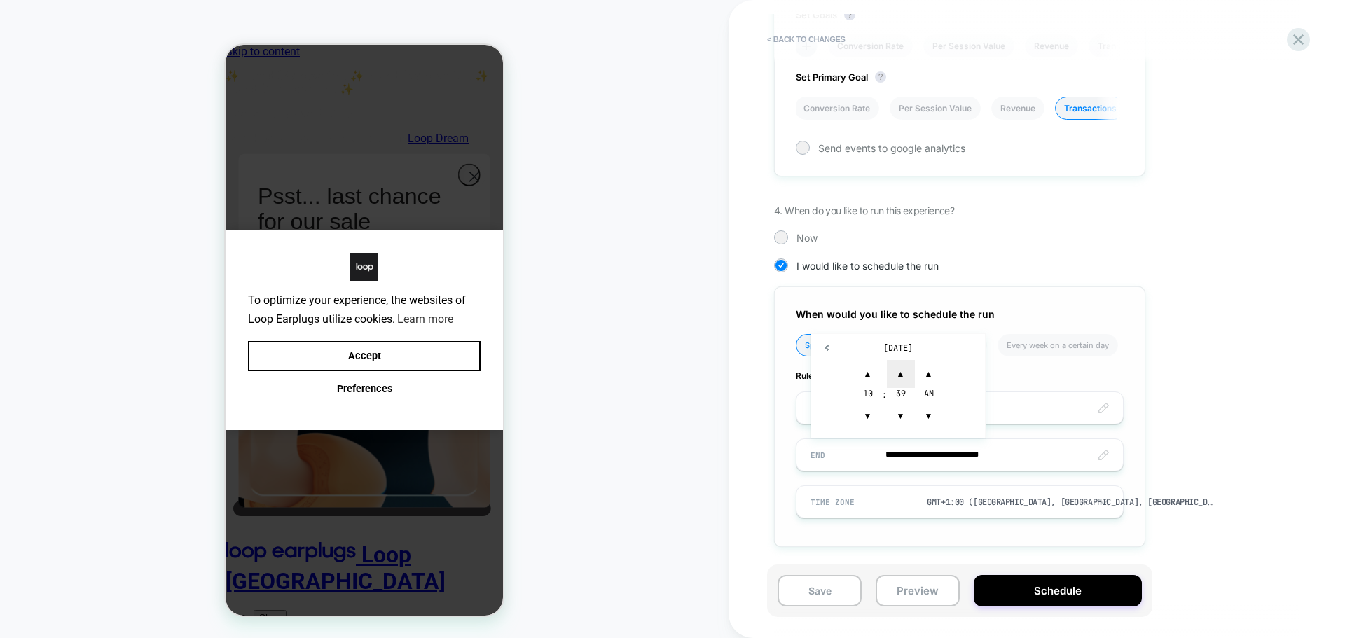
click at [900, 375] on span "▲" at bounding box center [901, 374] width 28 height 28
click at [902, 394] on div "39" at bounding box center [901, 395] width 28 height 14
click at [899, 376] on span "▲" at bounding box center [901, 374] width 28 height 28
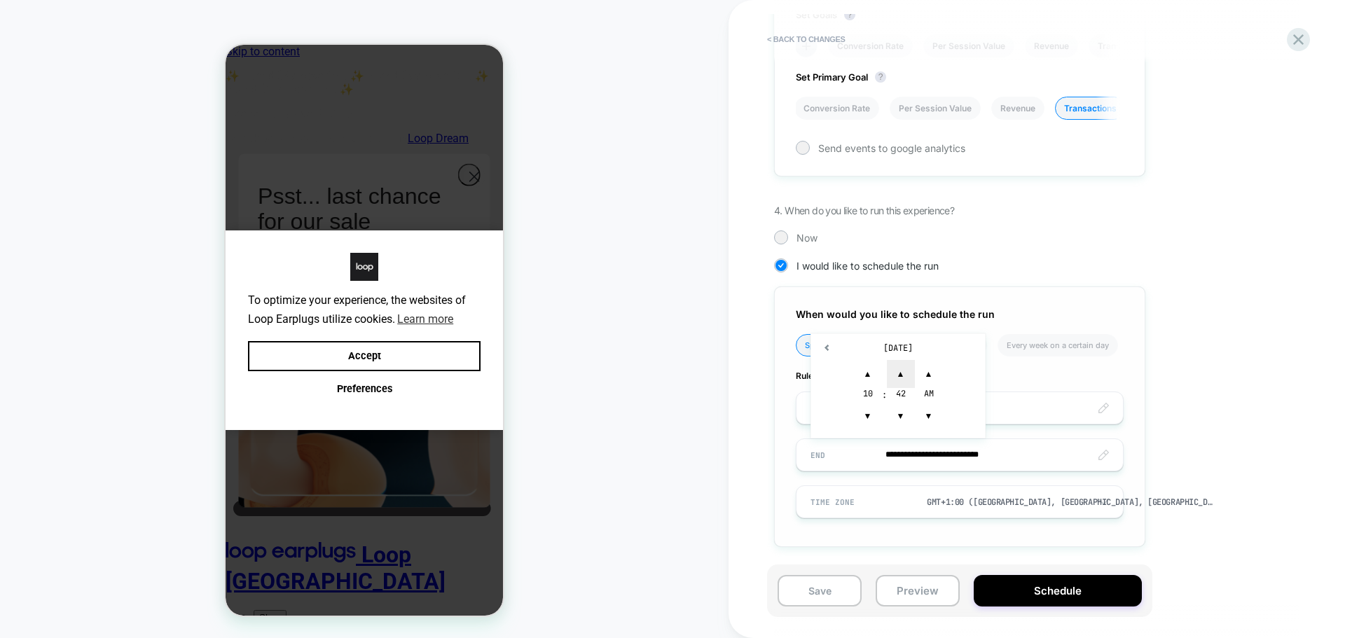
click at [899, 376] on span "▲" at bounding box center [901, 374] width 28 height 28
click at [907, 371] on span "▲" at bounding box center [901, 374] width 28 height 28
type input "**********"
click at [930, 371] on span "▲" at bounding box center [929, 374] width 28 height 28
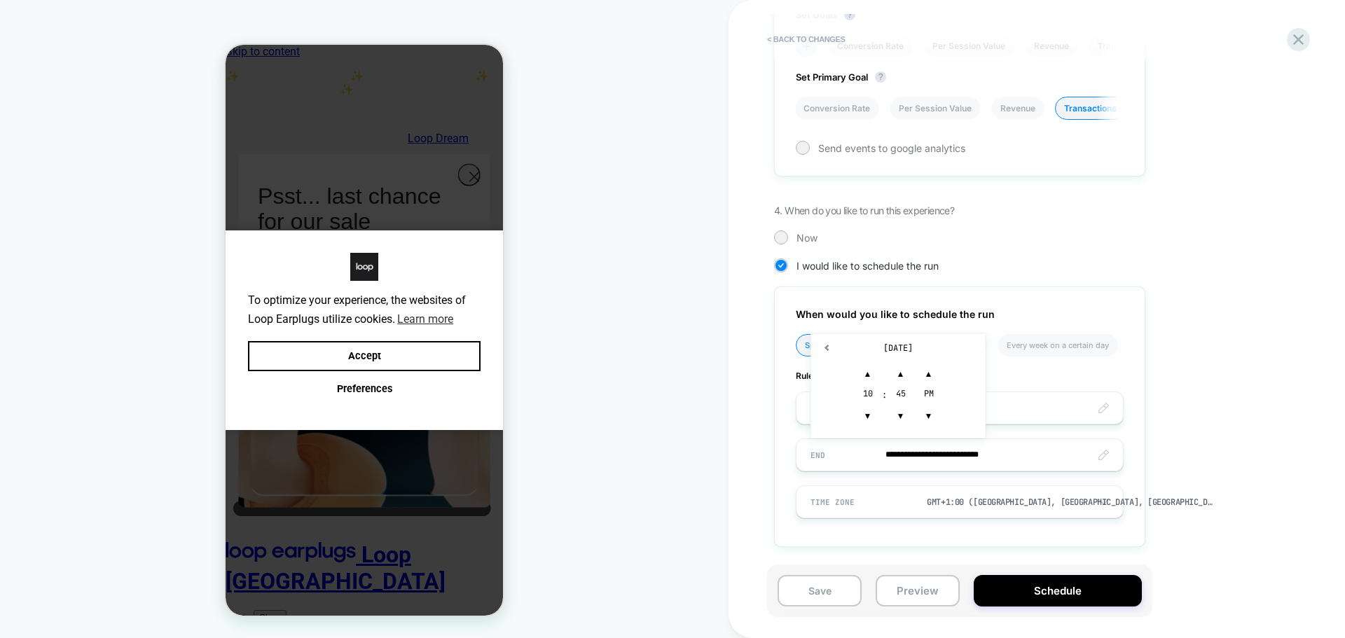
click at [785, 486] on div "**********" at bounding box center [959, 417] width 371 height 261
click at [885, 455] on input "**********" at bounding box center [960, 455] width 326 height 33
click at [1066, 455] on input "**********" at bounding box center [960, 455] width 326 height 33
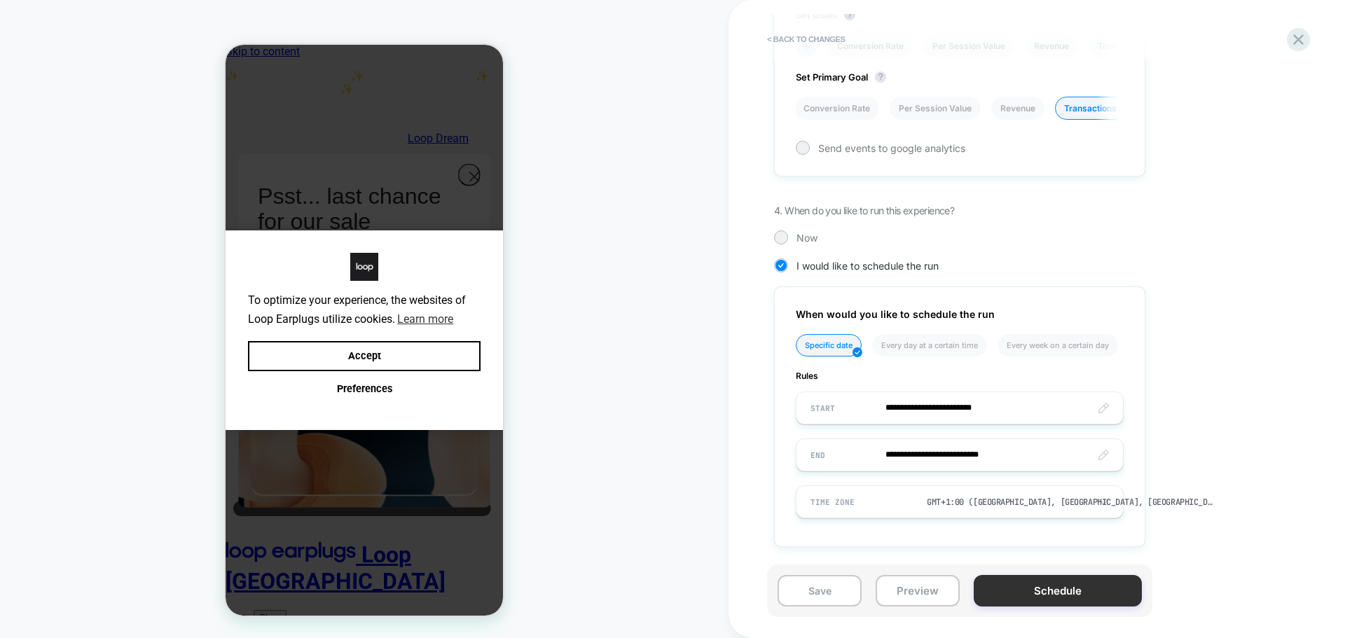
click at [1050, 589] on button "Schedule" at bounding box center [1058, 591] width 168 height 32
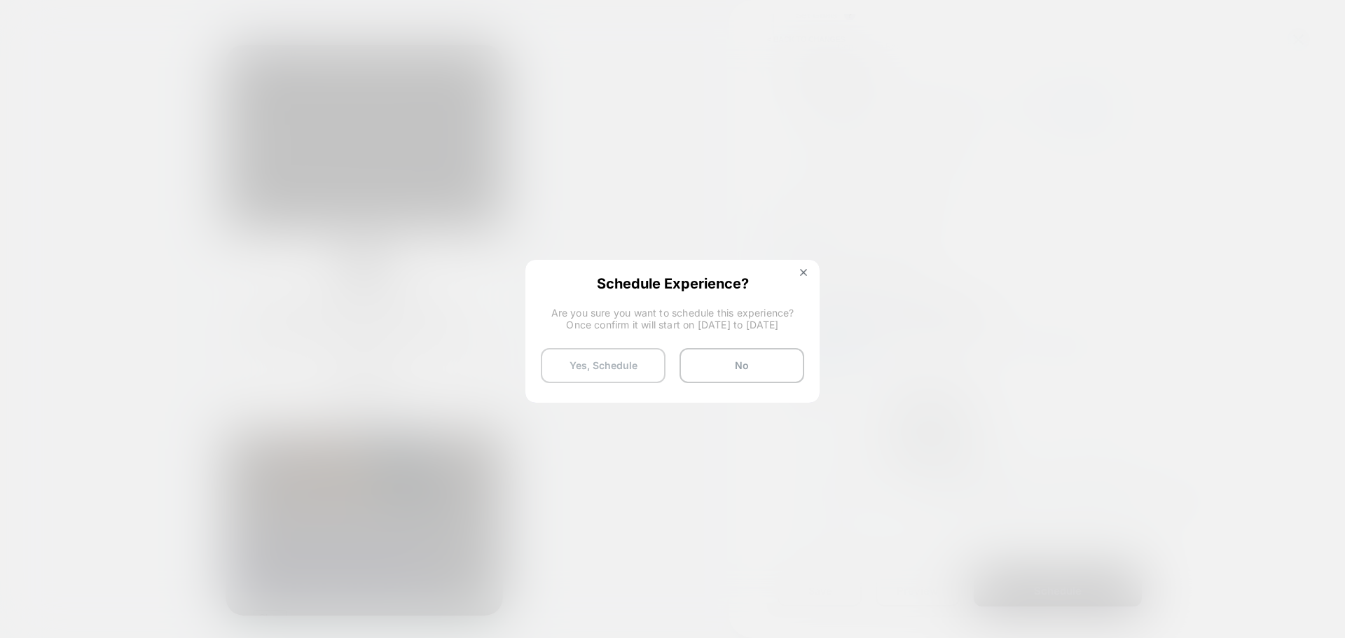
click at [615, 382] on button "Yes, Schedule" at bounding box center [603, 365] width 125 height 35
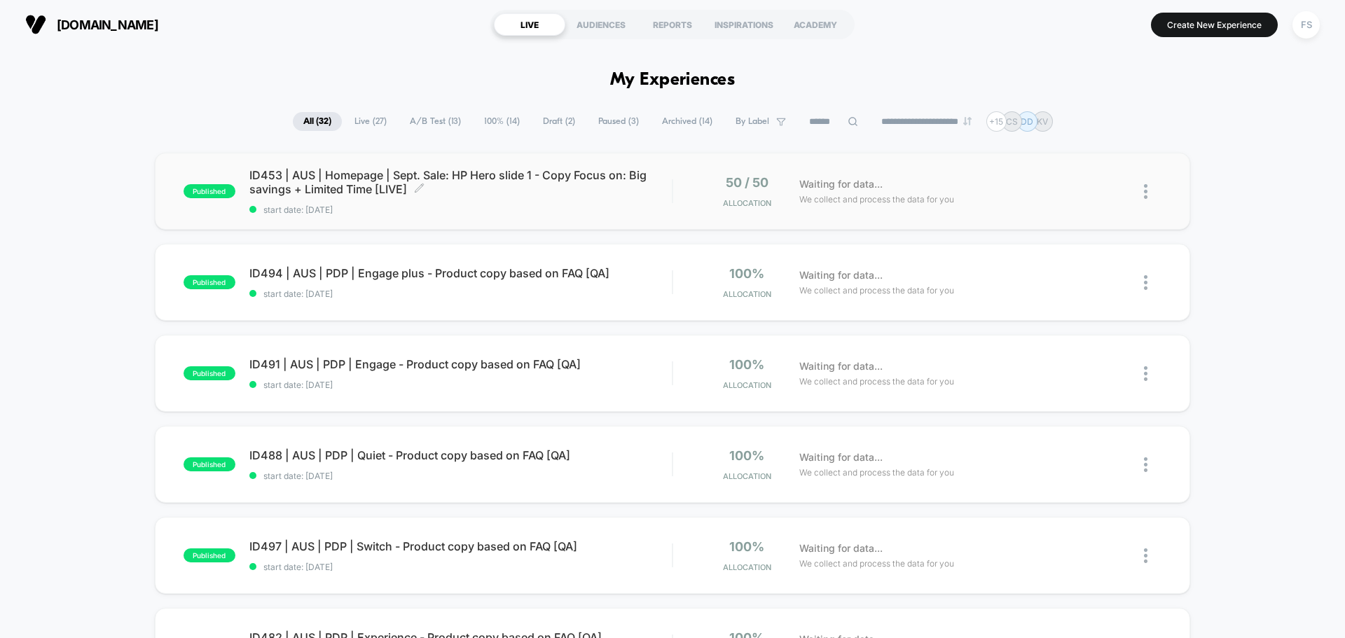
click at [398, 186] on span "ID453 | AUS | Homepage | Sept. Sale: HP Hero slide 1 - Copy Focus on: Big savin…" at bounding box center [460, 182] width 422 height 28
